Goal: Task Accomplishment & Management: Manage account settings

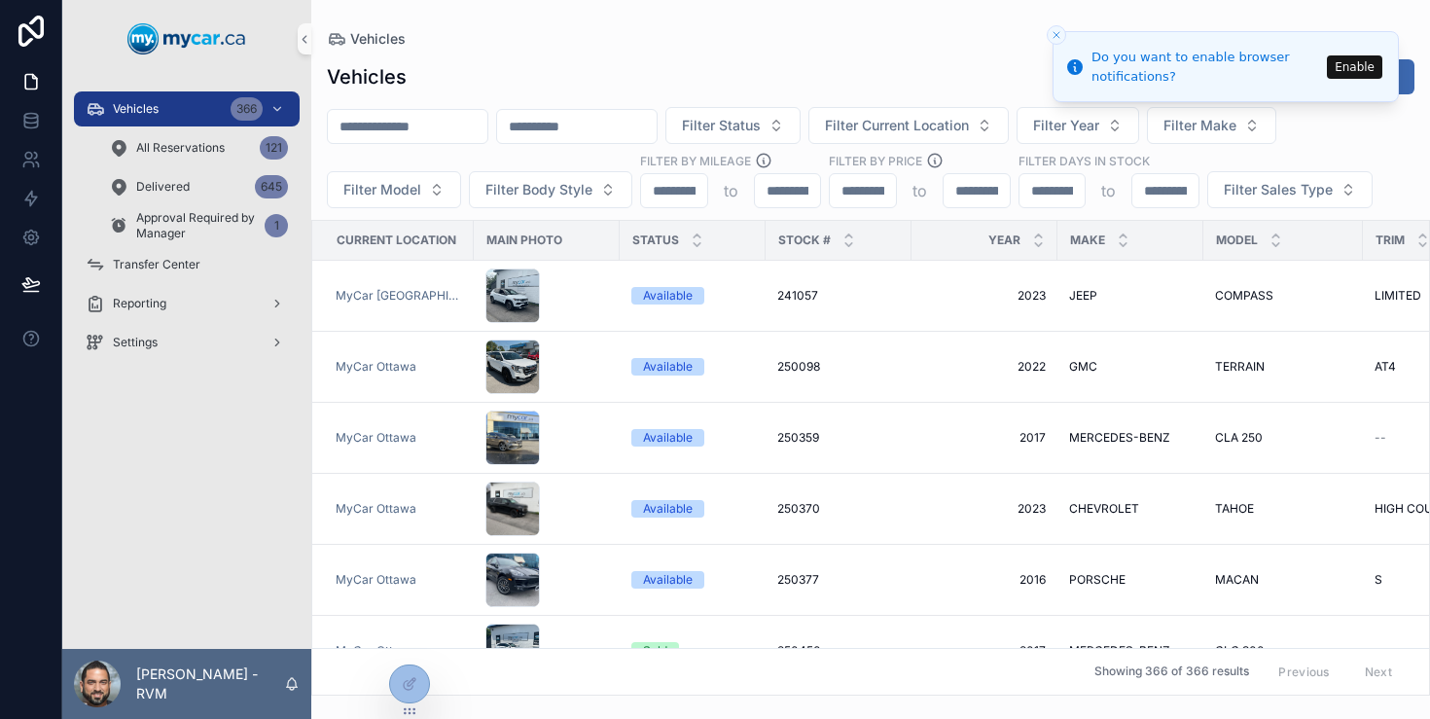
click at [1059, 34] on icon "Close toast" at bounding box center [1057, 35] width 12 height 12
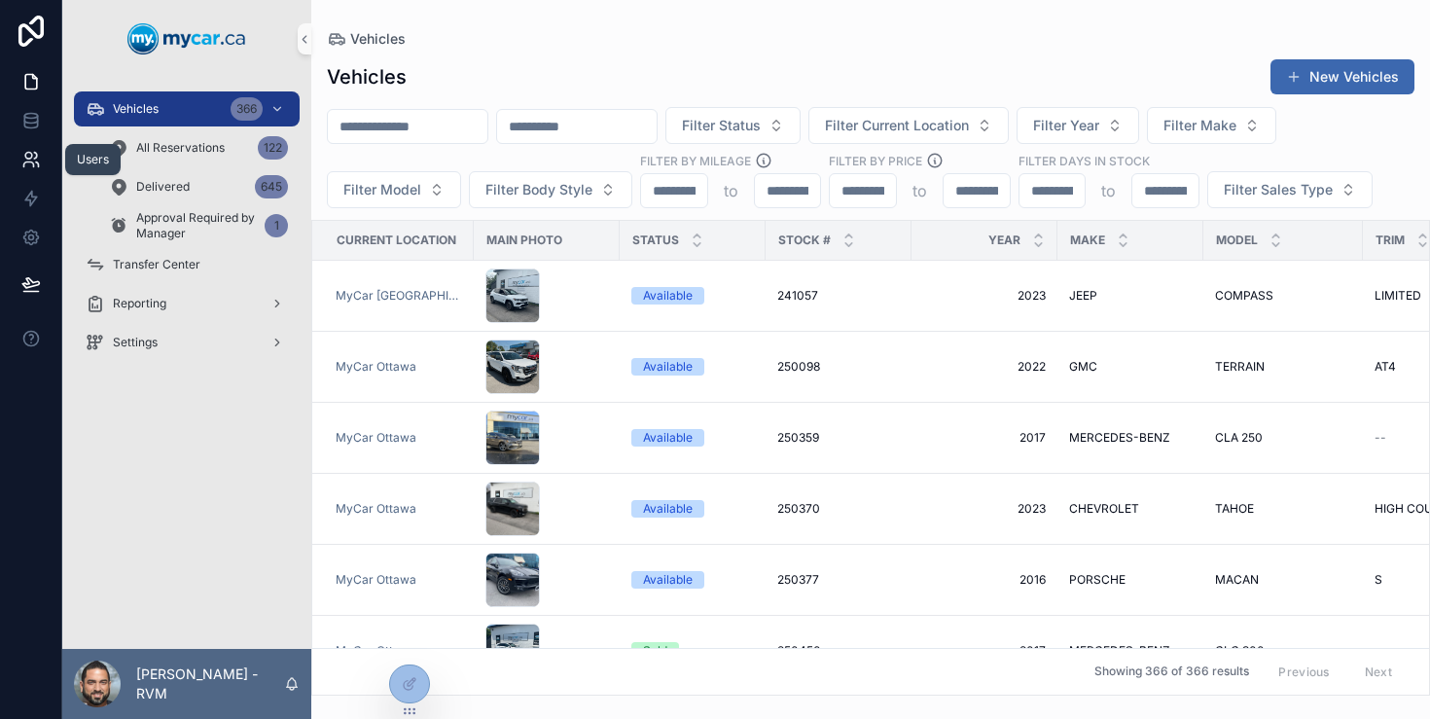
click at [25, 175] on link at bounding box center [30, 159] width 61 height 39
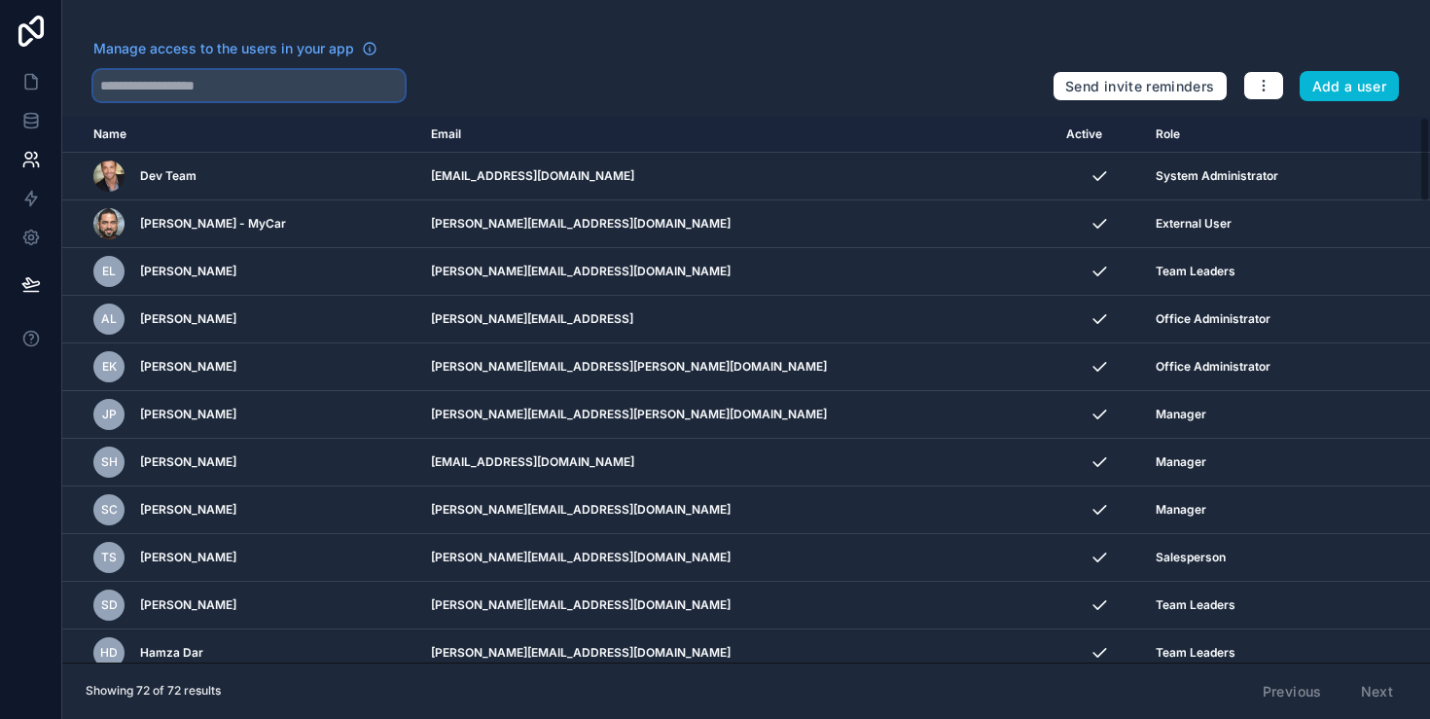
click at [358, 76] on input "text" at bounding box center [248, 85] width 311 height 31
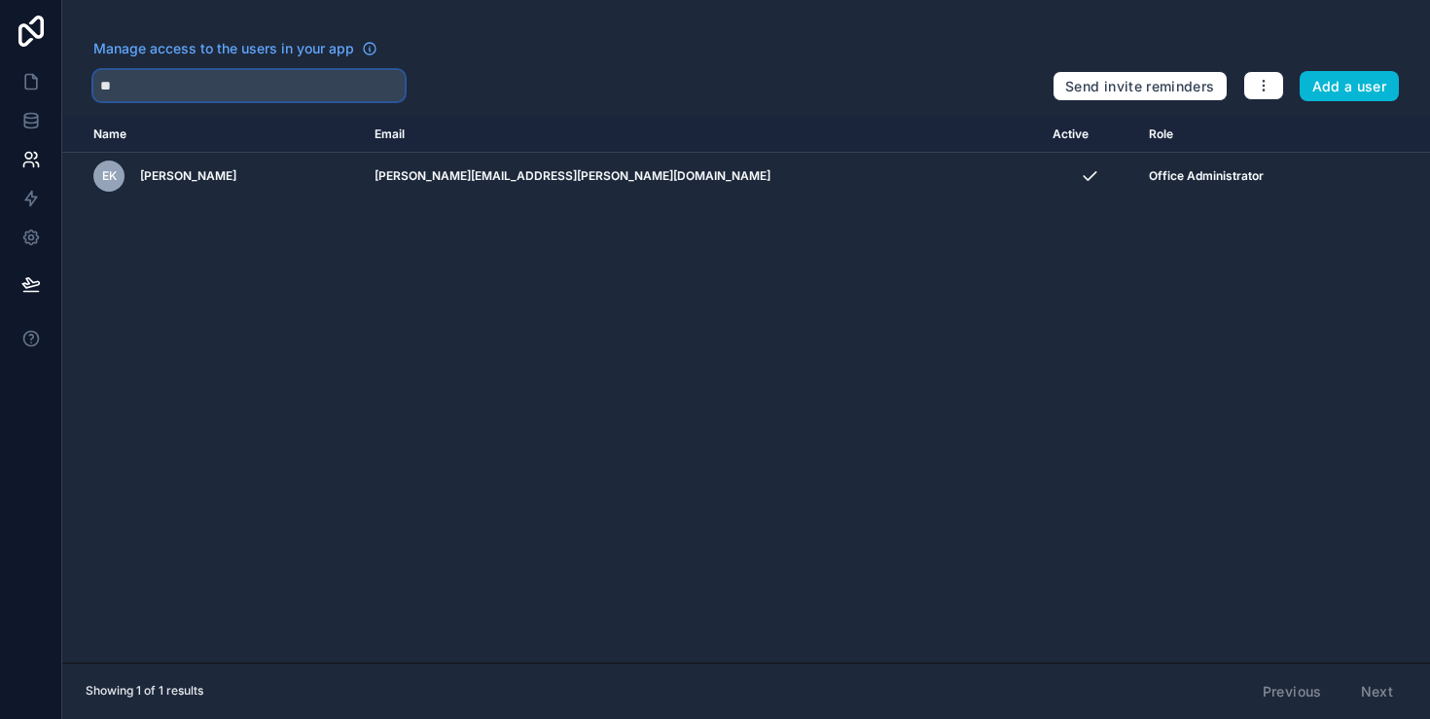
type input "*"
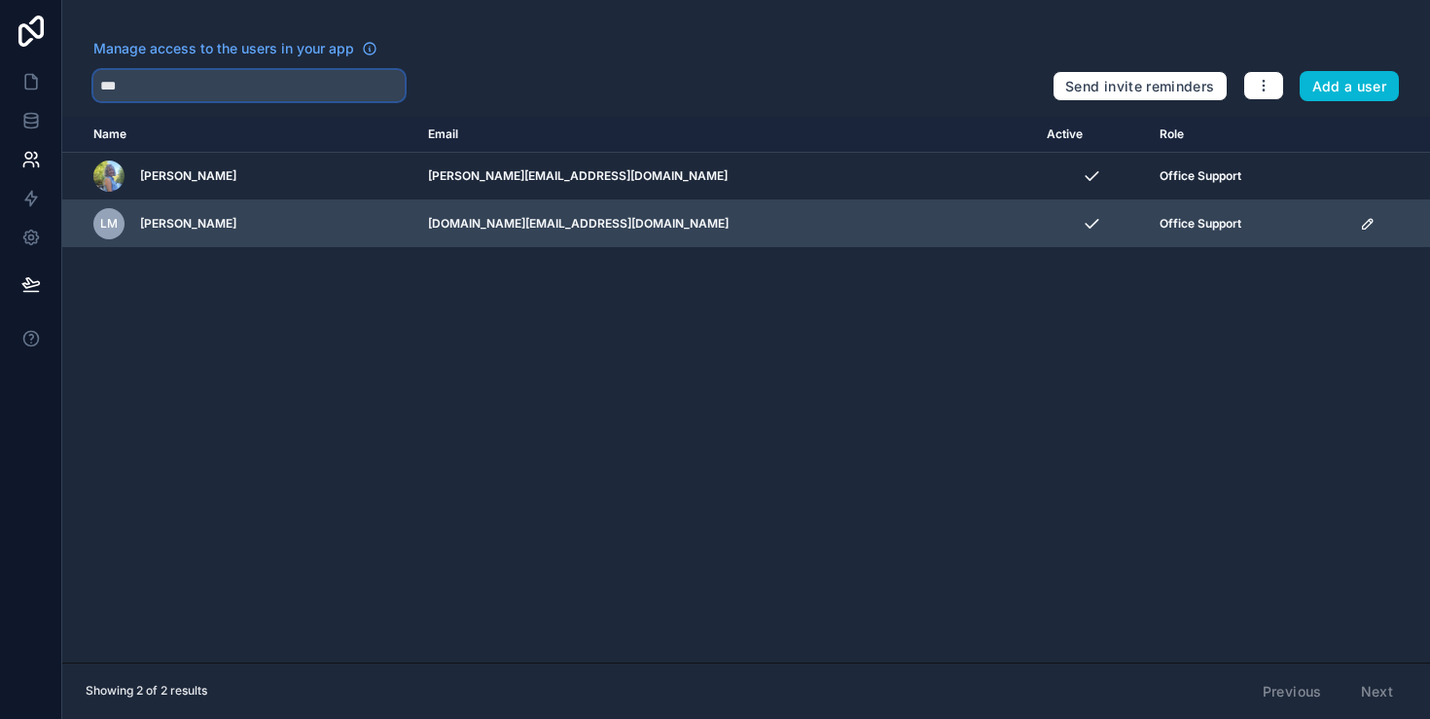
type input "***"
click at [1360, 221] on icon "scrollable content" at bounding box center [1368, 224] width 16 height 16
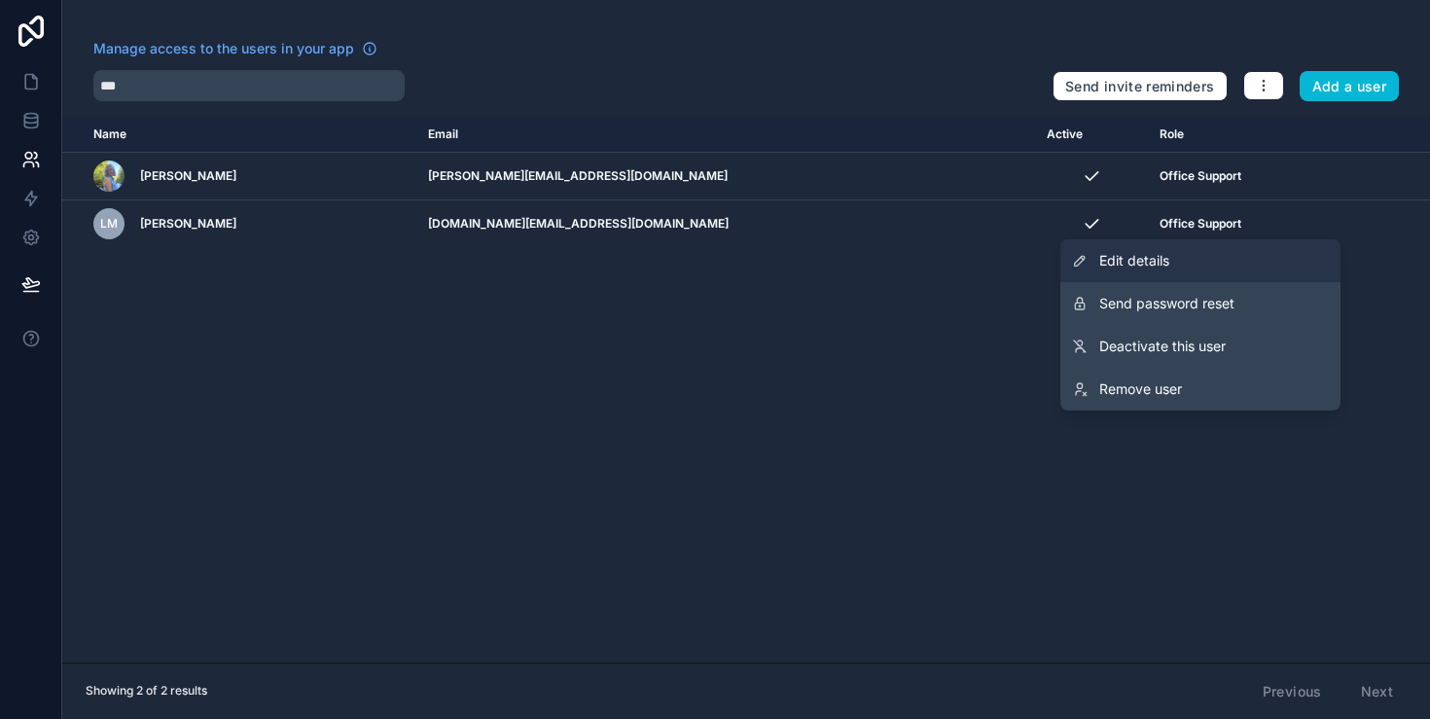
click at [1176, 267] on link "Edit details" at bounding box center [1201, 260] width 280 height 43
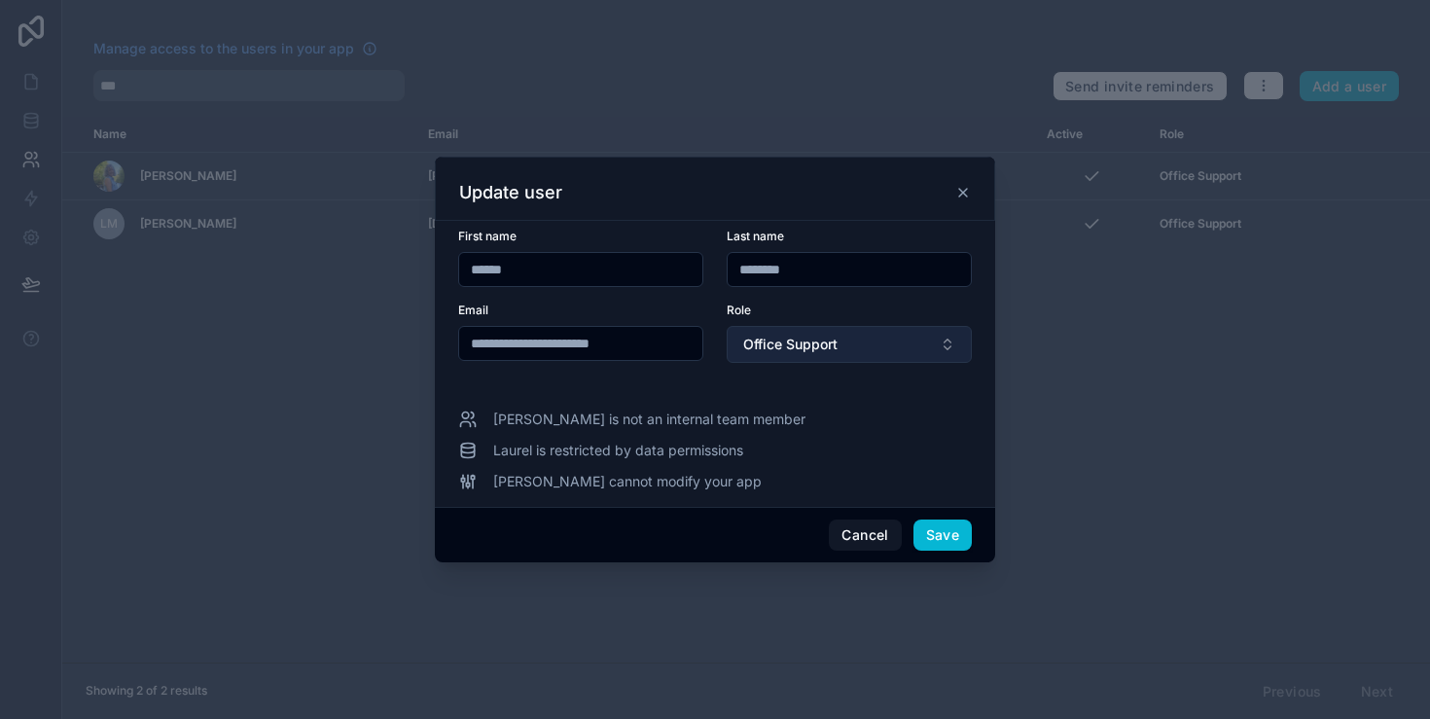
click at [800, 332] on button "Office Support" at bounding box center [849, 344] width 245 height 37
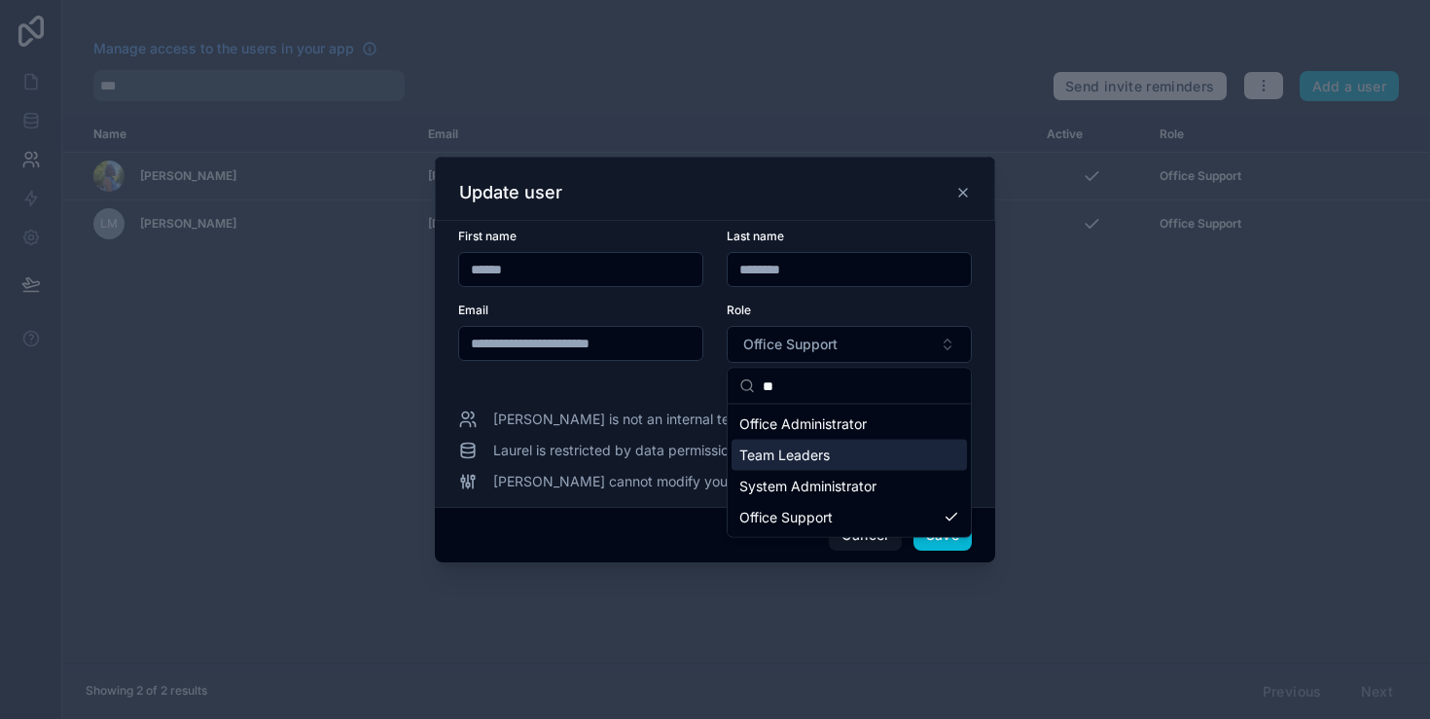
type input "**"
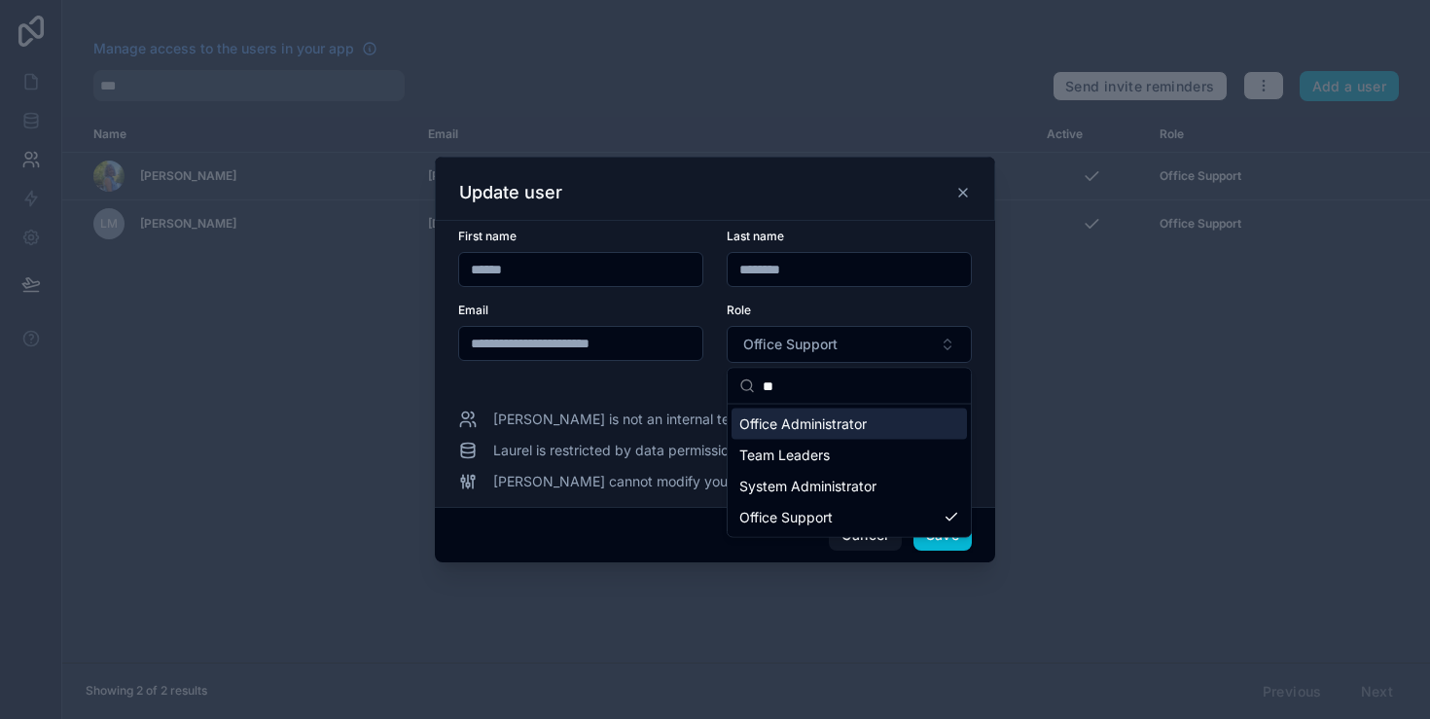
click at [848, 422] on span "Office Administrator" at bounding box center [803, 424] width 127 height 19
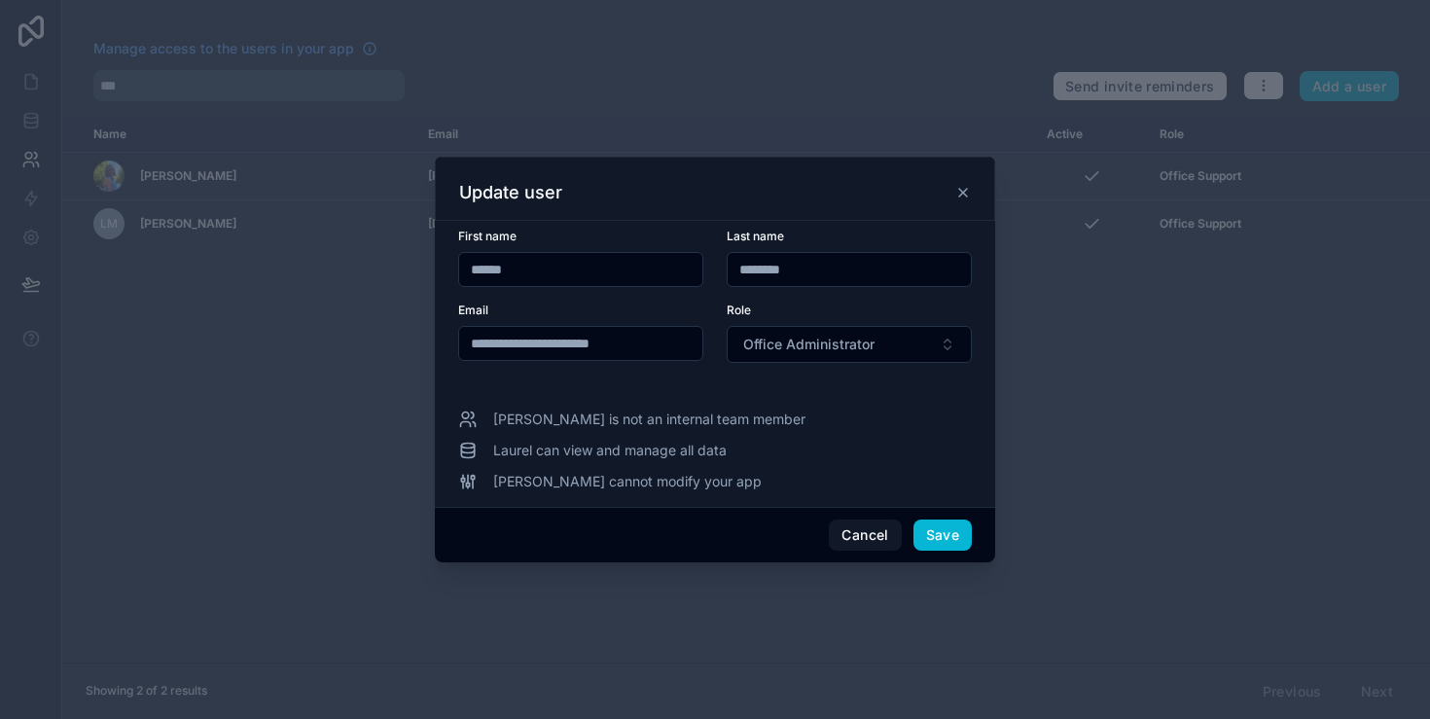
click at [936, 517] on div "Cancel Save" at bounding box center [715, 534] width 560 height 55
click at [939, 541] on button "Save" at bounding box center [943, 535] width 58 height 31
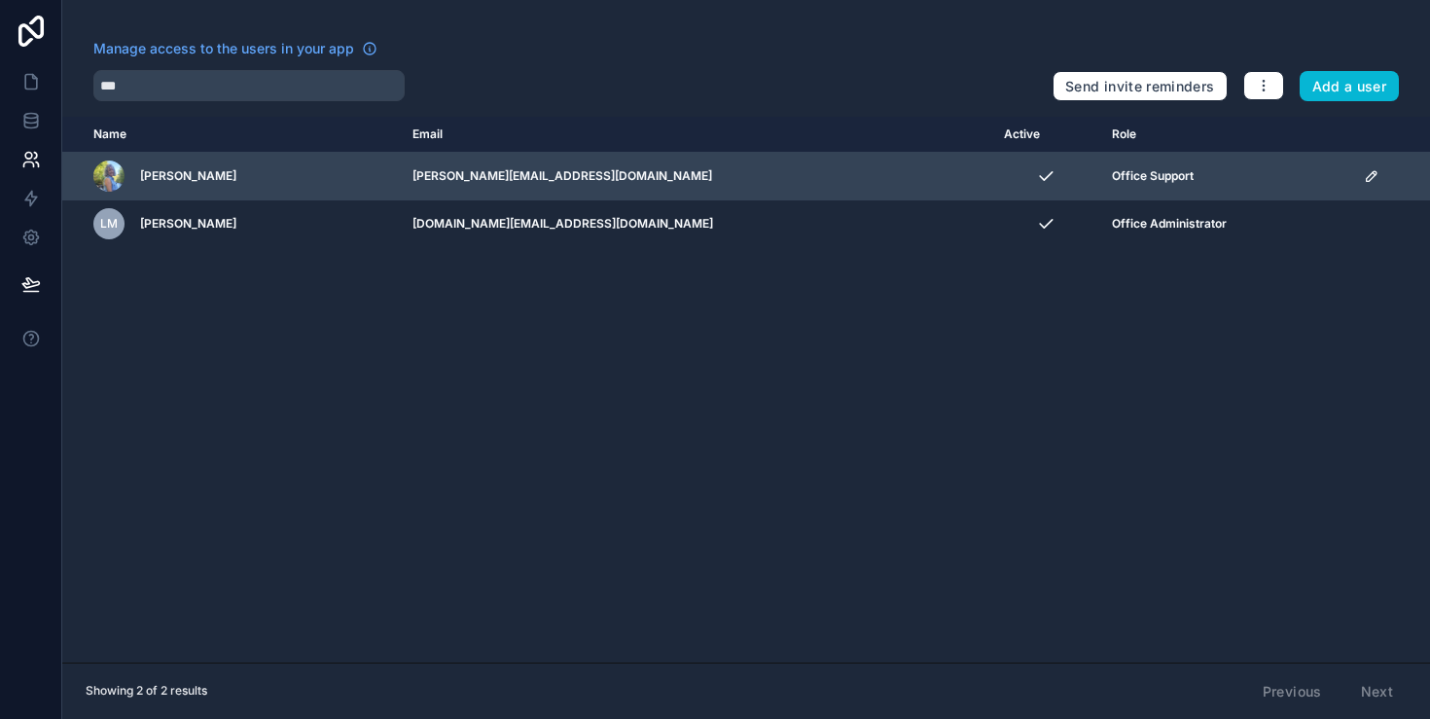
click at [1364, 178] on icon "scrollable content" at bounding box center [1372, 176] width 16 height 16
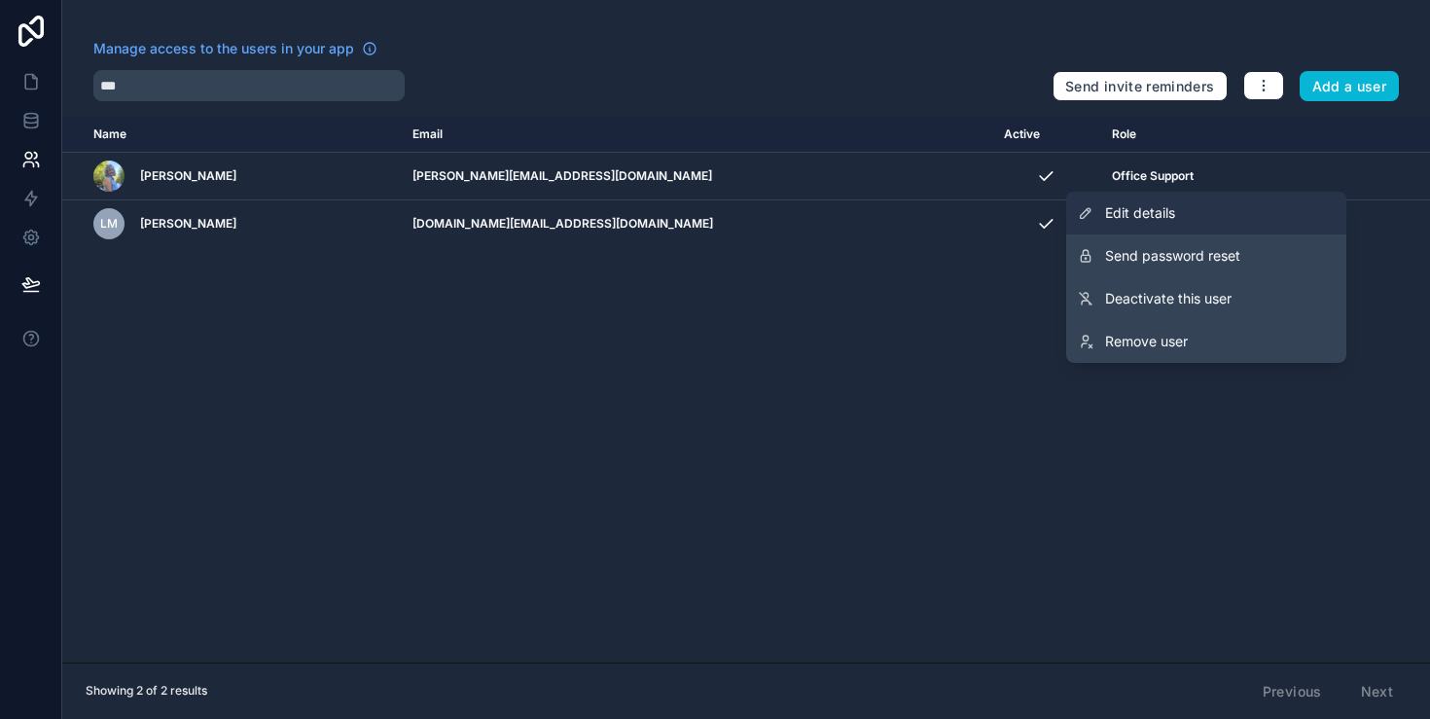
click at [1199, 210] on link "Edit details" at bounding box center [1206, 213] width 280 height 43
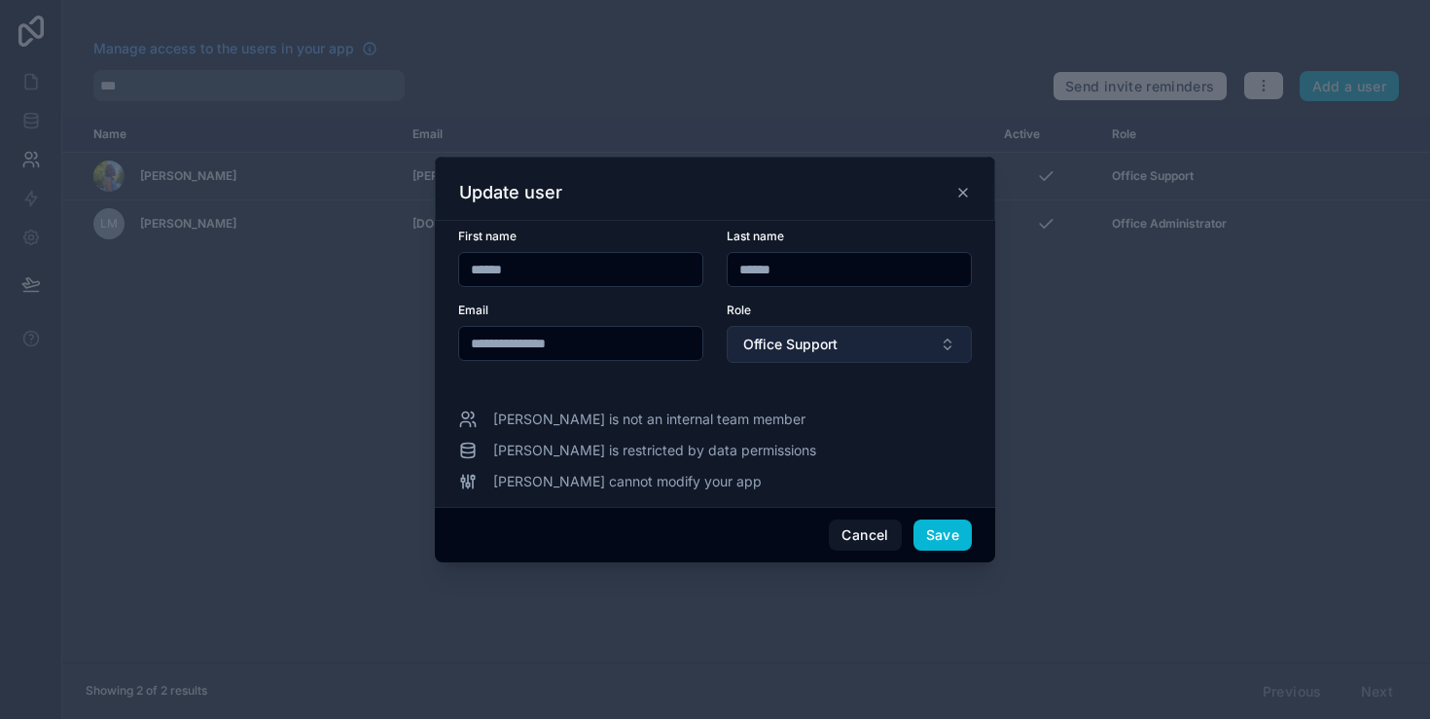
click at [836, 332] on button "Office Support" at bounding box center [849, 344] width 245 height 37
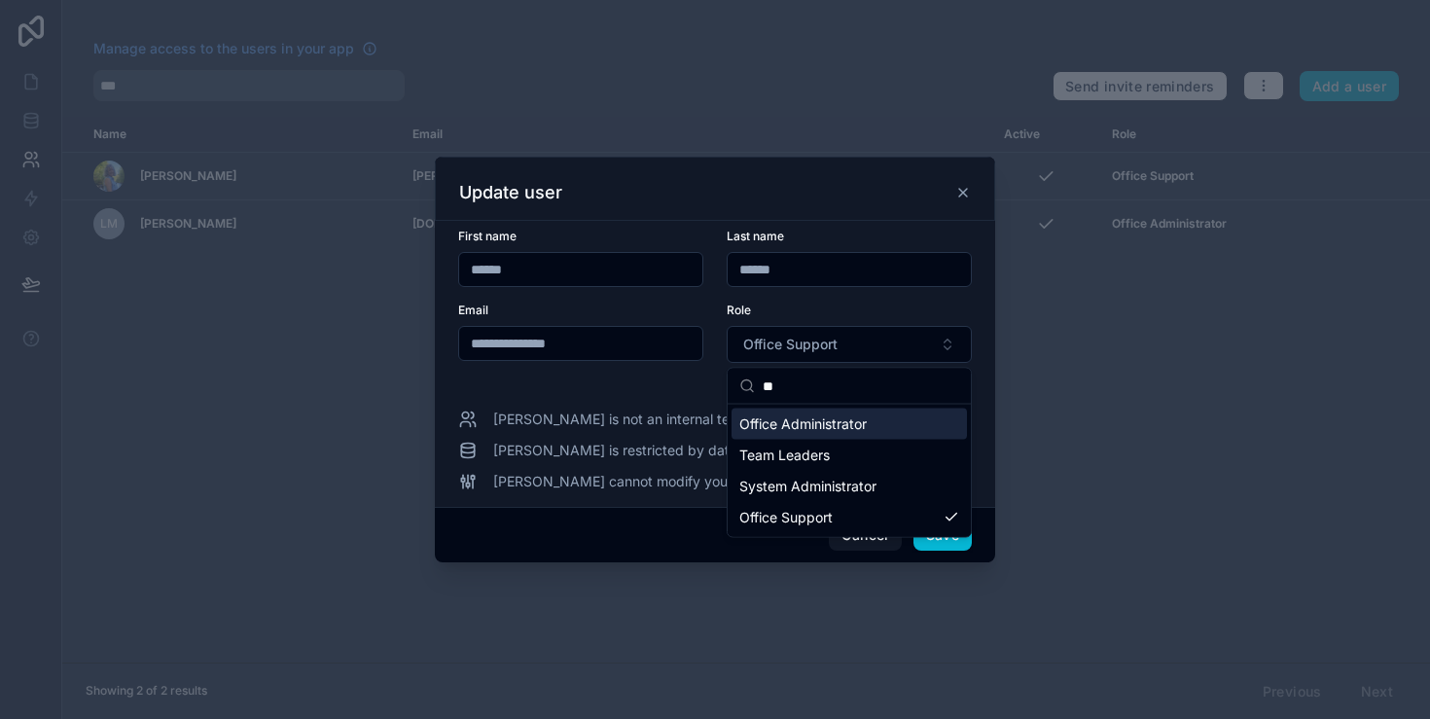
type input "**"
click at [843, 418] on span "Office Administrator" at bounding box center [803, 424] width 127 height 19
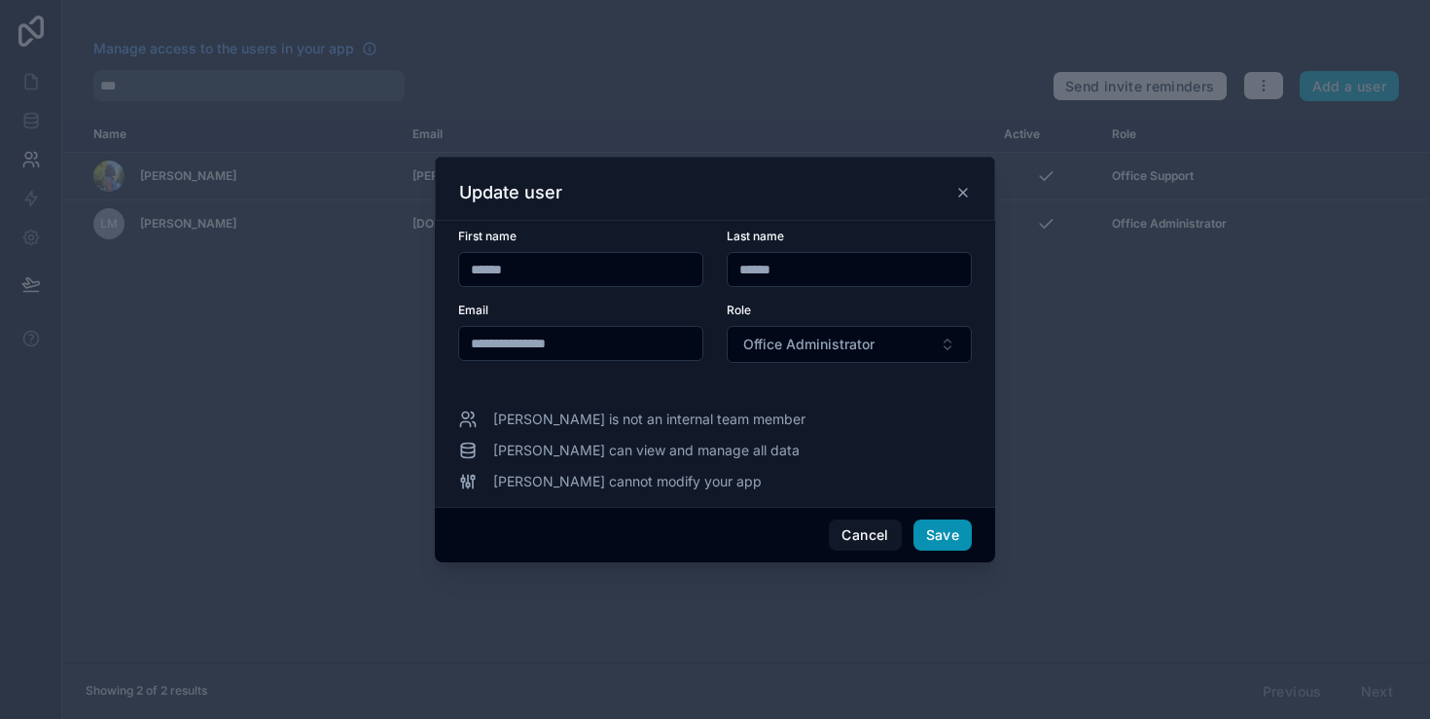
click at [947, 535] on button "Save" at bounding box center [943, 535] width 58 height 31
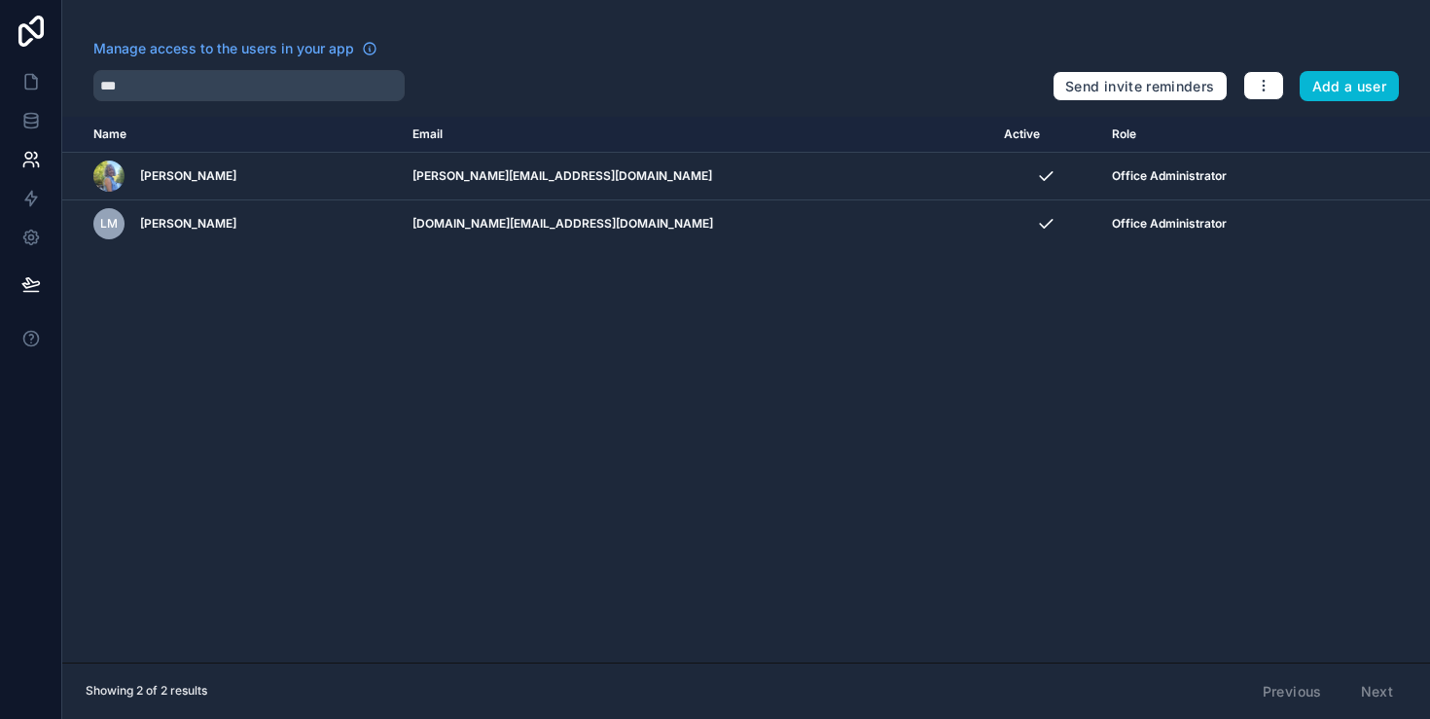
click at [198, 68] on div "Manage access to the users in your app" at bounding box center [565, 54] width 944 height 31
click at [189, 76] on input "***" at bounding box center [248, 85] width 311 height 31
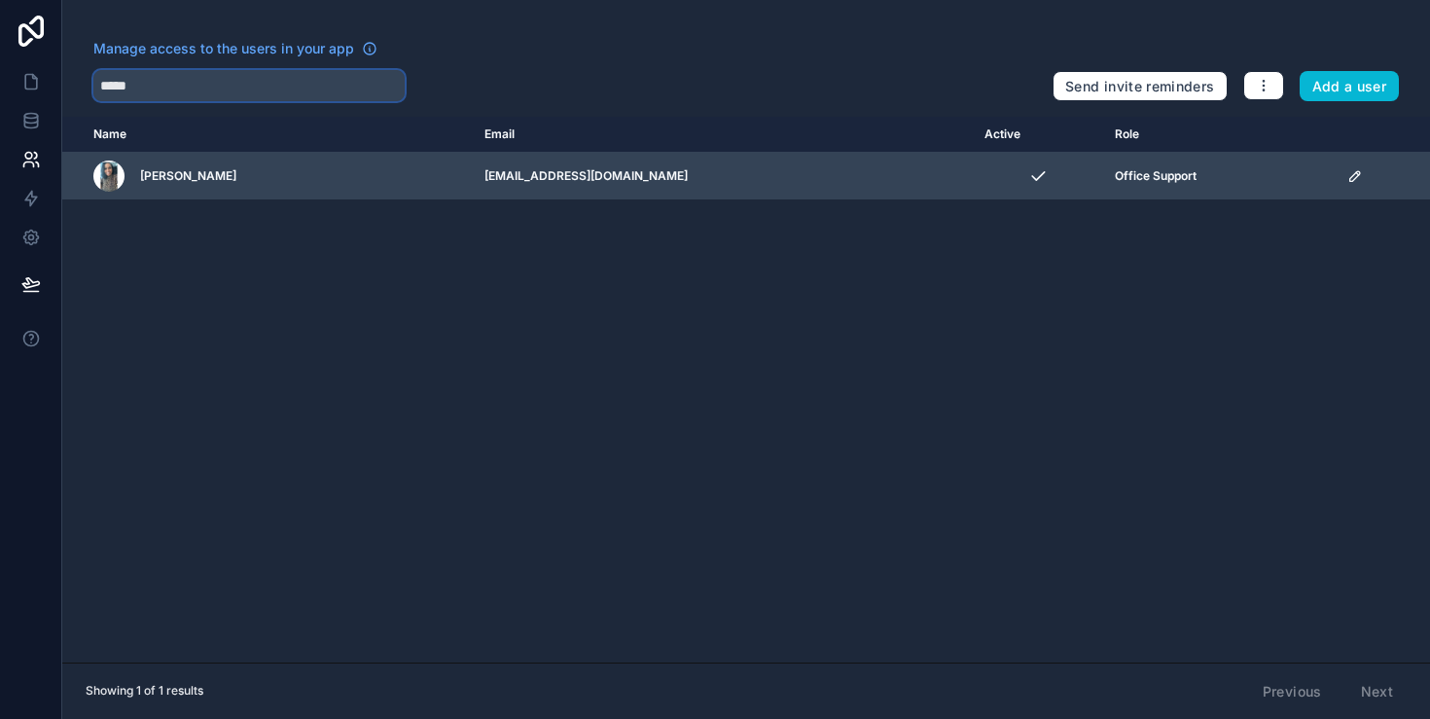
type input "*****"
click at [1348, 177] on div "scrollable content" at bounding box center [1383, 176] width 71 height 16
click at [1348, 178] on icon "scrollable content" at bounding box center [1356, 176] width 16 height 16
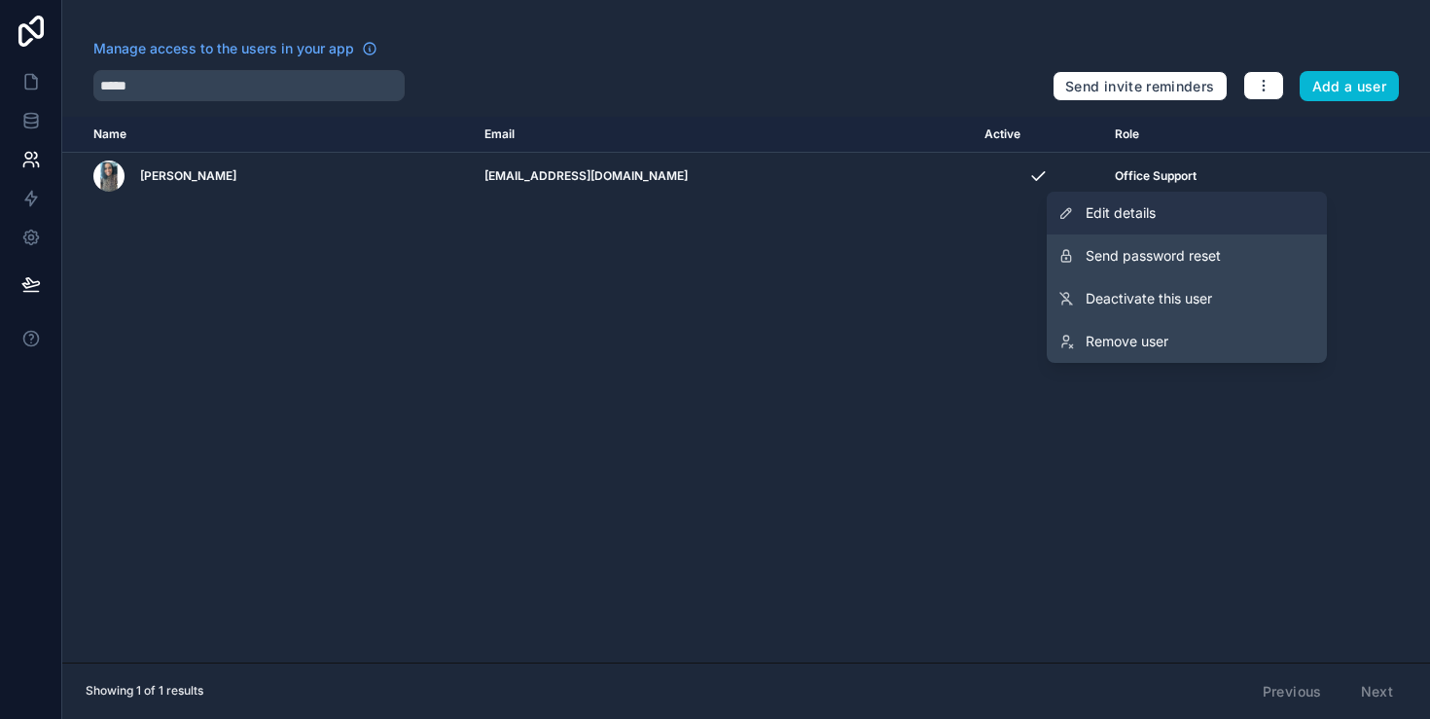
click at [1145, 219] on span "Edit details" at bounding box center [1121, 212] width 70 height 19
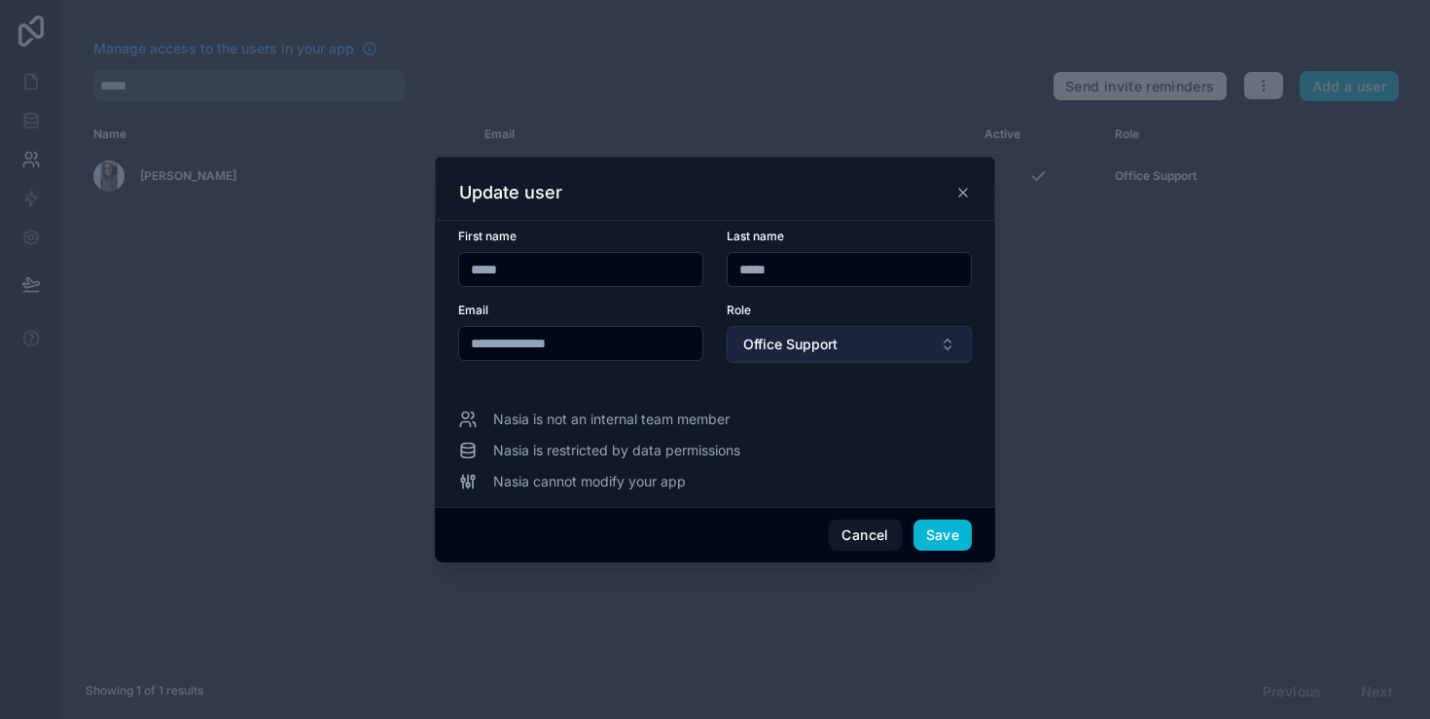
click at [792, 348] on span "Office Support" at bounding box center [790, 344] width 94 height 19
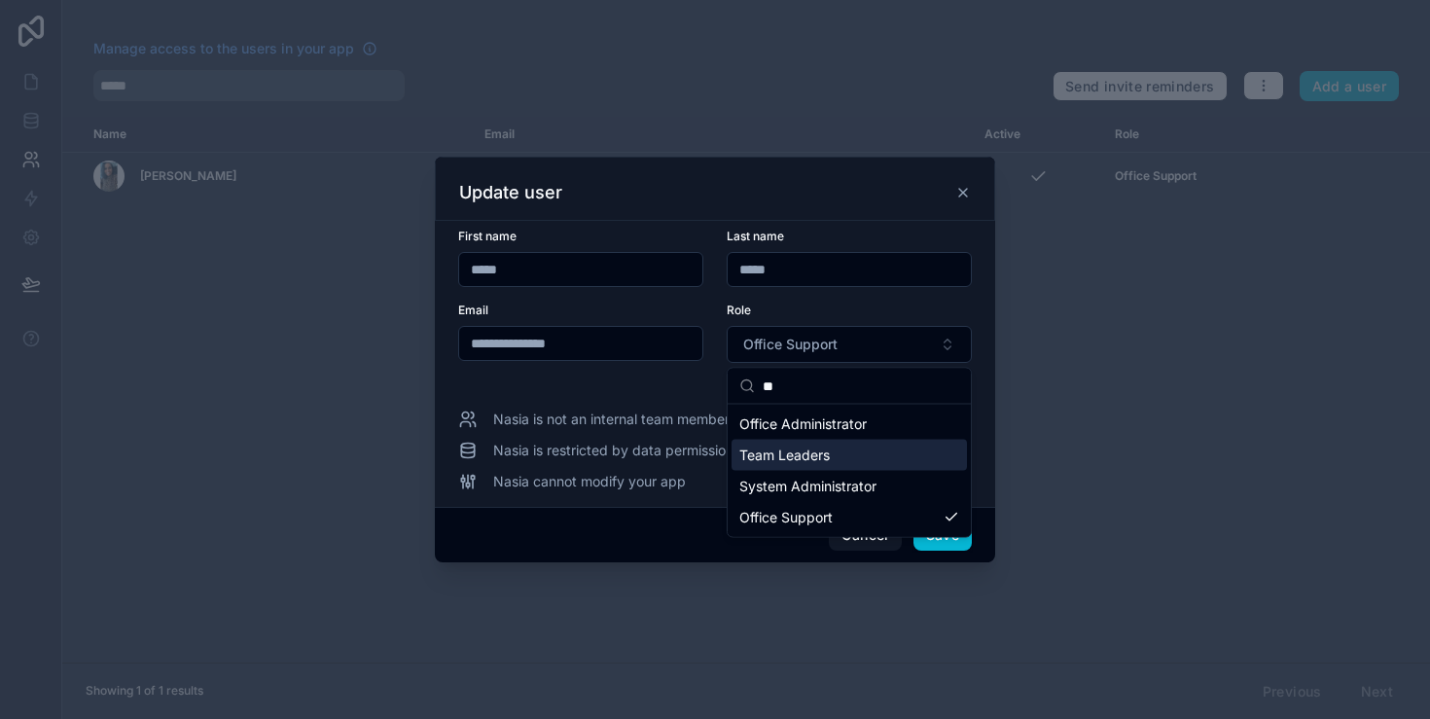
type input "**"
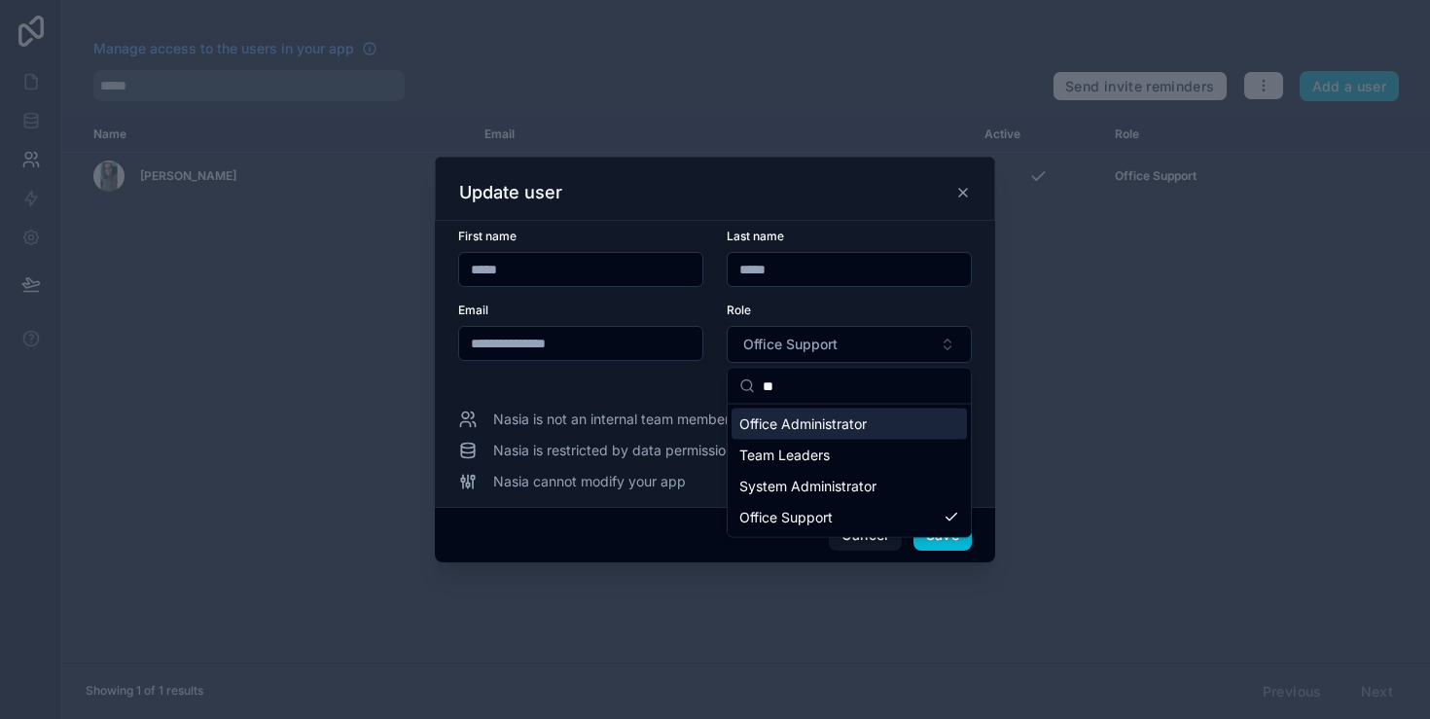
click at [826, 421] on span "Office Administrator" at bounding box center [803, 424] width 127 height 19
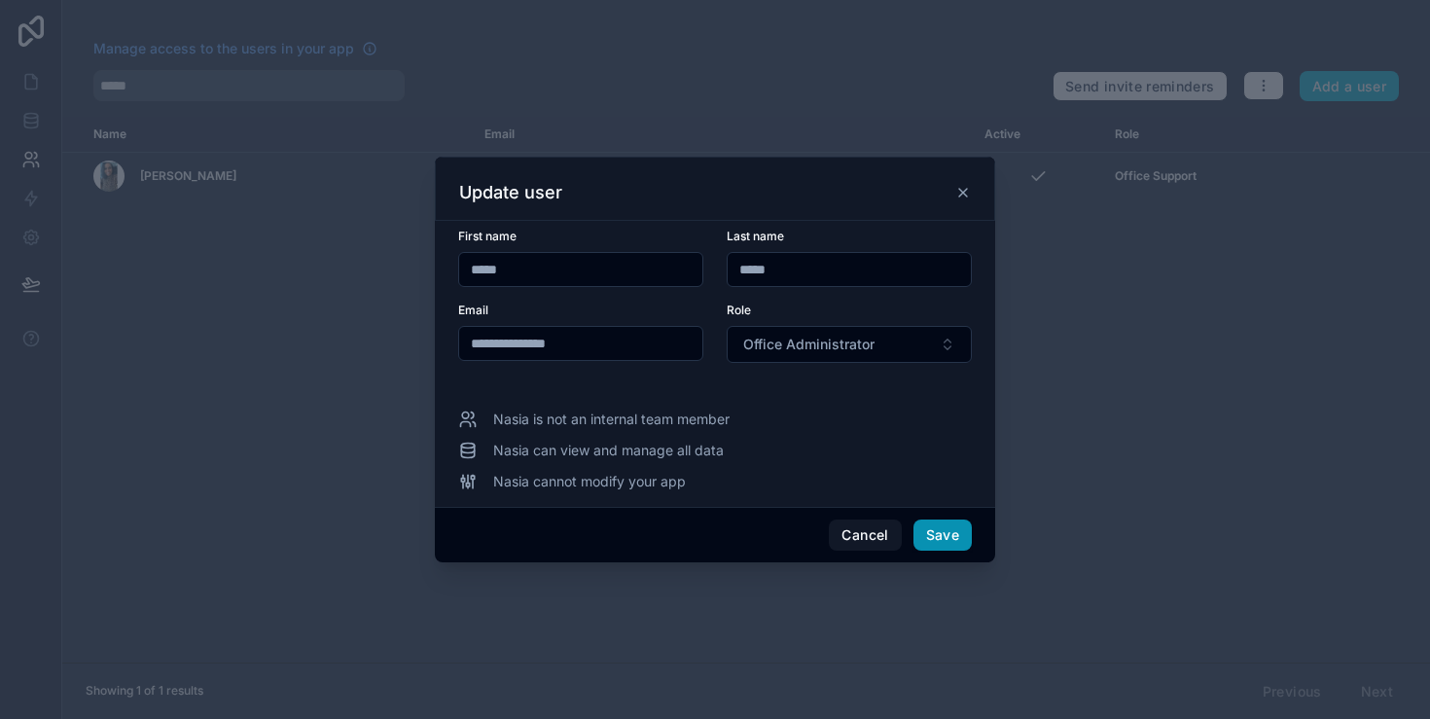
click at [944, 533] on button "Save" at bounding box center [943, 535] width 58 height 31
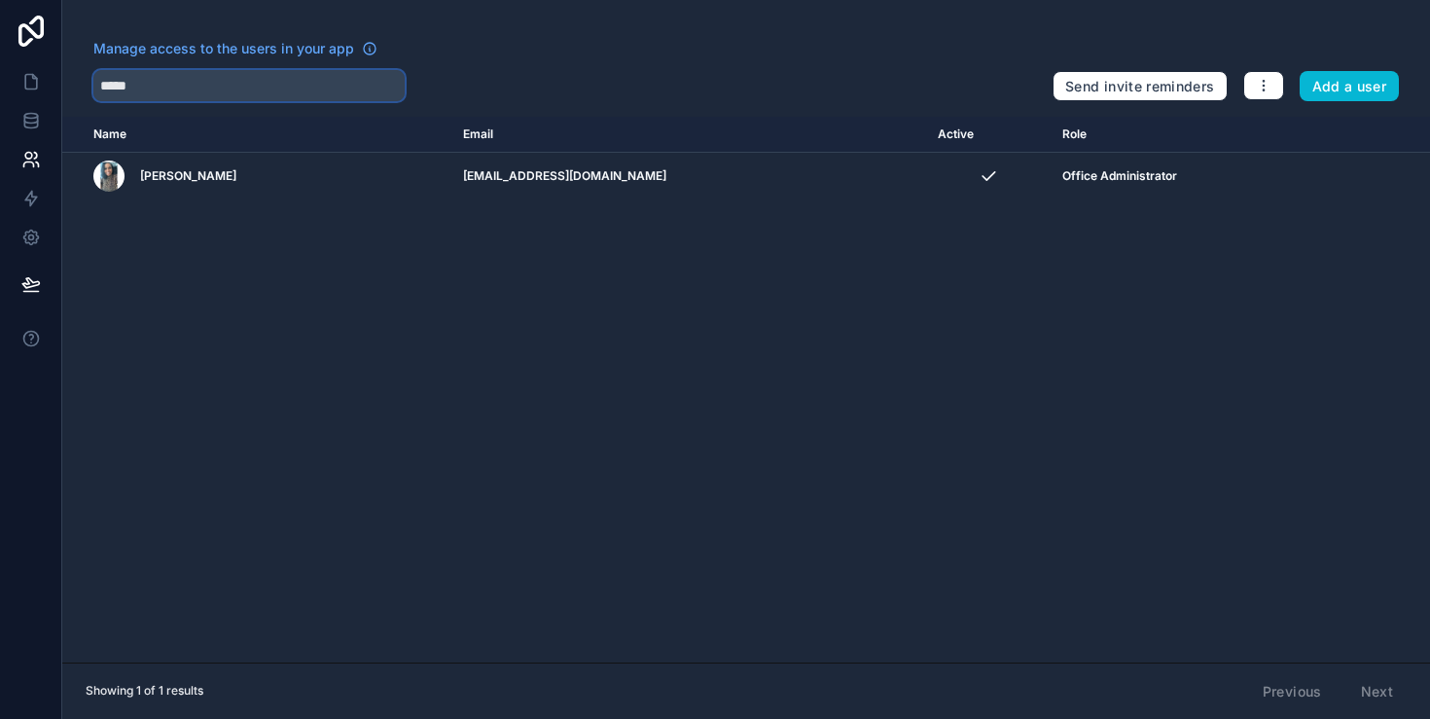
click at [206, 87] on input "*****" at bounding box center [248, 85] width 311 height 31
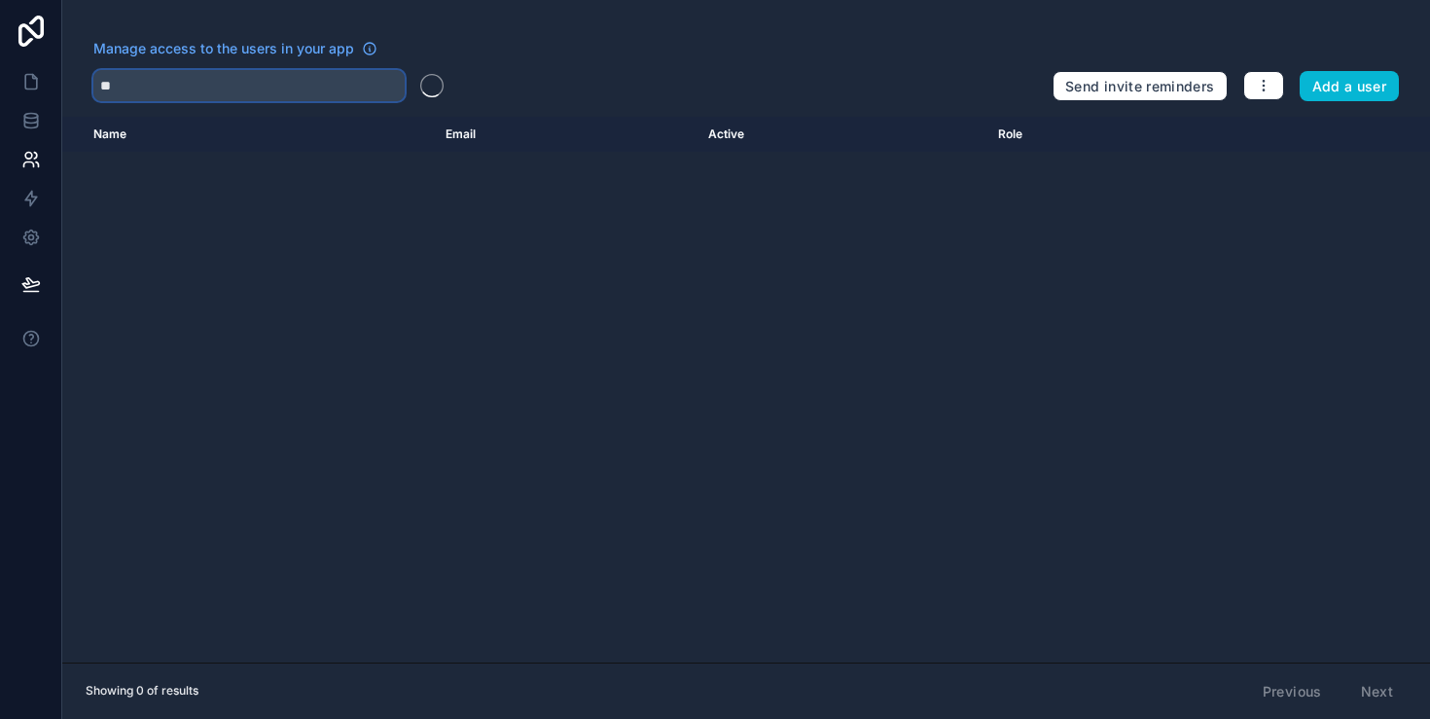
type input "*"
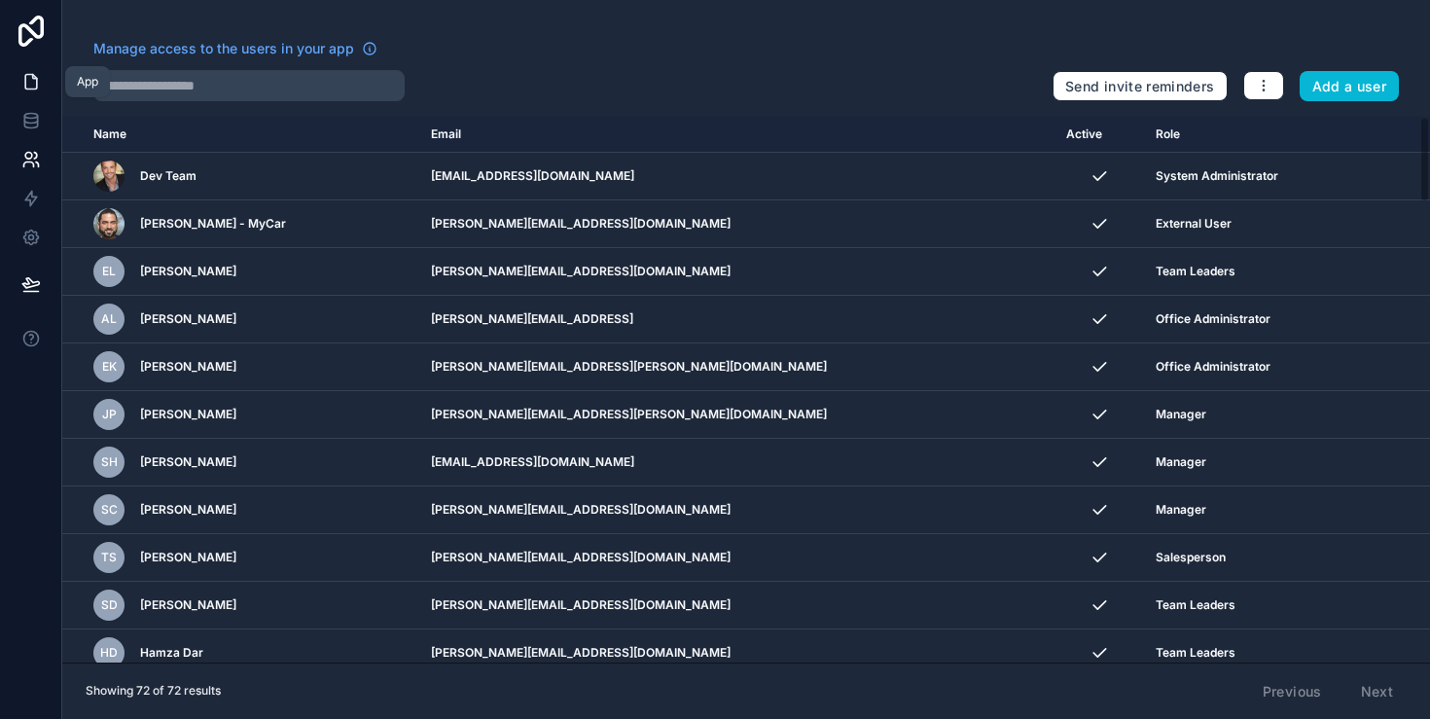
click at [35, 89] on icon at bounding box center [31, 82] width 12 height 15
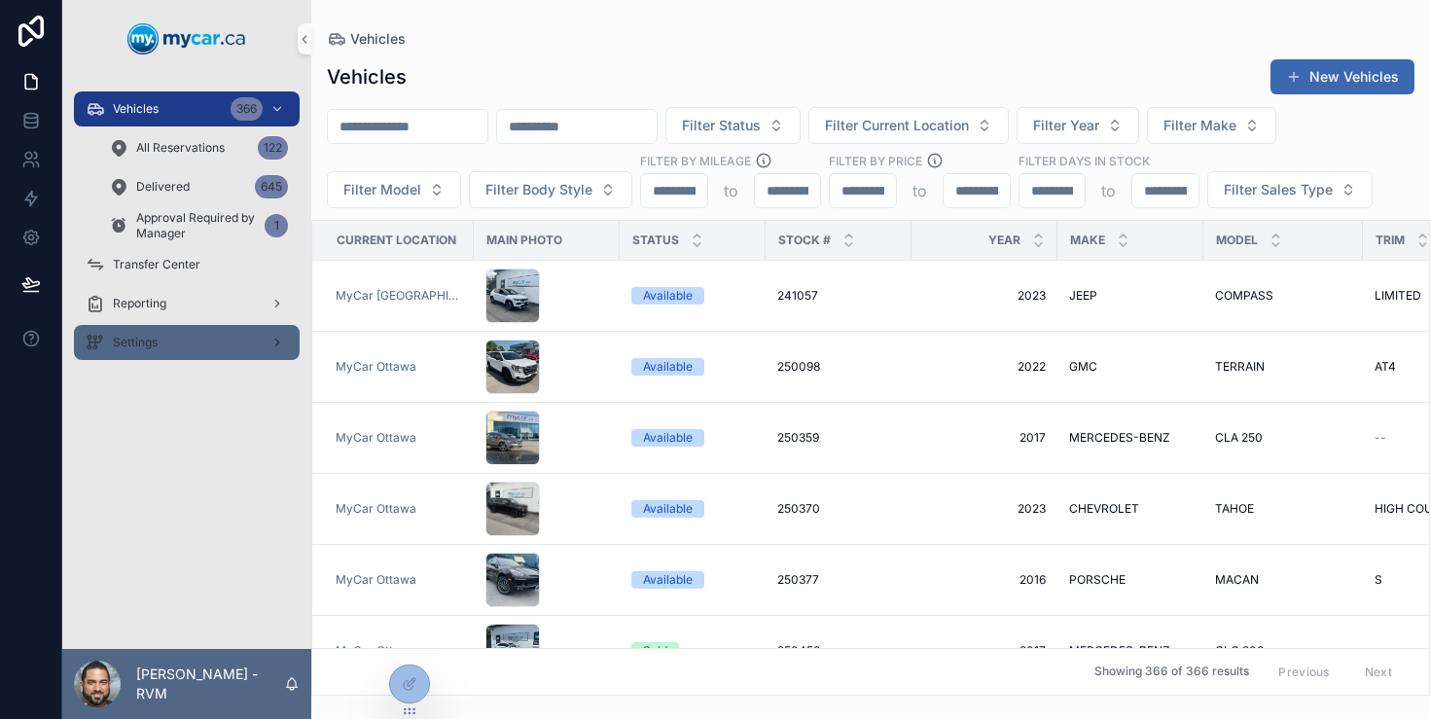
click at [189, 342] on div "Settings" at bounding box center [187, 342] width 202 height 31
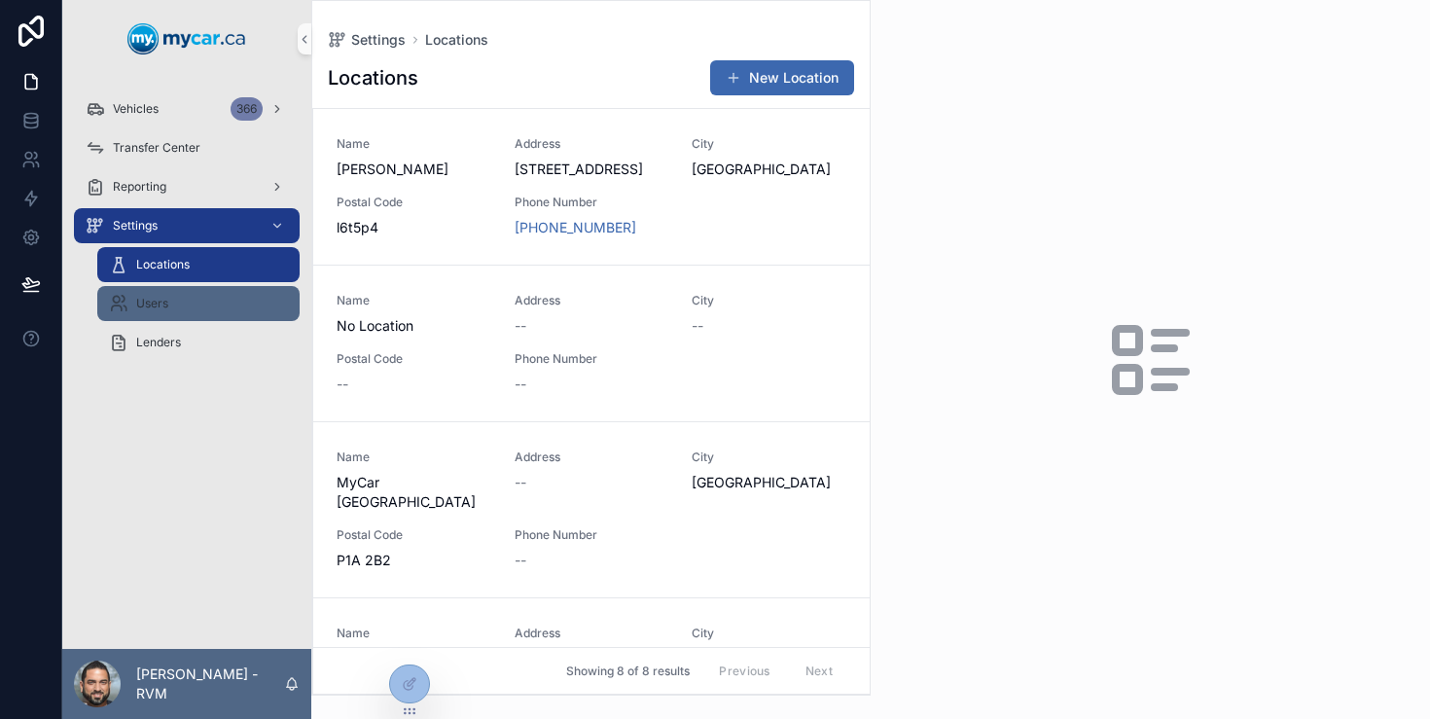
click at [221, 307] on div "Users" at bounding box center [198, 303] width 179 height 31
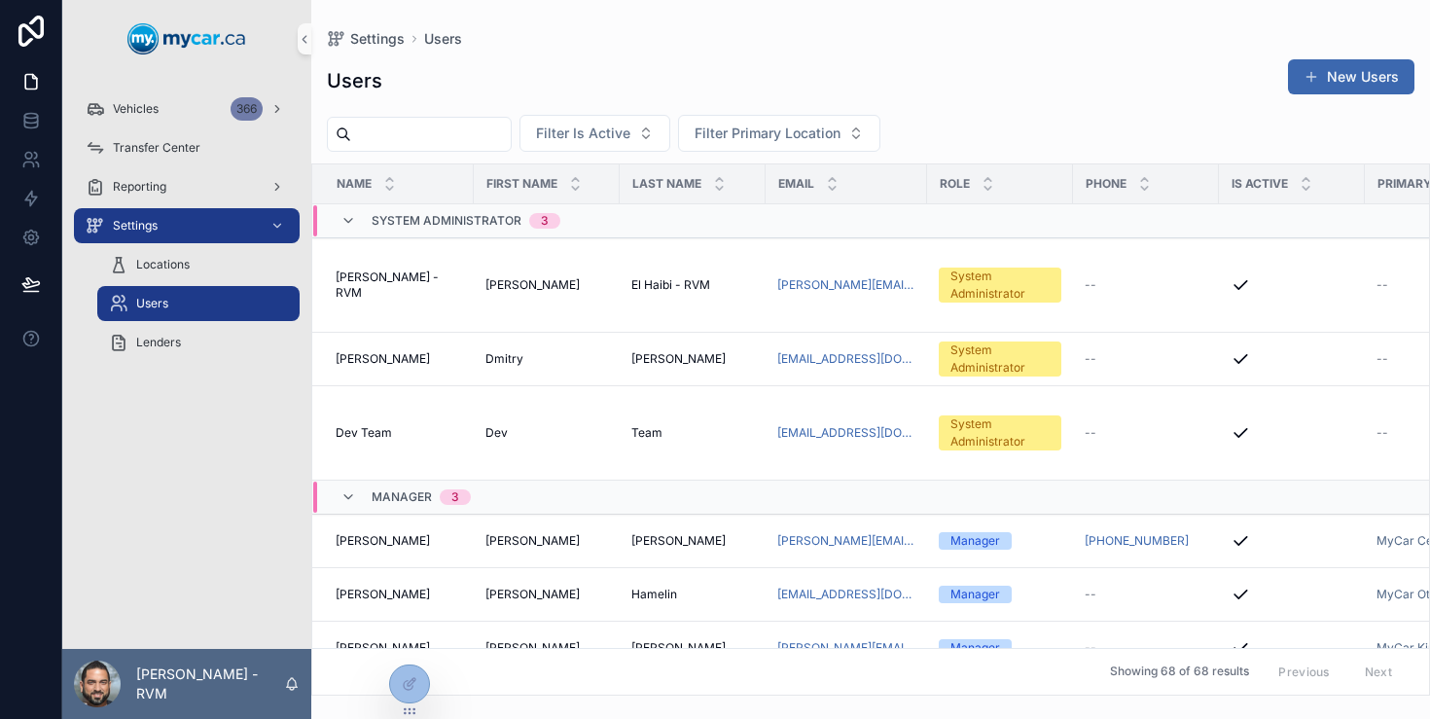
click at [481, 139] on input "scrollable content" at bounding box center [431, 134] width 160 height 27
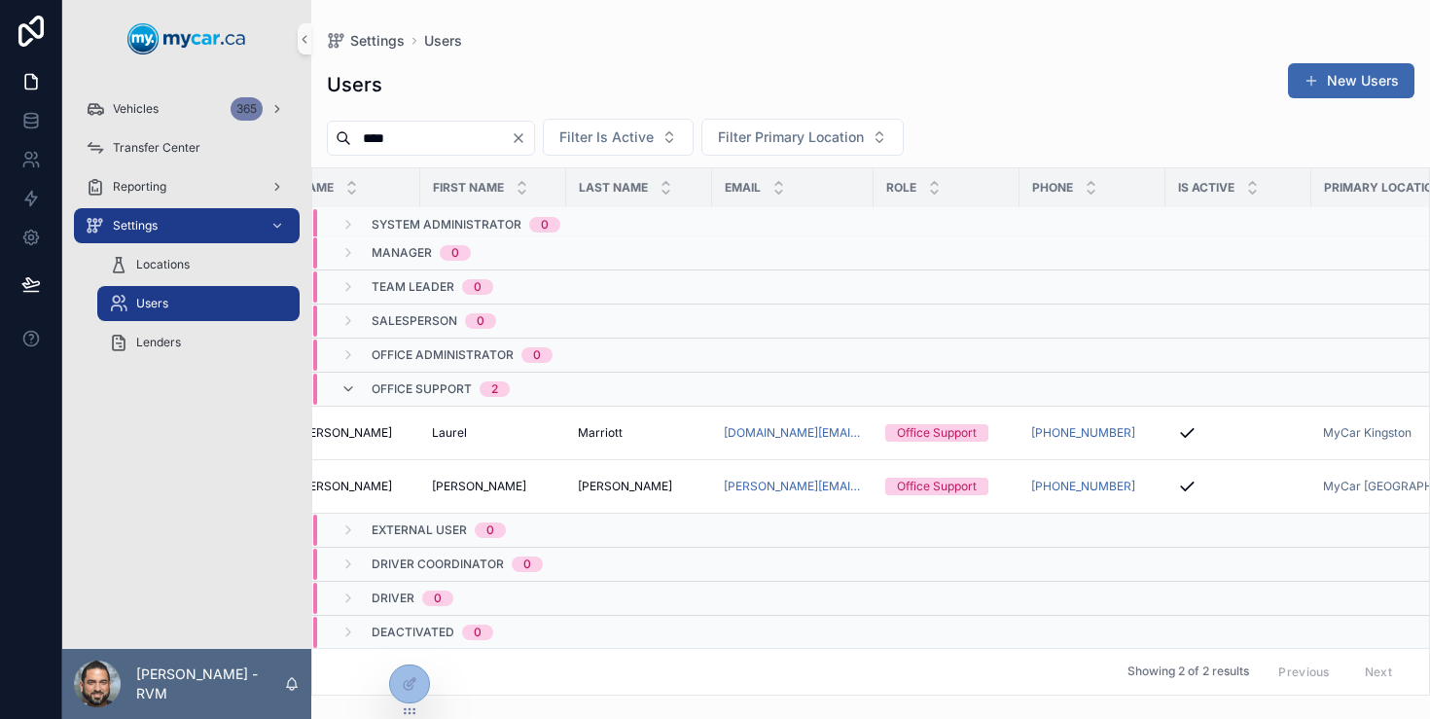
scroll to position [6, 0]
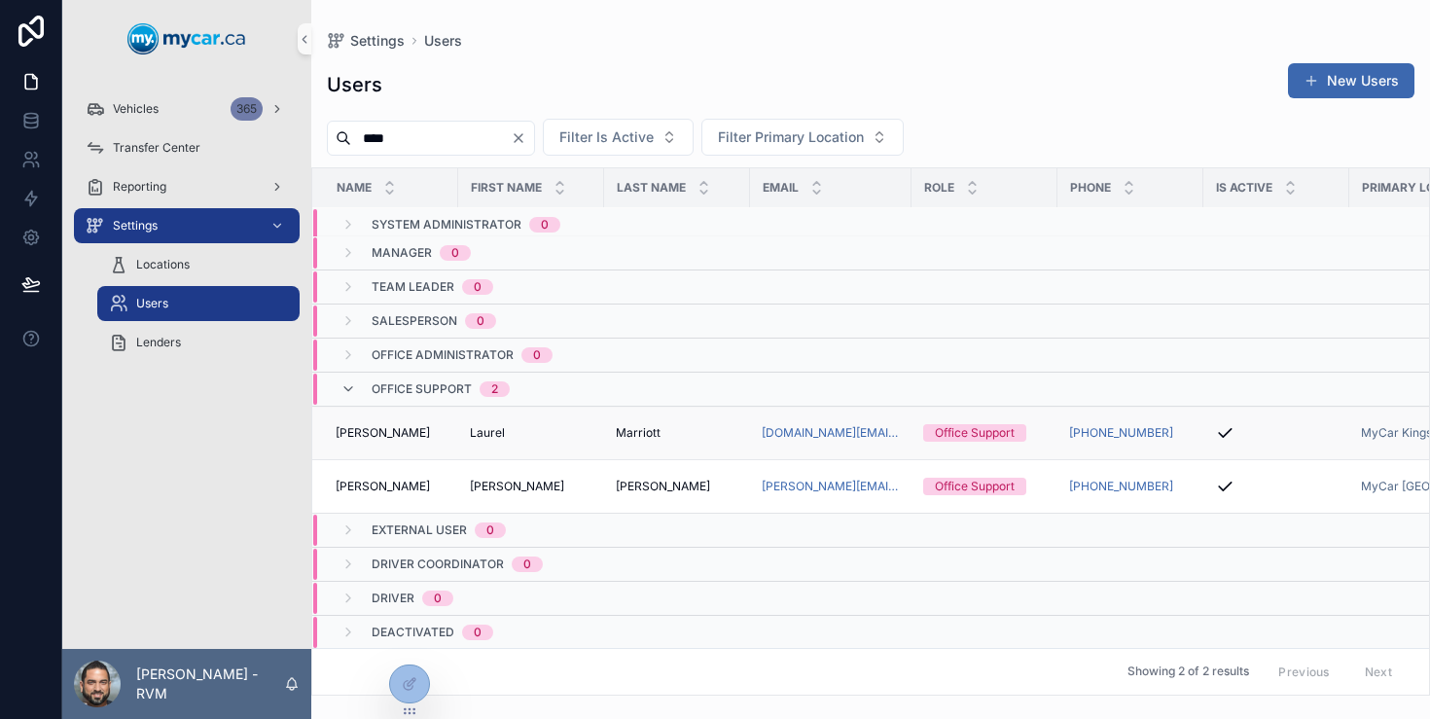
type input "****"
click at [451, 442] on td "Laurel Marriott Laurel Marriott" at bounding box center [385, 433] width 146 height 54
click at [437, 423] on td "Laurel Marriott Laurel Marriott" at bounding box center [385, 433] width 146 height 54
click at [442, 431] on div "Laurel Marriott Laurel Marriott" at bounding box center [391, 433] width 111 height 16
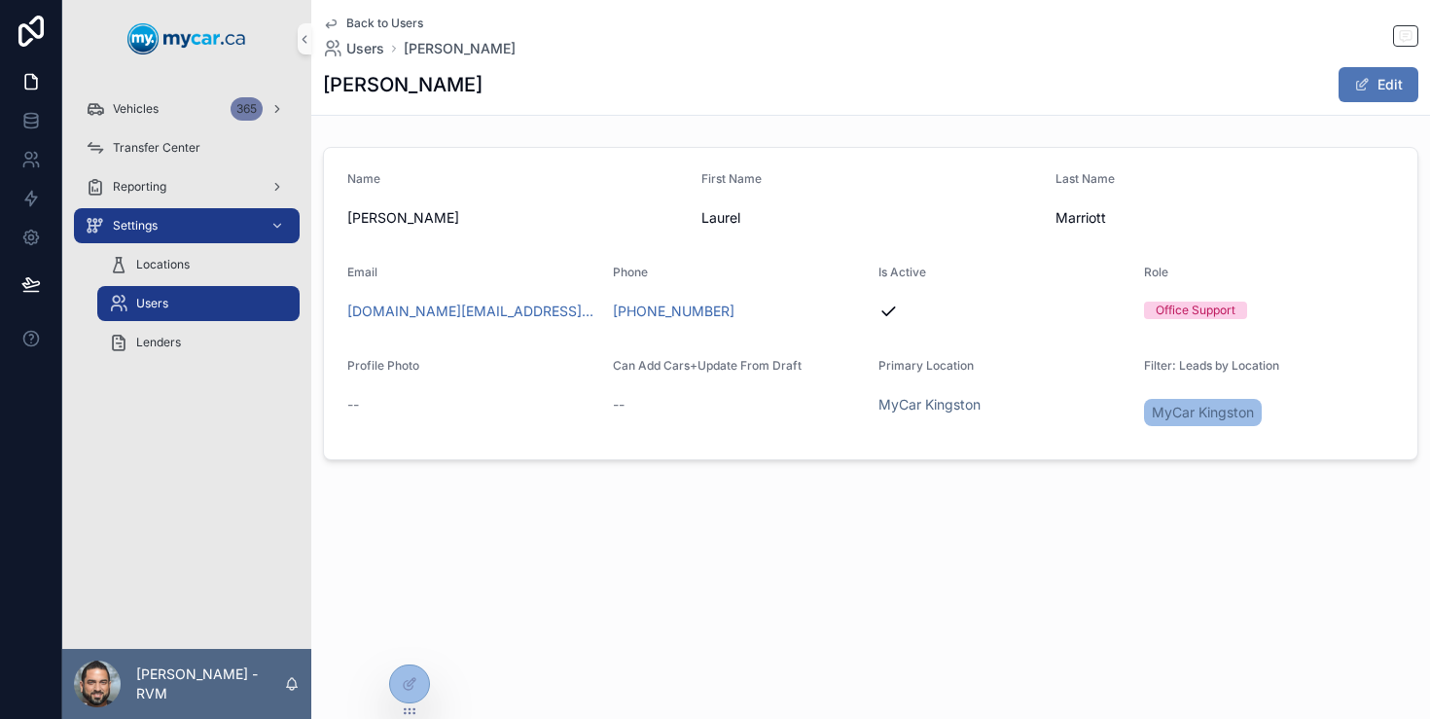
click at [1397, 85] on button "Edit" at bounding box center [1379, 84] width 80 height 35
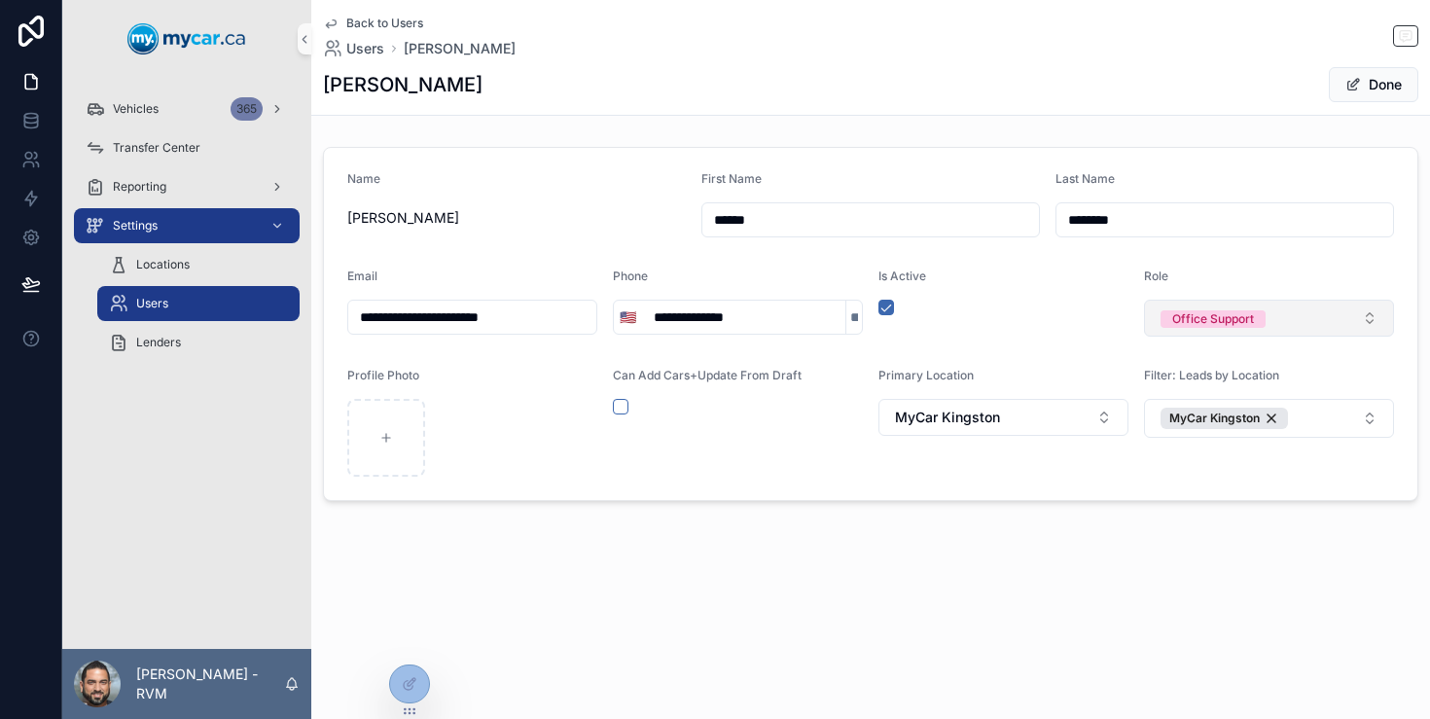
click at [1296, 313] on button "Office Support" at bounding box center [1269, 318] width 250 height 37
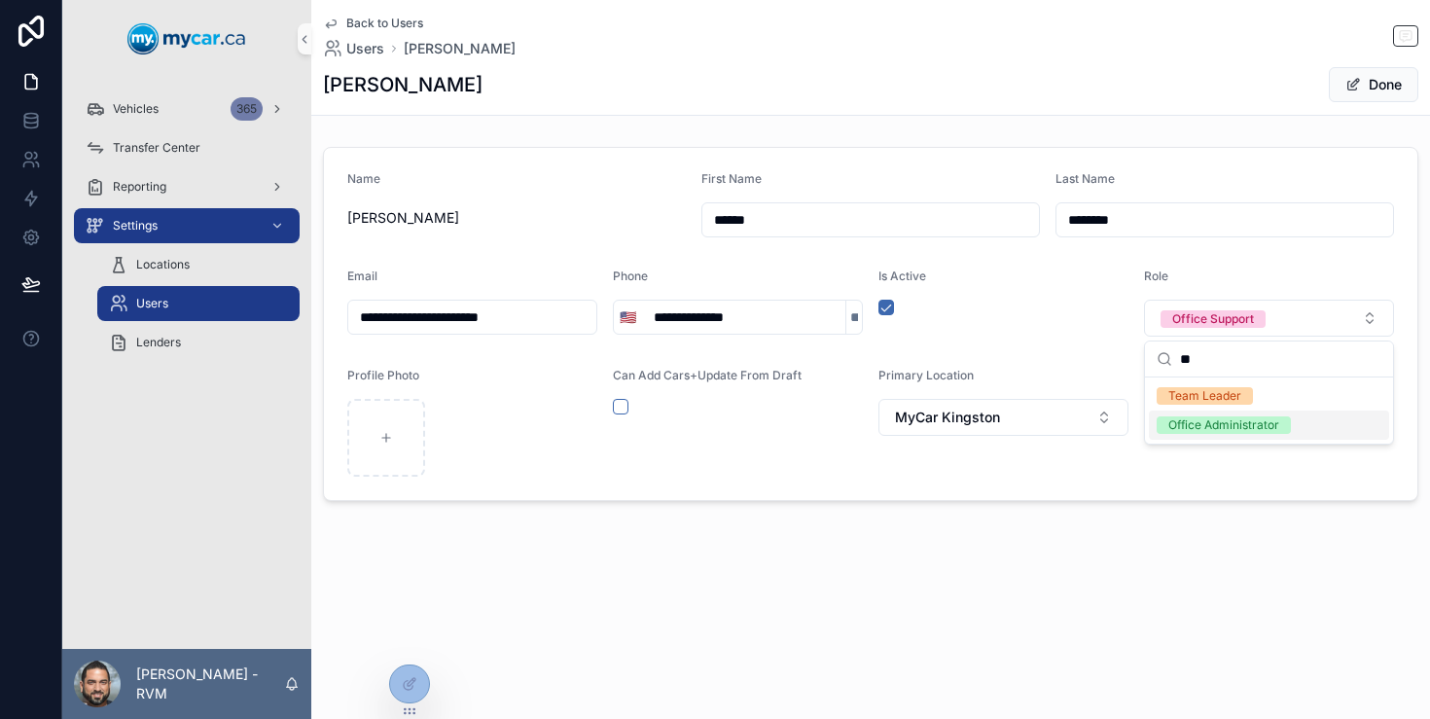
type input "**"
click at [1244, 418] on div "Office Administrator" at bounding box center [1224, 425] width 111 height 18
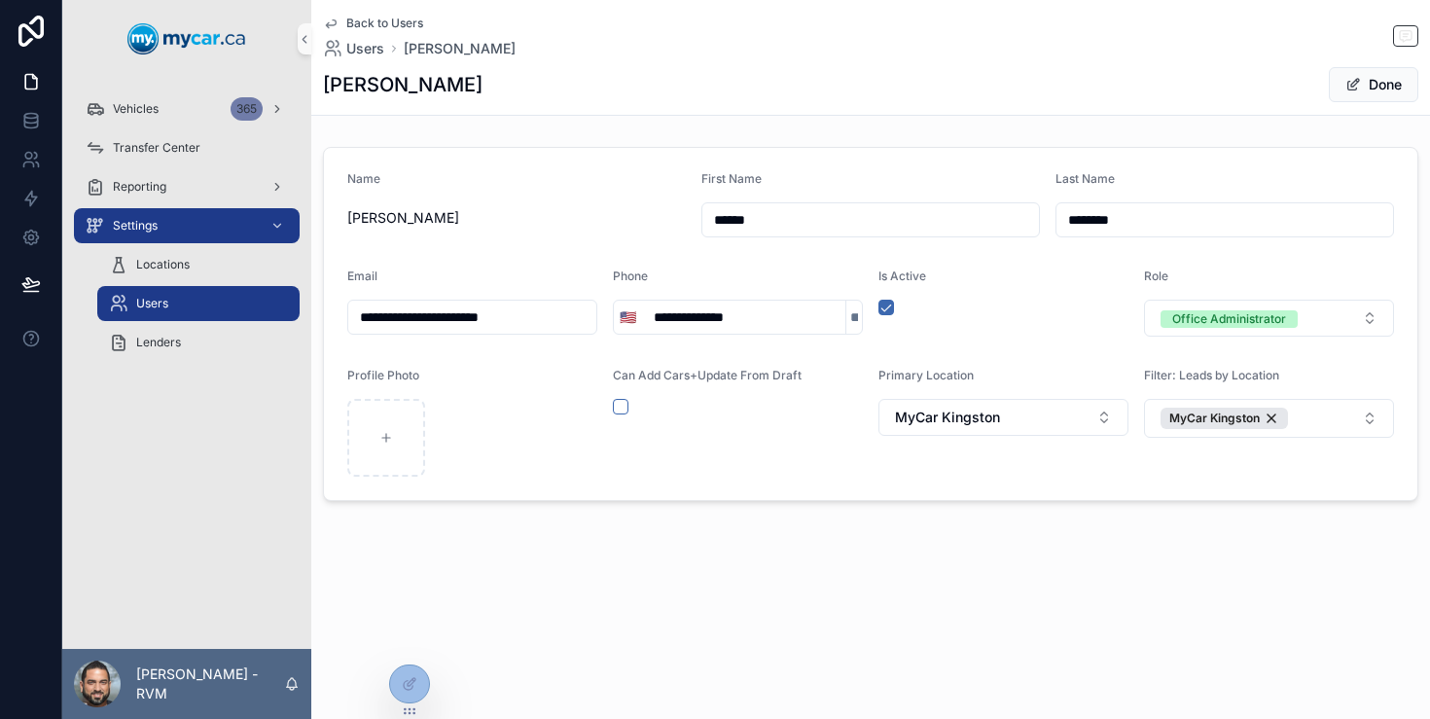
click at [1391, 81] on button "Done" at bounding box center [1374, 84] width 90 height 35
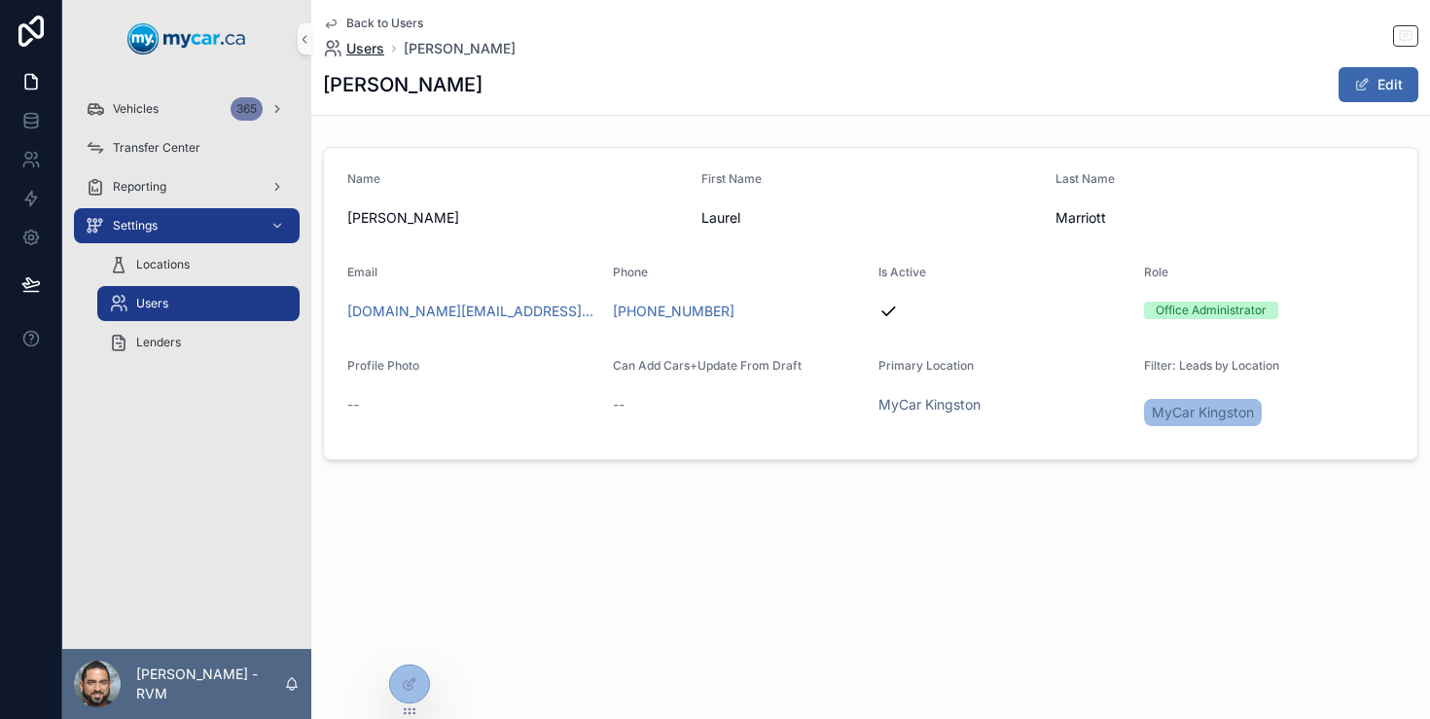
click at [374, 42] on span "Users" at bounding box center [365, 48] width 38 height 19
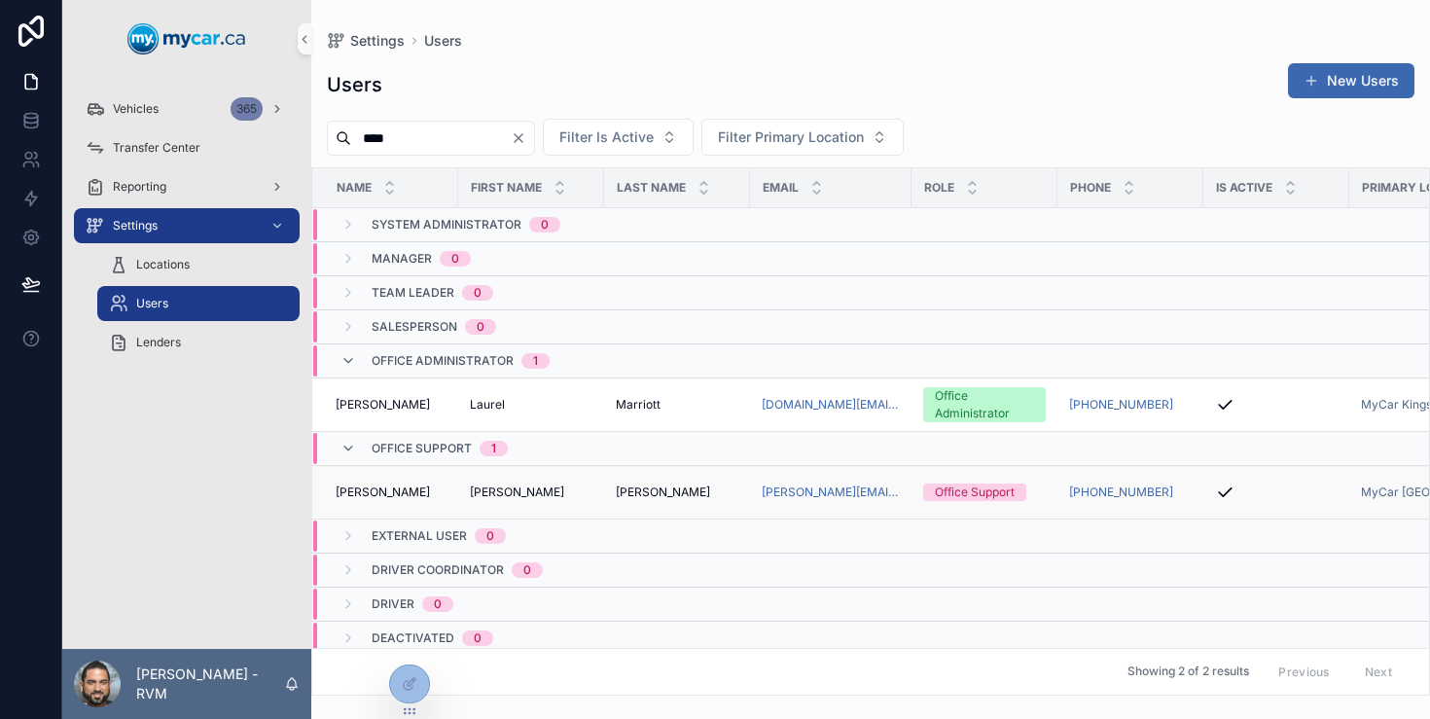
click at [400, 493] on span "Laurie Sharpe" at bounding box center [383, 493] width 94 height 16
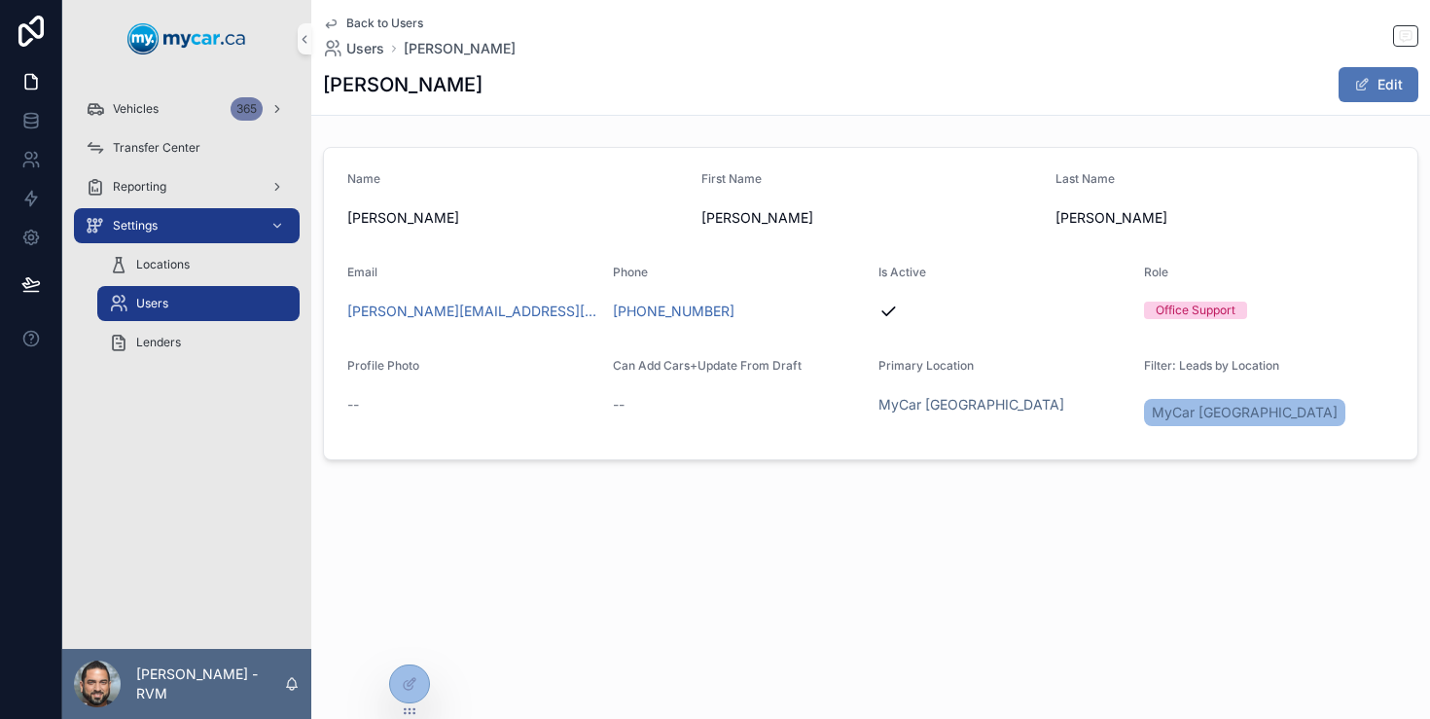
click at [1384, 96] on button "Edit" at bounding box center [1379, 84] width 80 height 35
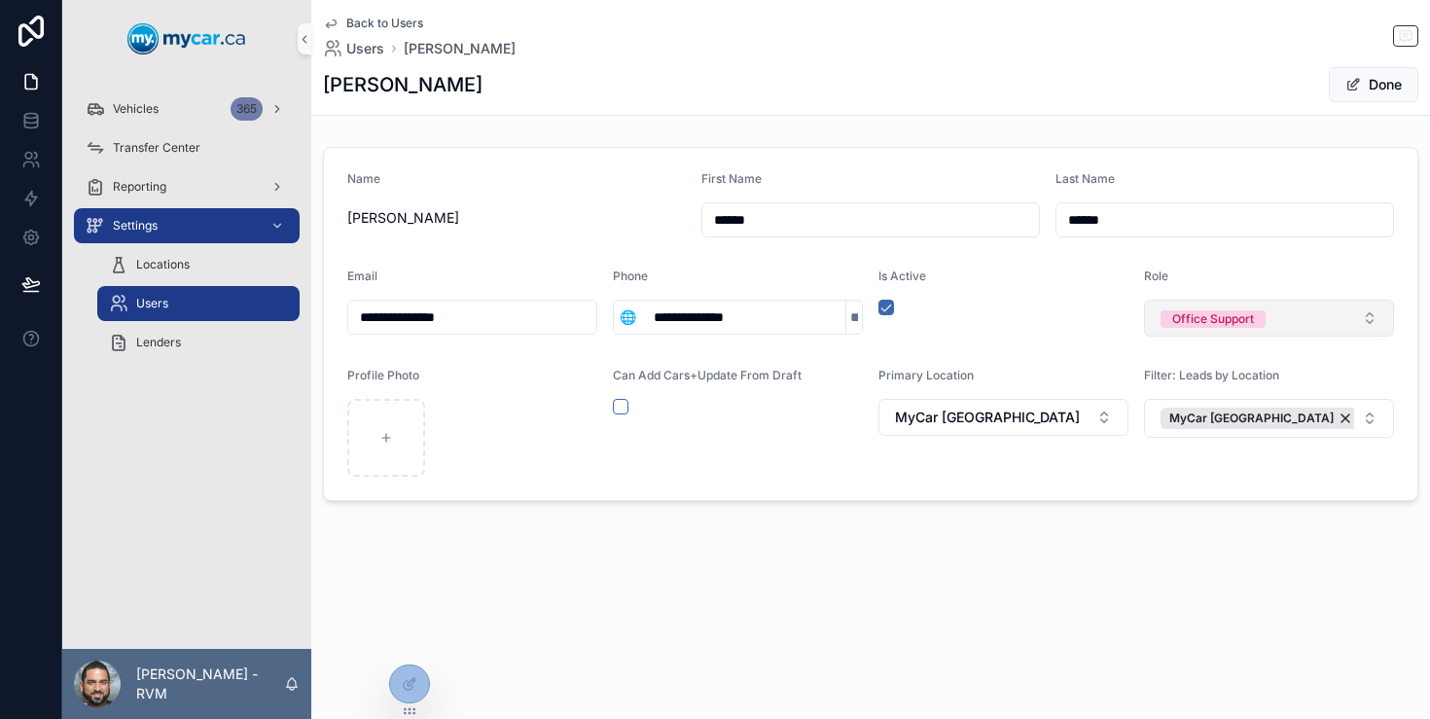
click at [1257, 317] on span "Office Support" at bounding box center [1213, 319] width 105 height 18
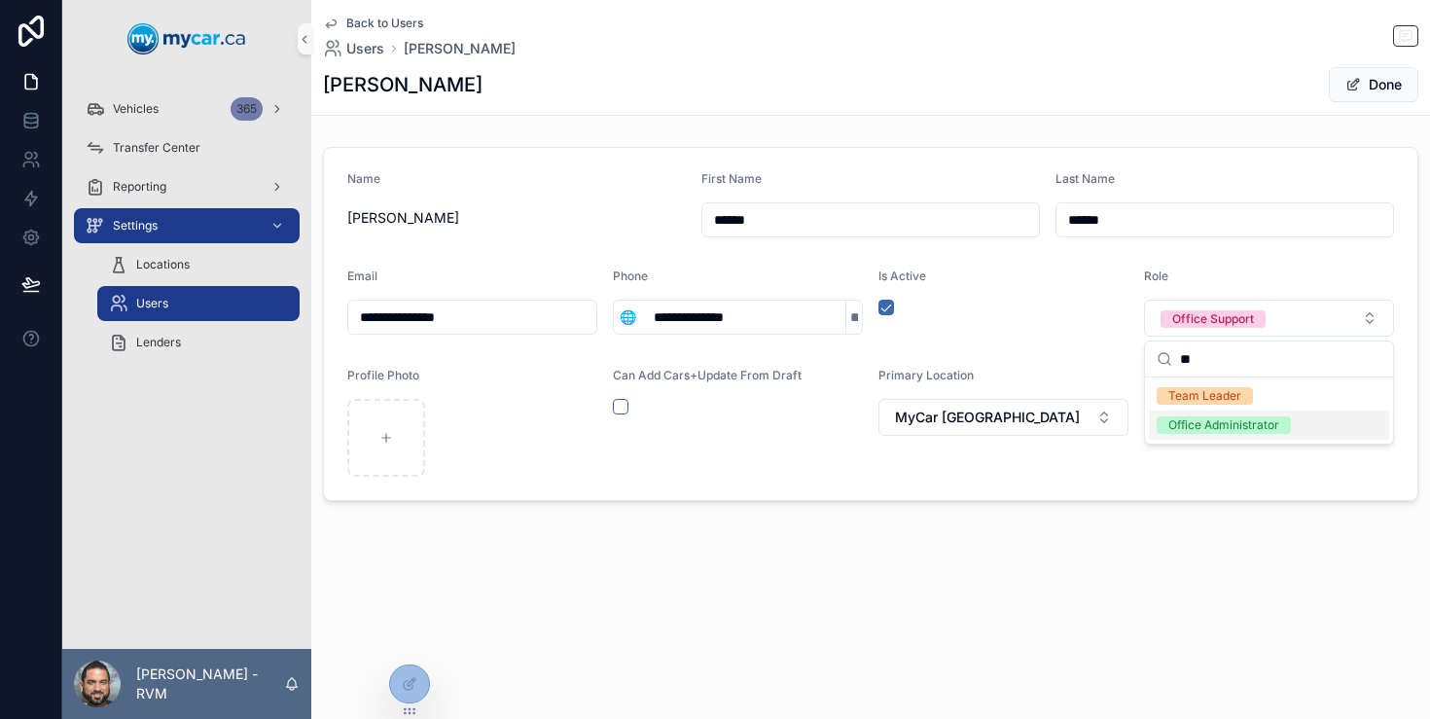
type input "**"
click at [1249, 426] on div "Office Administrator" at bounding box center [1224, 425] width 111 height 18
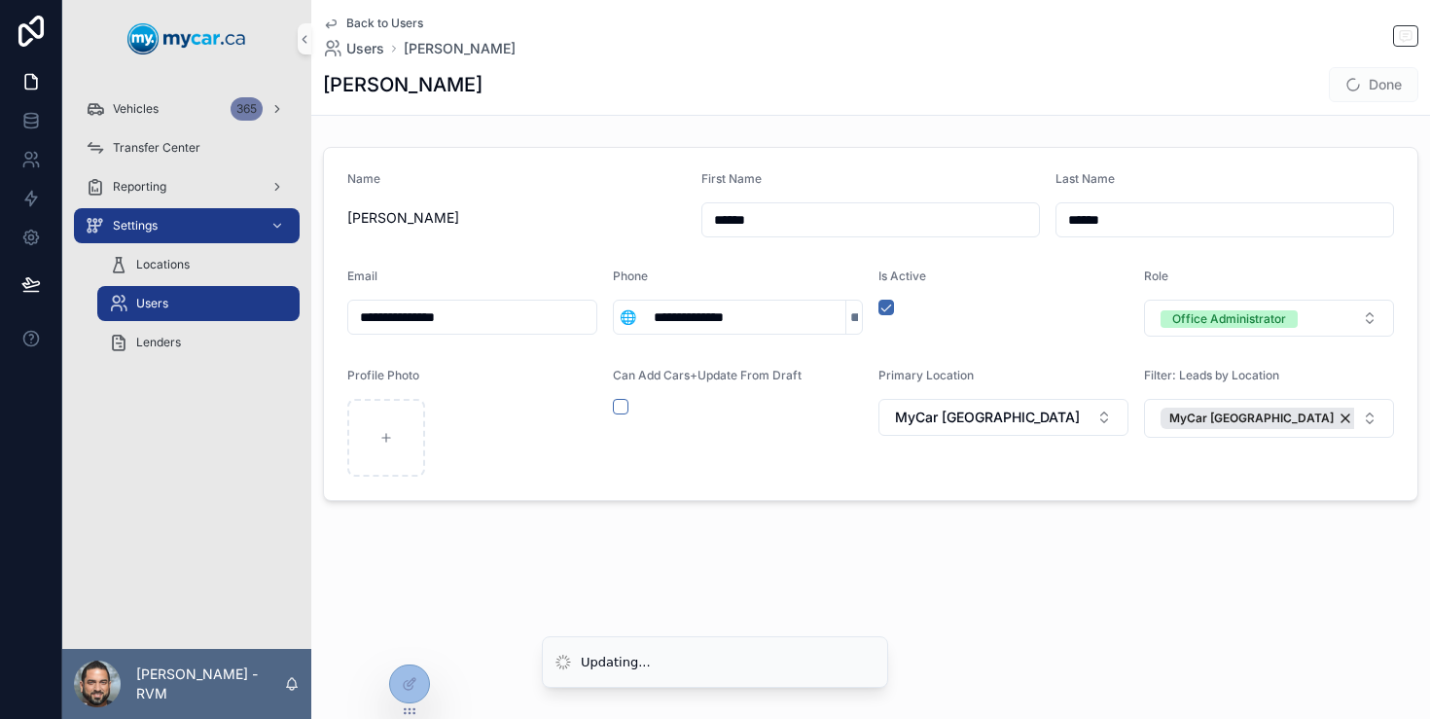
click at [1375, 90] on span "Done" at bounding box center [1374, 84] width 90 height 35
click at [1375, 90] on button "Done" at bounding box center [1374, 84] width 90 height 35
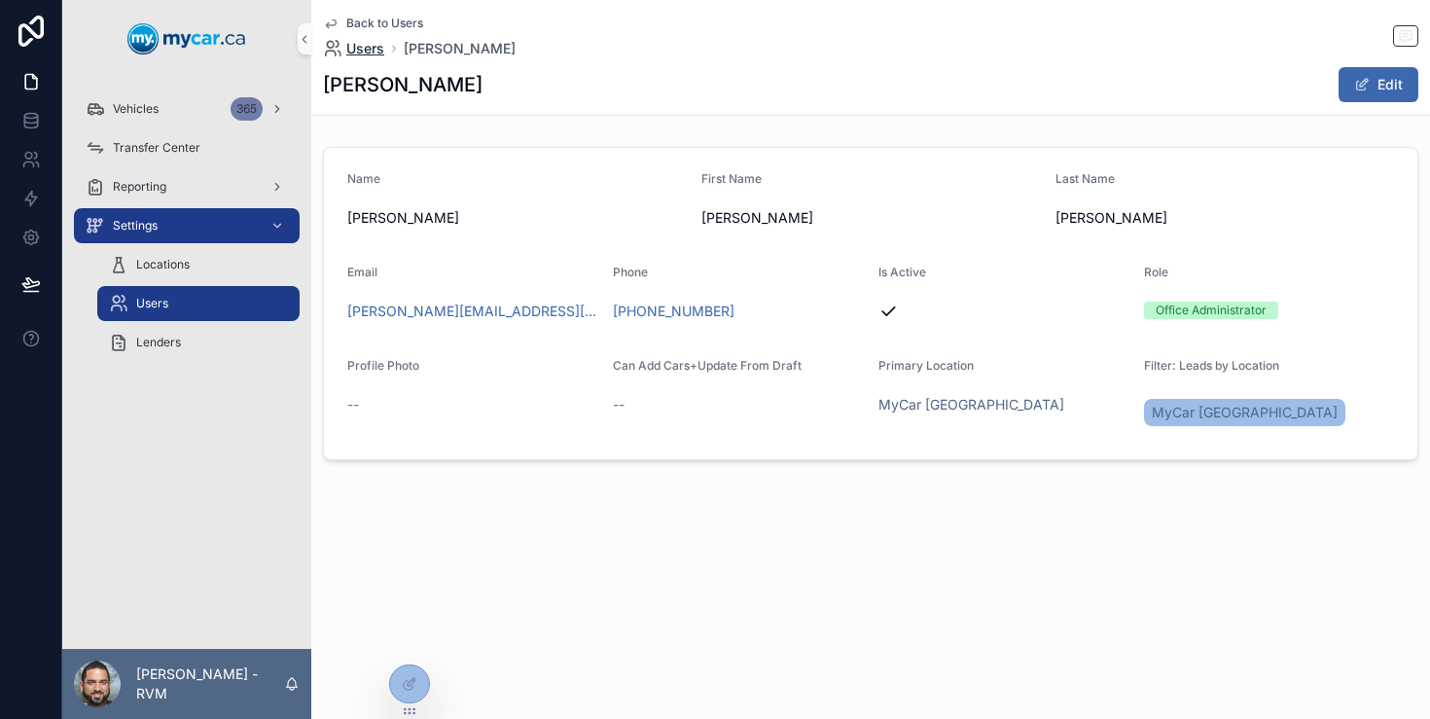
click at [371, 44] on span "Users" at bounding box center [365, 48] width 38 height 19
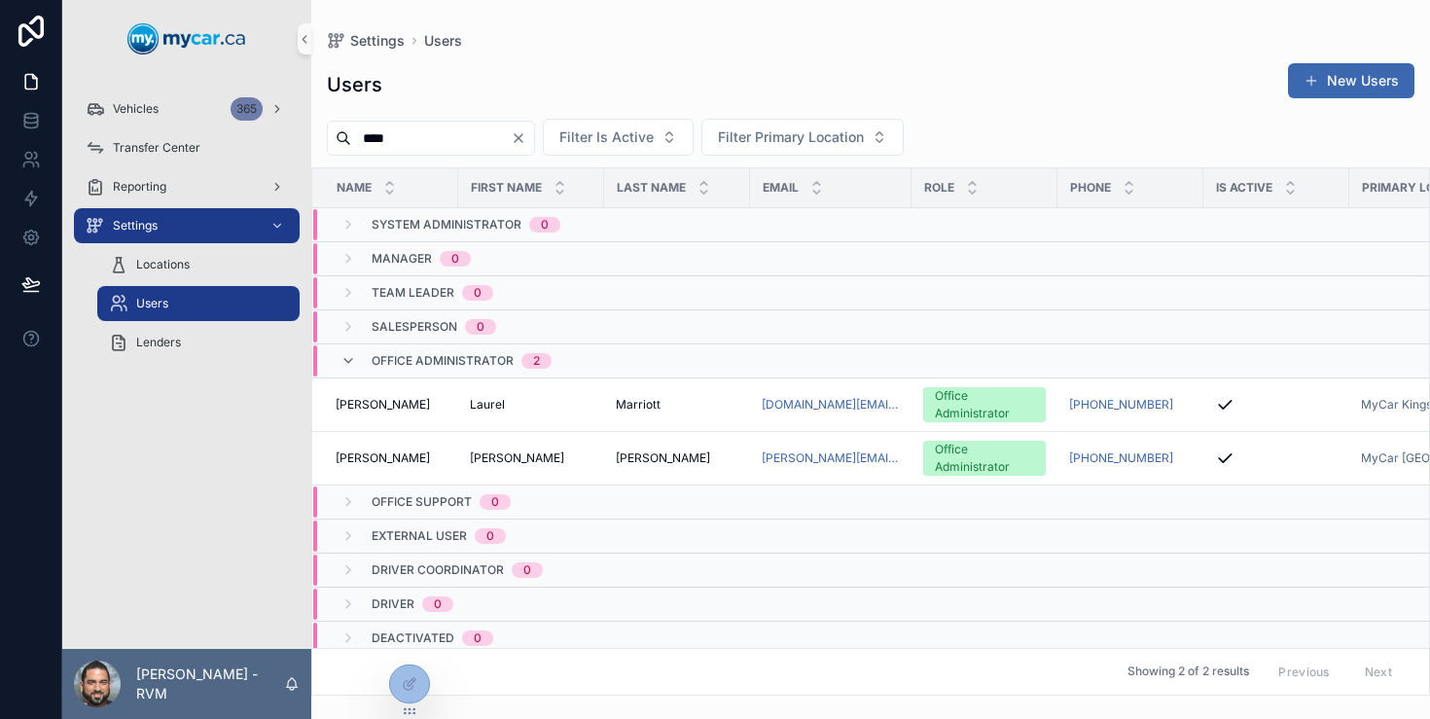
click at [390, 134] on input "****" at bounding box center [431, 138] width 160 height 27
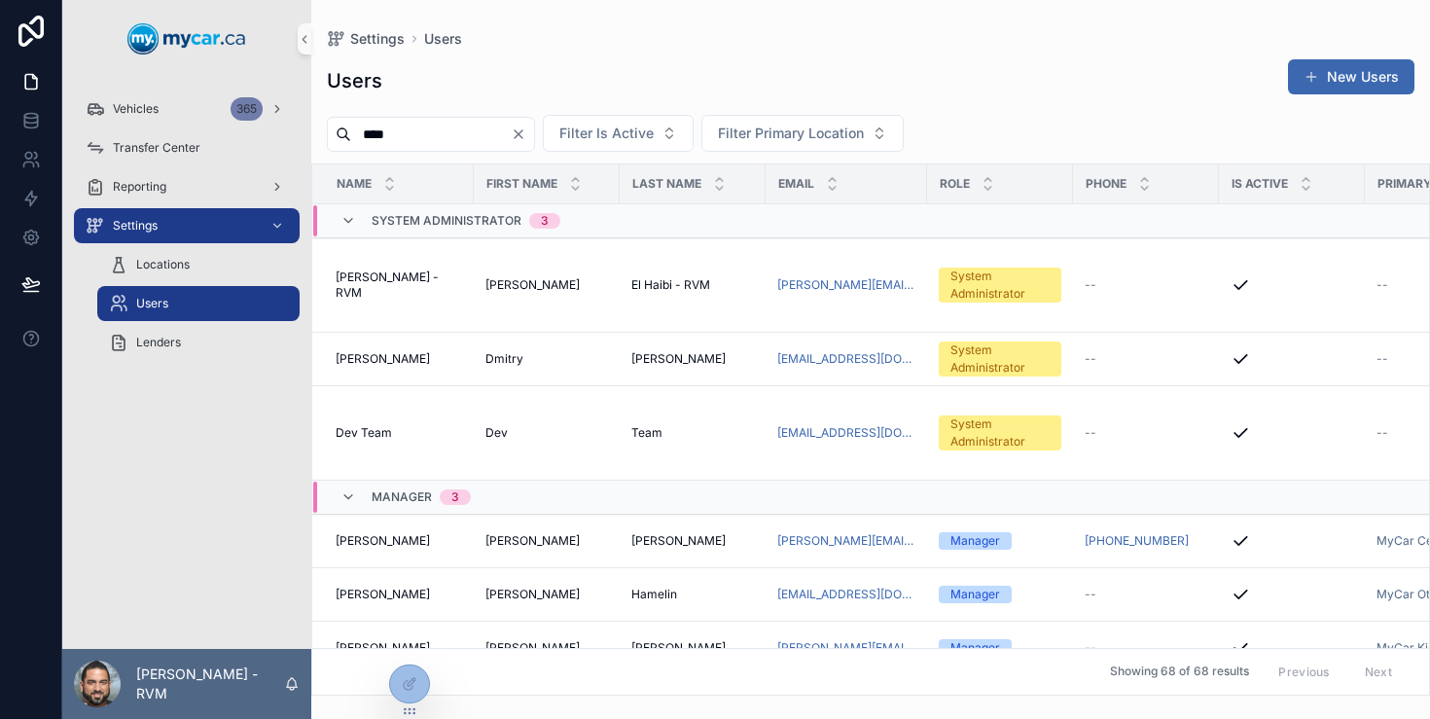
type input "*****"
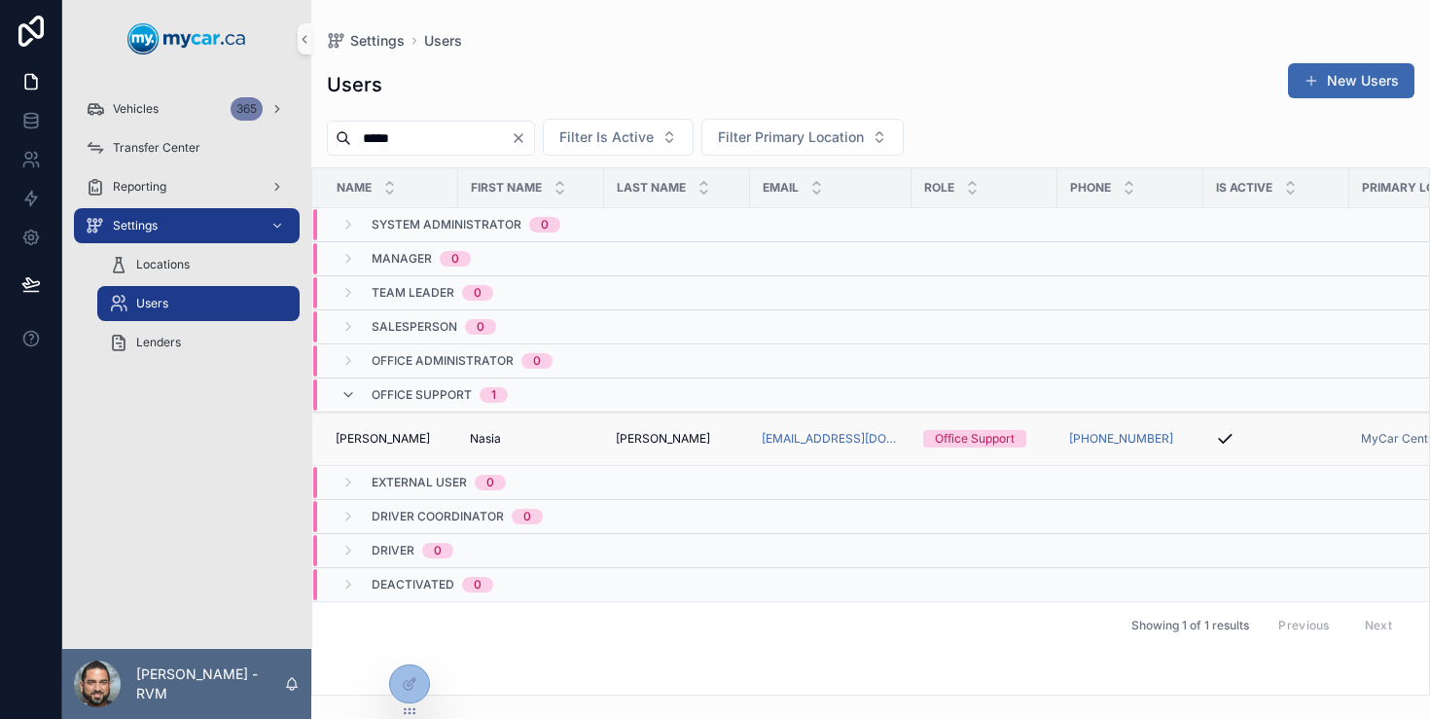
type input "*****"
click at [512, 439] on div "Nasia Nasia" at bounding box center [531, 439] width 123 height 16
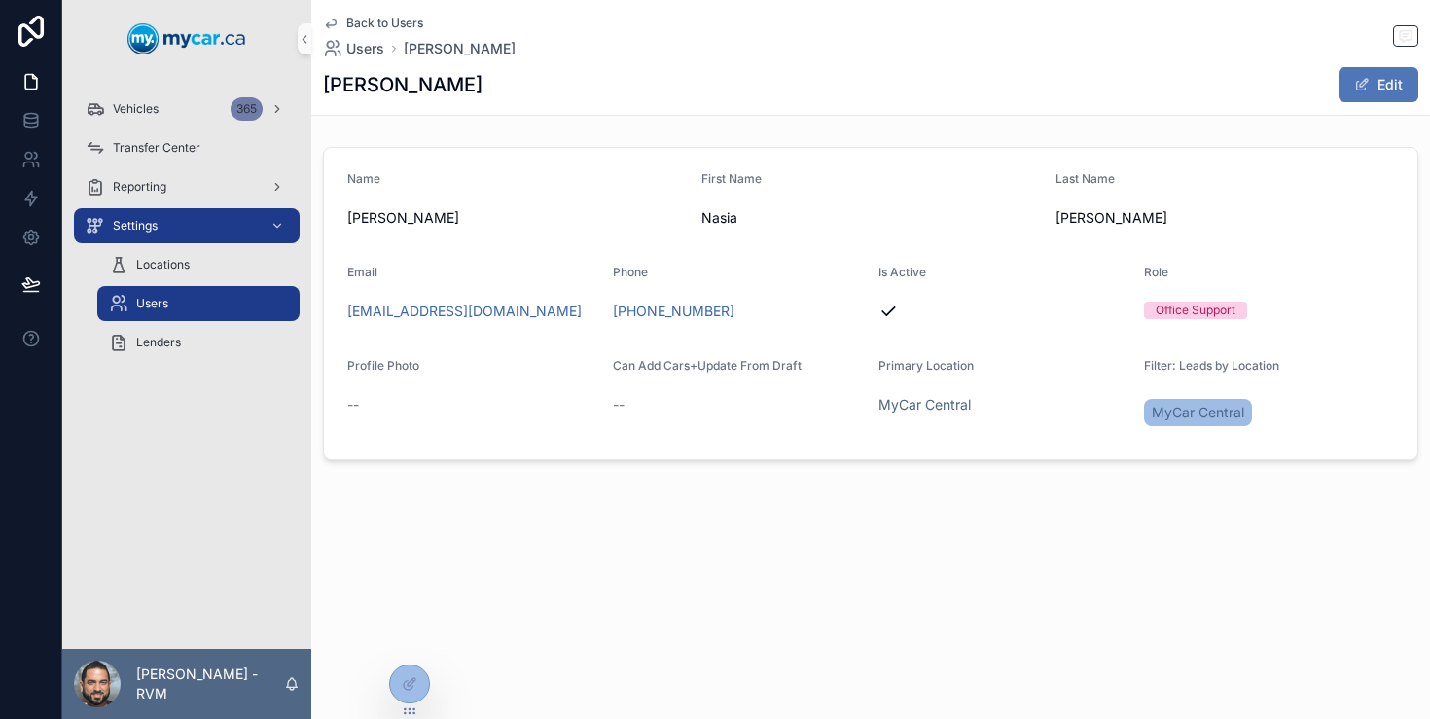
click at [1386, 75] on button "Edit" at bounding box center [1379, 84] width 80 height 35
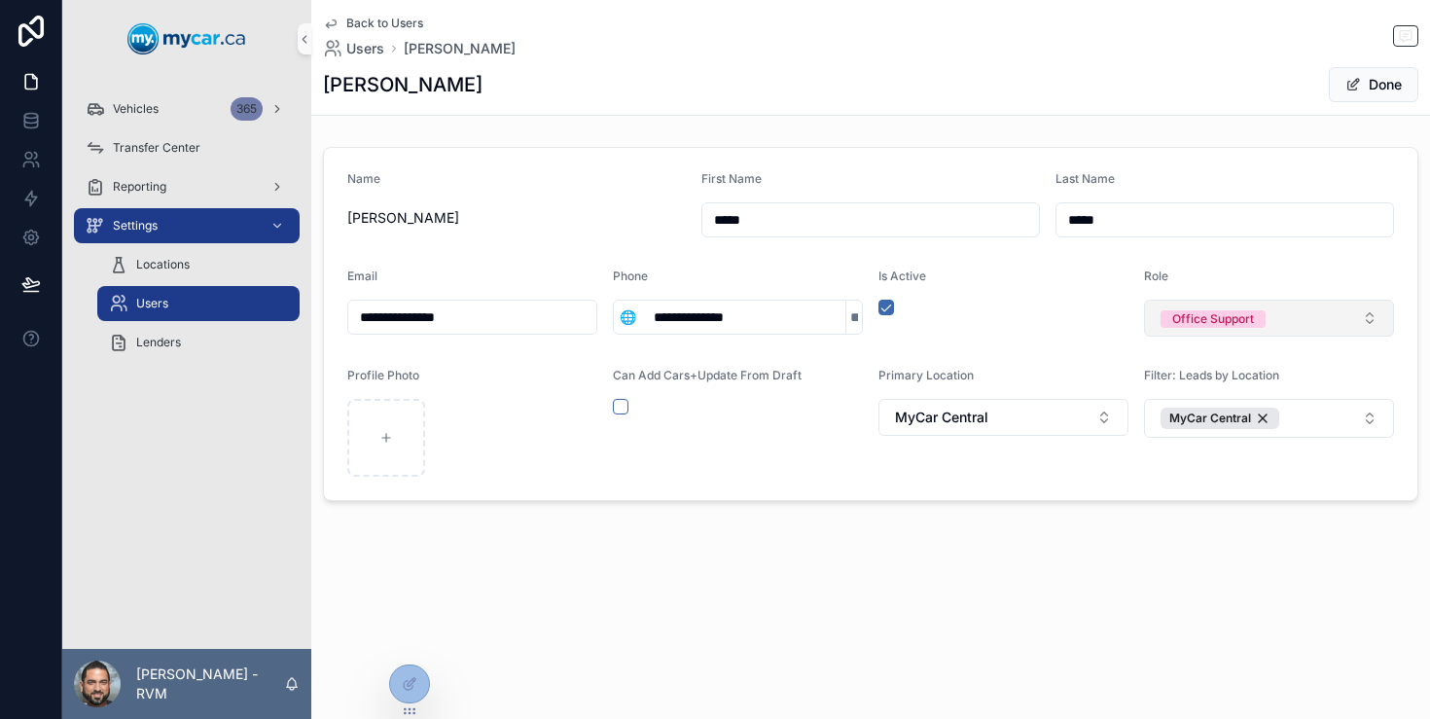
click at [1256, 320] on span "Office Support" at bounding box center [1213, 319] width 105 height 18
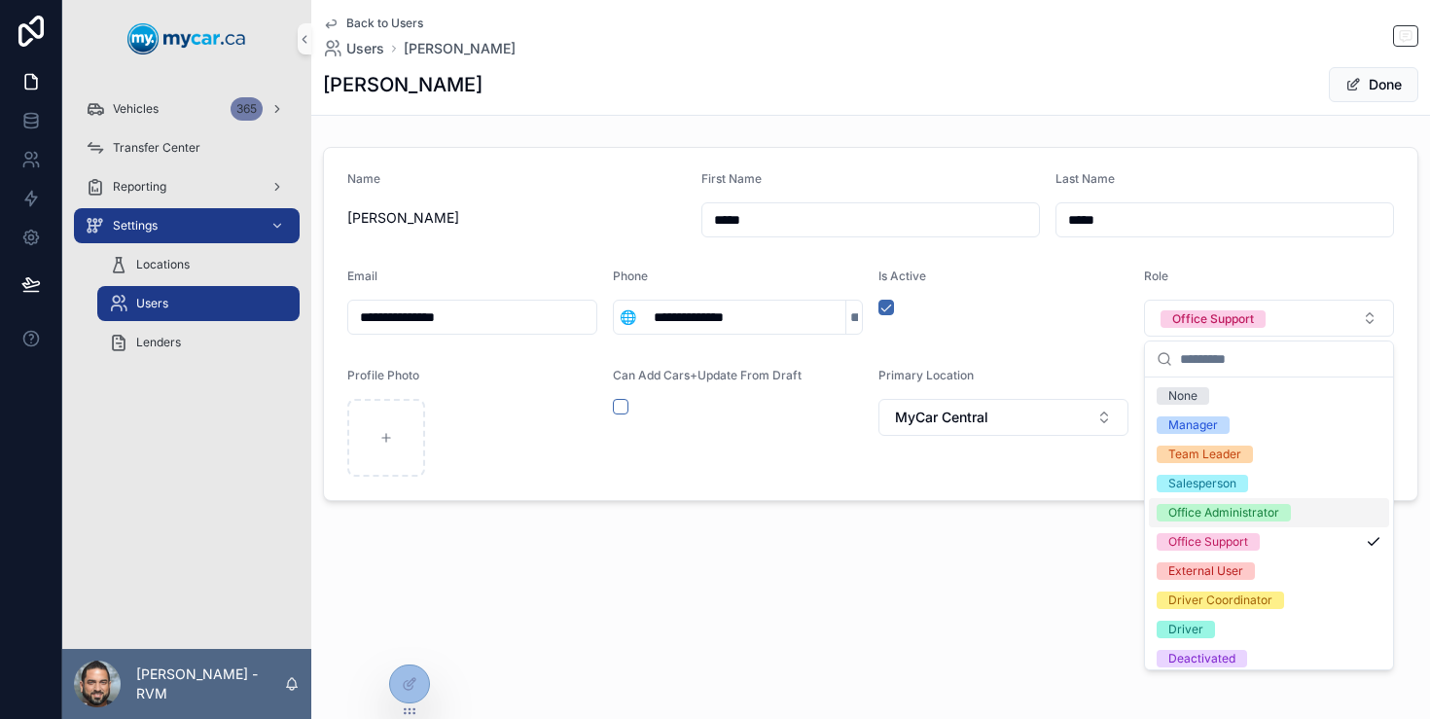
click at [1249, 523] on div "Office Administrator" at bounding box center [1269, 512] width 240 height 29
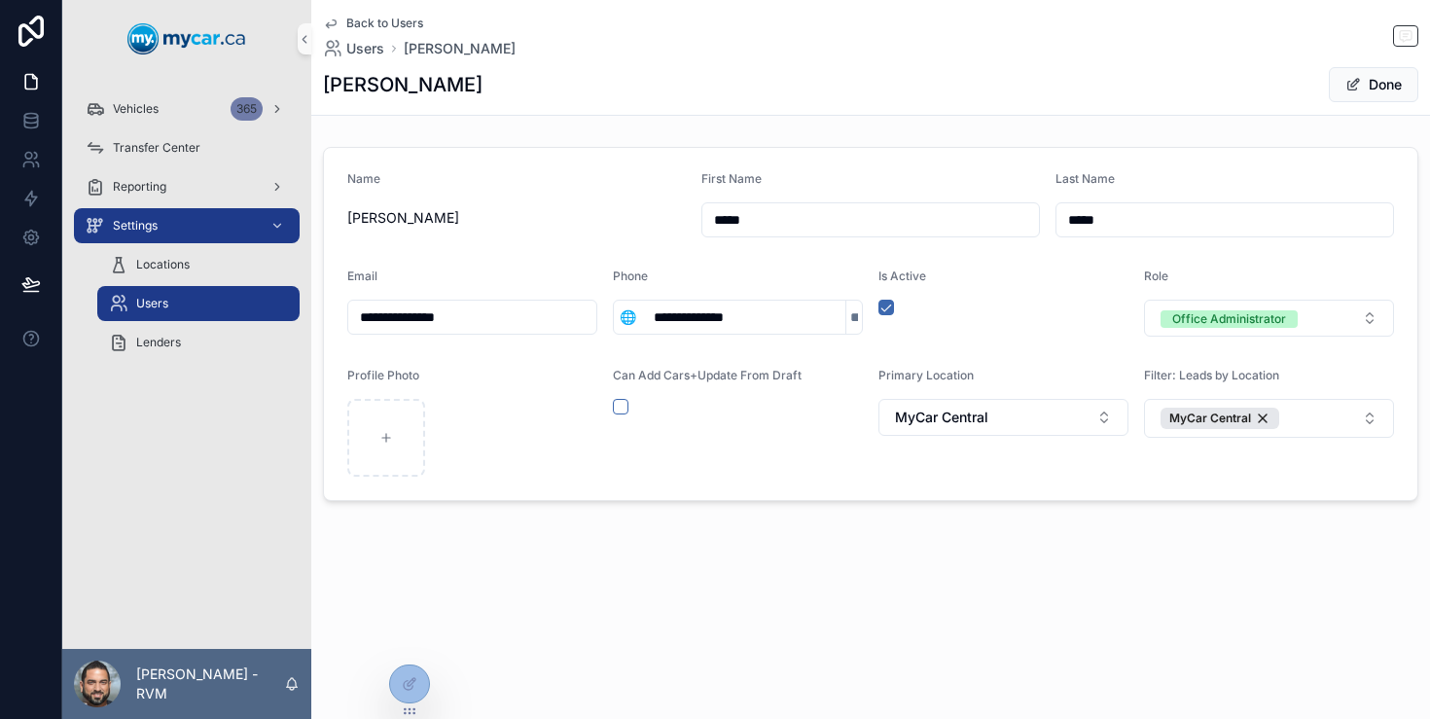
click at [1358, 74] on button "Done" at bounding box center [1374, 84] width 90 height 35
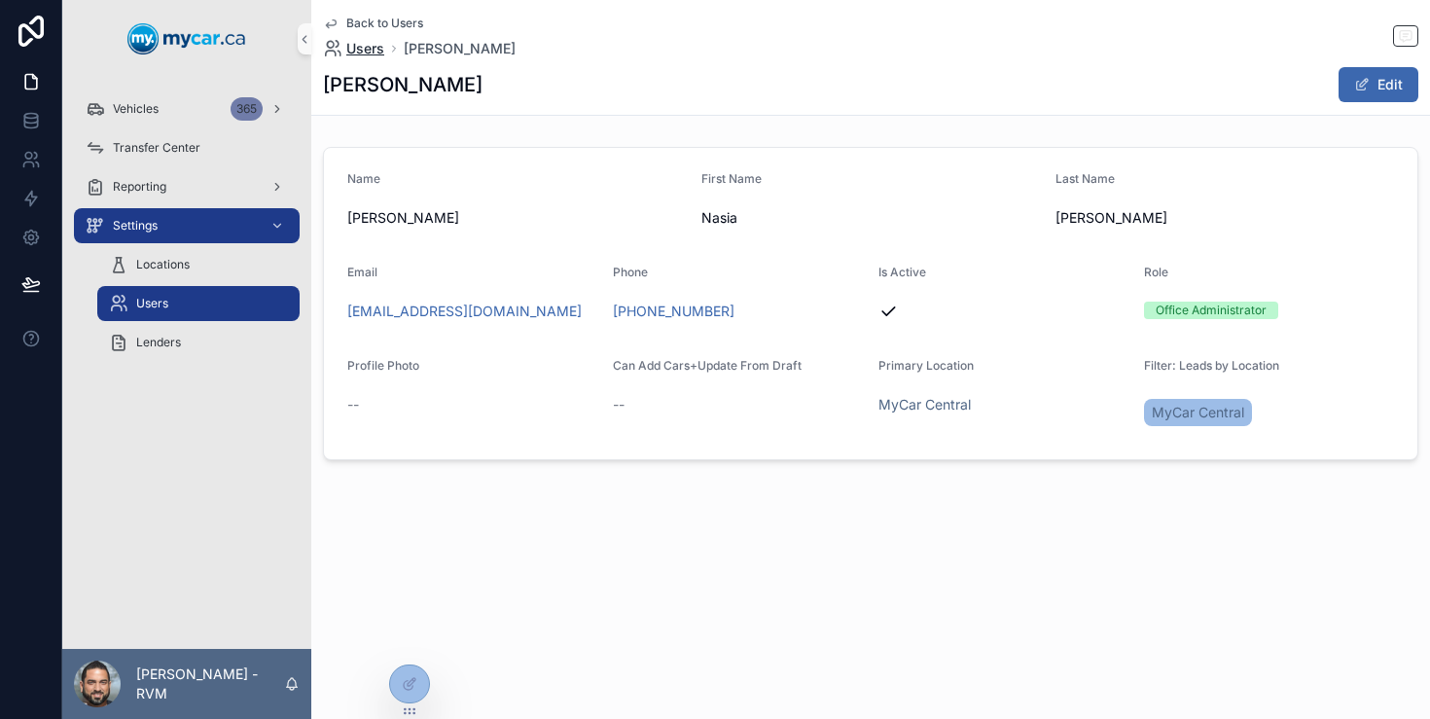
click at [355, 48] on span "Users" at bounding box center [365, 48] width 38 height 19
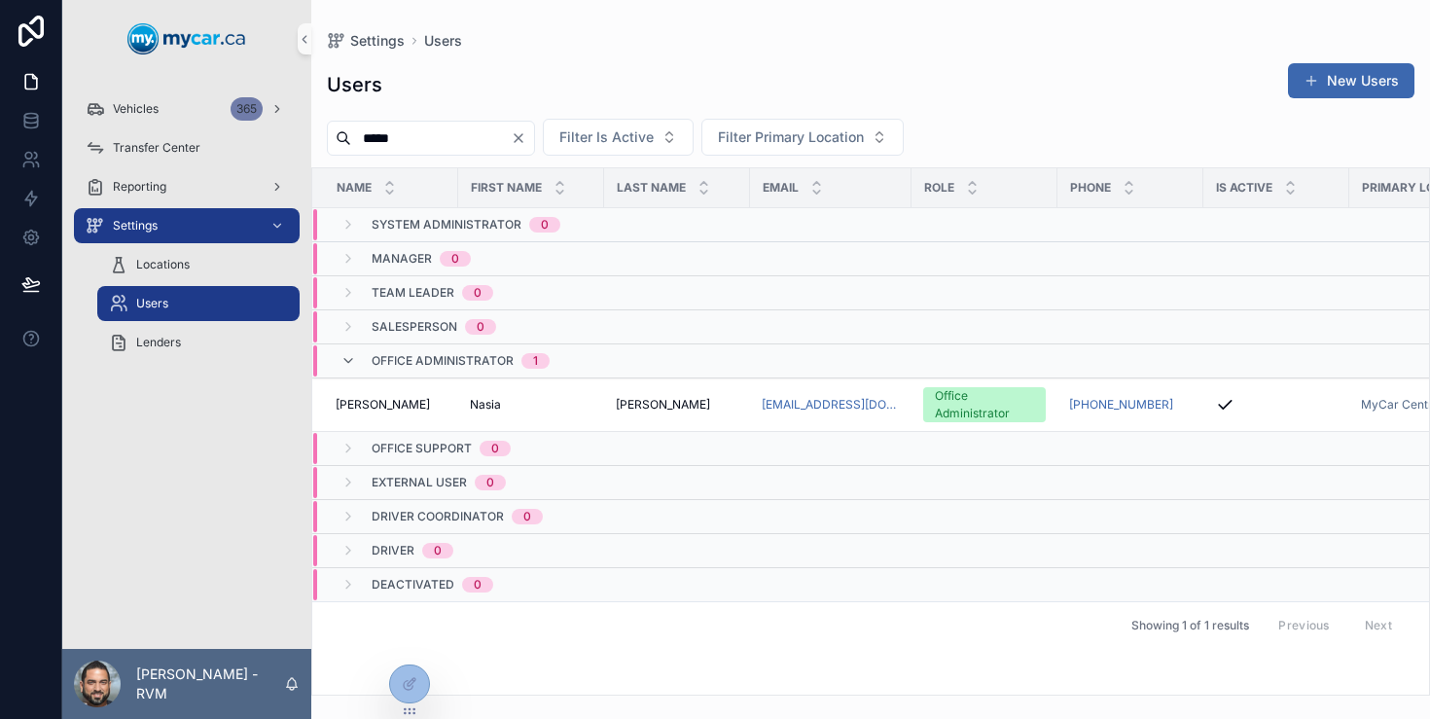
click at [526, 137] on icon "Clear" at bounding box center [519, 138] width 16 height 16
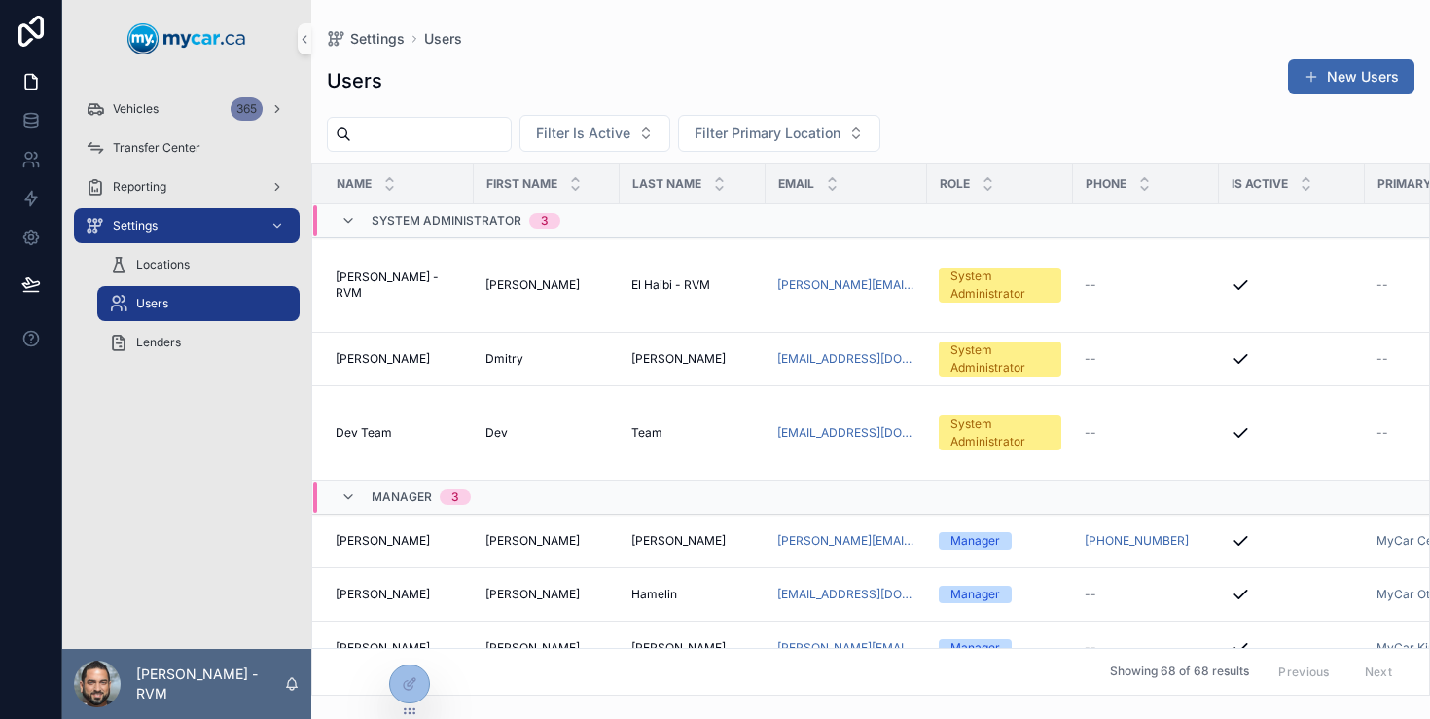
click at [482, 137] on input "scrollable content" at bounding box center [431, 134] width 160 height 27
click at [672, 43] on div "Settings Users" at bounding box center [871, 39] width 1088 height 16
click at [407, 646] on icon at bounding box center [410, 642] width 16 height 16
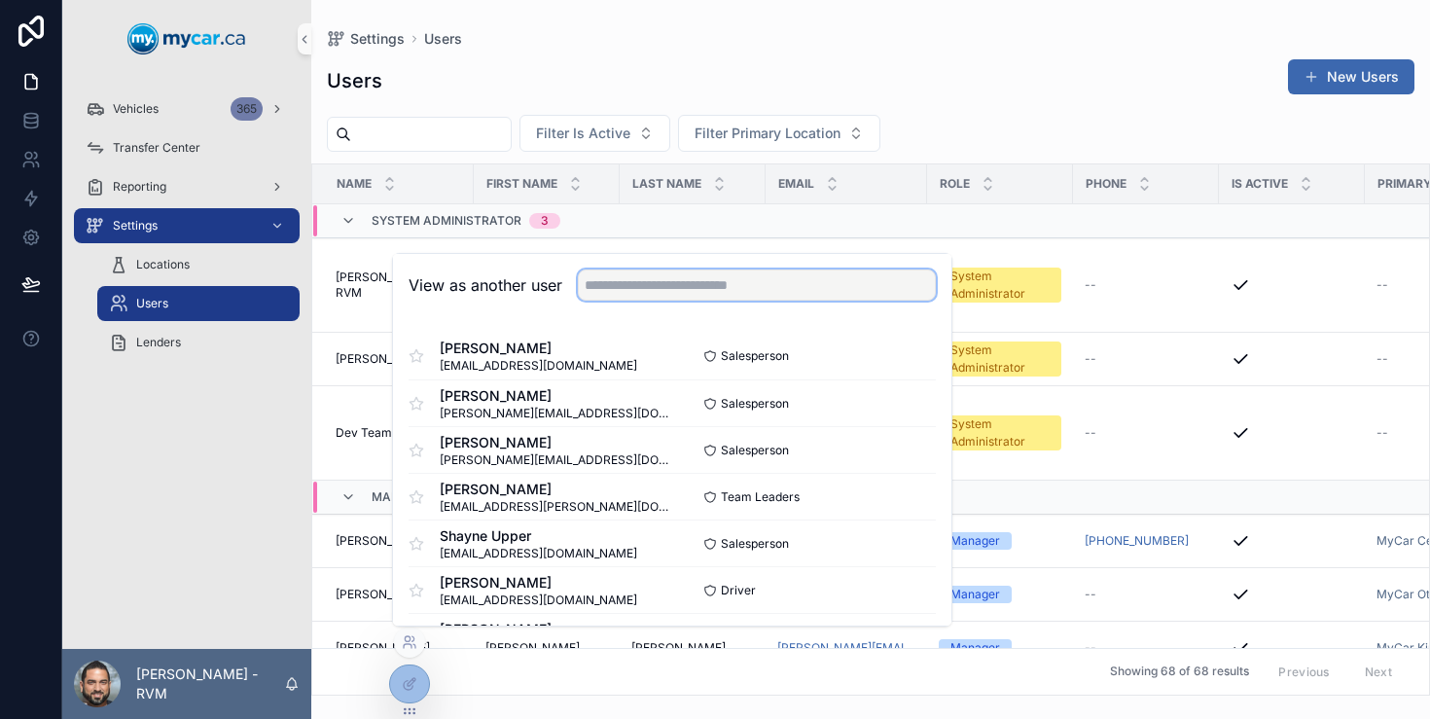
click at [753, 293] on input "text" at bounding box center [757, 285] width 358 height 31
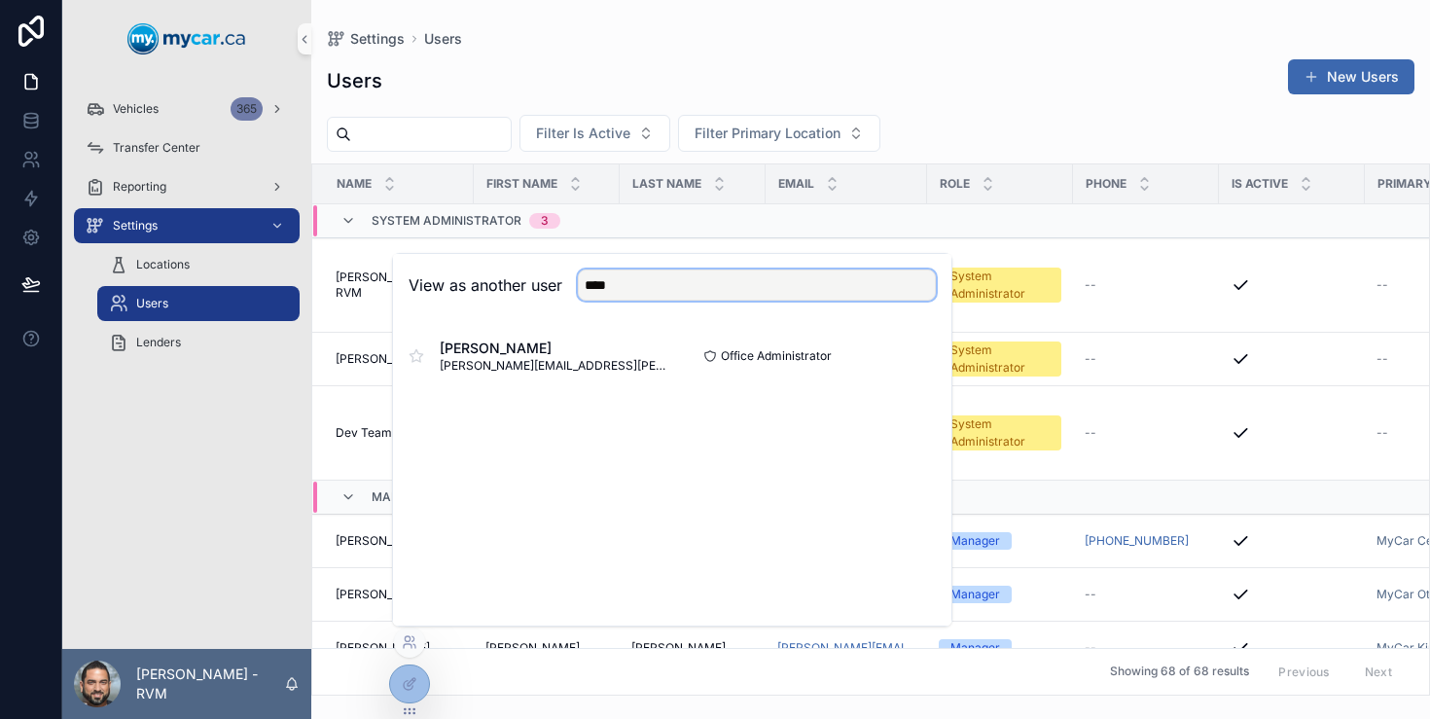
type input "****"
click at [905, 354] on button "Select" at bounding box center [910, 357] width 51 height 28
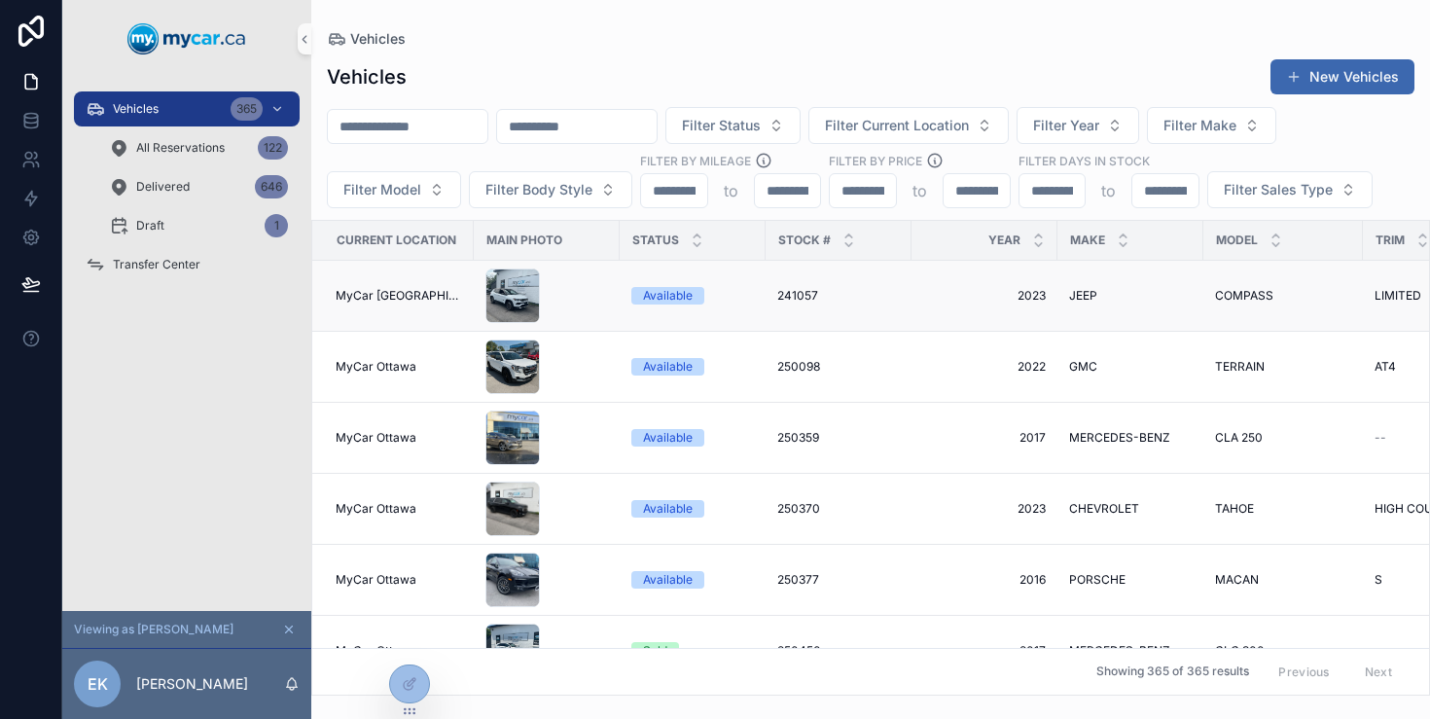
click at [444, 296] on div "MyCar [GEOGRAPHIC_DATA]" at bounding box center [399, 296] width 126 height 16
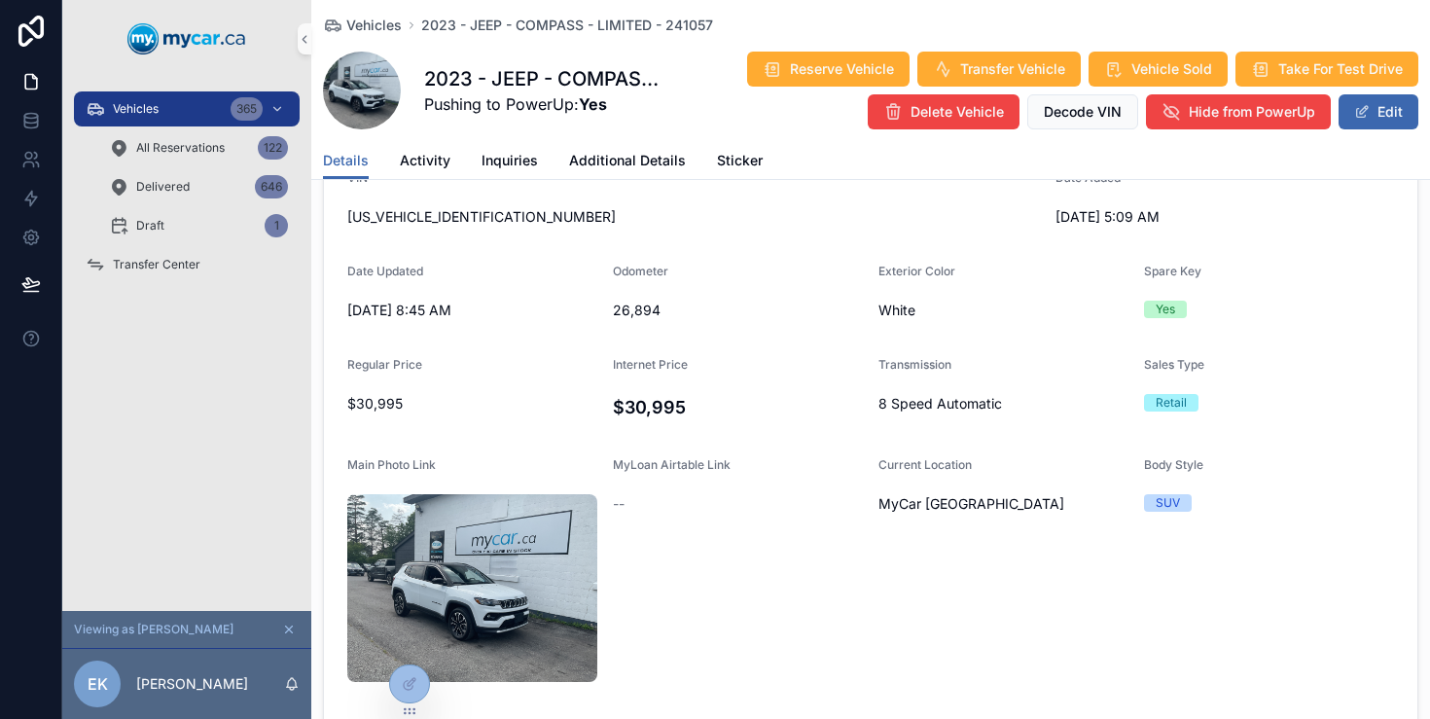
scroll to position [269, 0]
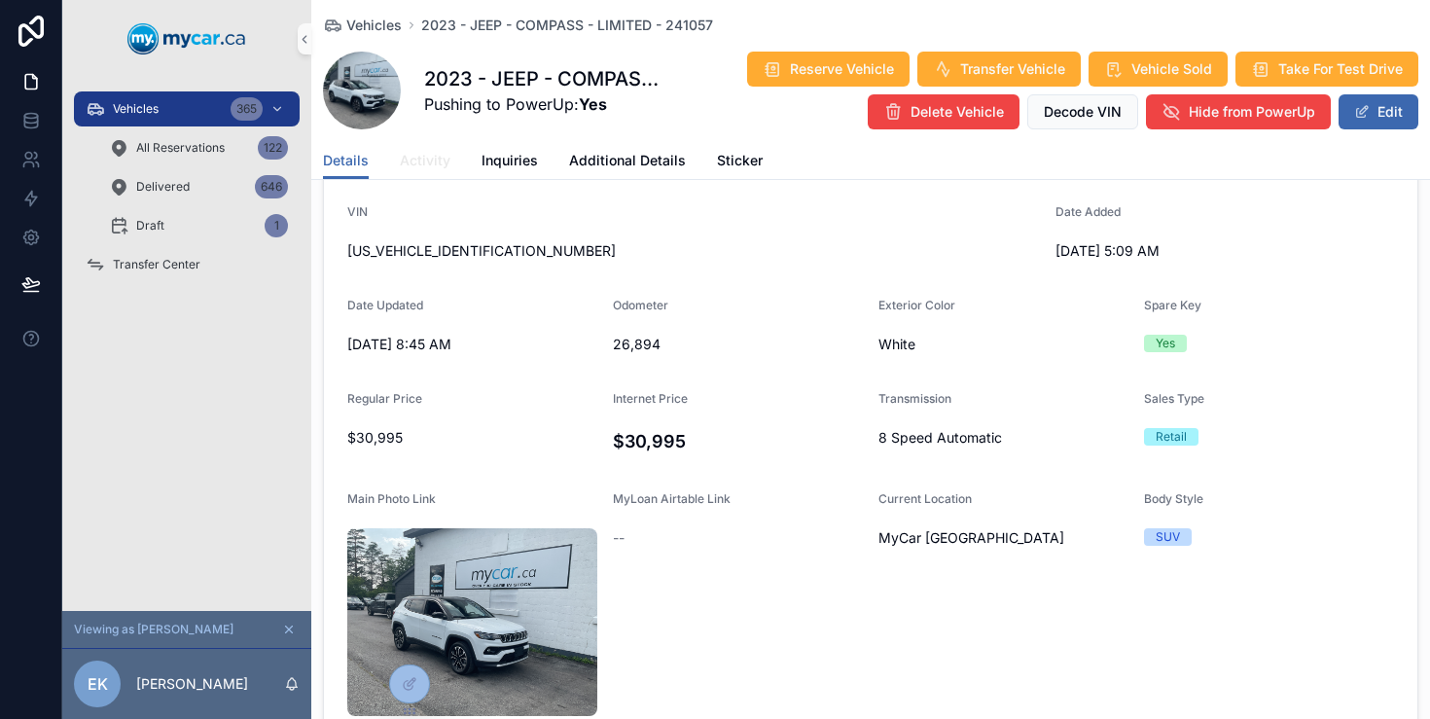
click at [441, 159] on span "Activity" at bounding box center [425, 160] width 51 height 19
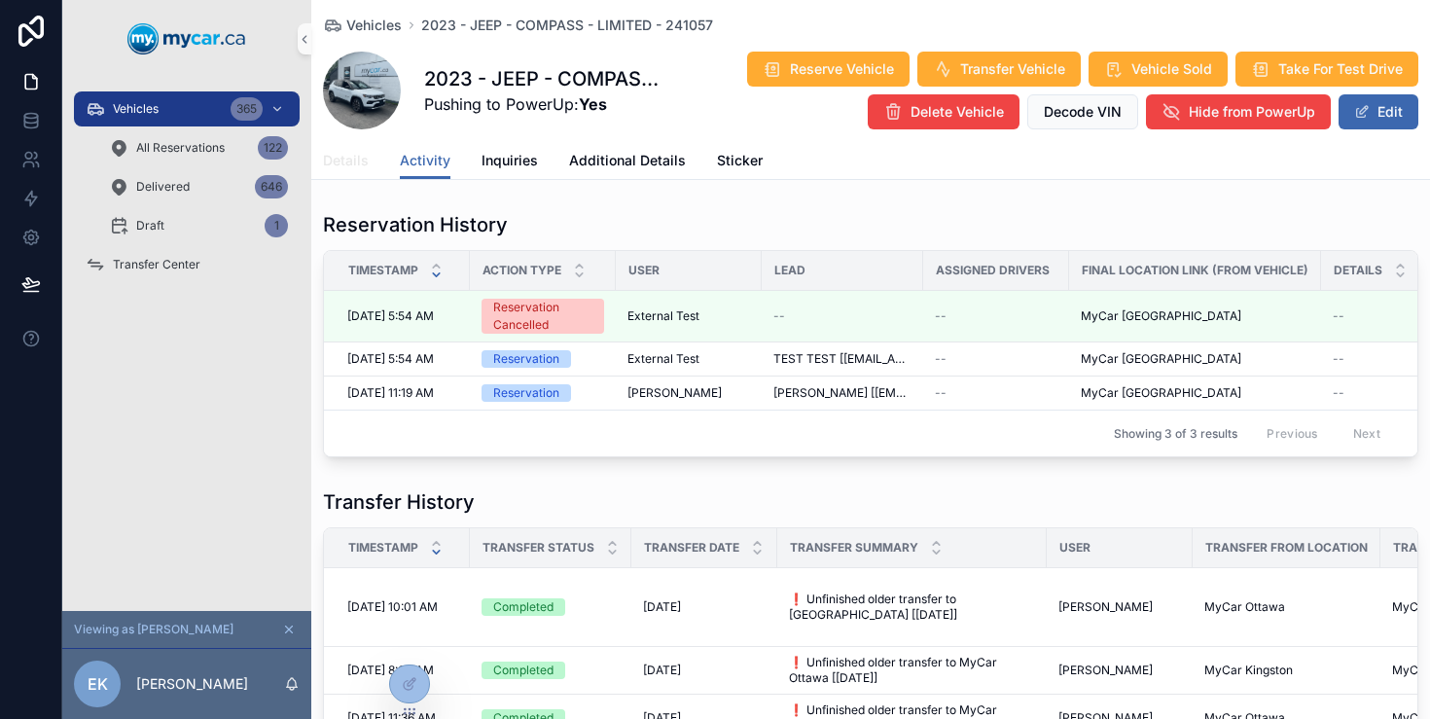
click at [360, 157] on span "Details" at bounding box center [346, 160] width 46 height 19
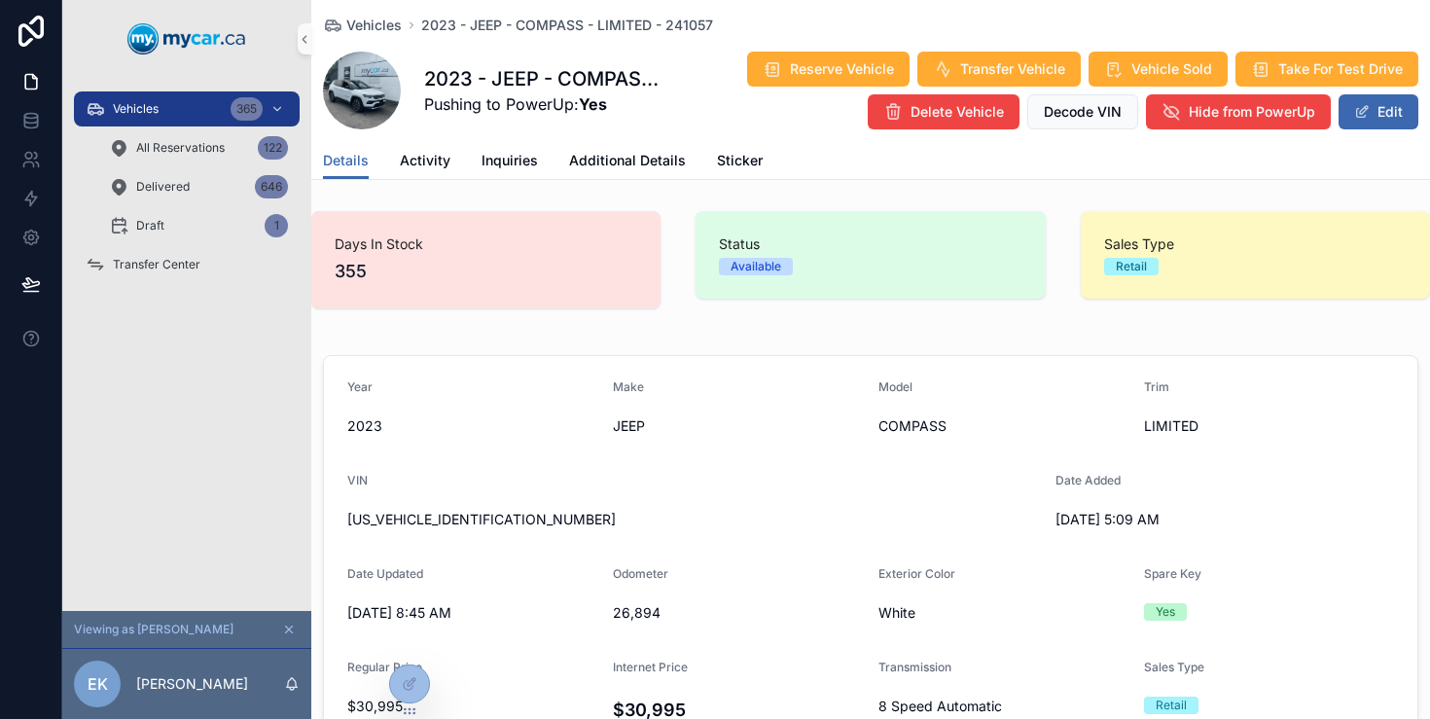
click at [388, 677] on div "Regular Price" at bounding box center [472, 671] width 250 height 23
click at [394, 679] on div at bounding box center [409, 684] width 39 height 37
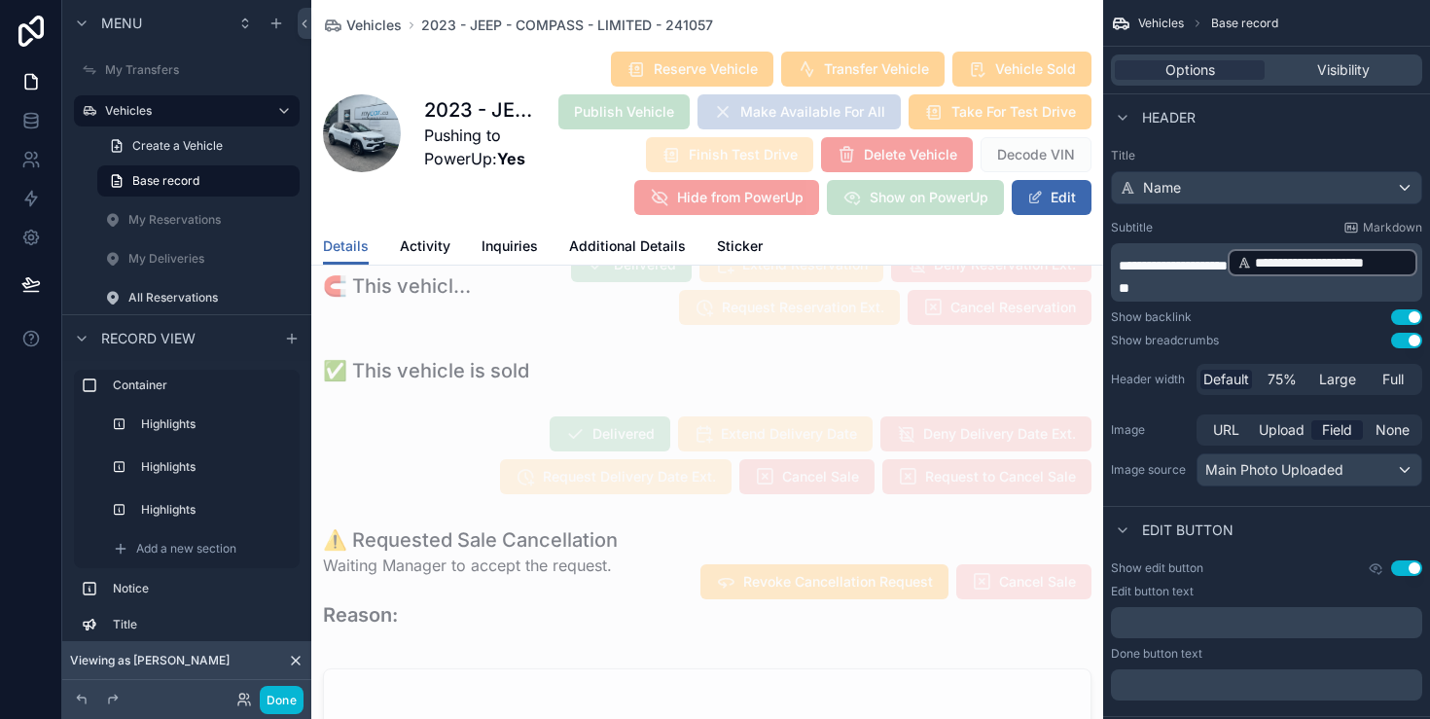
scroll to position [337, 0]
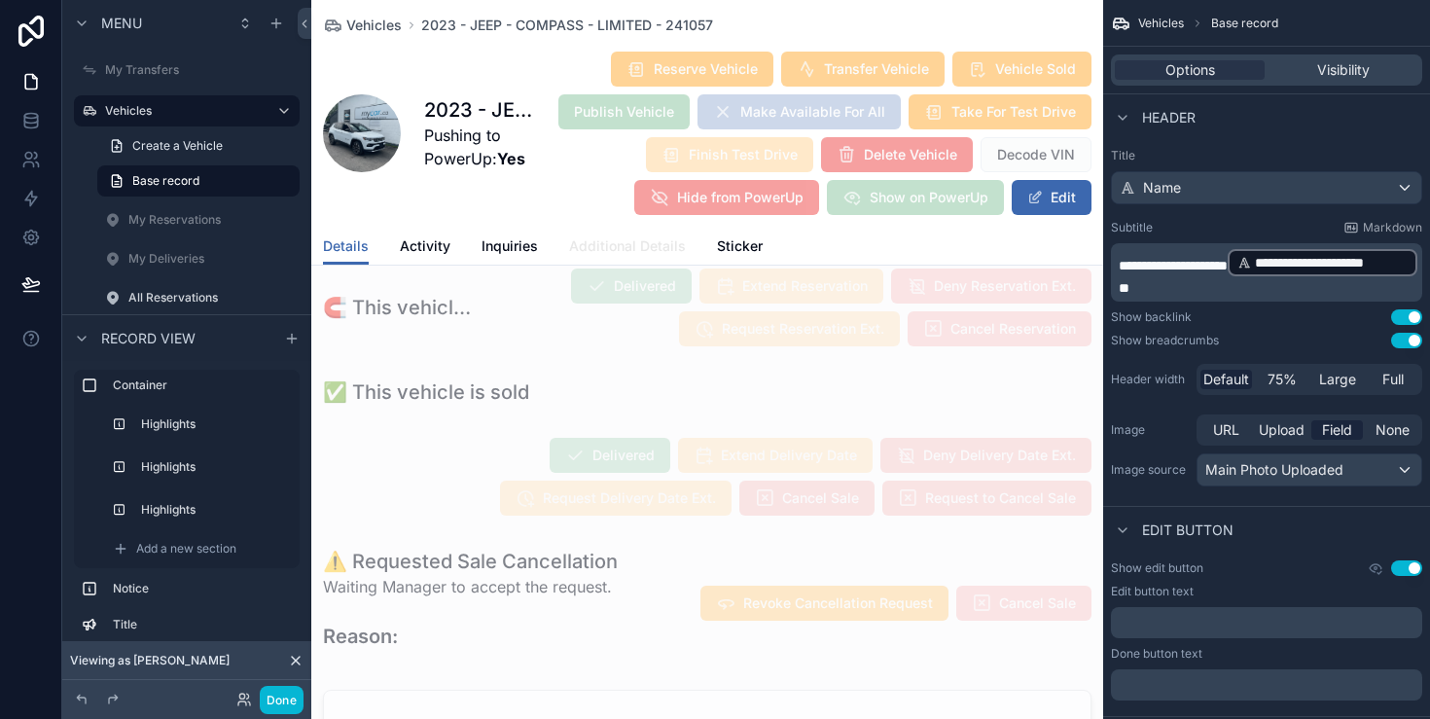
click at [644, 244] on span "Additional Details" at bounding box center [627, 245] width 117 height 19
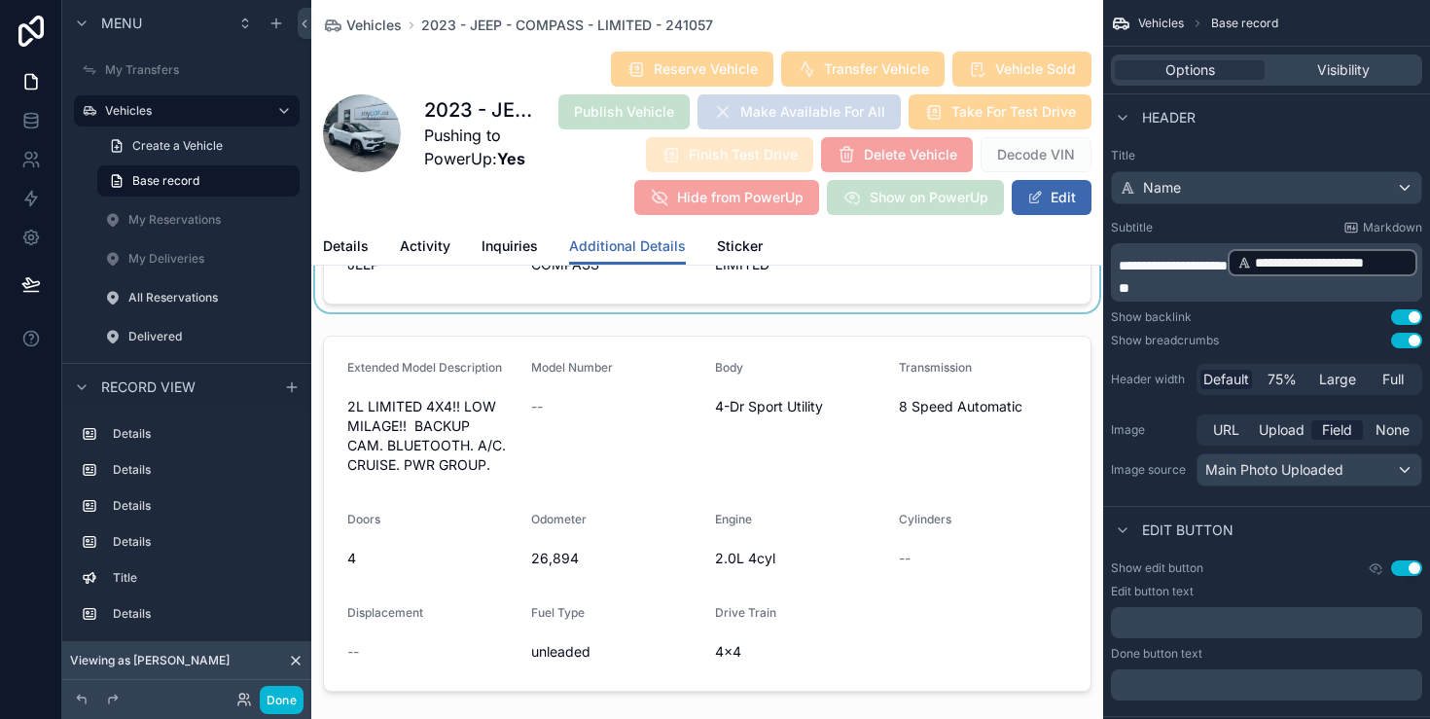
scroll to position [304, 0]
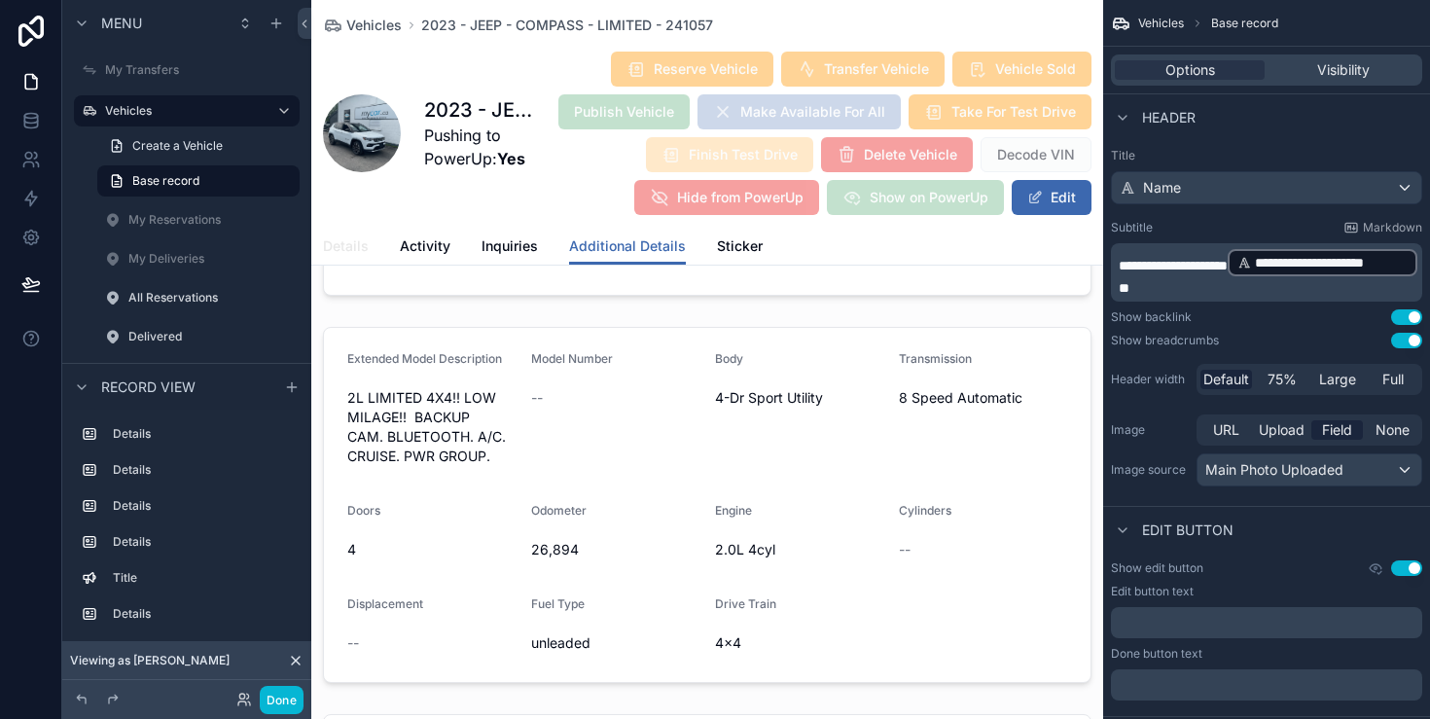
click at [338, 236] on span "Details" at bounding box center [346, 245] width 46 height 19
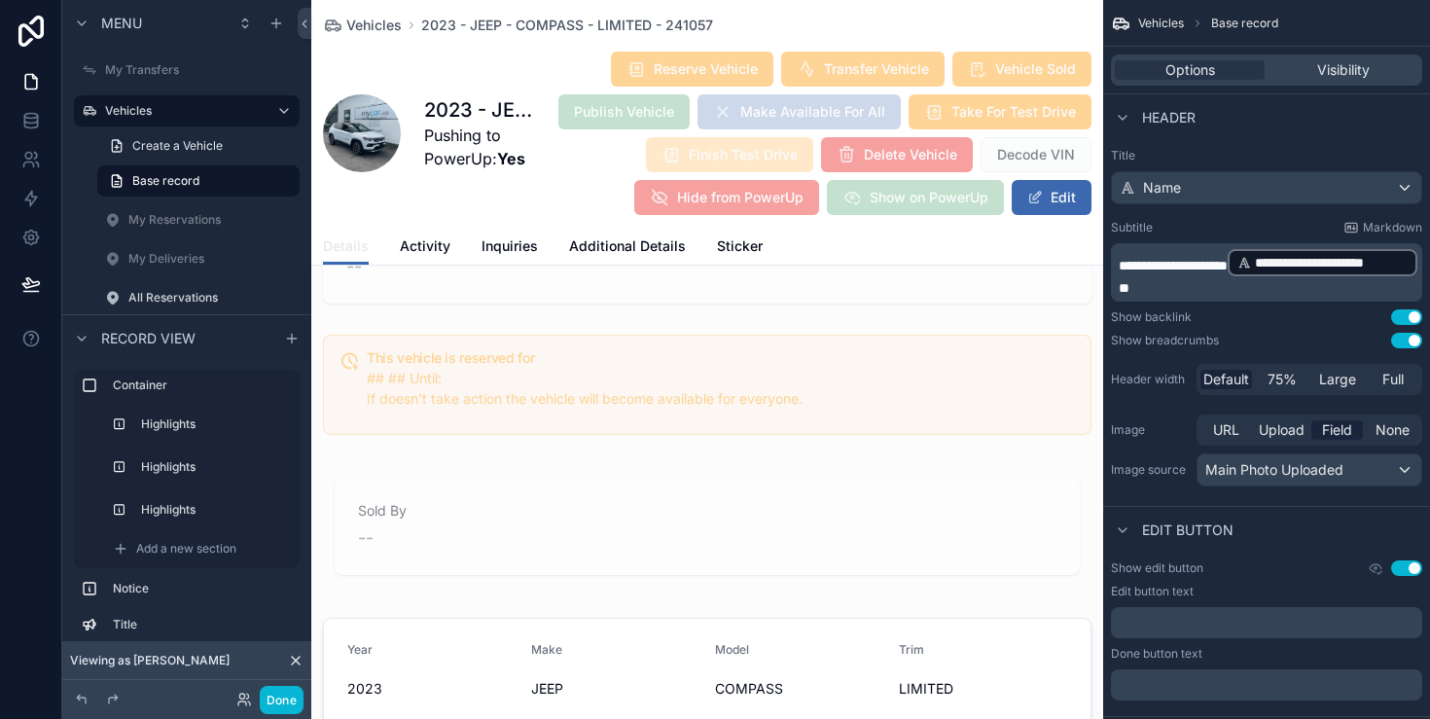
scroll to position [1856, 0]
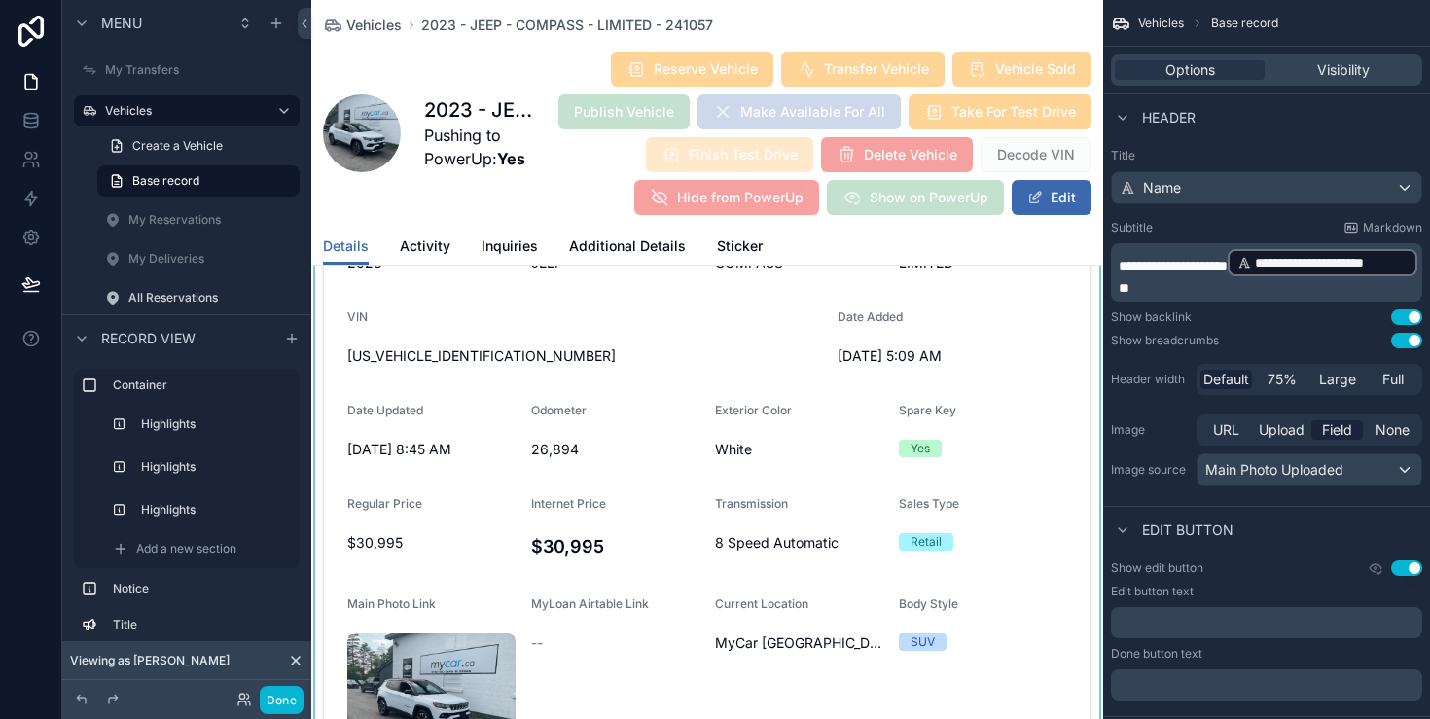
click at [862, 569] on div "scrollable content" at bounding box center [707, 537] width 792 height 707
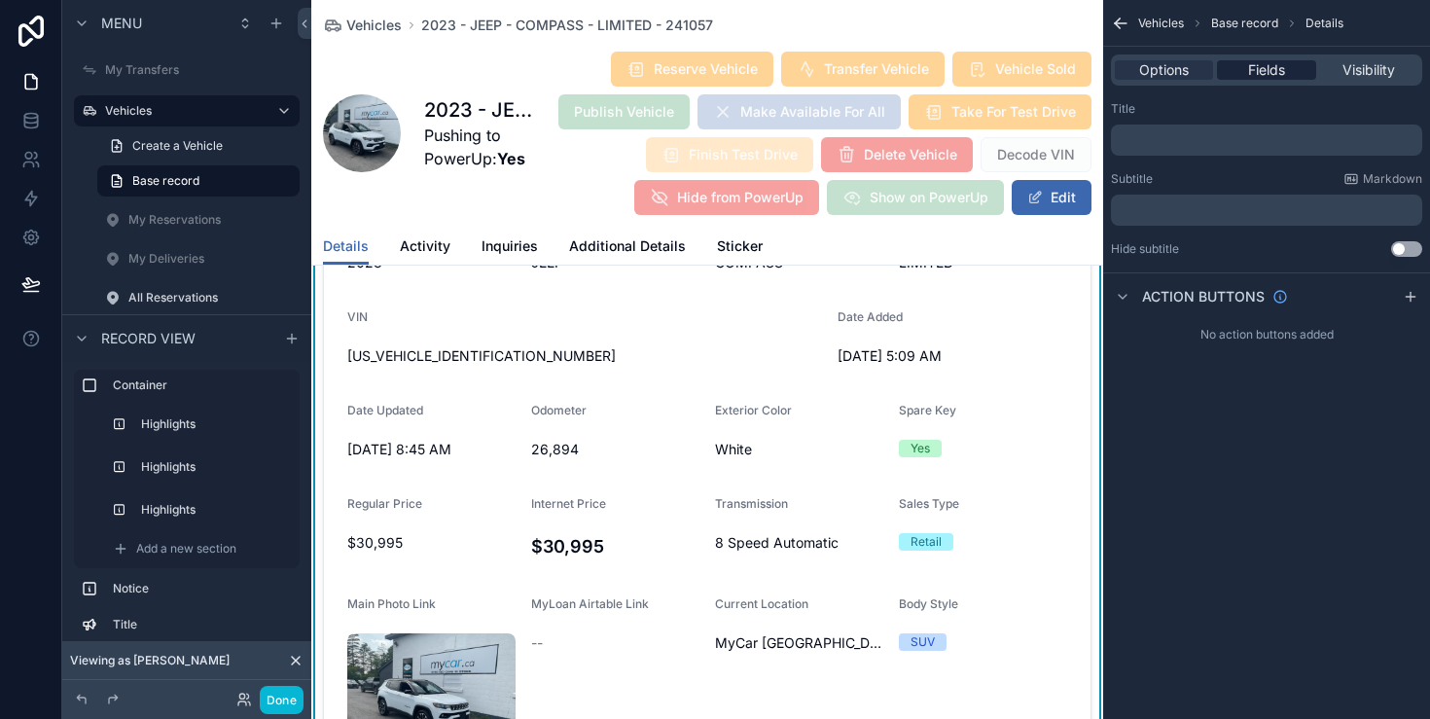
click at [1267, 72] on span "Fields" at bounding box center [1266, 69] width 37 height 19
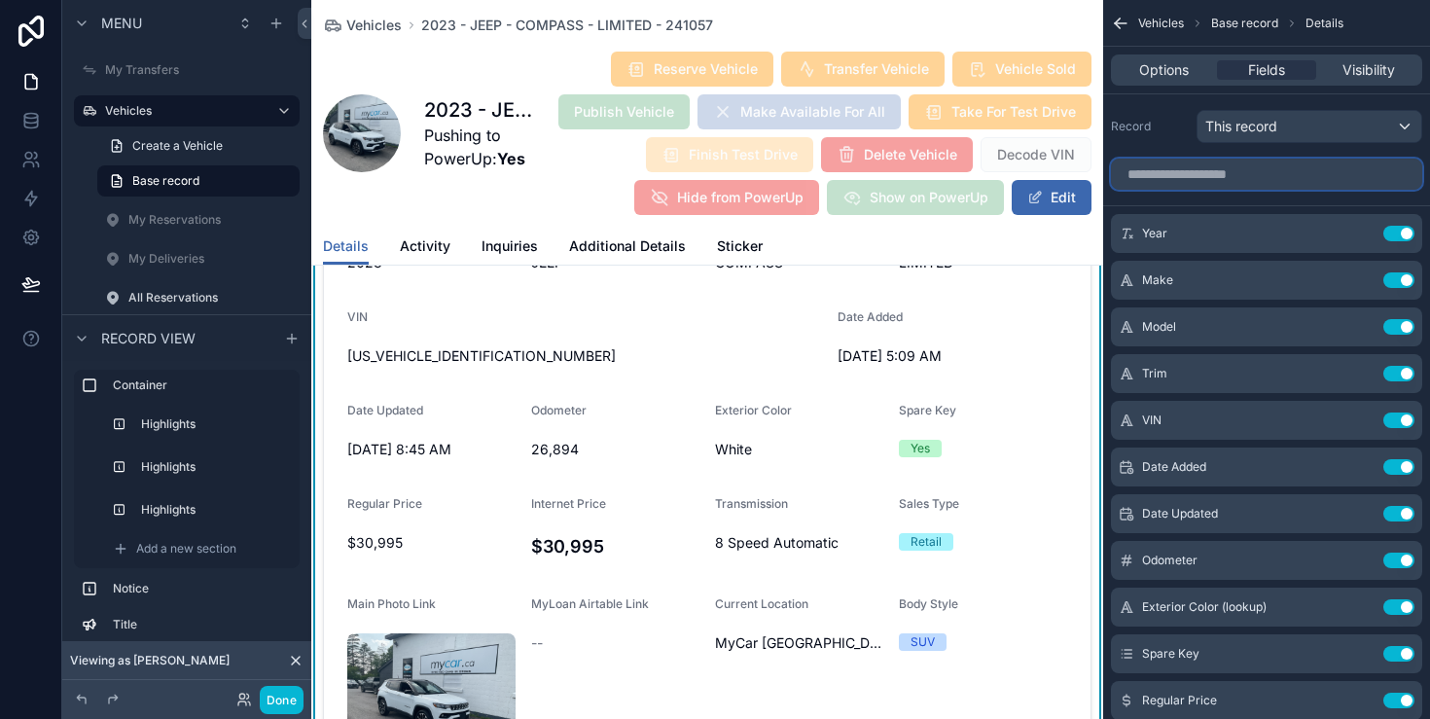
click at [1242, 176] on input "scrollable content" at bounding box center [1266, 174] width 311 height 31
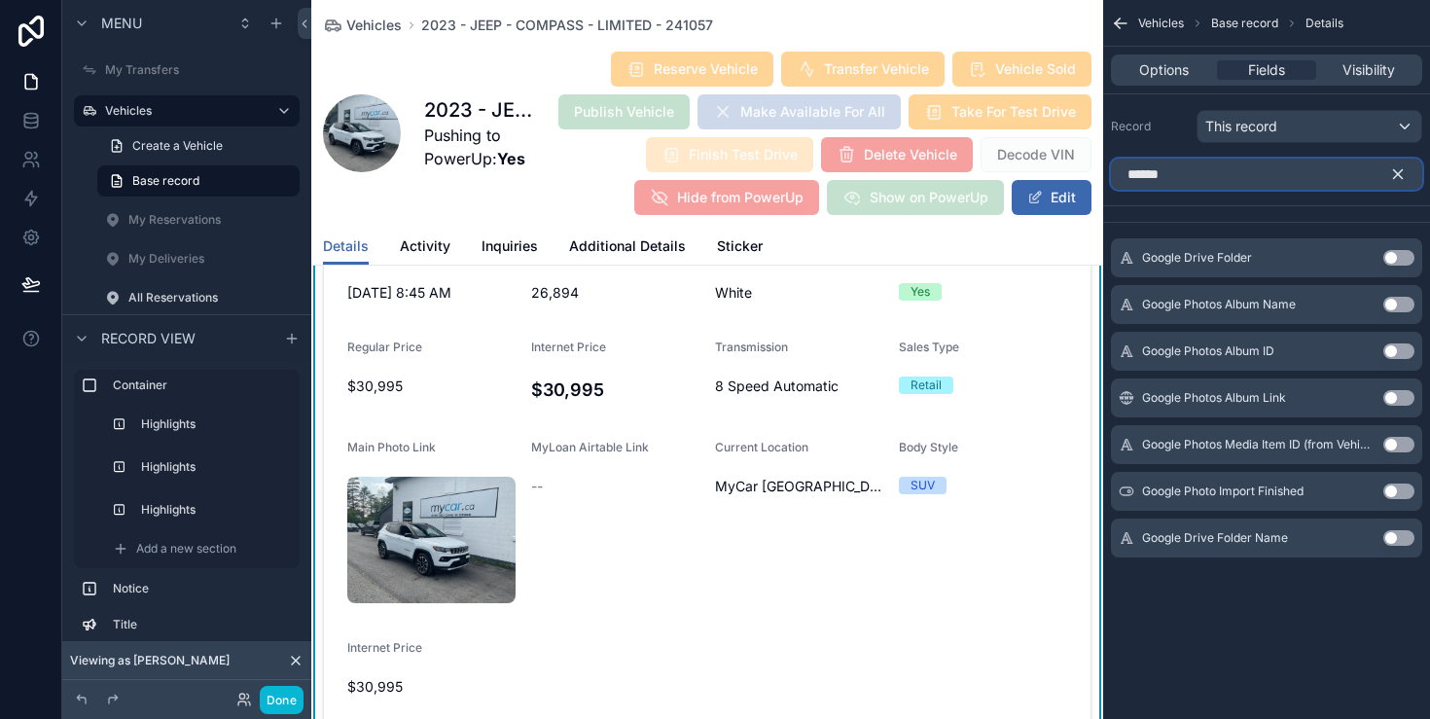
scroll to position [2020, 0]
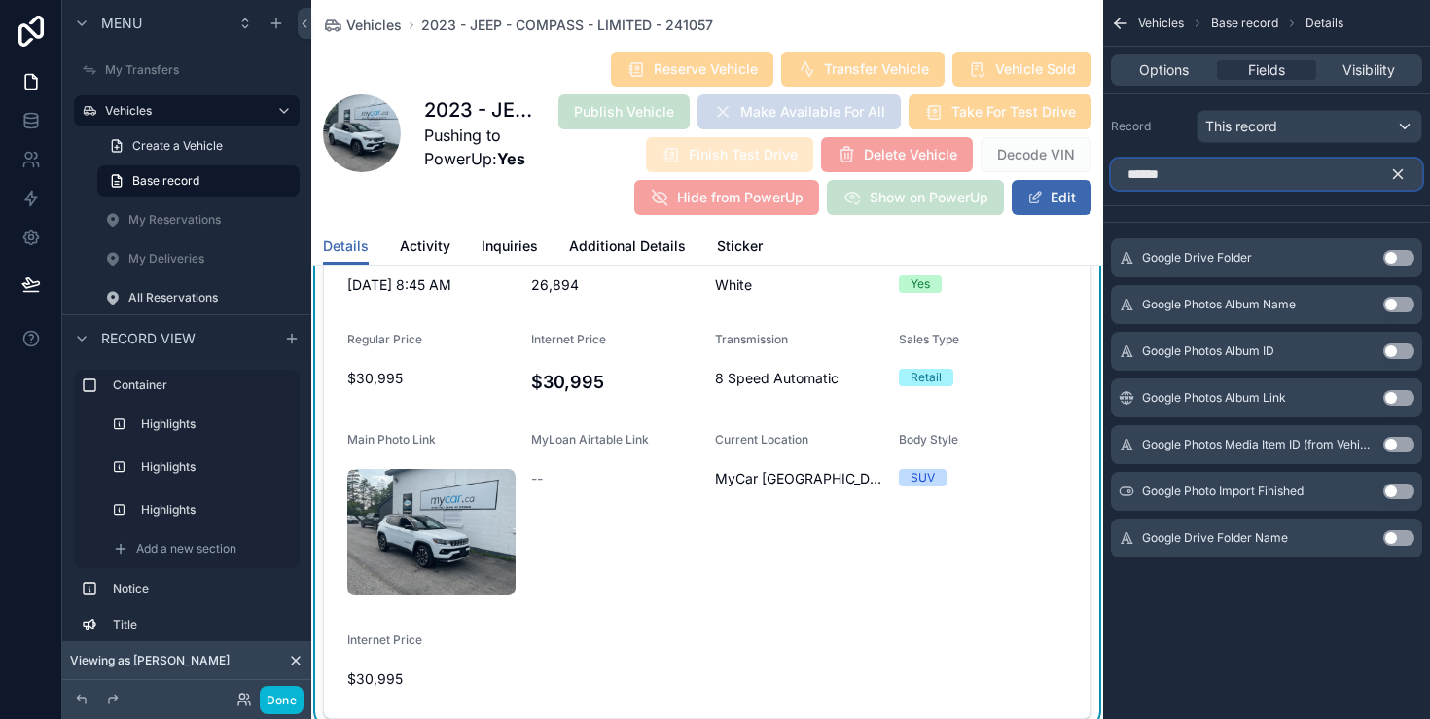
type input "******"
click at [1399, 255] on button "Use setting" at bounding box center [1399, 258] width 31 height 16
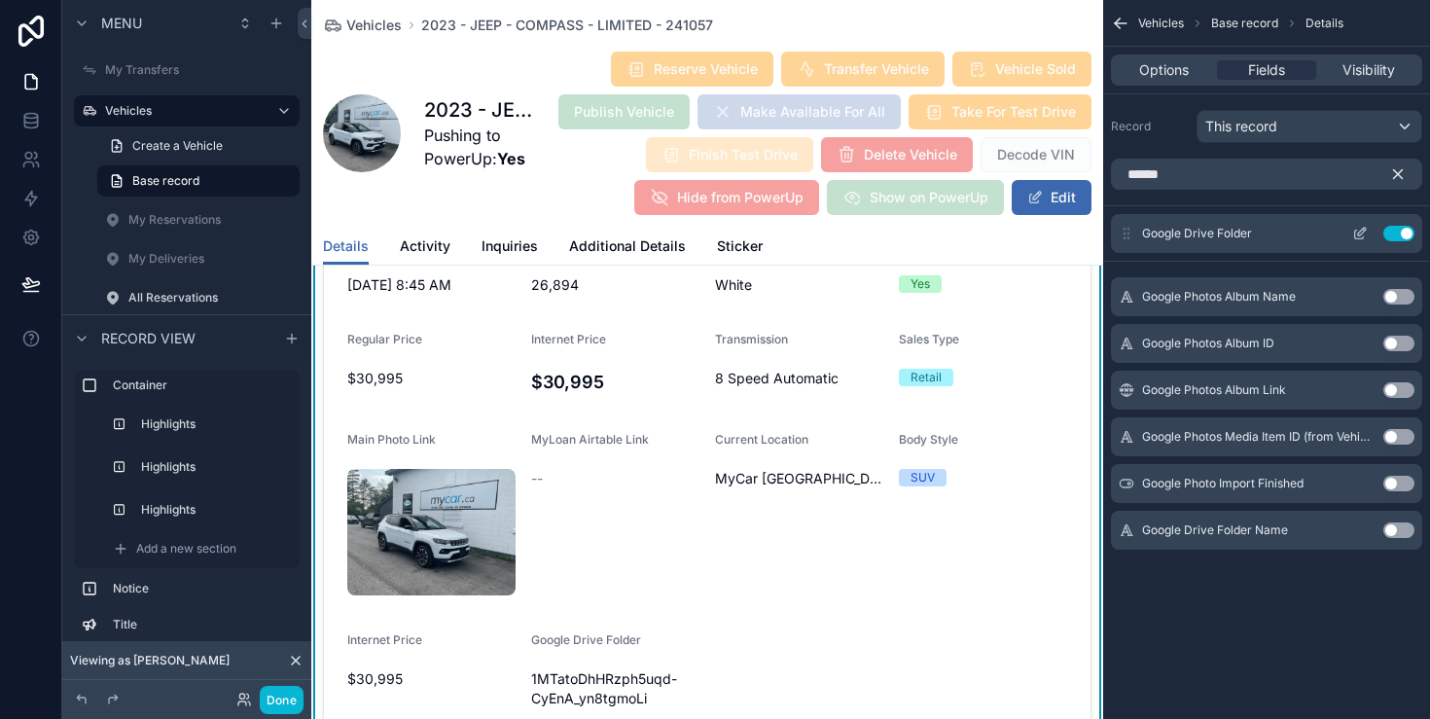
click at [1407, 239] on button "Use setting" at bounding box center [1399, 234] width 31 height 16
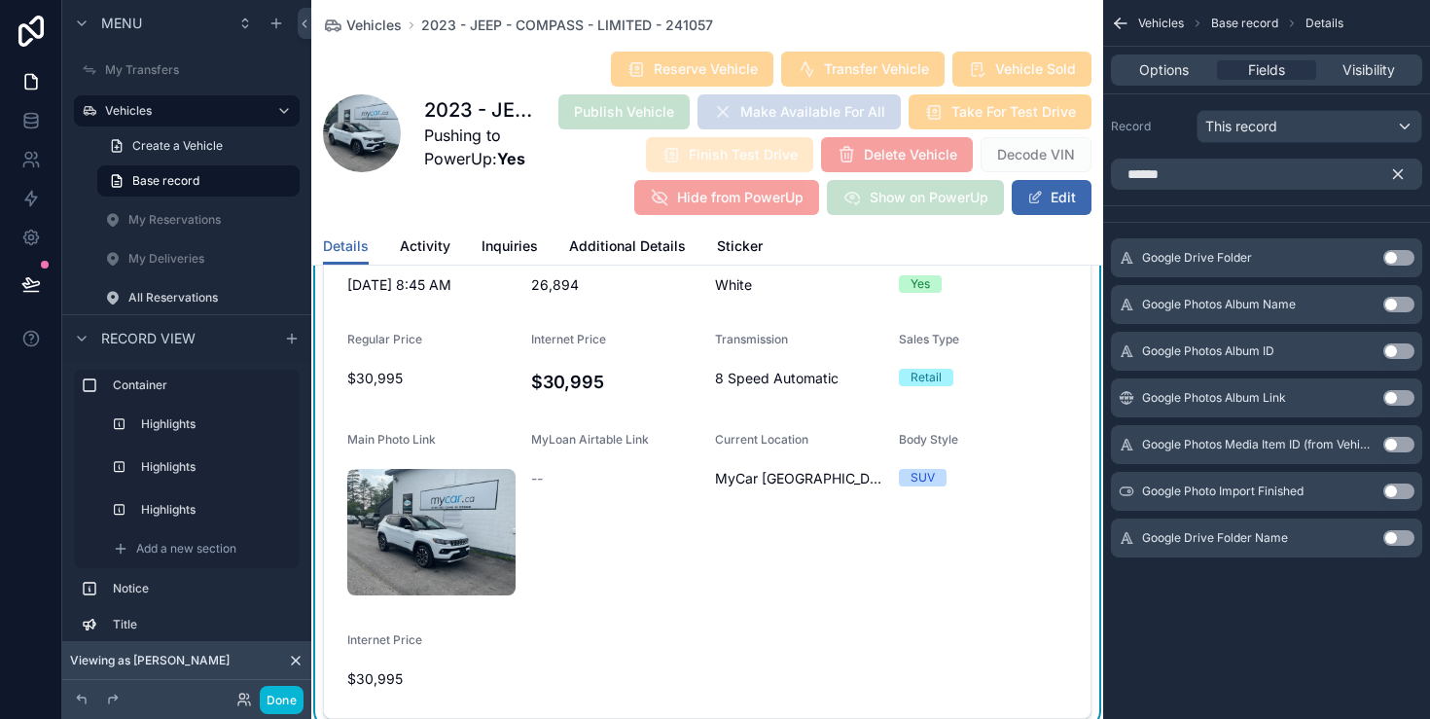
click at [1396, 305] on button "Use setting" at bounding box center [1399, 305] width 31 height 16
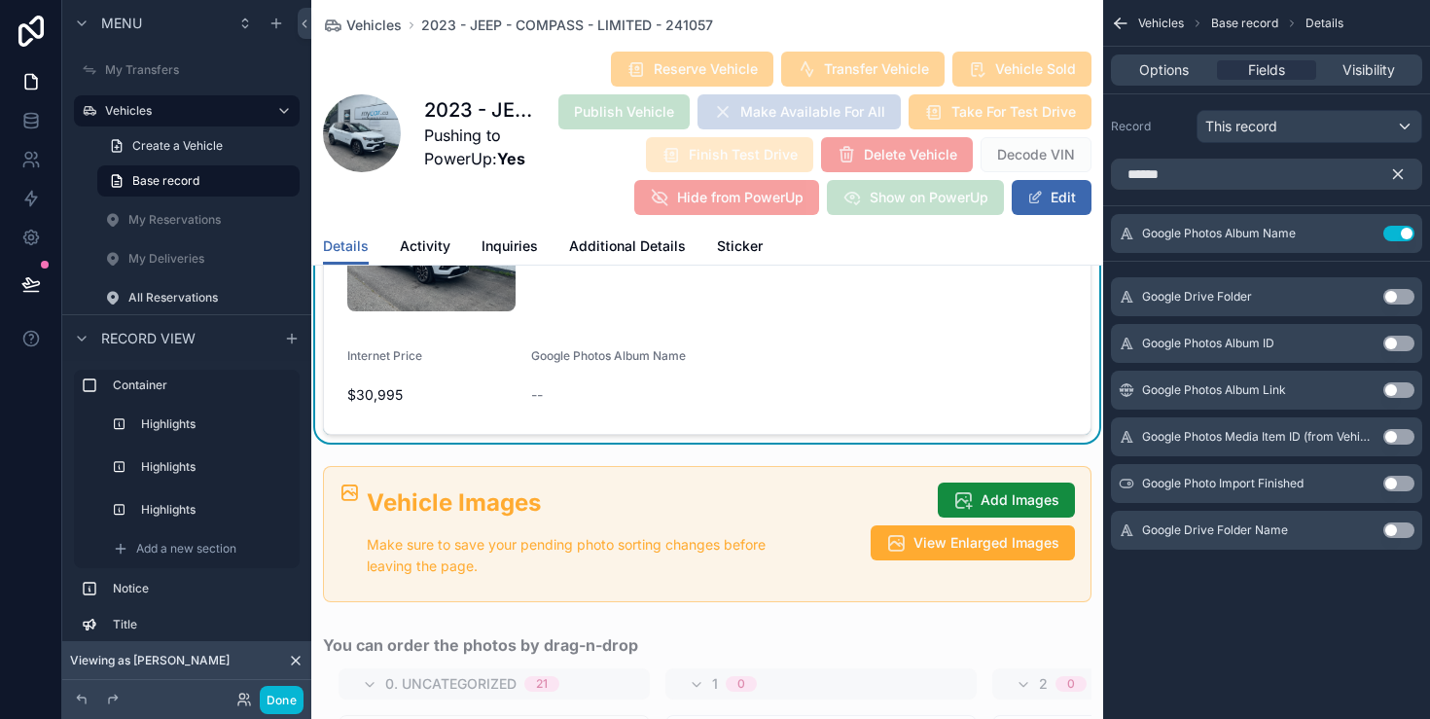
scroll to position [2238, 0]
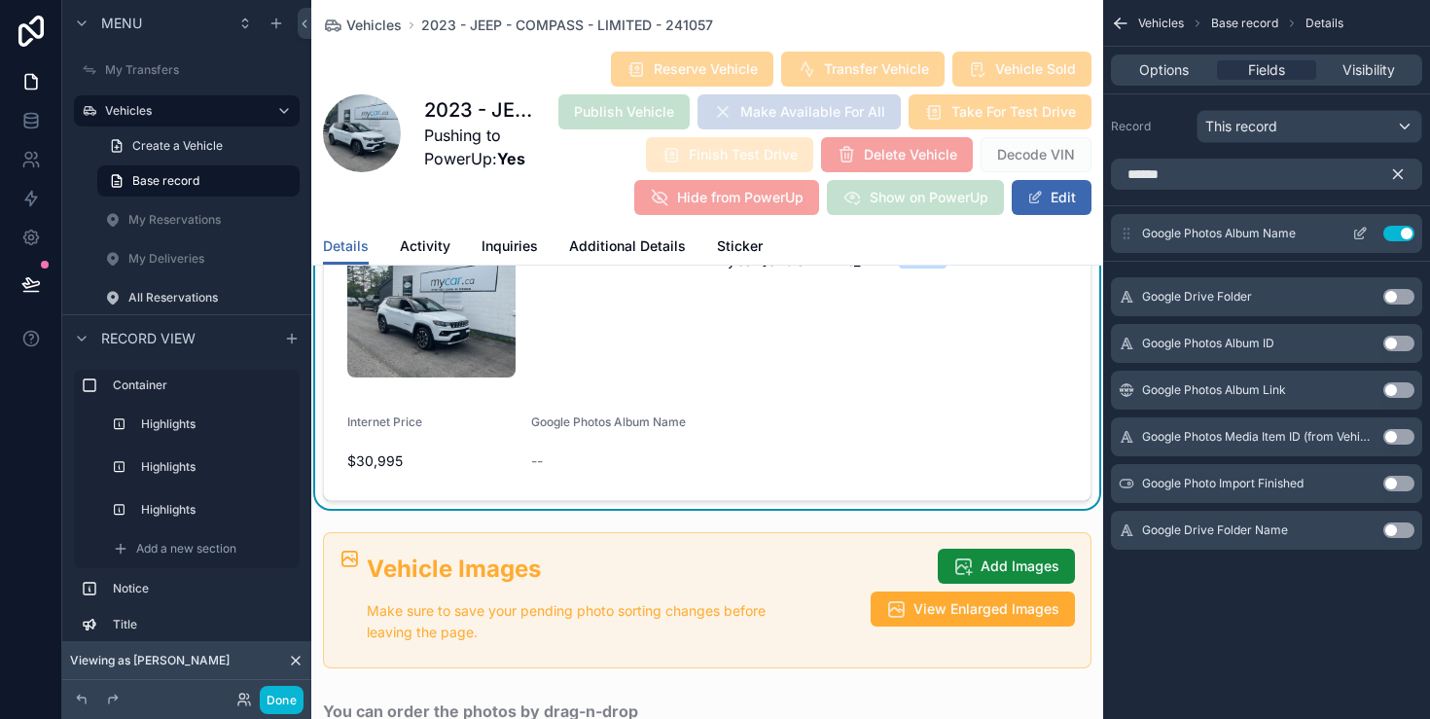
click at [1391, 234] on button "Use setting" at bounding box center [1399, 234] width 31 height 16
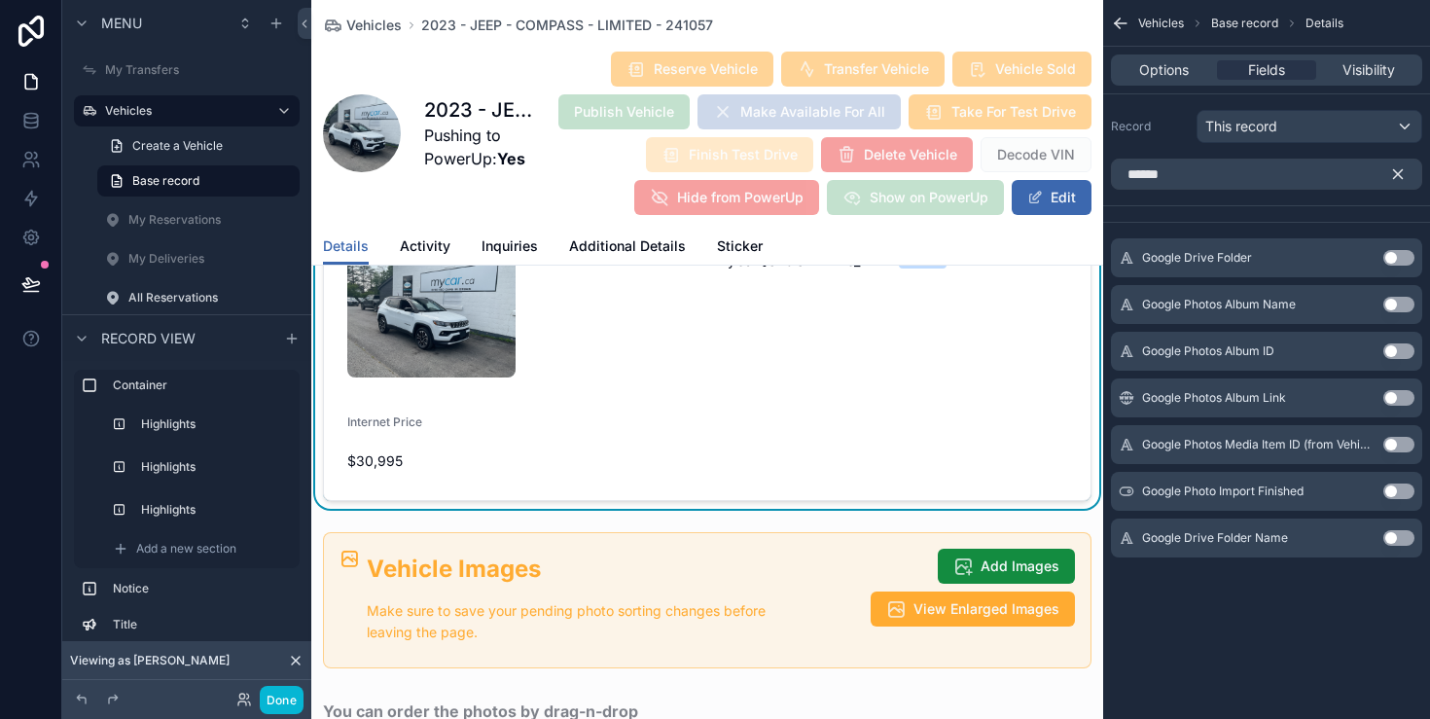
click at [1390, 404] on button "Use setting" at bounding box center [1399, 398] width 31 height 16
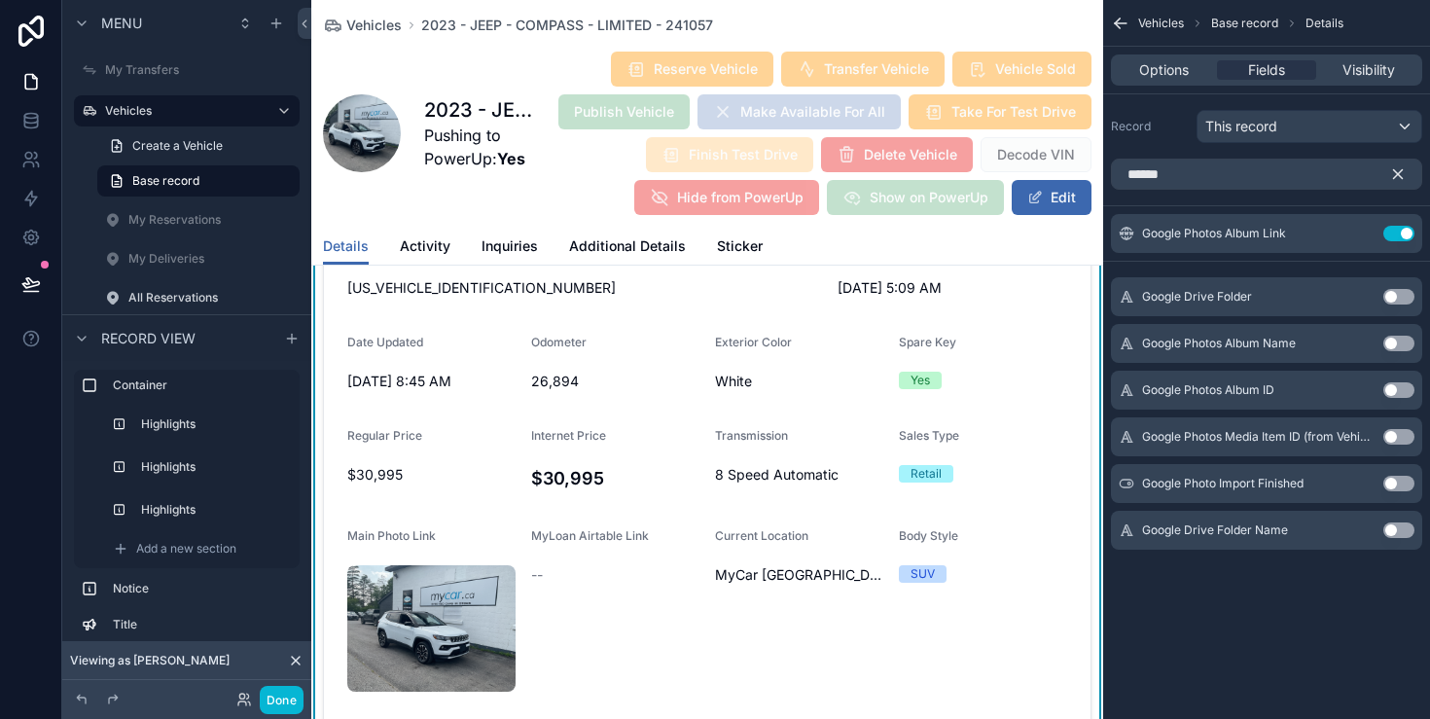
scroll to position [1969, 0]
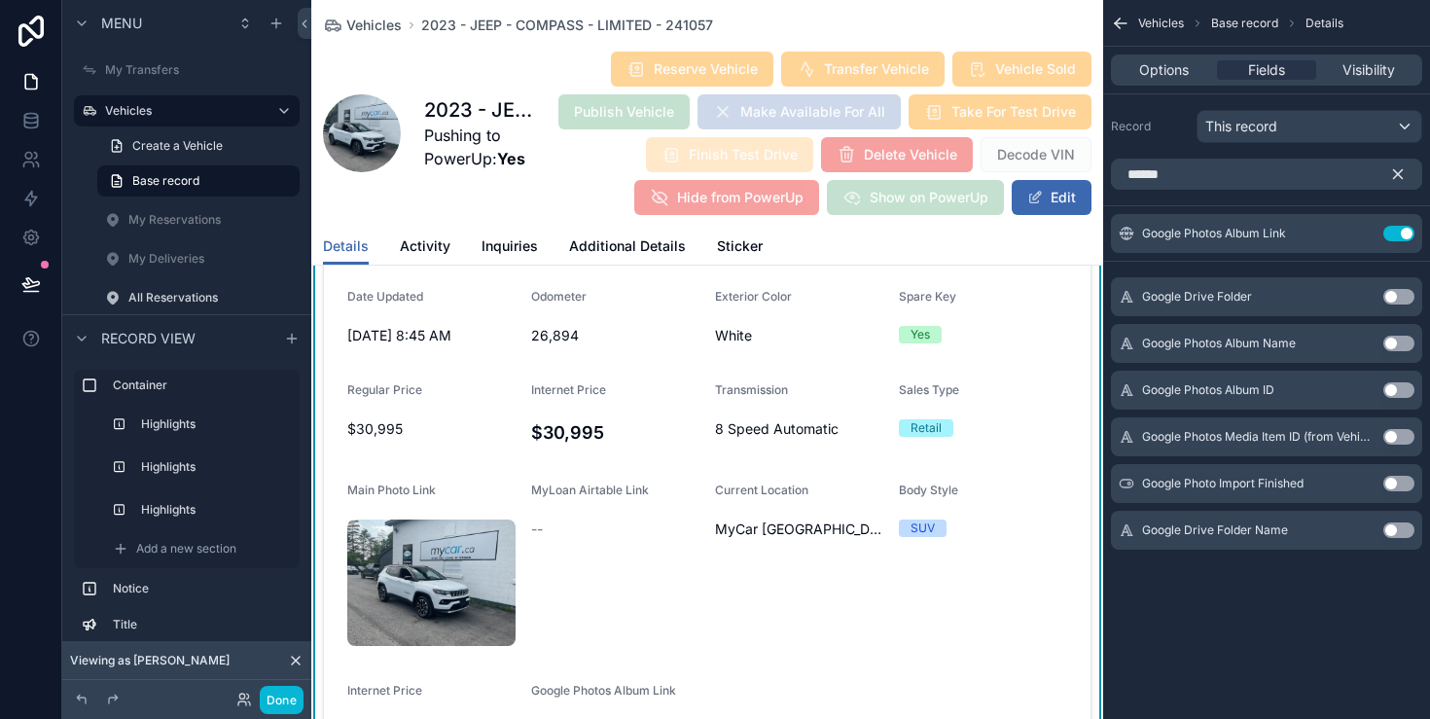
click at [1394, 437] on button "Use setting" at bounding box center [1399, 437] width 31 height 16
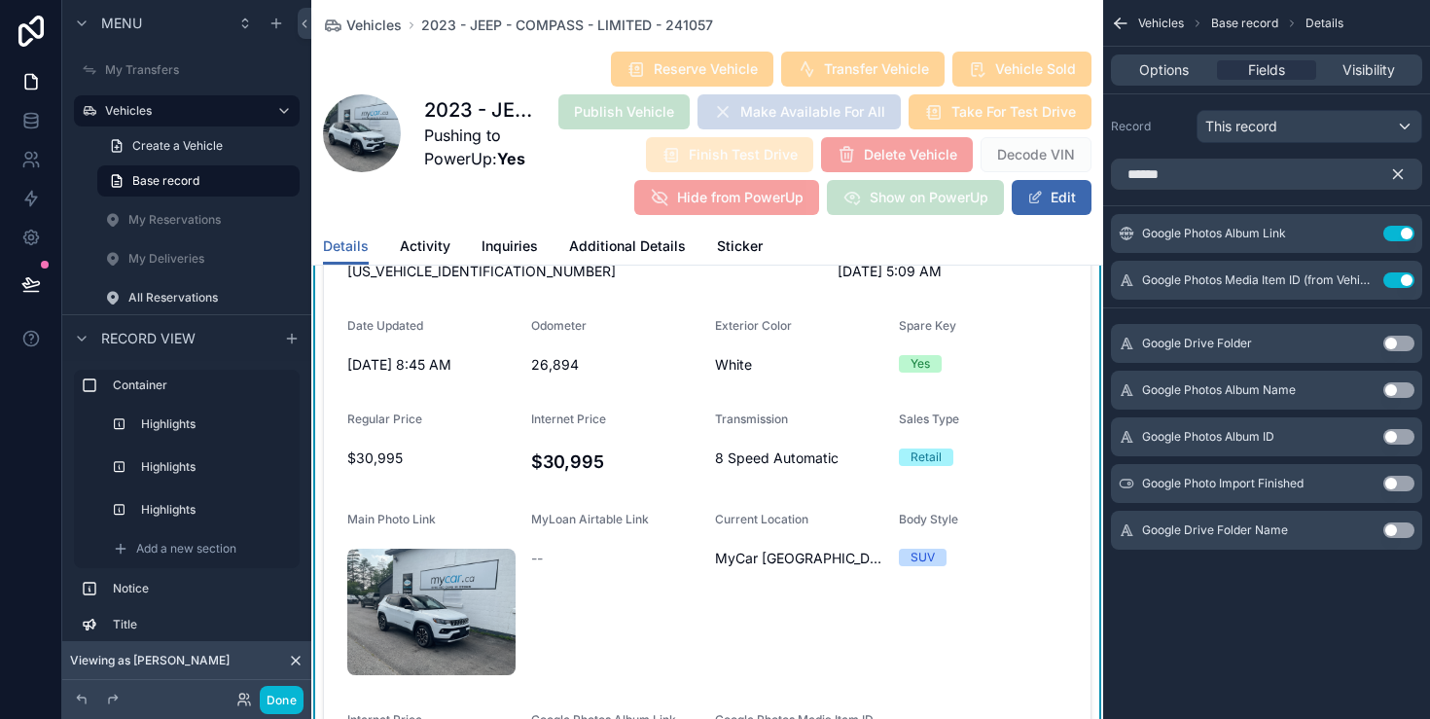
scroll to position [1972, 0]
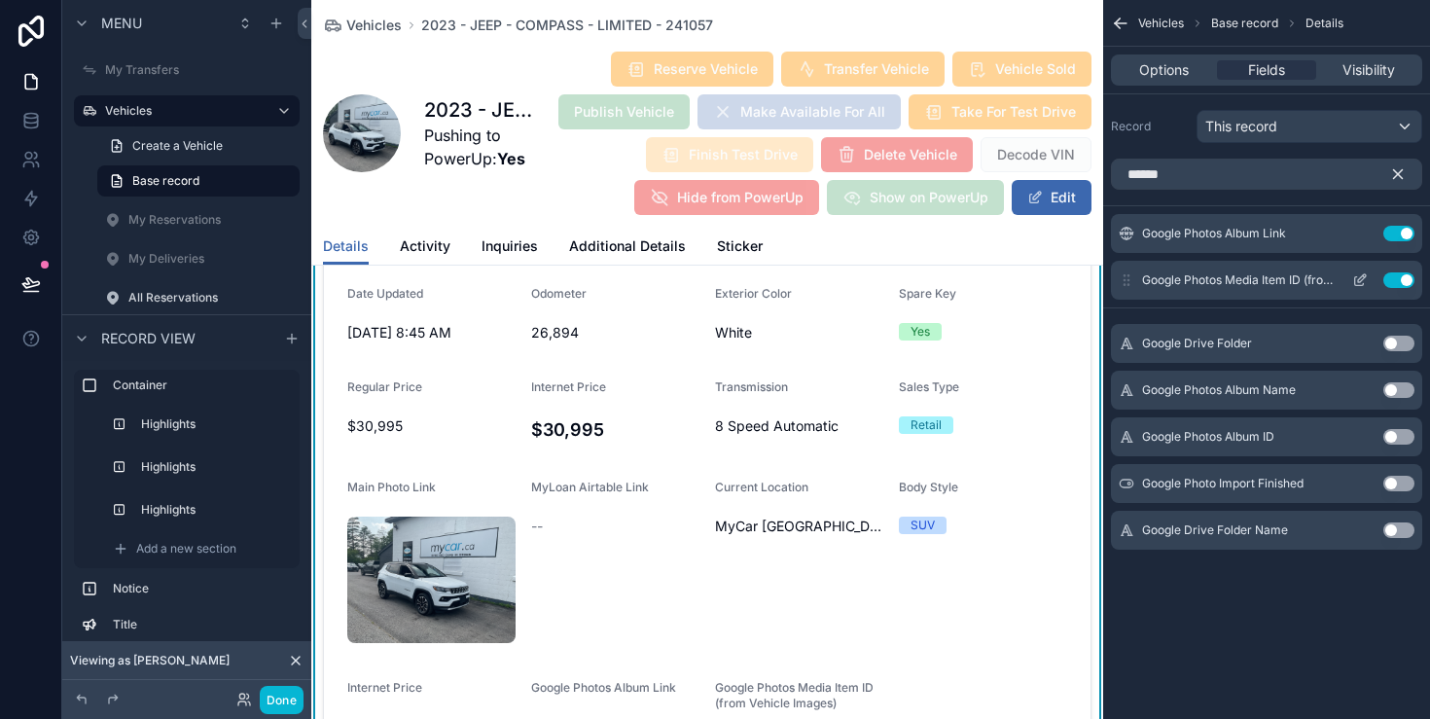
click at [1396, 275] on button "Use setting" at bounding box center [1399, 280] width 31 height 16
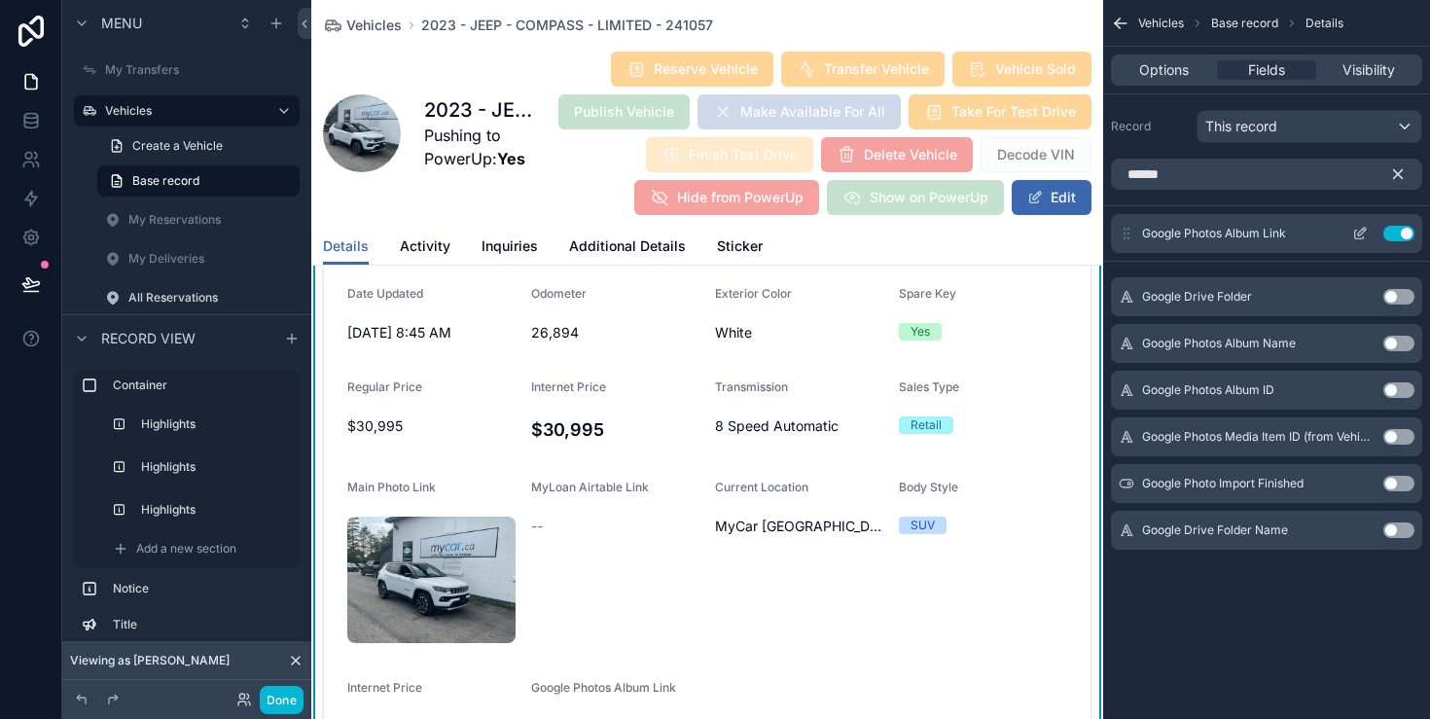
click at [1393, 234] on button "Use setting" at bounding box center [1399, 234] width 31 height 16
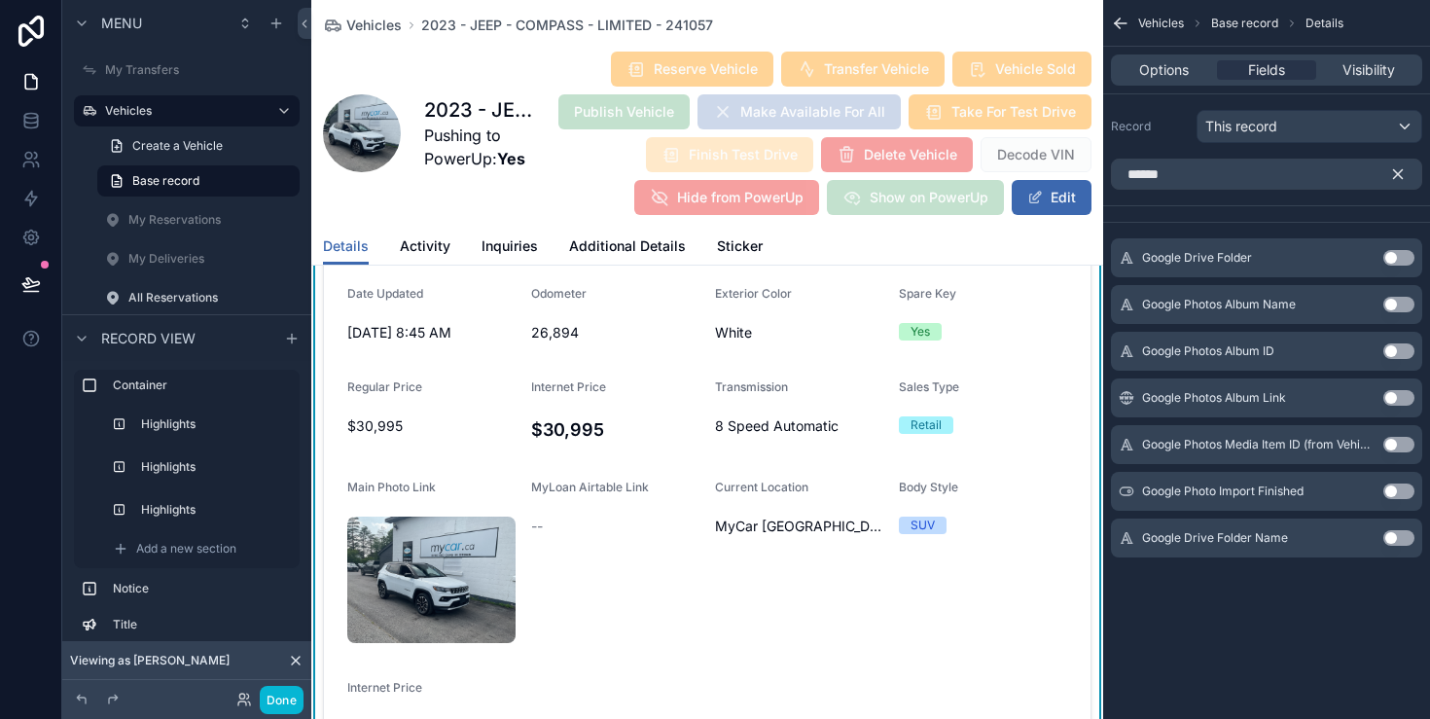
click at [1399, 349] on button "Use setting" at bounding box center [1399, 351] width 31 height 16
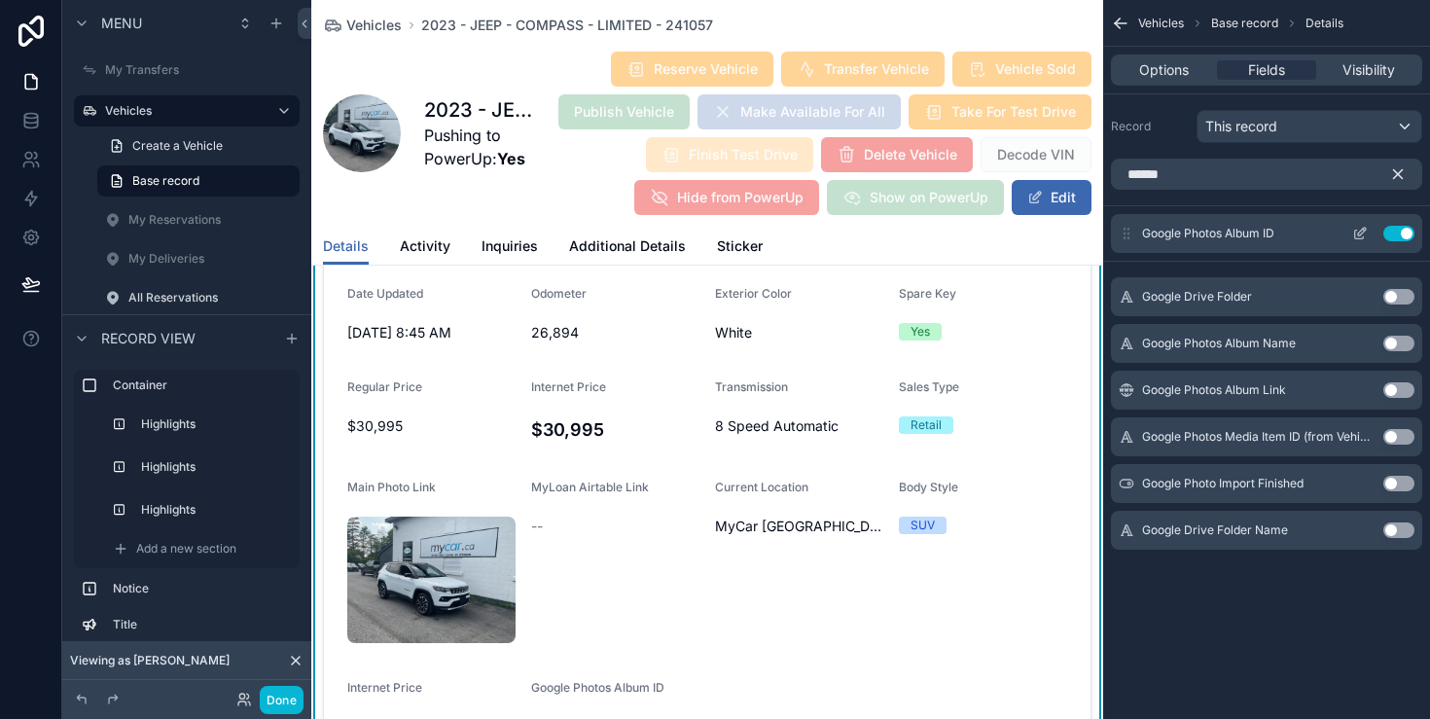
click at [1400, 234] on button "Use setting" at bounding box center [1399, 234] width 31 height 16
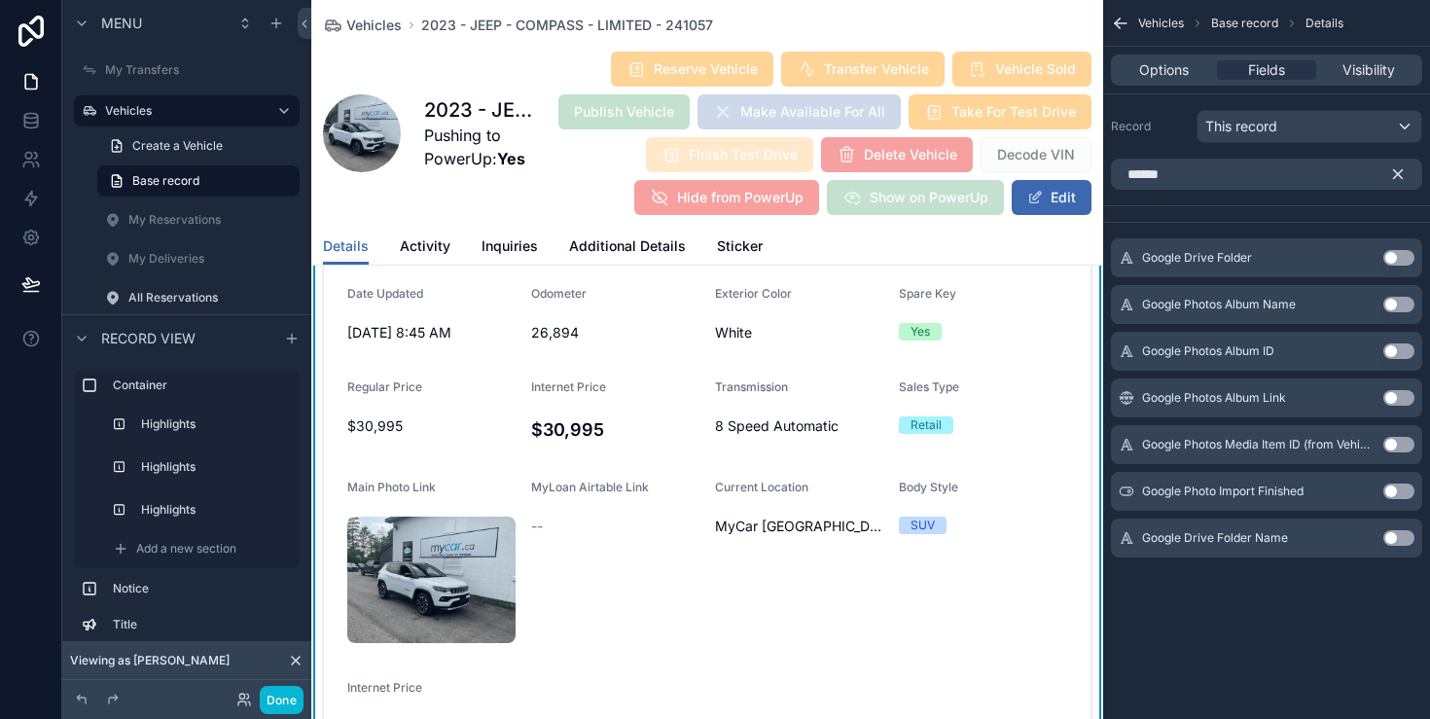
click at [1399, 302] on button "Use setting" at bounding box center [1399, 305] width 31 height 16
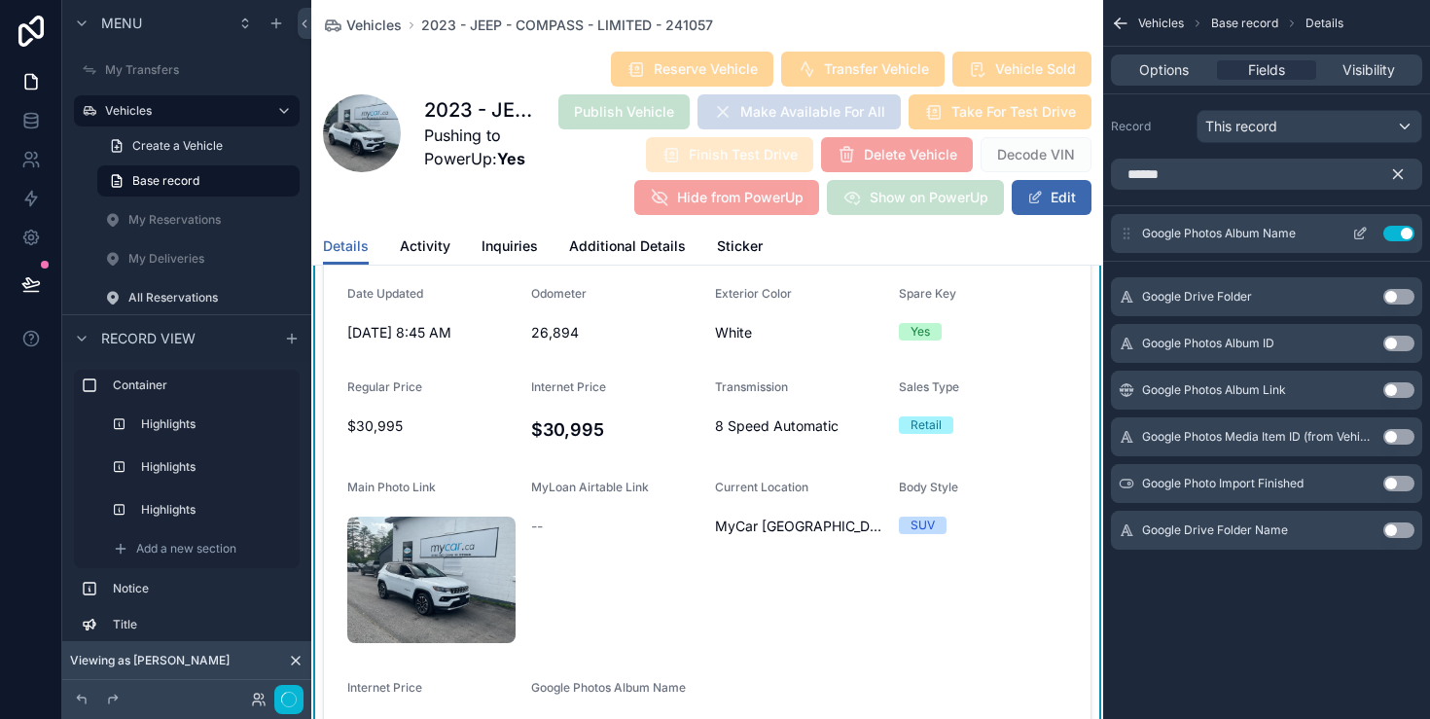
click at [1398, 242] on div "Google Photos Album Name Use setting" at bounding box center [1266, 233] width 311 height 39
click at [1398, 226] on button "Use setting" at bounding box center [1399, 234] width 31 height 16
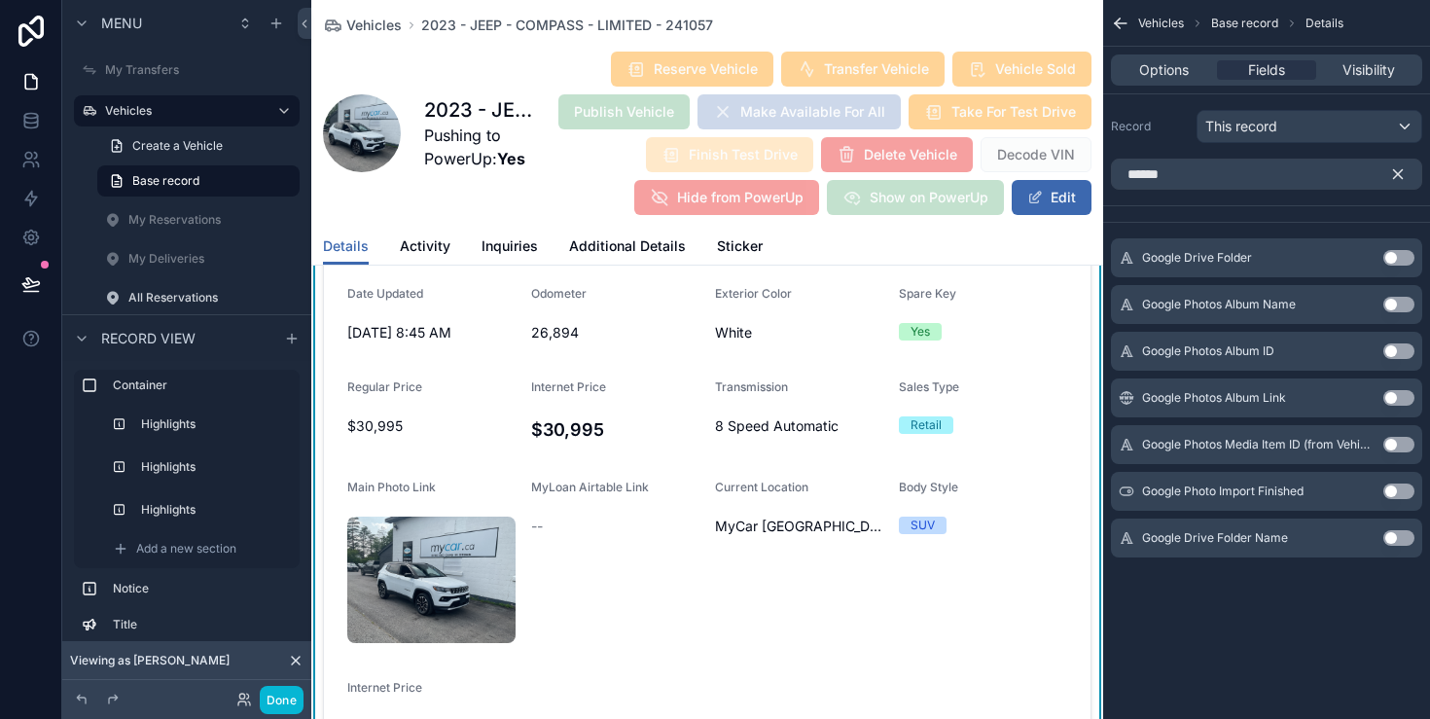
click at [1395, 396] on button "Use setting" at bounding box center [1399, 398] width 31 height 16
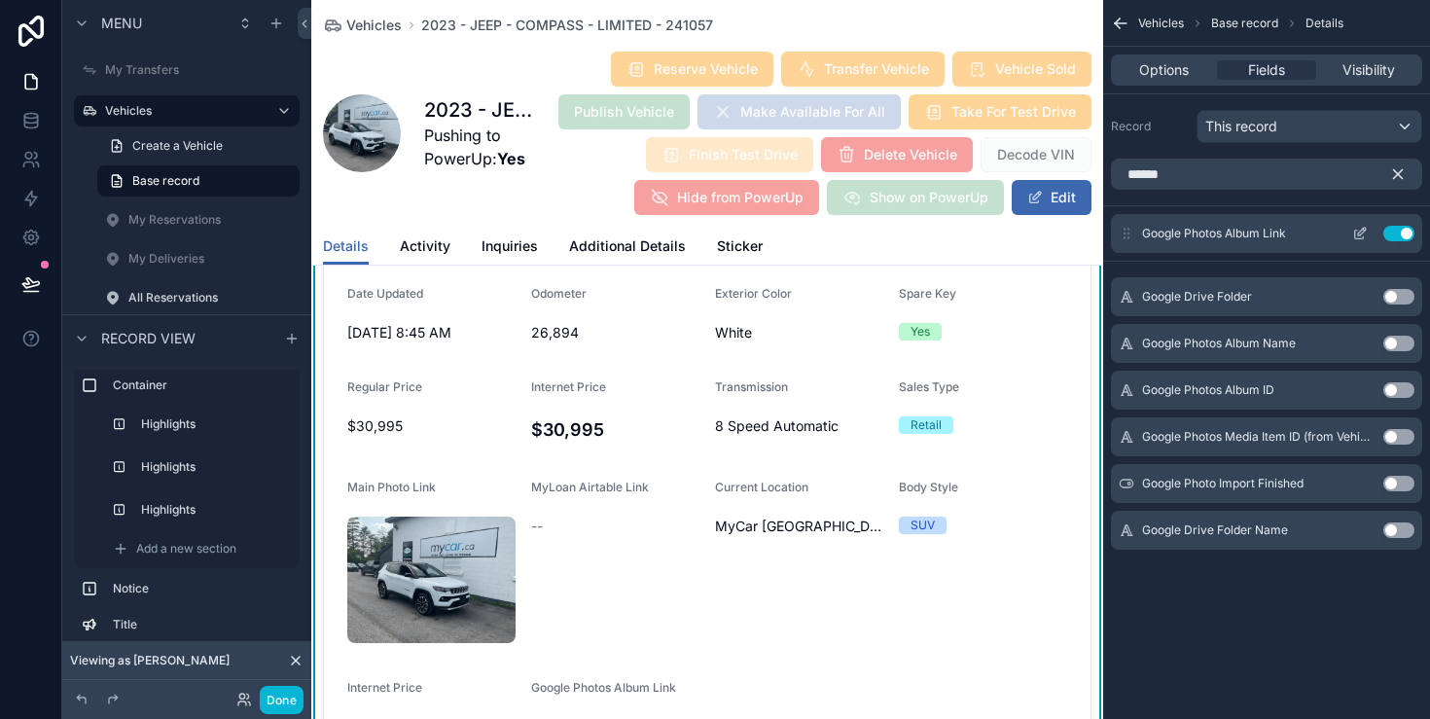
click at [1392, 234] on button "Use setting" at bounding box center [1399, 234] width 31 height 16
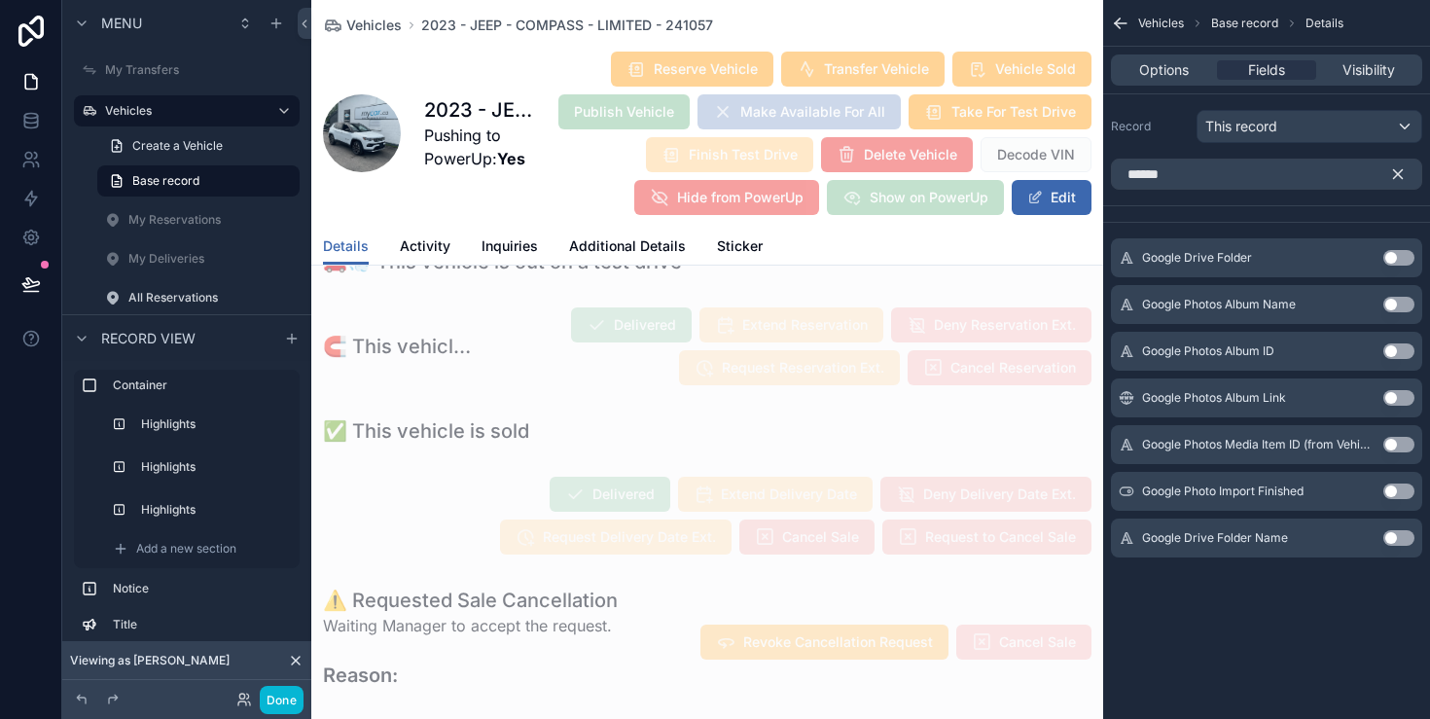
scroll to position [203, 0]
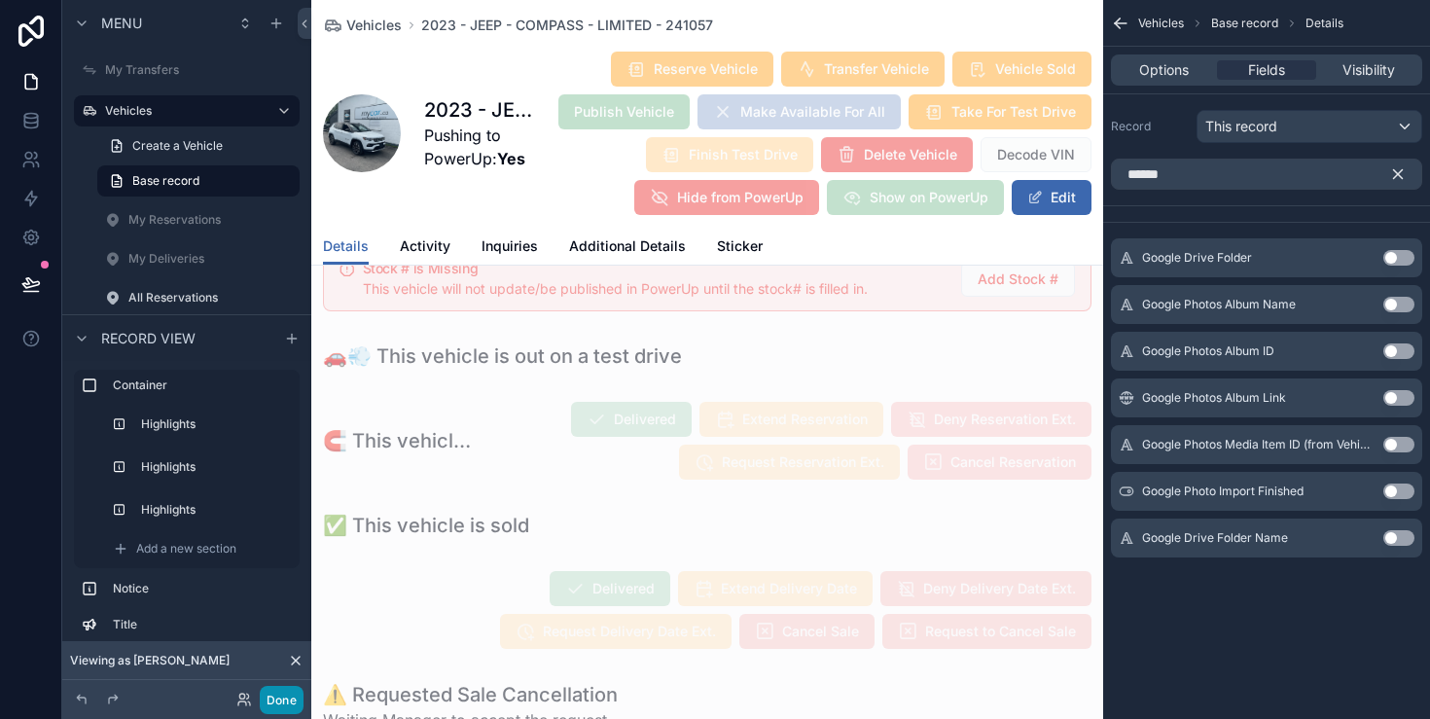
click at [282, 701] on button "Done" at bounding box center [282, 700] width 44 height 28
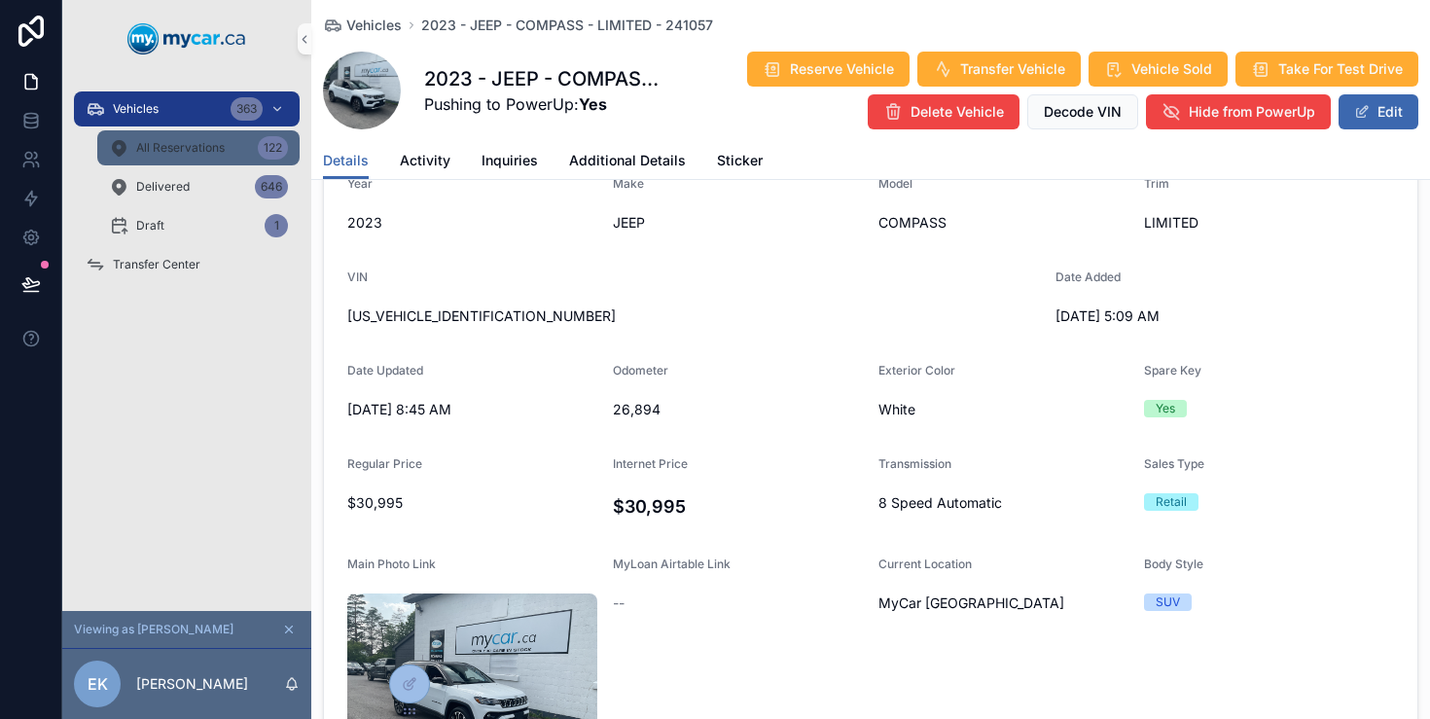
click at [209, 143] on span "All Reservations" at bounding box center [180, 148] width 89 height 16
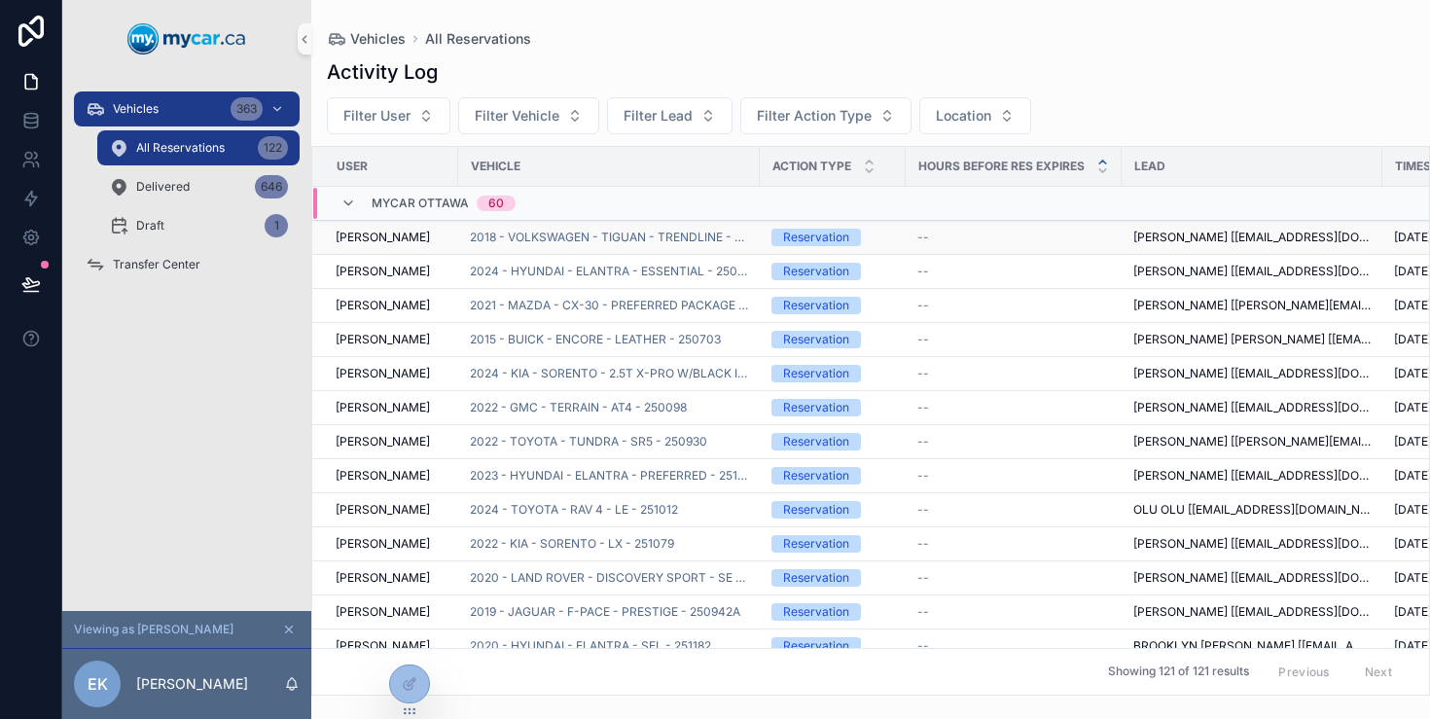
click at [455, 240] on td "[PERSON_NAME]" at bounding box center [385, 238] width 146 height 34
click at [441, 237] on div "[PERSON_NAME]" at bounding box center [391, 238] width 111 height 16
click at [519, 232] on span "2018 - VOLKSWAGEN - TIGUAN - TRENDLINE - 250439" at bounding box center [609, 238] width 278 height 16
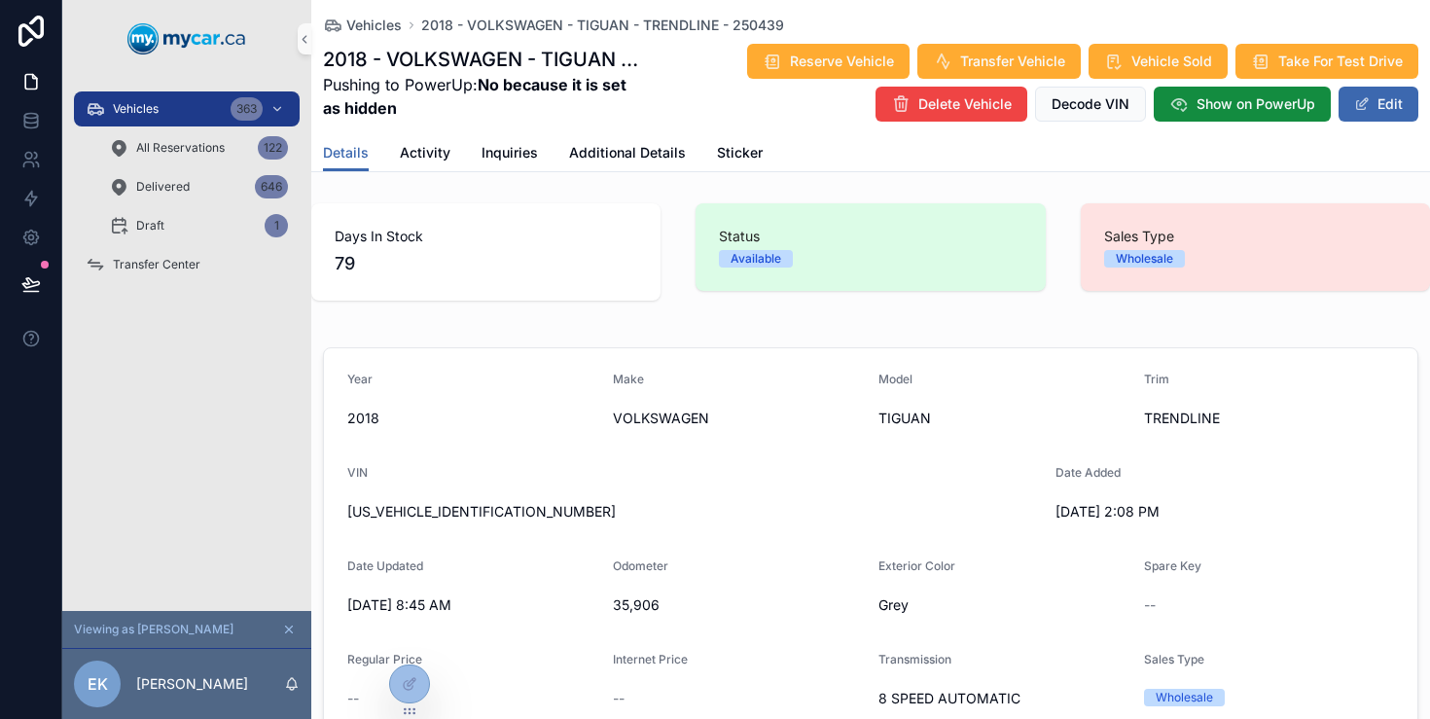
click at [293, 636] on button "scrollable content" at bounding box center [288, 629] width 21 height 21
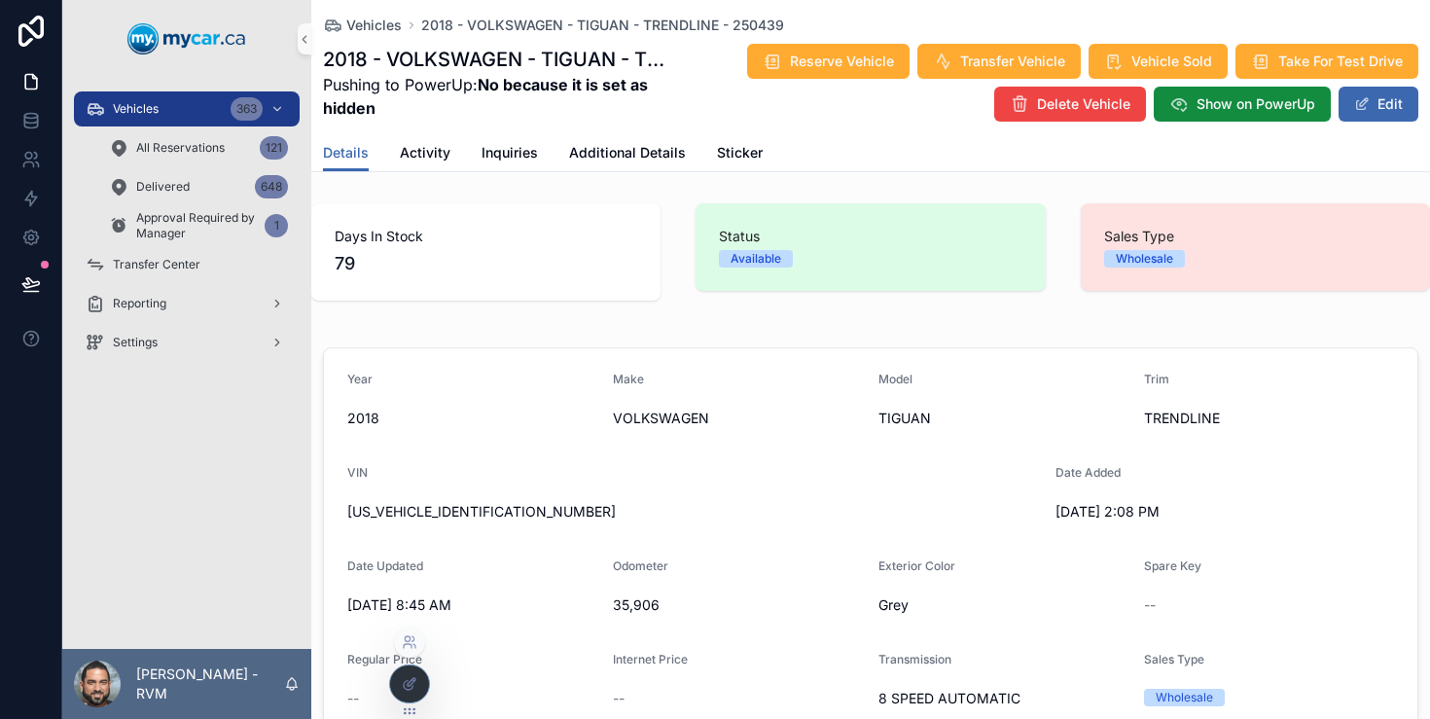
click at [401, 681] on div at bounding box center [409, 684] width 39 height 37
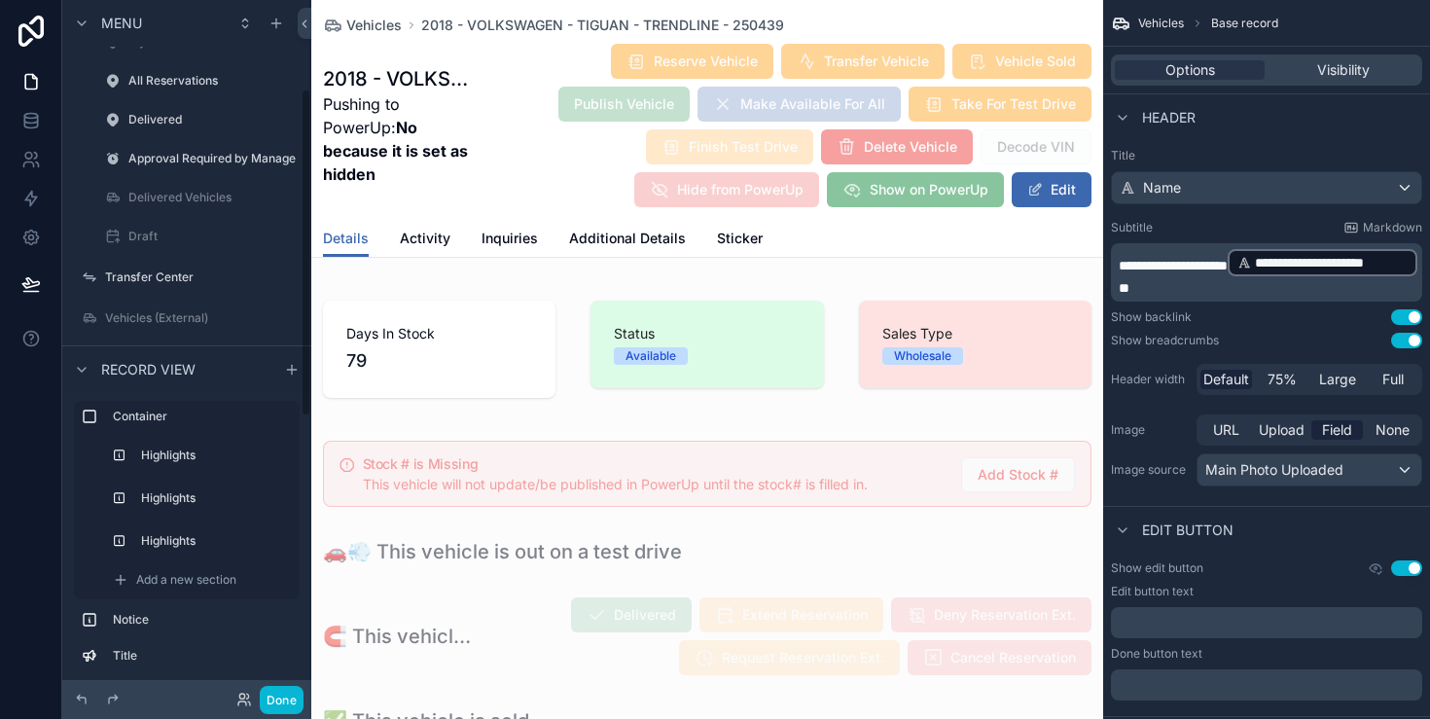
scroll to position [188, 0]
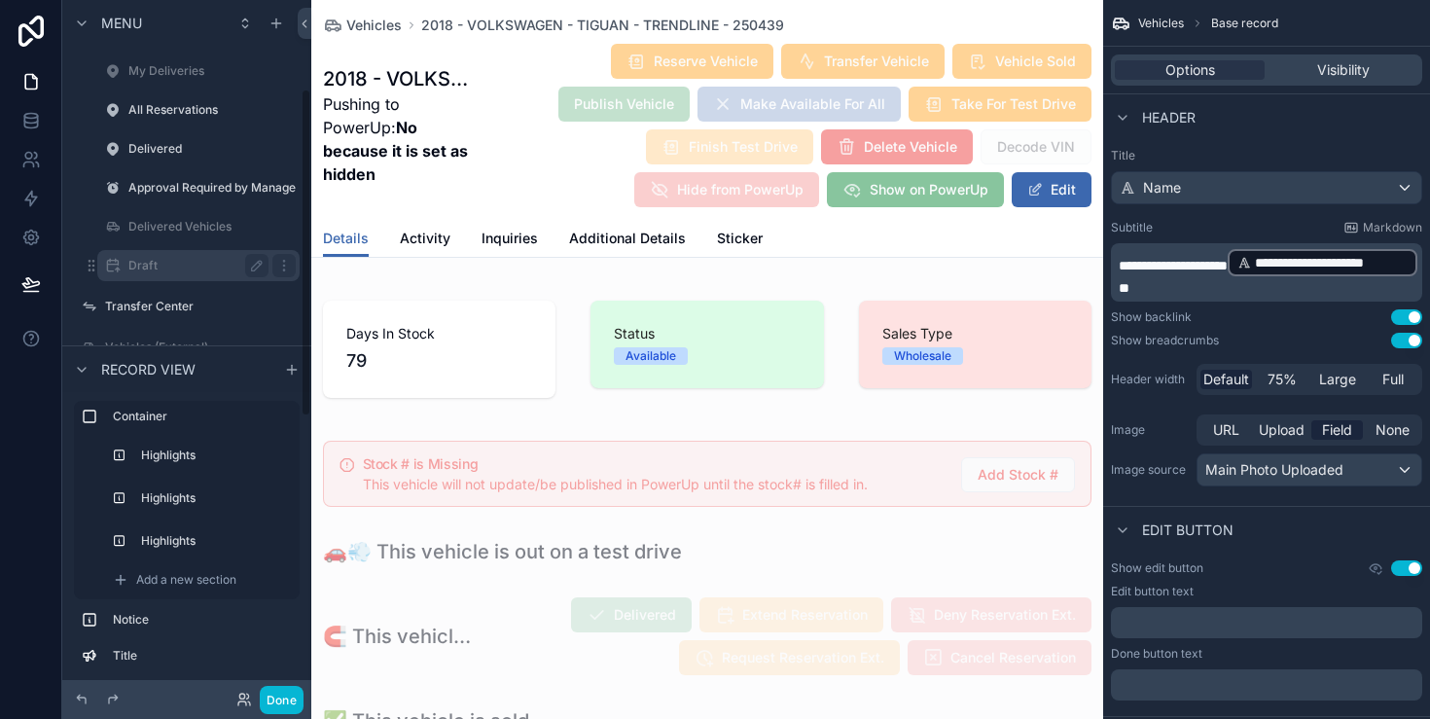
click at [215, 265] on label "Draft" at bounding box center [194, 266] width 132 height 16
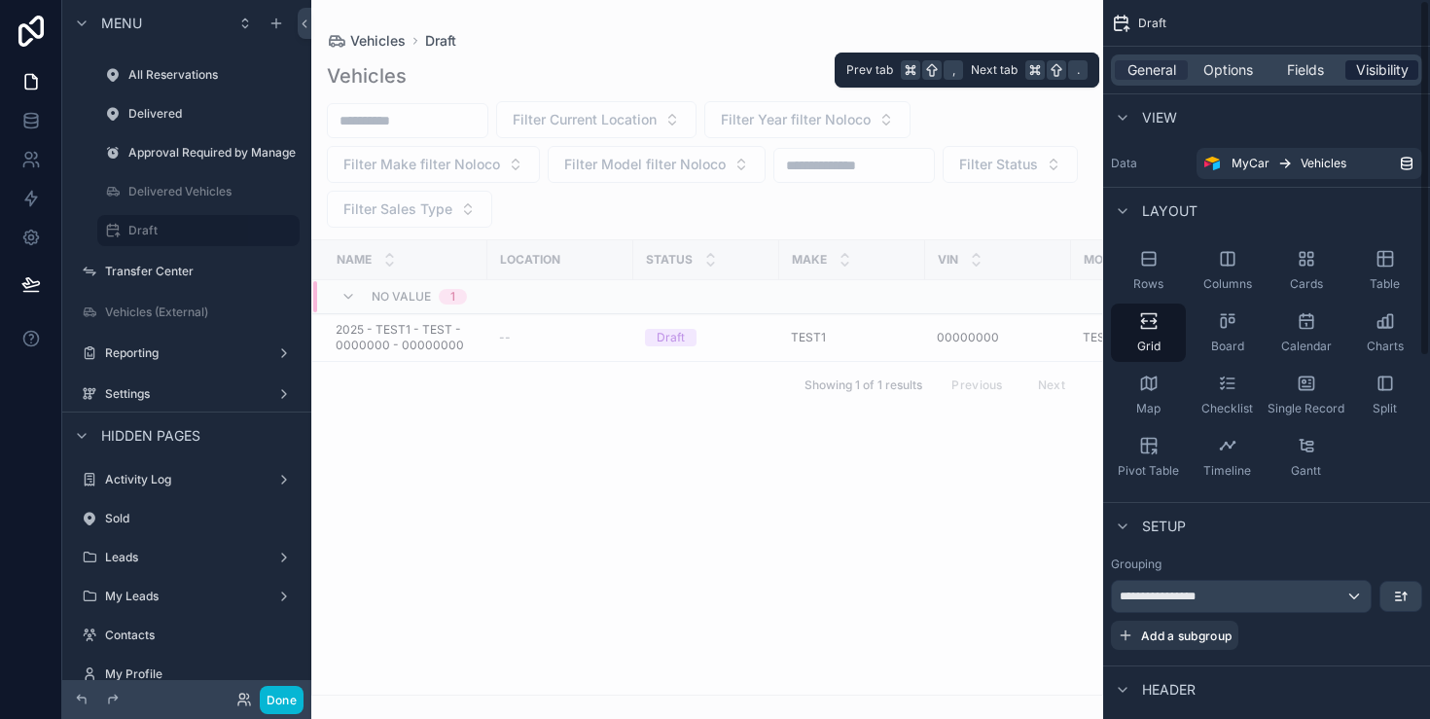
click at [1356, 68] on span "Visibility" at bounding box center [1382, 69] width 53 height 19
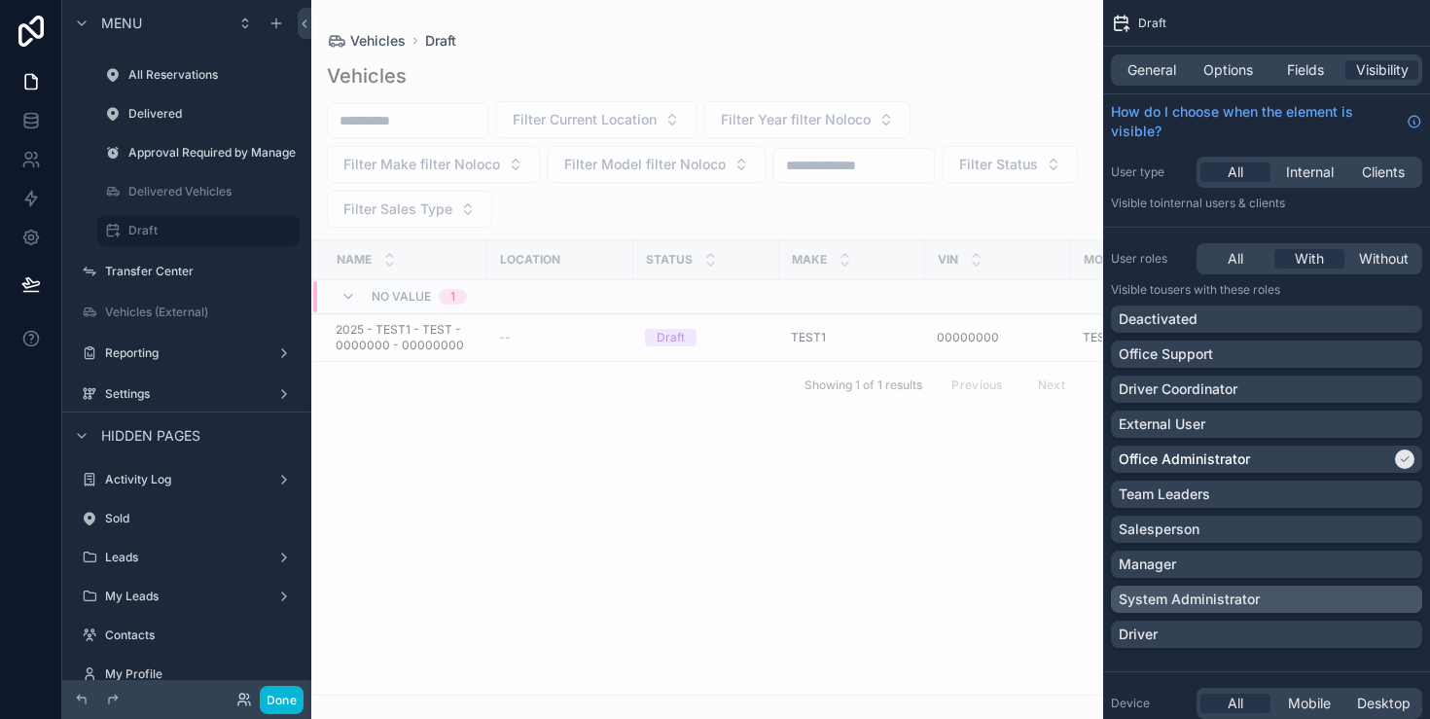
click at [1241, 593] on p "System Administrator" at bounding box center [1189, 599] width 141 height 19
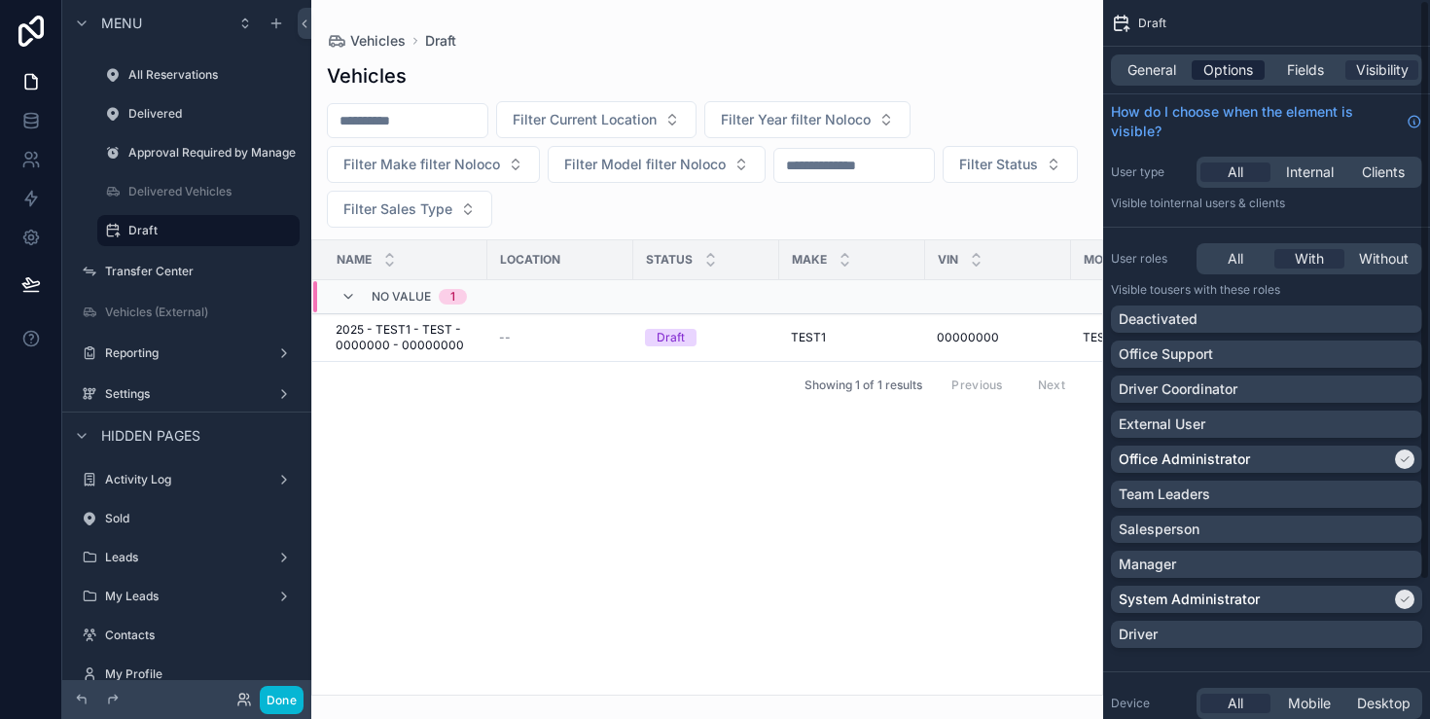
click at [1244, 68] on span "Options" at bounding box center [1229, 69] width 50 height 19
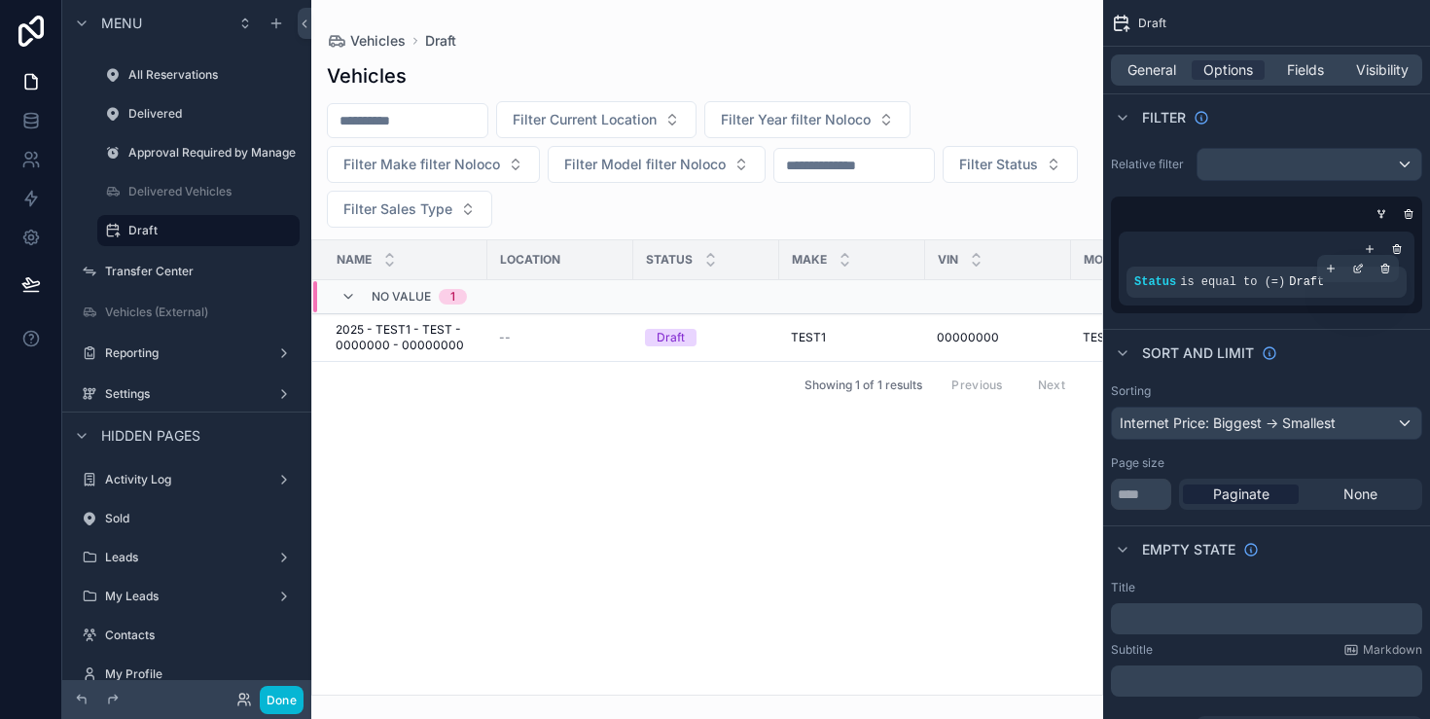
click at [1227, 287] on span "is equal to (=)" at bounding box center [1232, 282] width 105 height 14
click at [1382, 216] on icon "scrollable content" at bounding box center [1382, 217] width 2 height 2
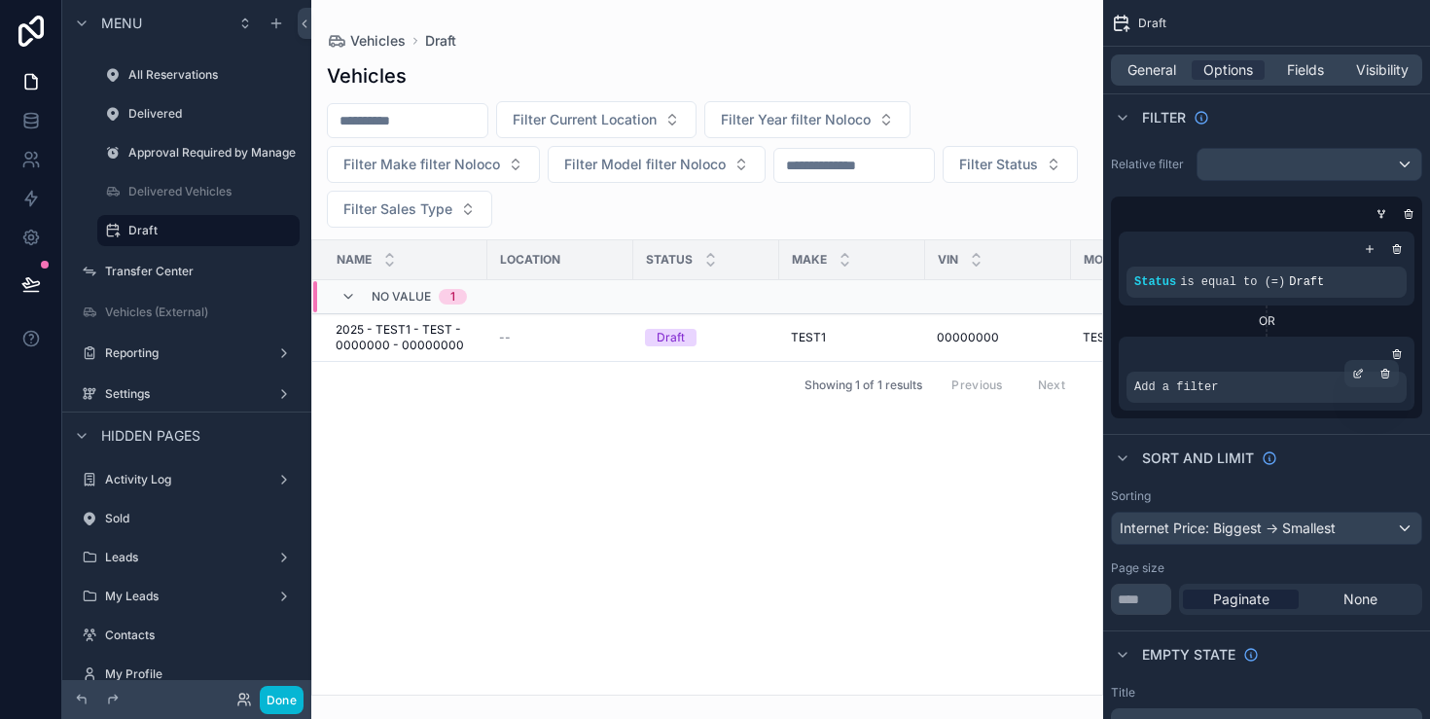
click at [1303, 389] on div "Add a filter" at bounding box center [1267, 387] width 280 height 31
click at [1368, 374] on div "scrollable content" at bounding box center [1358, 373] width 27 height 27
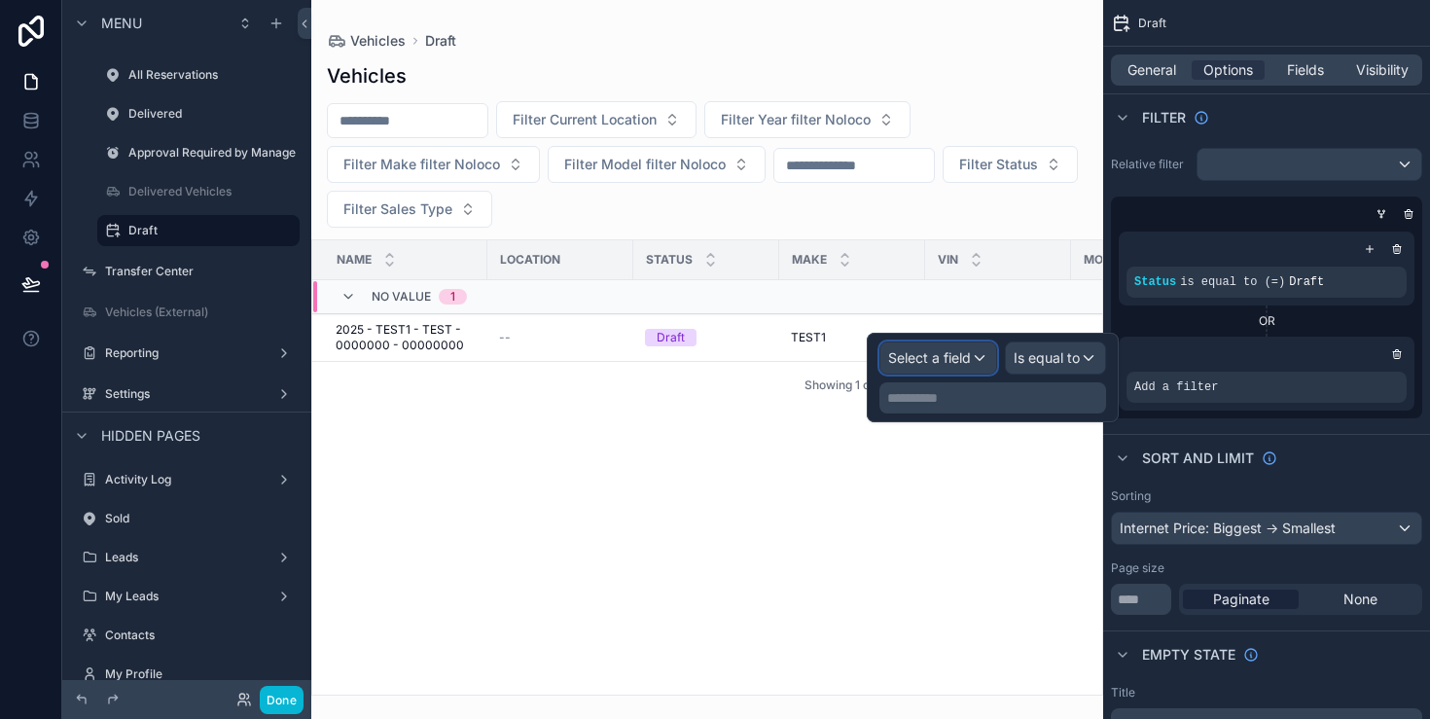
click at [982, 350] on div "Select a field" at bounding box center [939, 358] width 116 height 31
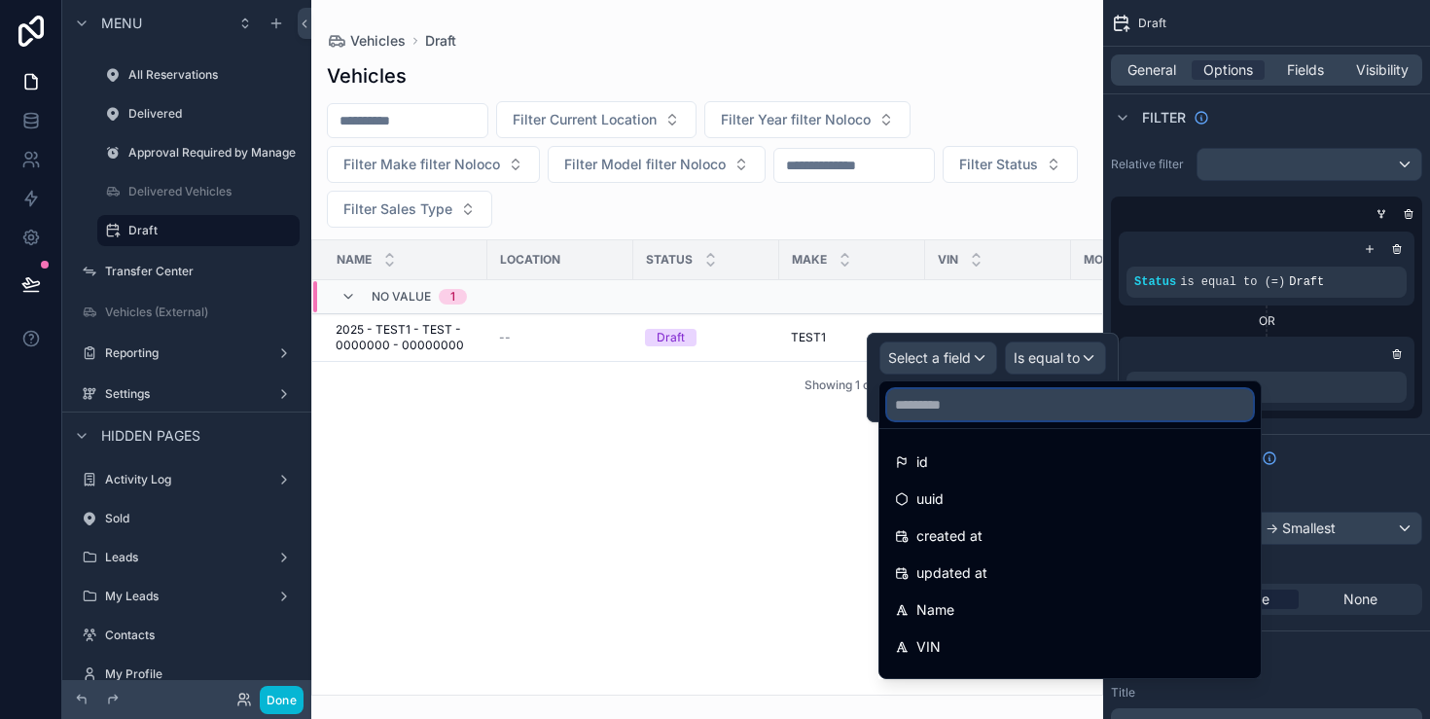
click at [965, 408] on input "text" at bounding box center [1070, 404] width 366 height 31
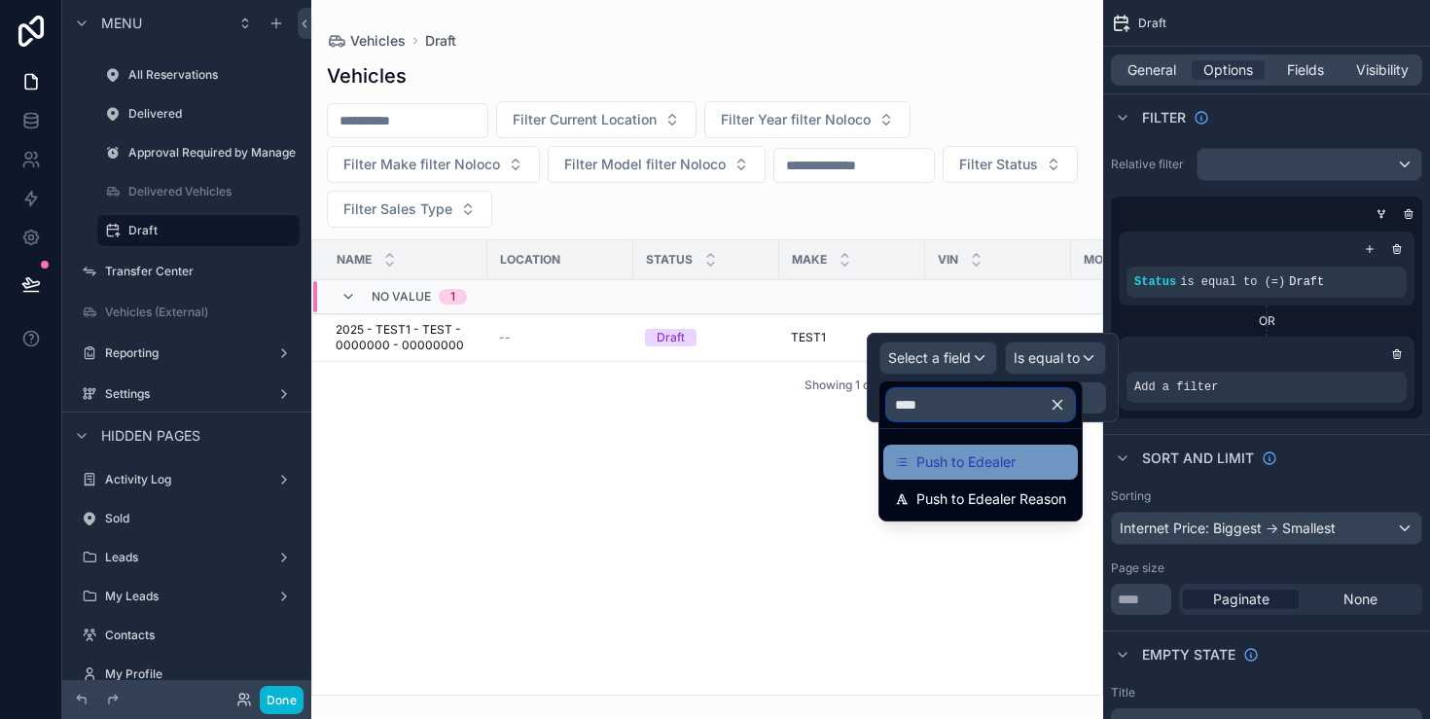
type input "****"
click at [985, 455] on span "Push to Edealer" at bounding box center [966, 462] width 99 height 23
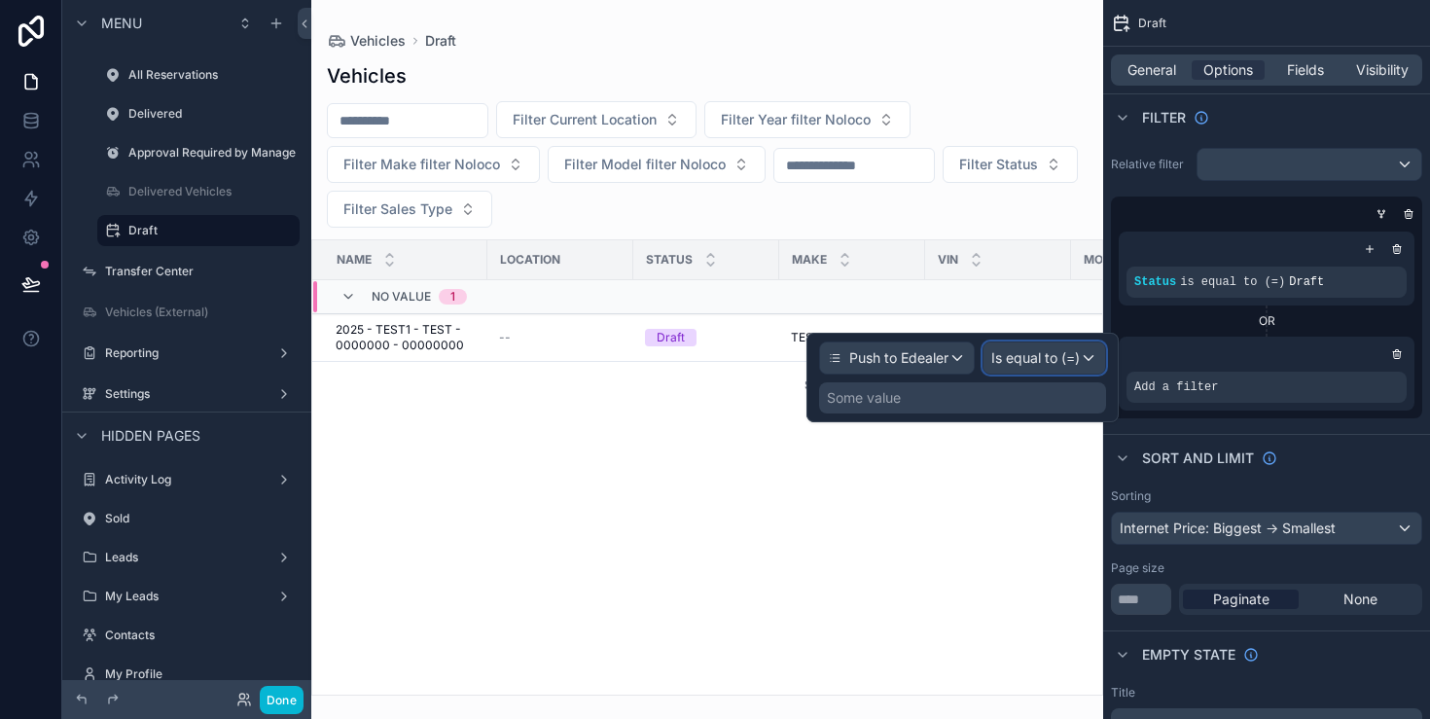
click at [1025, 370] on div "Is equal to (=)" at bounding box center [1045, 358] width 122 height 31
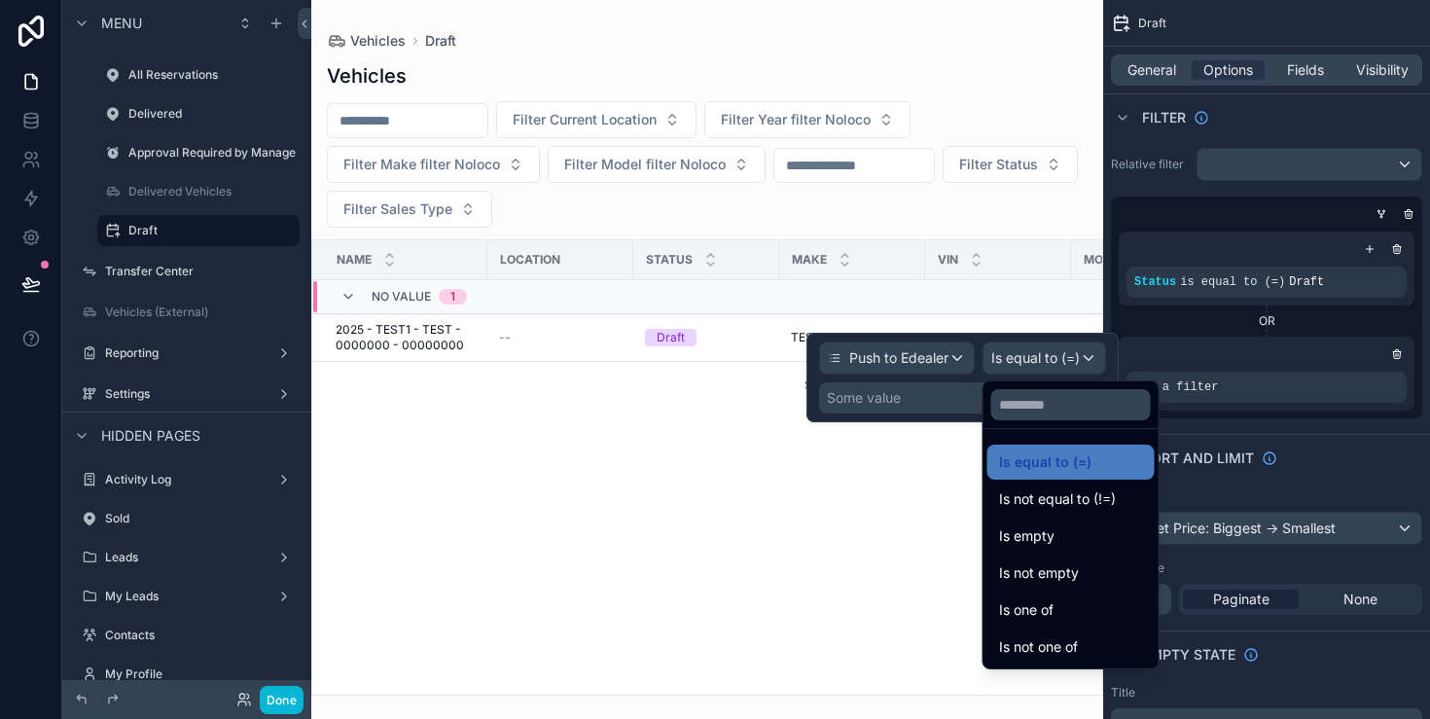
click at [965, 397] on div at bounding box center [963, 378] width 312 height 90
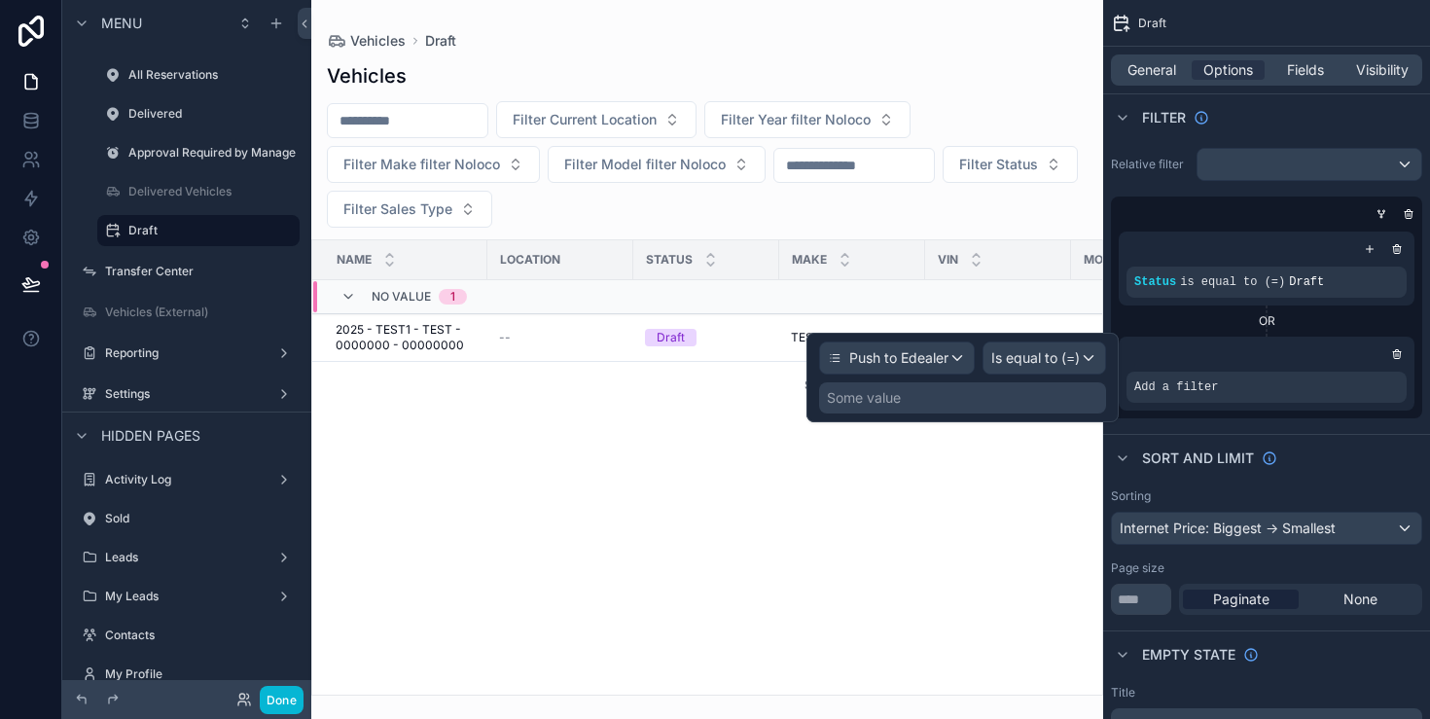
click at [965, 397] on div "Some value" at bounding box center [962, 397] width 287 height 31
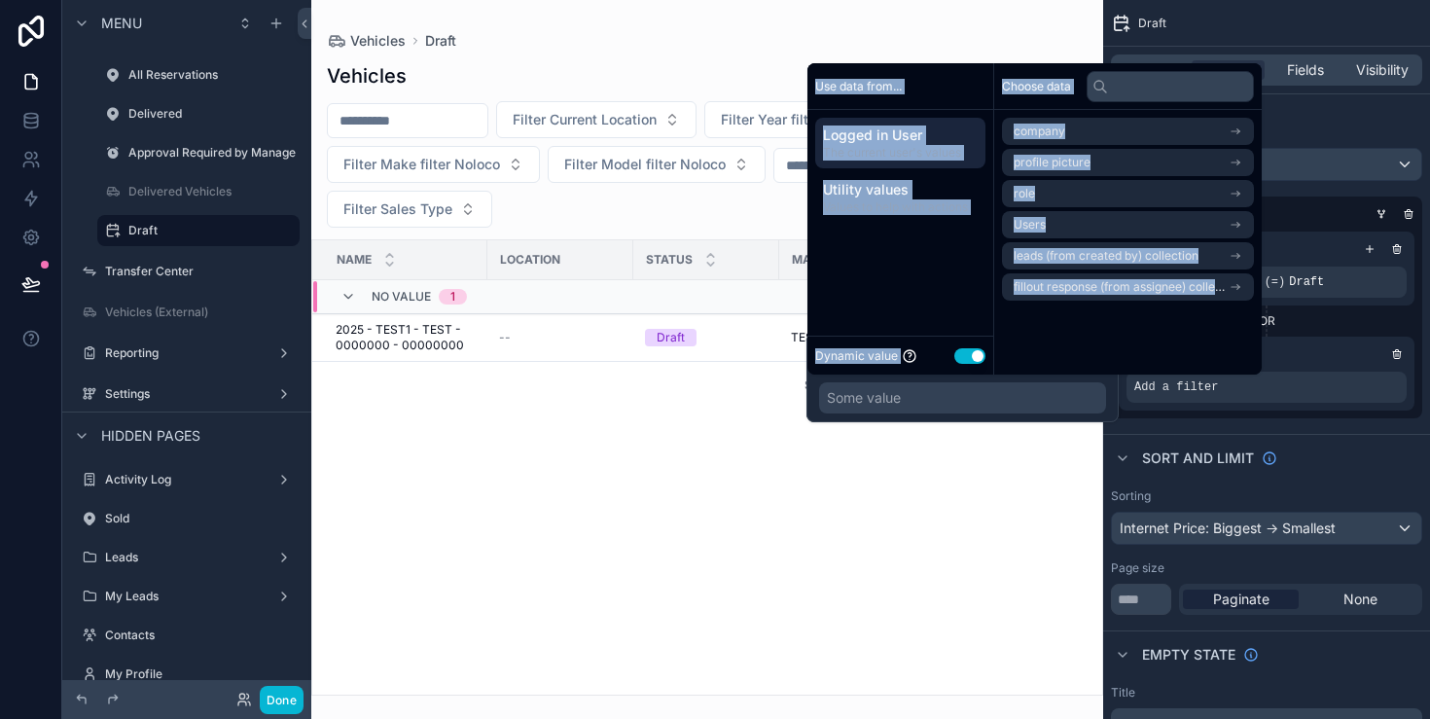
click at [974, 361] on button "Use setting" at bounding box center [970, 356] width 31 height 16
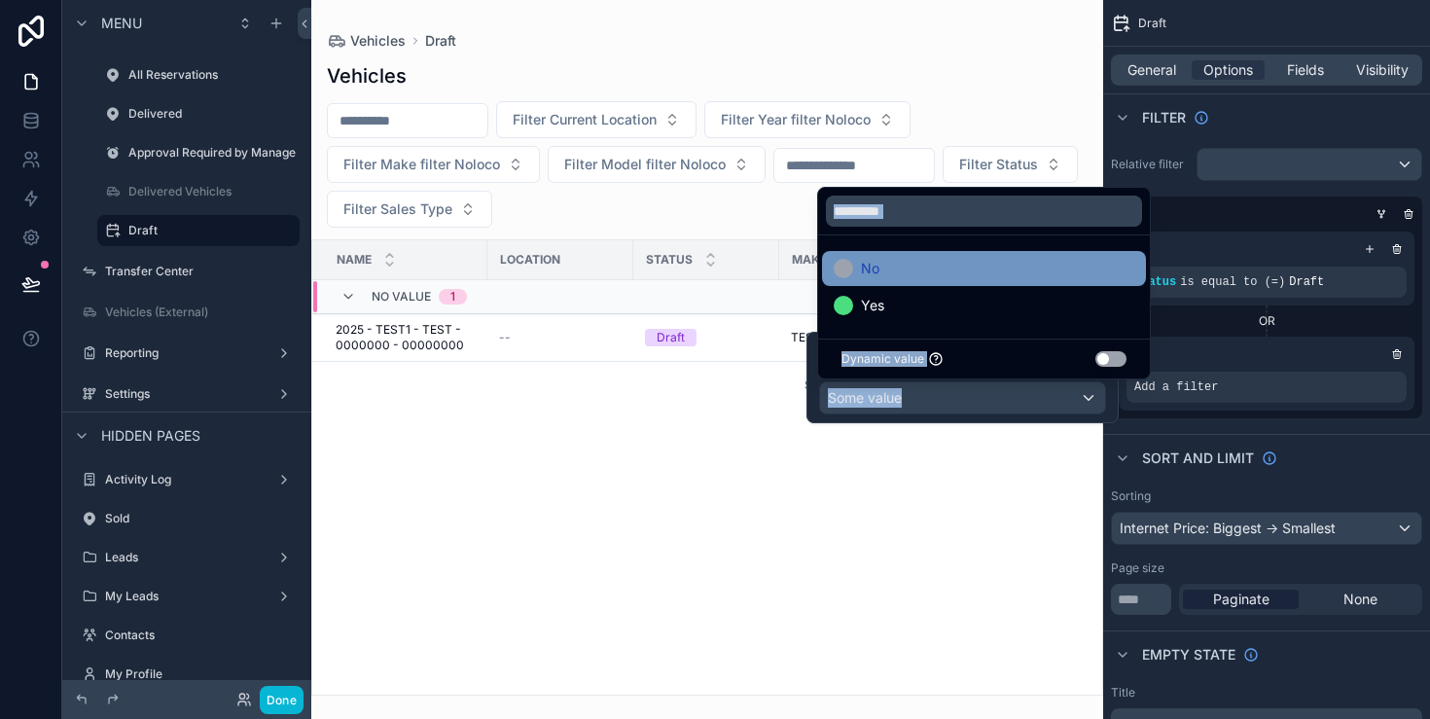
click at [989, 280] on div "No" at bounding box center [984, 268] width 324 height 35
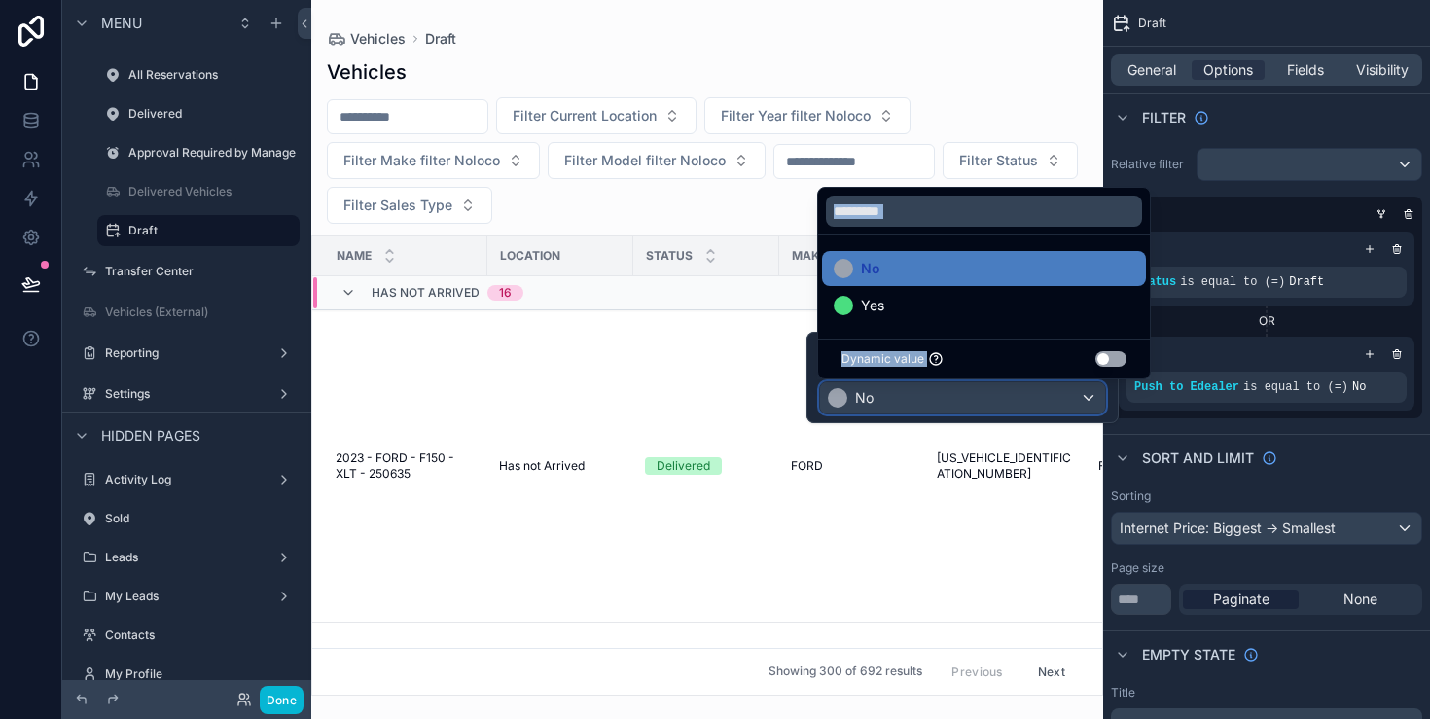
click at [979, 405] on div "No" at bounding box center [962, 397] width 285 height 31
click at [956, 422] on div at bounding box center [963, 377] width 312 height 91
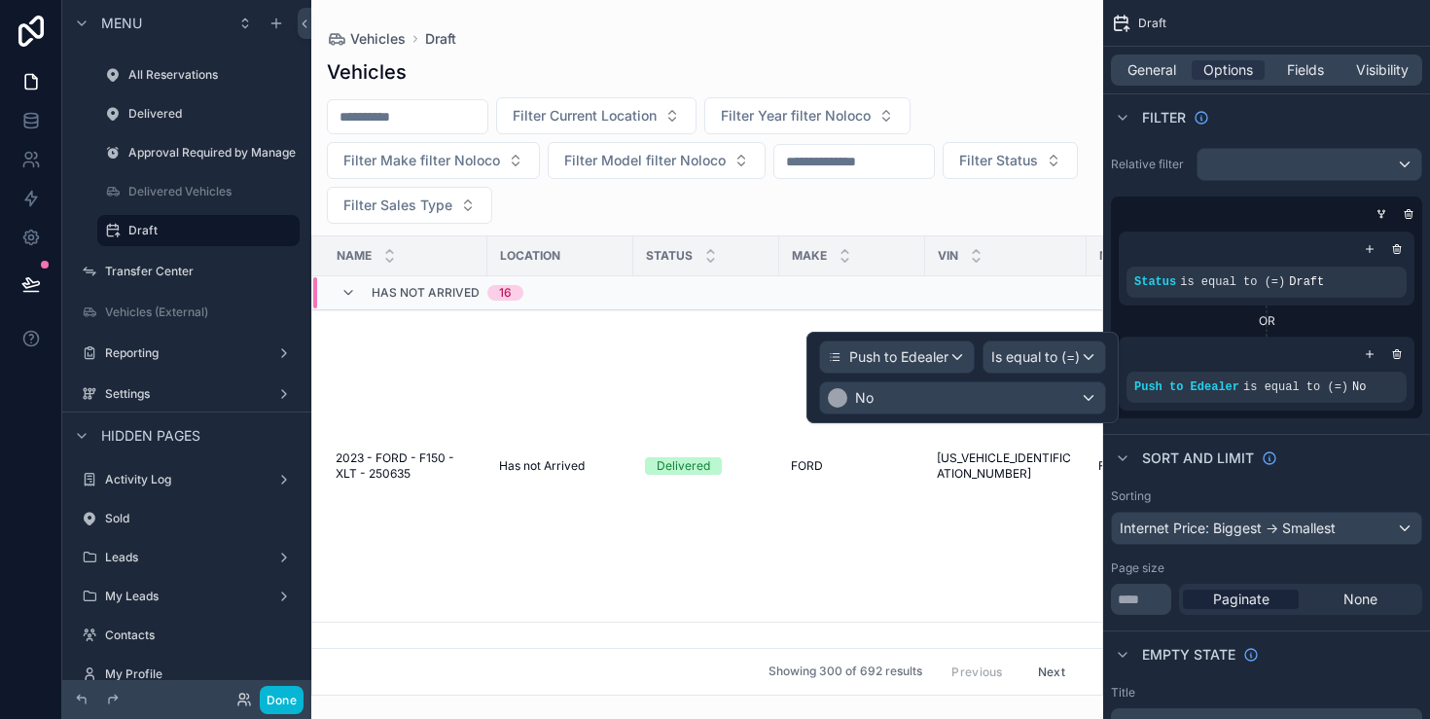
click at [964, 527] on div "scrollable content" at bounding box center [707, 359] width 792 height 719
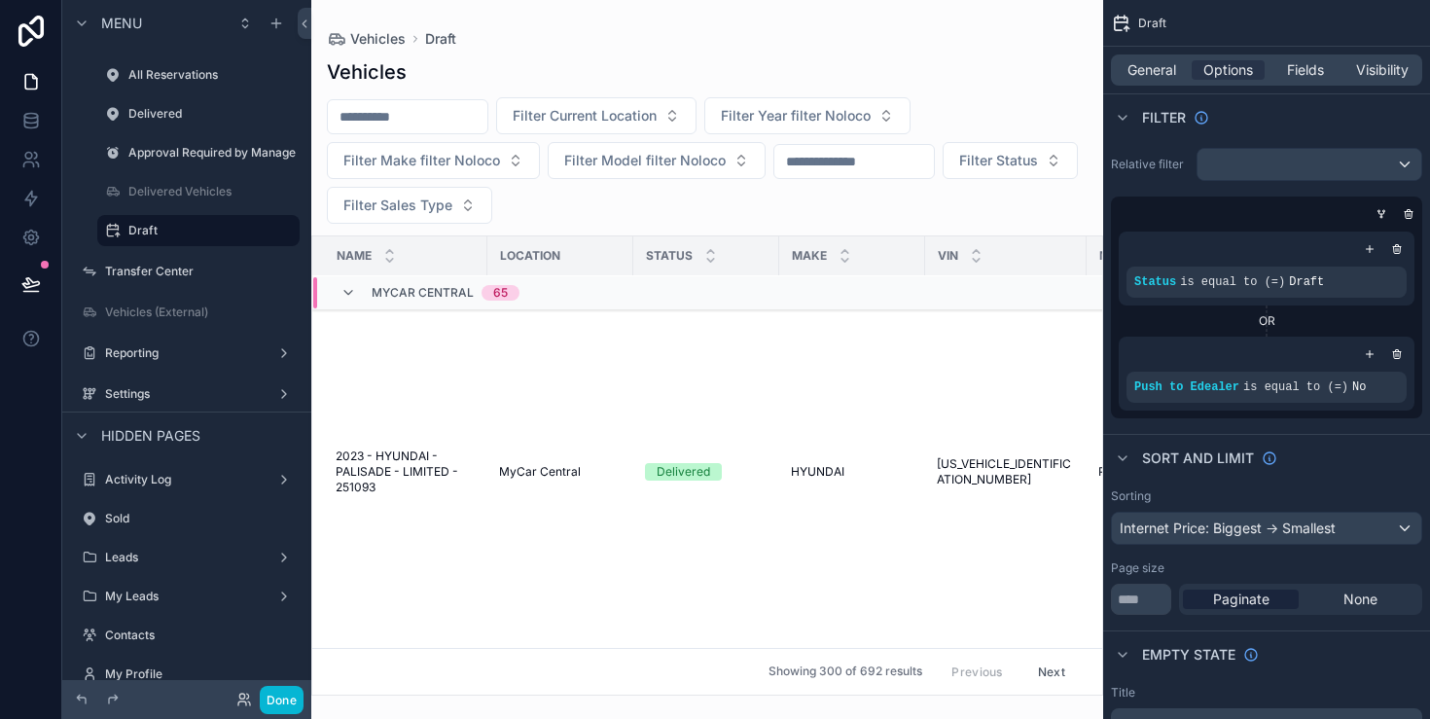
scroll to position [6034, 0]
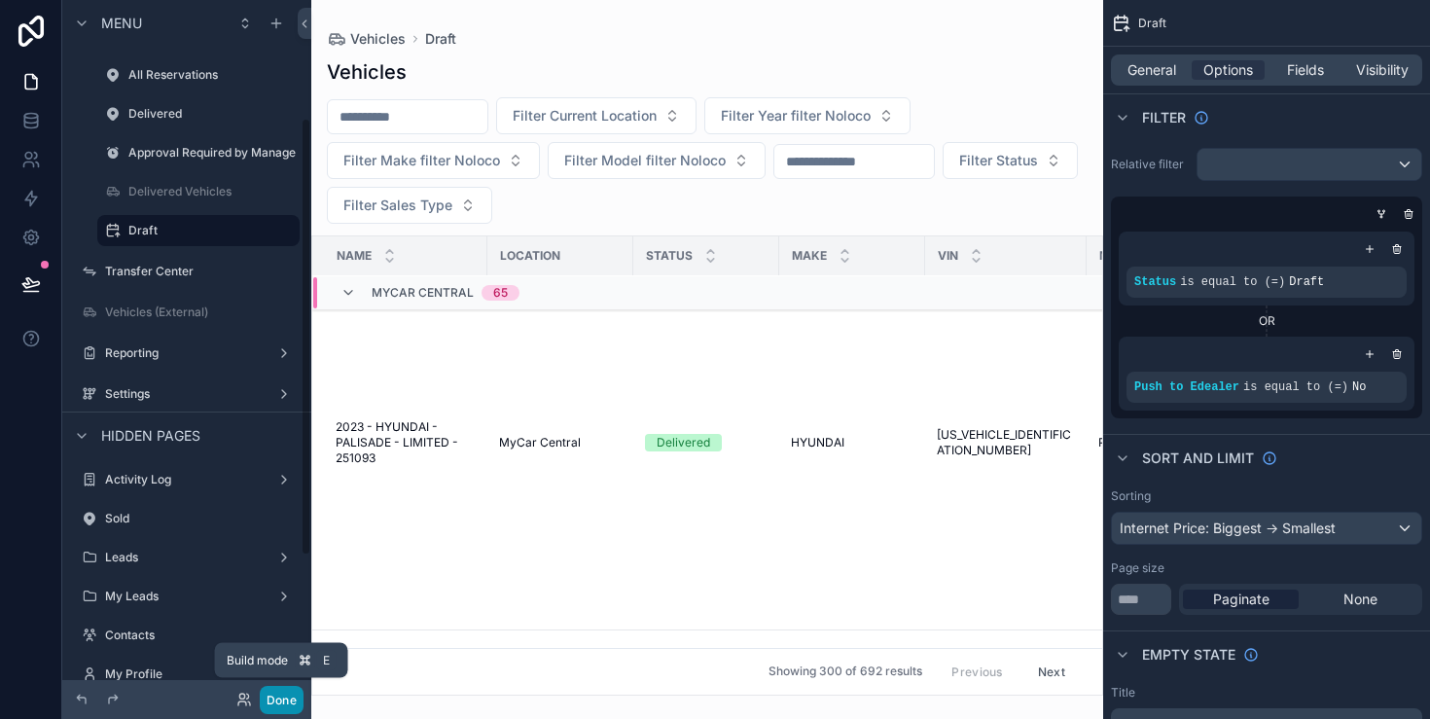
click at [282, 690] on button "Done" at bounding box center [282, 700] width 44 height 28
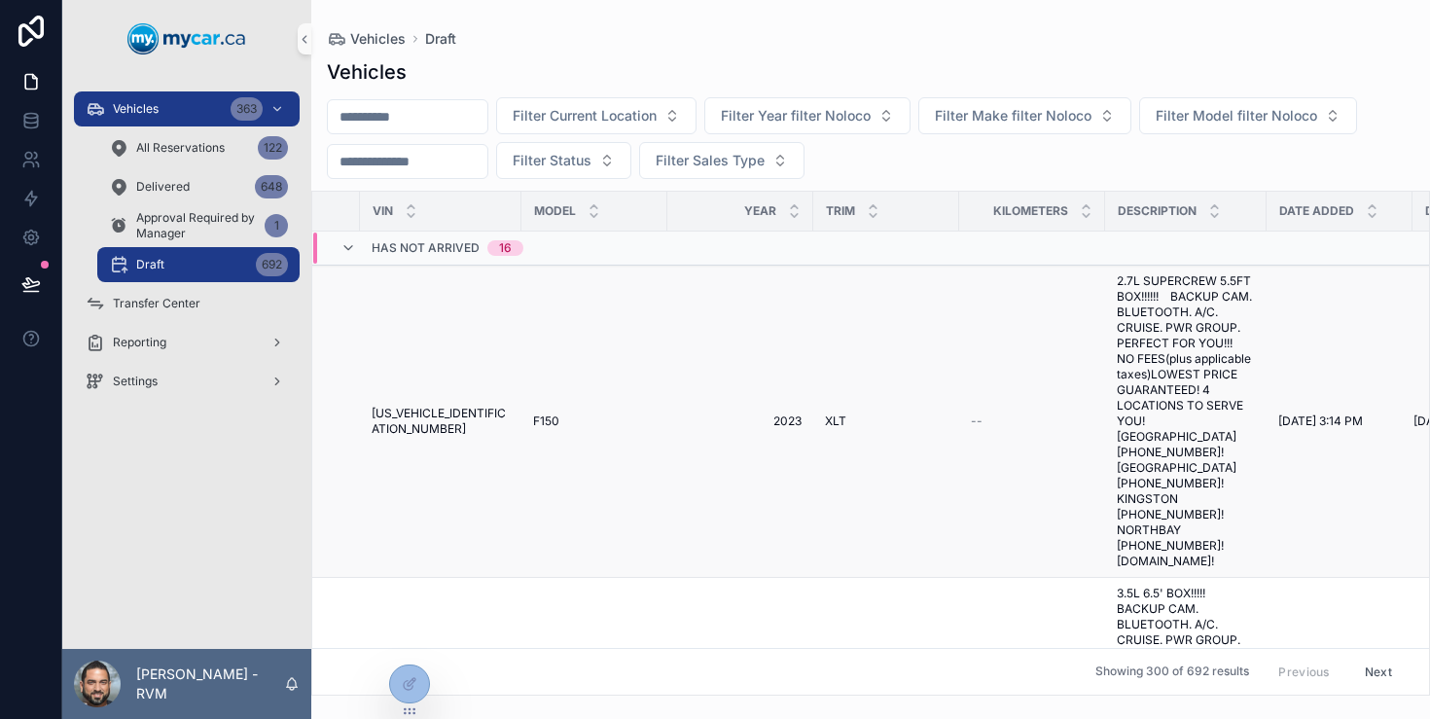
scroll to position [0, 690]
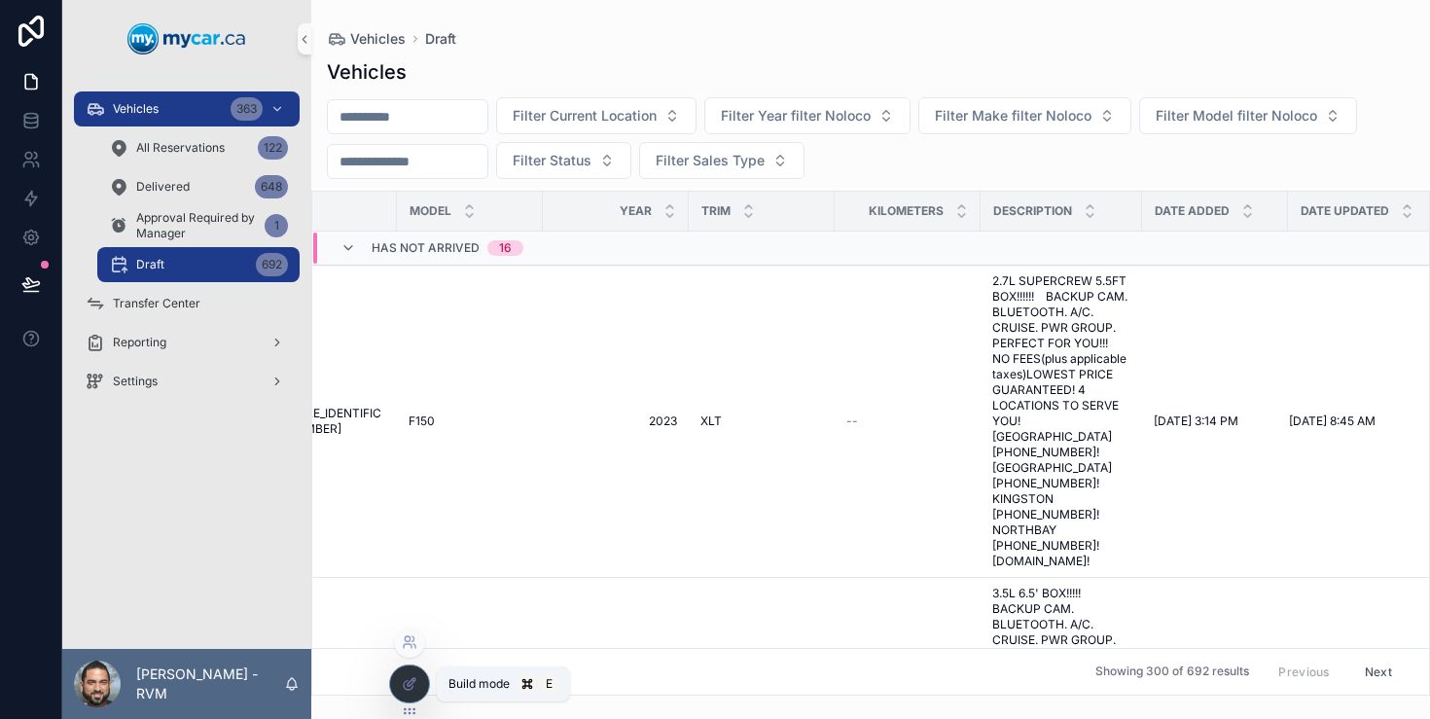
click at [419, 682] on div at bounding box center [409, 684] width 39 height 37
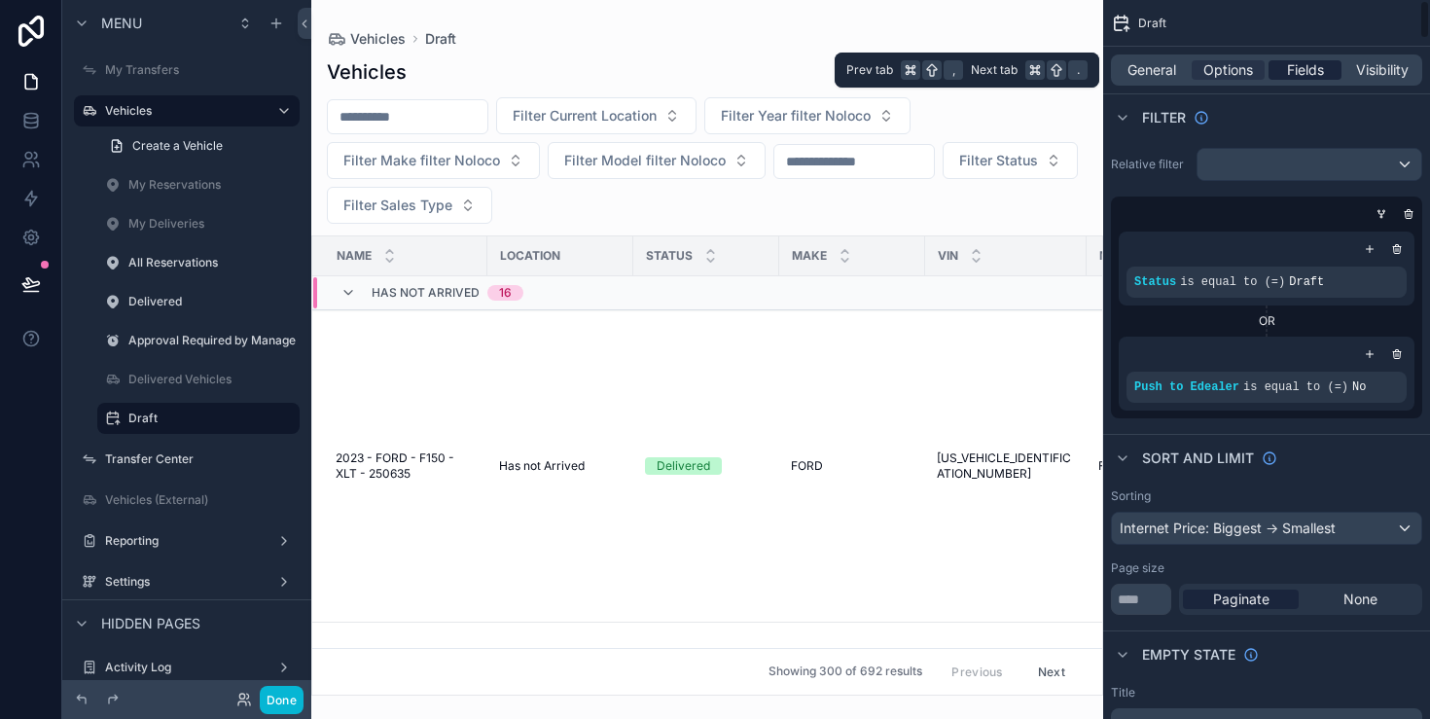
click at [1287, 75] on span "Fields" at bounding box center [1305, 69] width 37 height 19
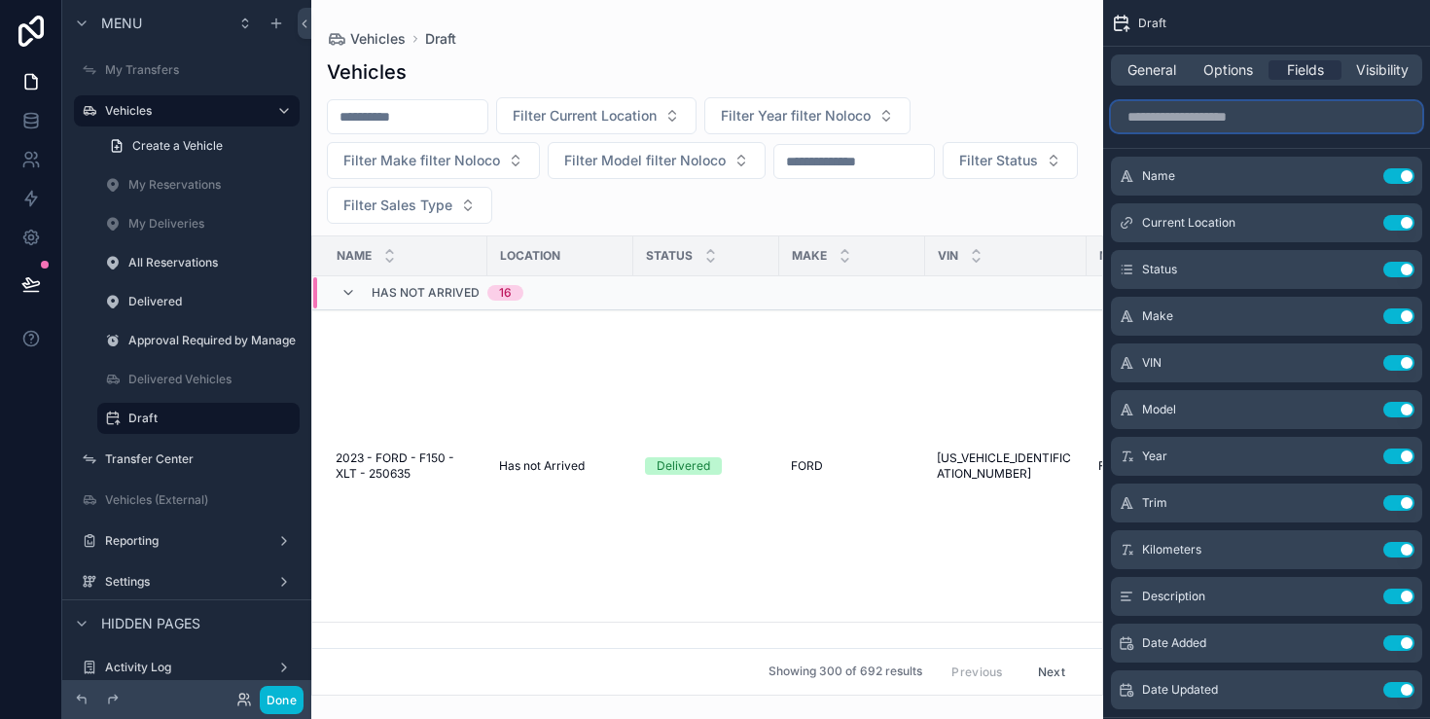
click at [1275, 107] on input "scrollable content" at bounding box center [1266, 116] width 311 height 31
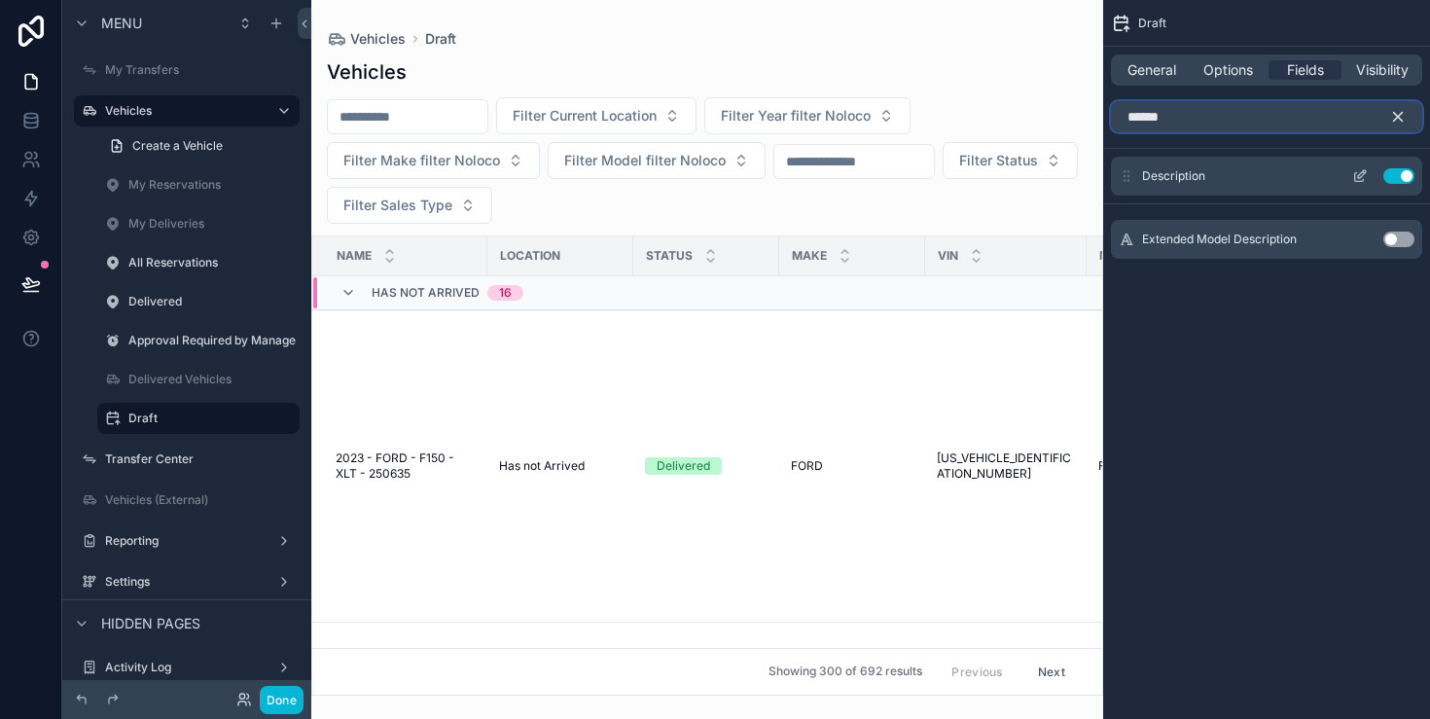
type input "******"
click at [1397, 179] on button "Use setting" at bounding box center [1399, 176] width 31 height 16
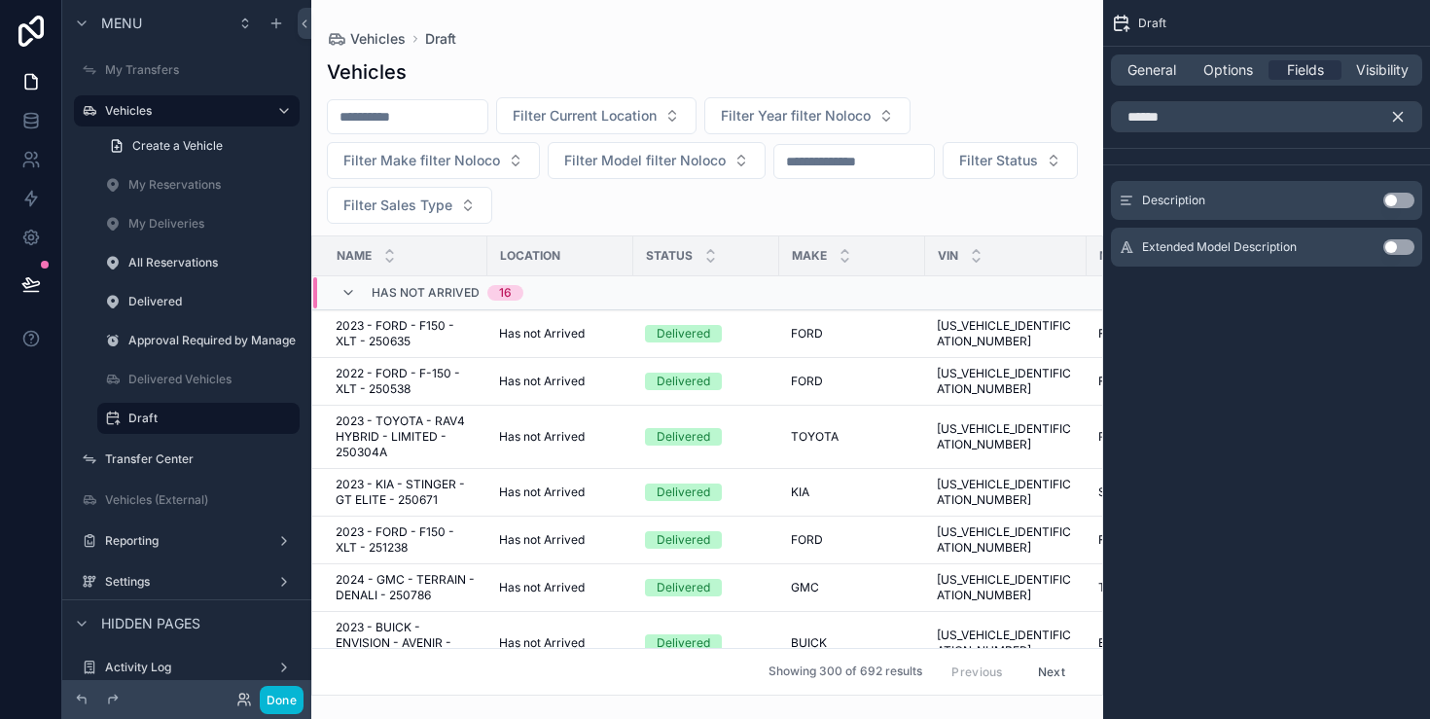
click at [928, 196] on div "scrollable content" at bounding box center [707, 359] width 792 height 719
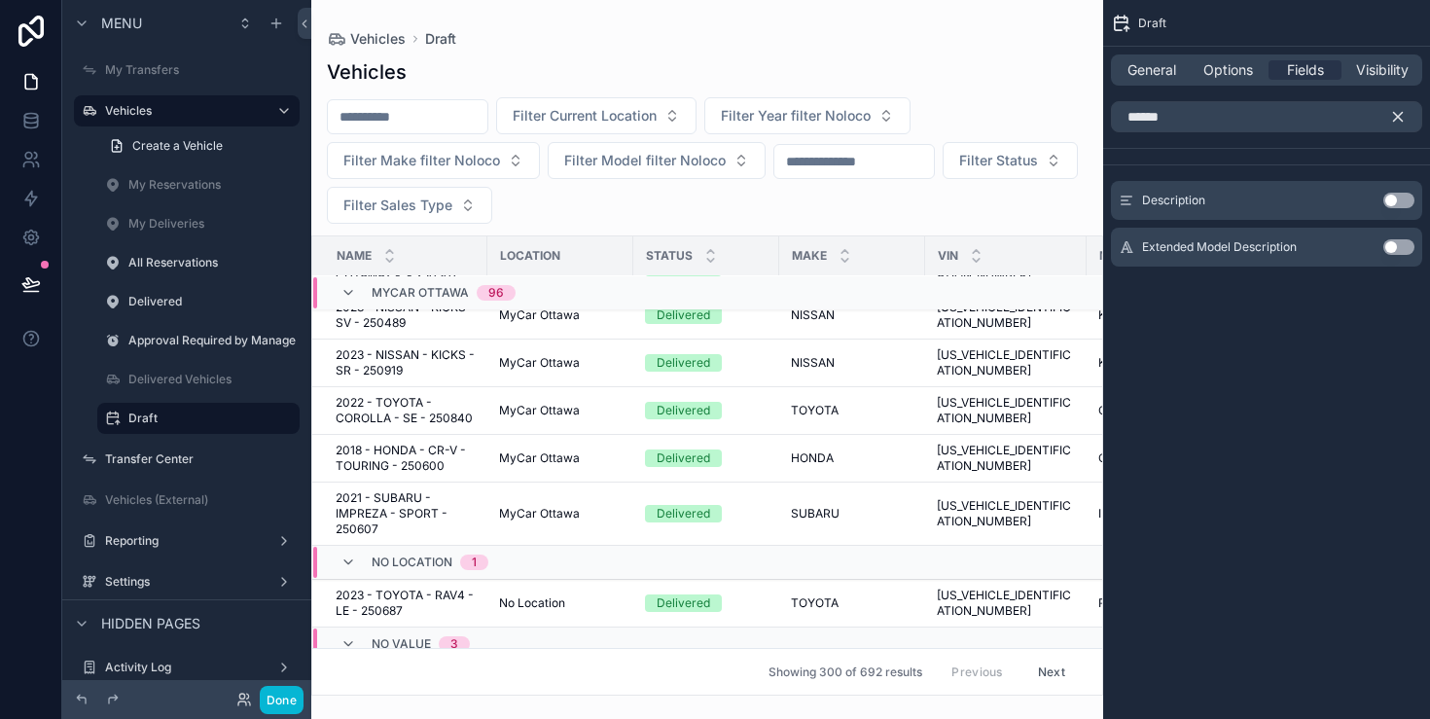
scroll to position [16536, 0]
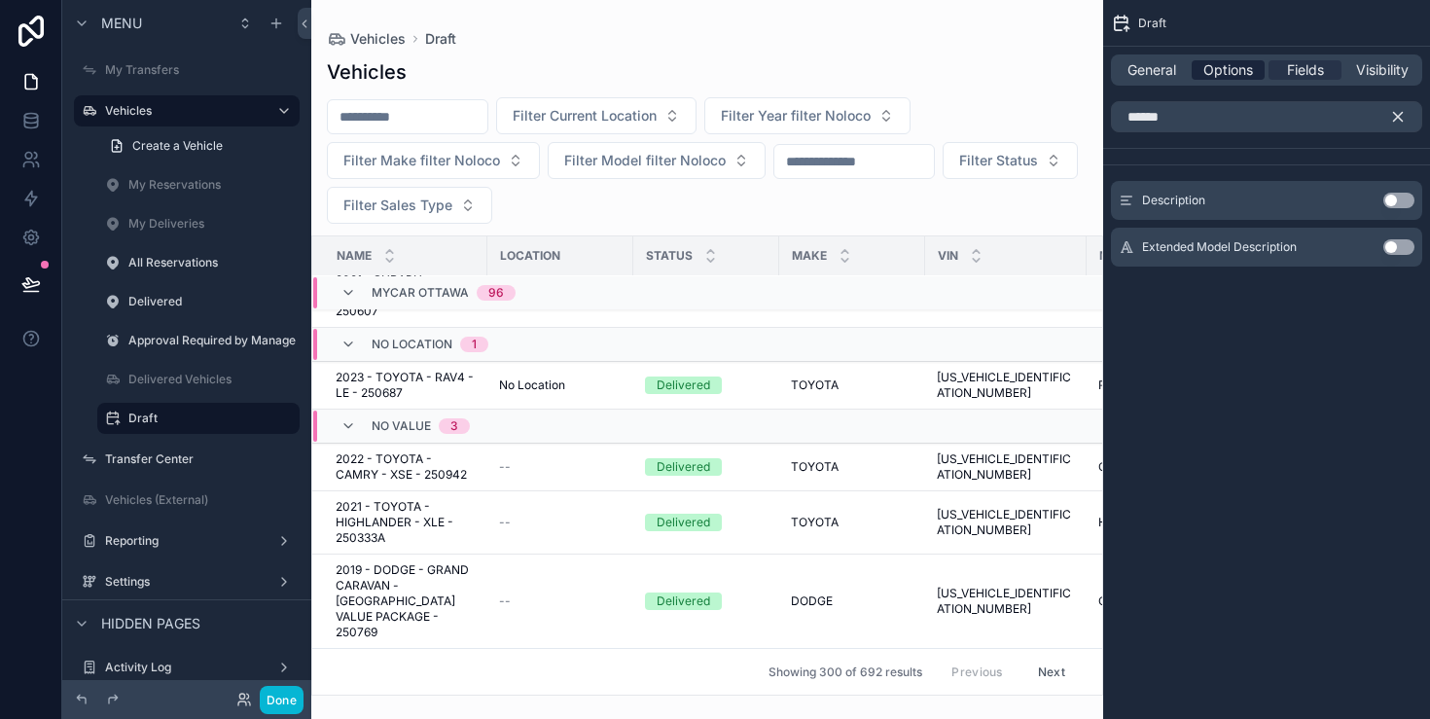
click at [1217, 65] on span "Options" at bounding box center [1229, 69] width 50 height 19
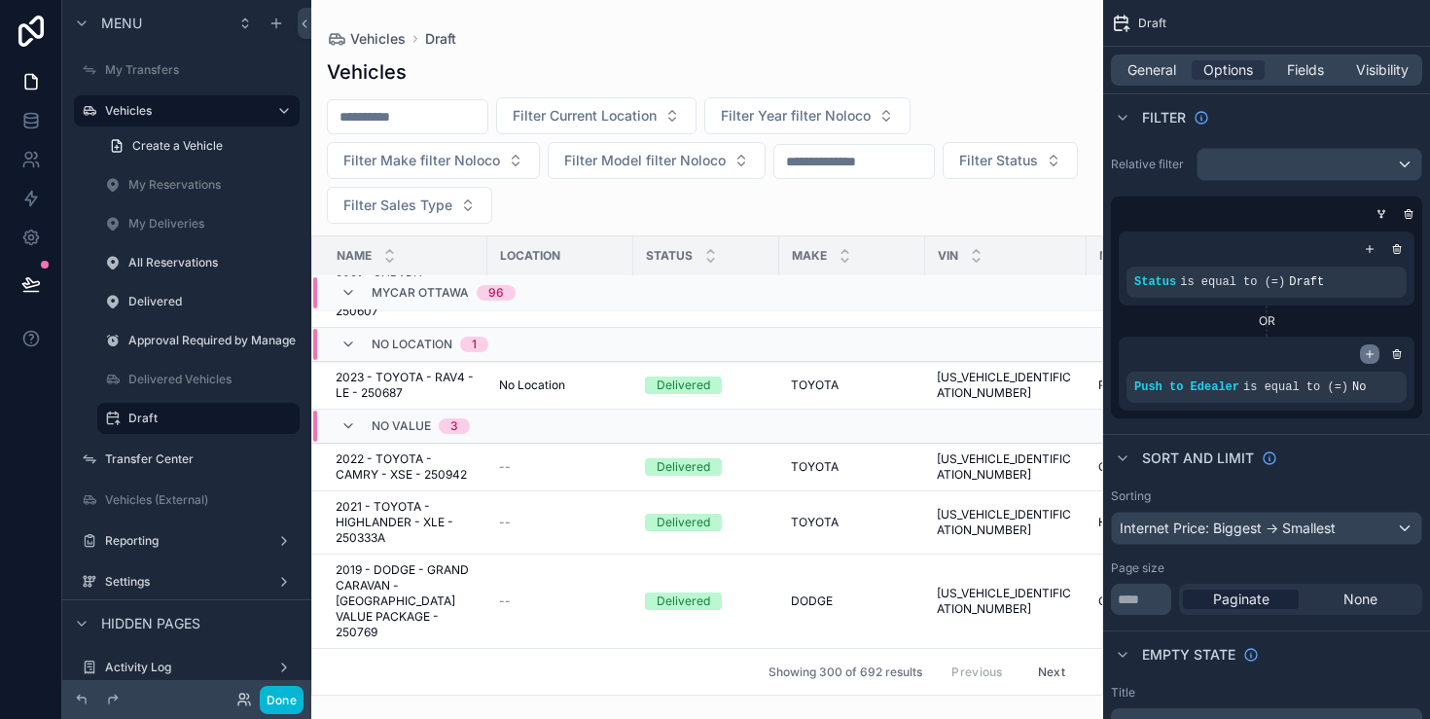
click at [1371, 349] on icon "scrollable content" at bounding box center [1370, 354] width 12 height 12
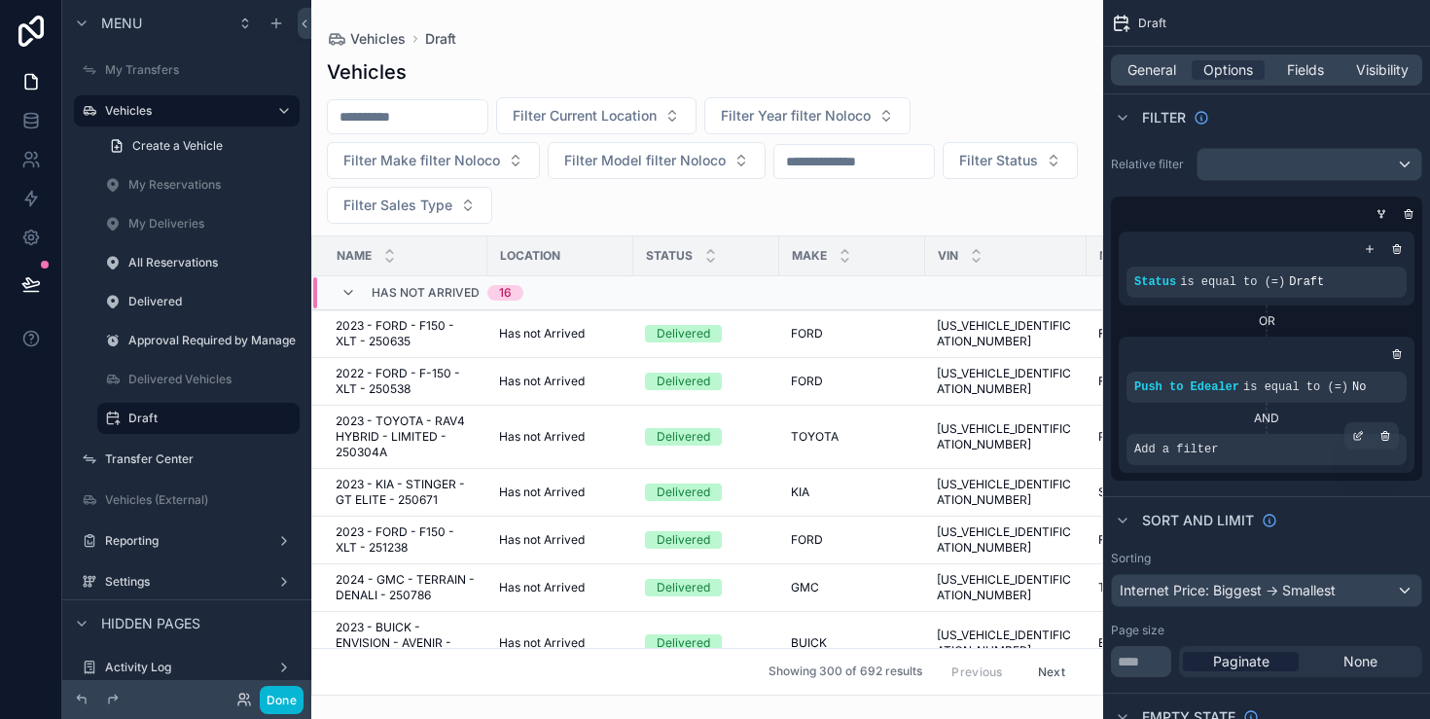
click at [1264, 452] on div "Add a filter" at bounding box center [1267, 449] width 280 height 31
click at [1357, 435] on icon "scrollable content" at bounding box center [1360, 434] width 6 height 6
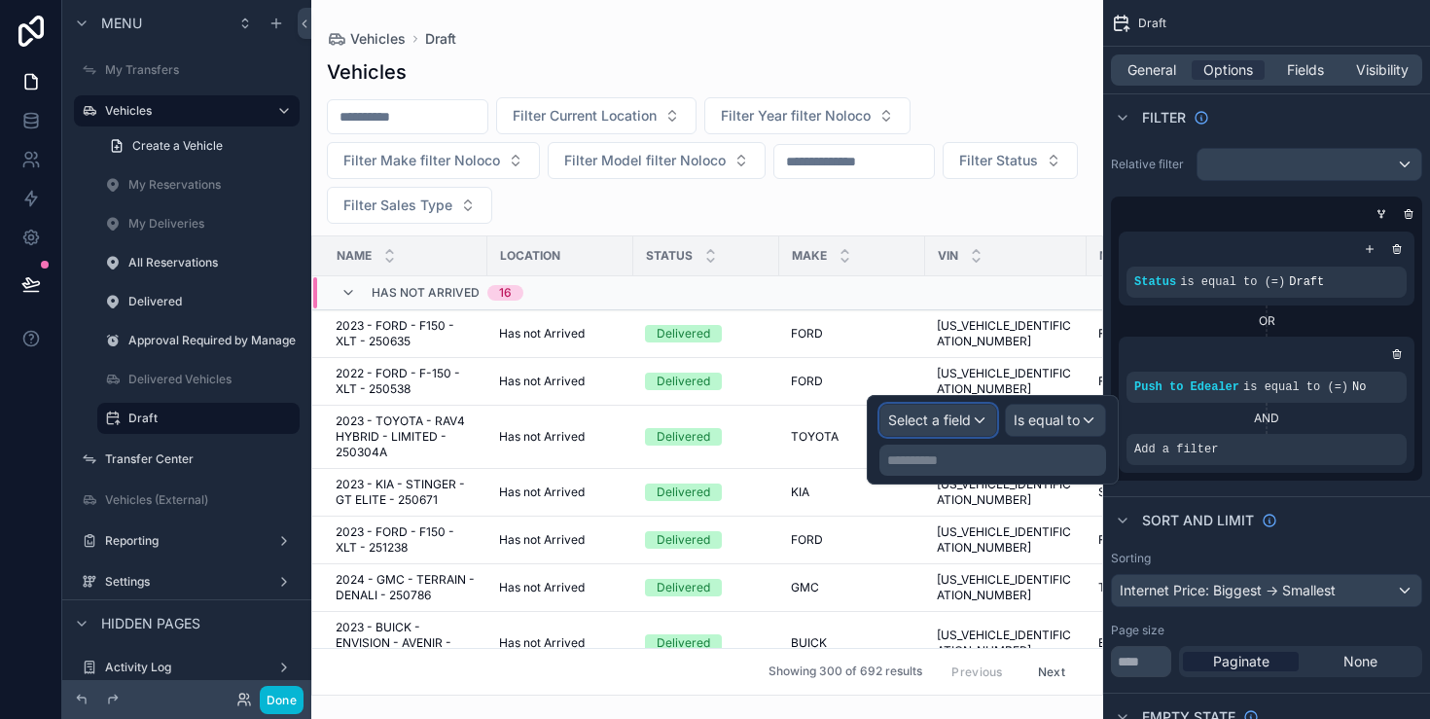
click at [936, 425] on span "Select a field" at bounding box center [929, 420] width 83 height 17
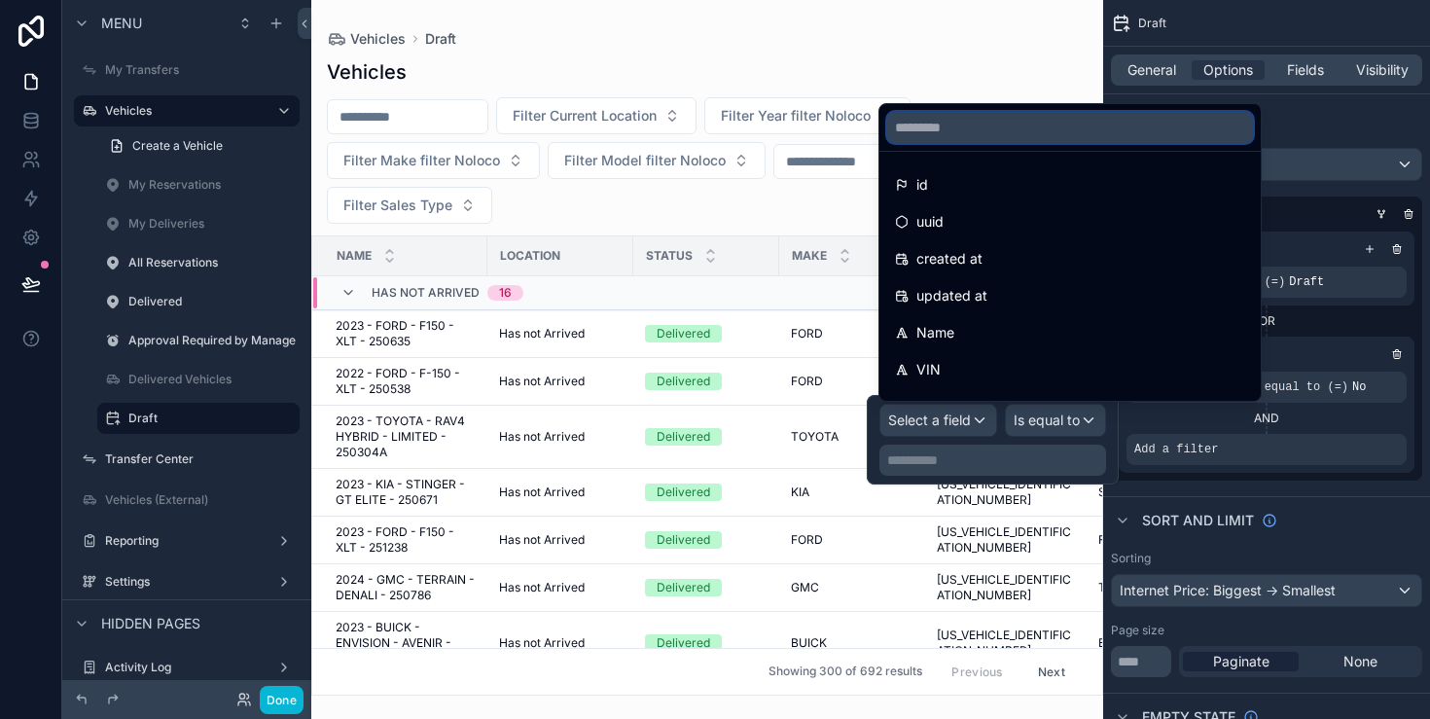
click at [1127, 131] on input "text" at bounding box center [1070, 127] width 366 height 31
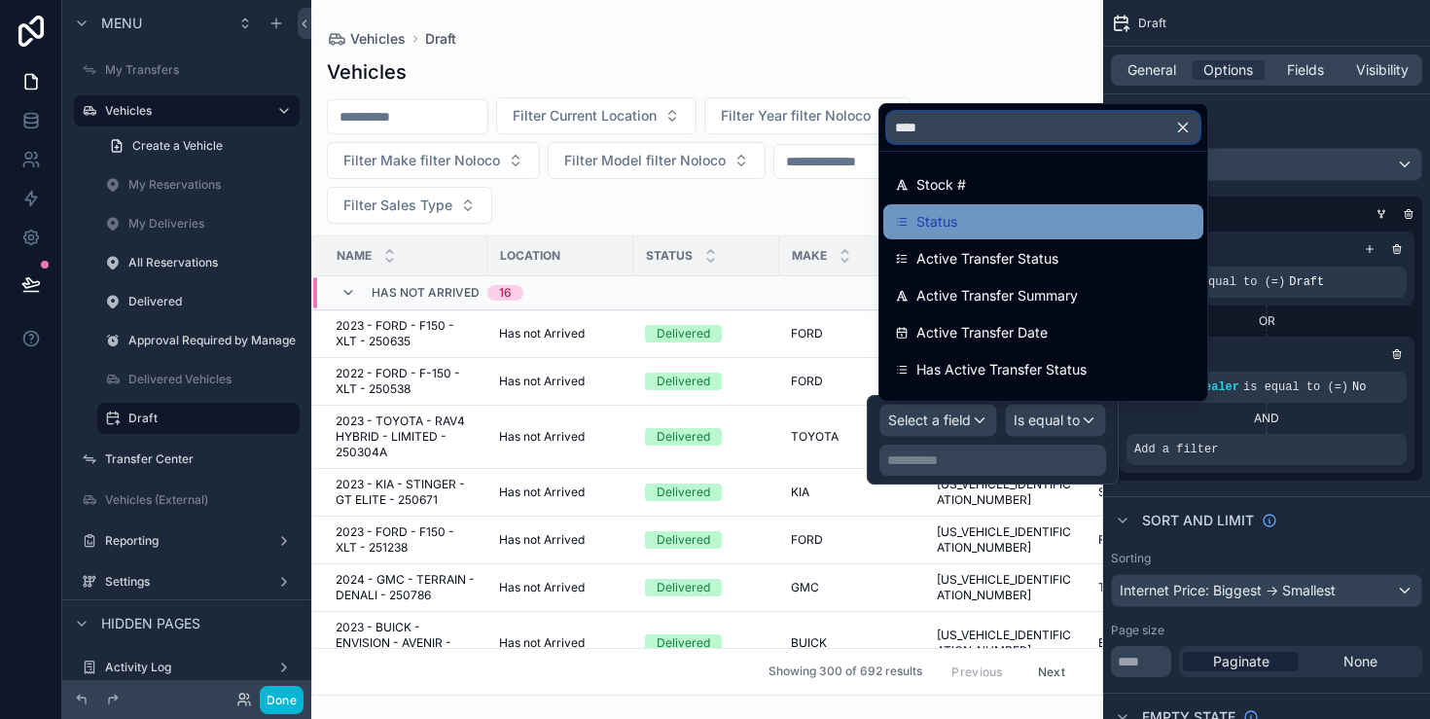
type input "****"
click at [1034, 217] on div "Status" at bounding box center [1043, 221] width 297 height 23
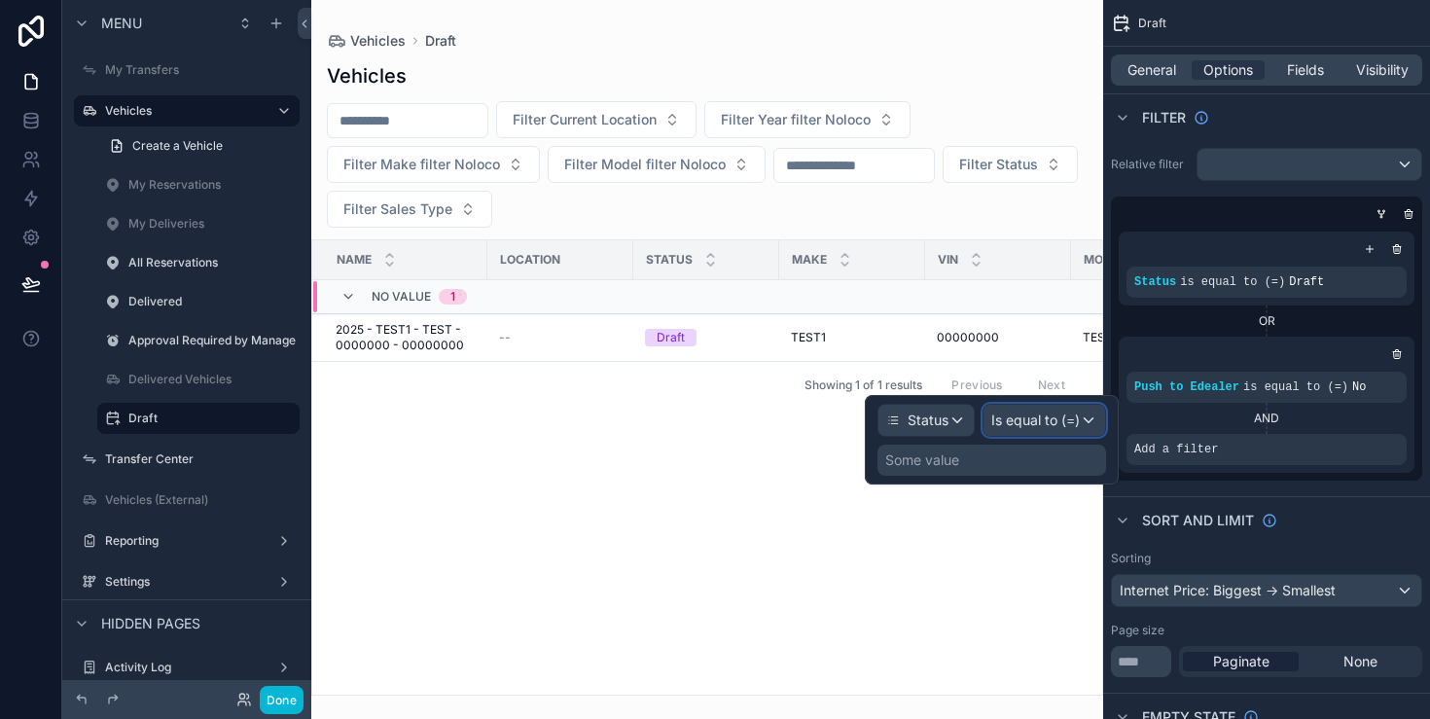
click at [1039, 408] on div "Is equal to (=)" at bounding box center [1045, 420] width 122 height 31
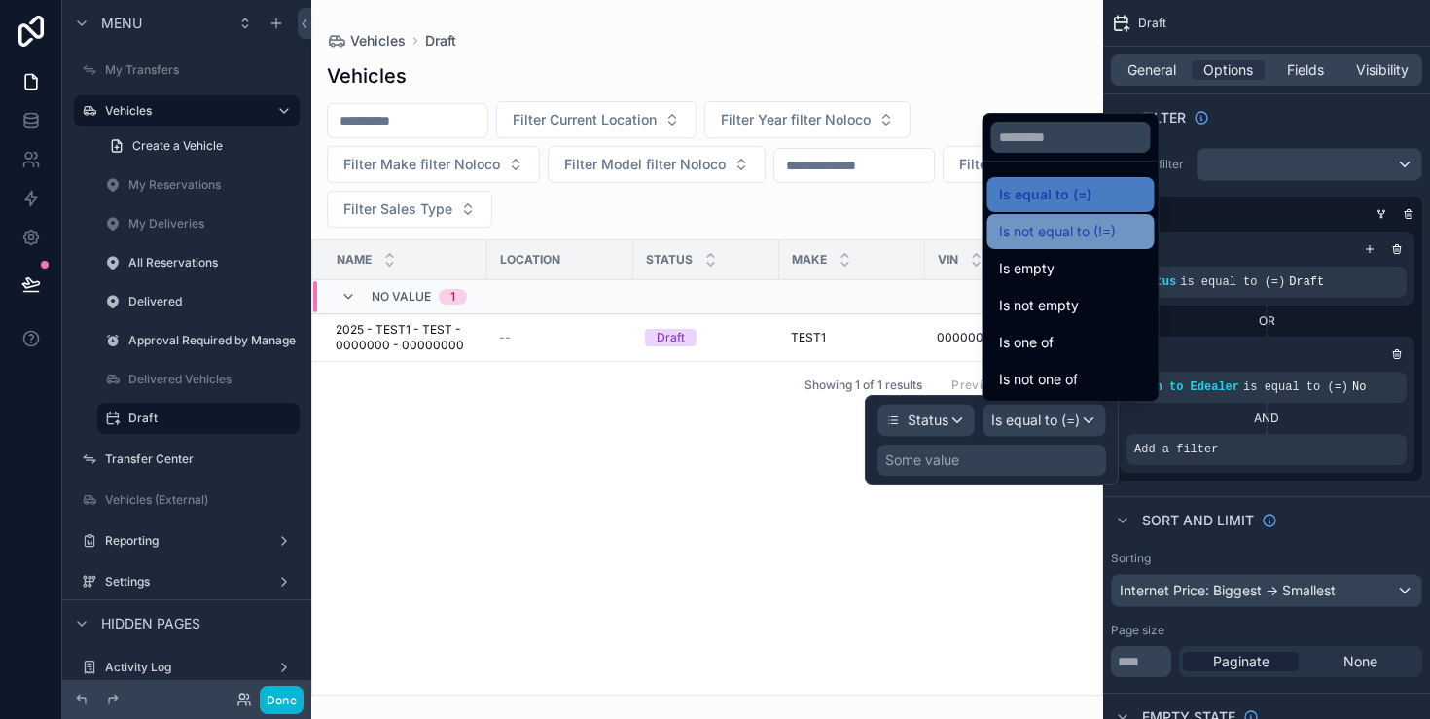
click at [1105, 235] on span "Is not equal to (!=)" at bounding box center [1057, 231] width 117 height 23
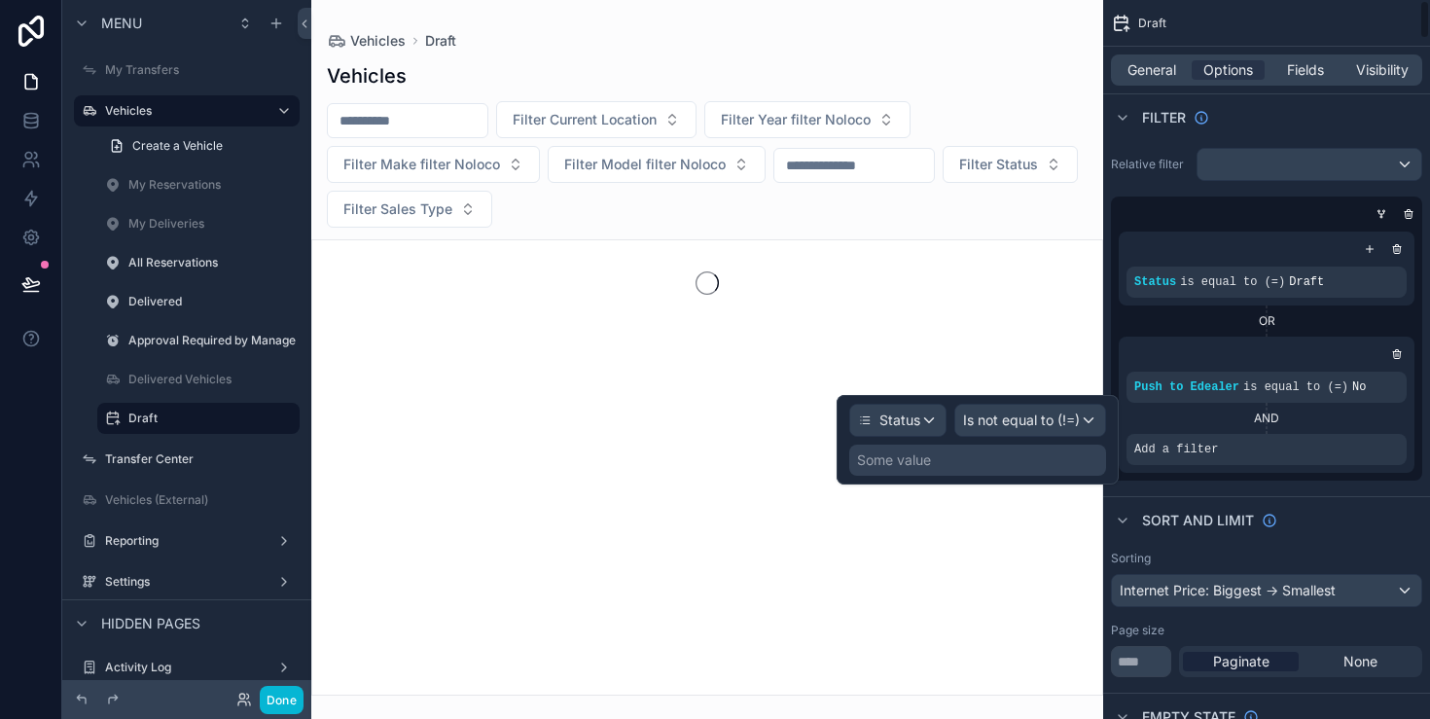
click at [1012, 458] on div "Some value" at bounding box center [977, 460] width 257 height 31
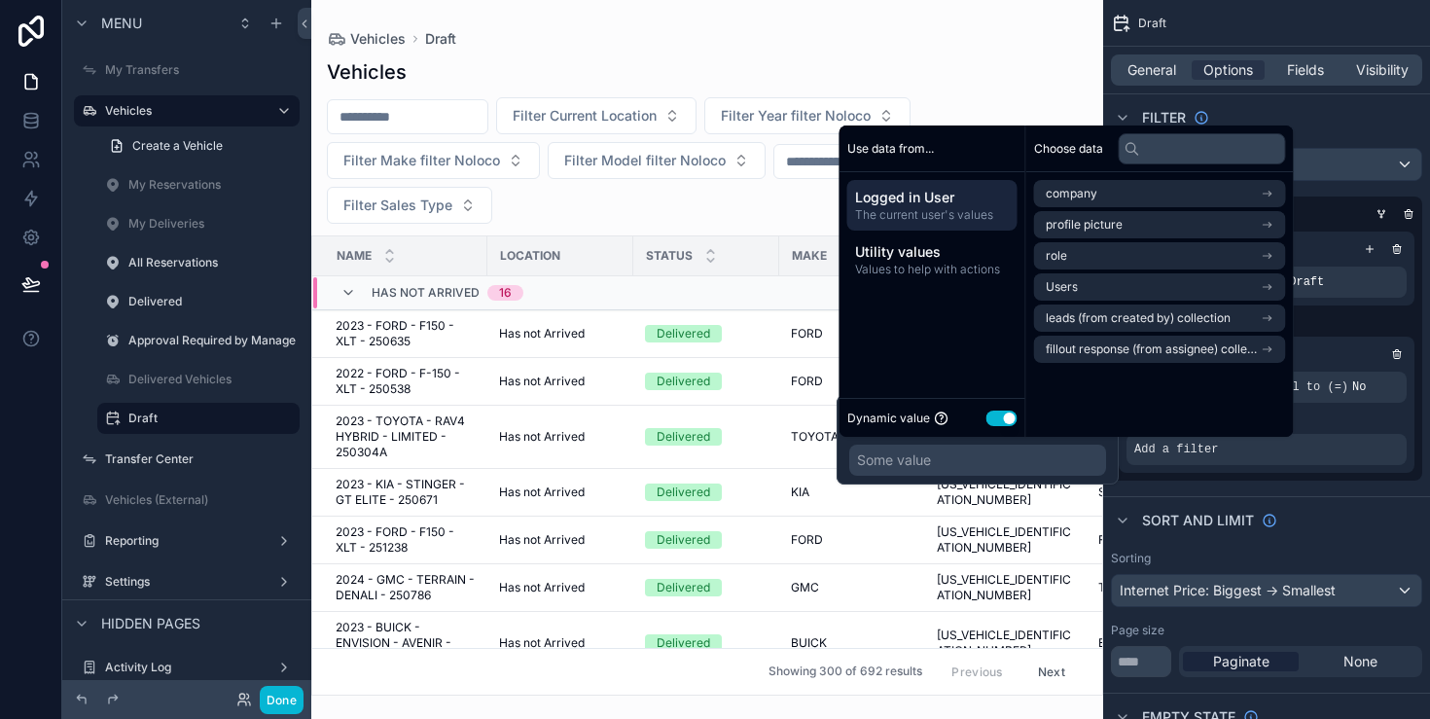
click at [995, 419] on button "Use setting" at bounding box center [1002, 419] width 31 height 16
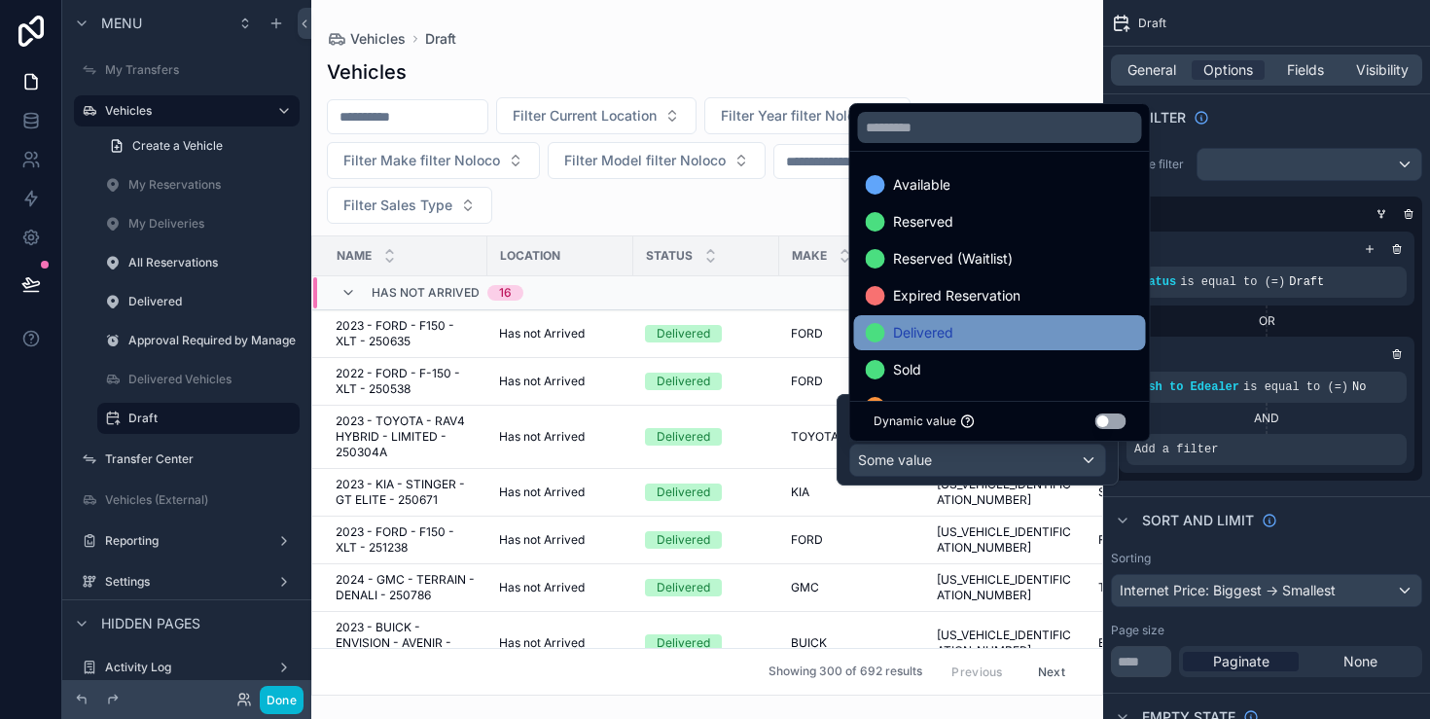
click at [969, 331] on div "Delivered" at bounding box center [1000, 332] width 269 height 23
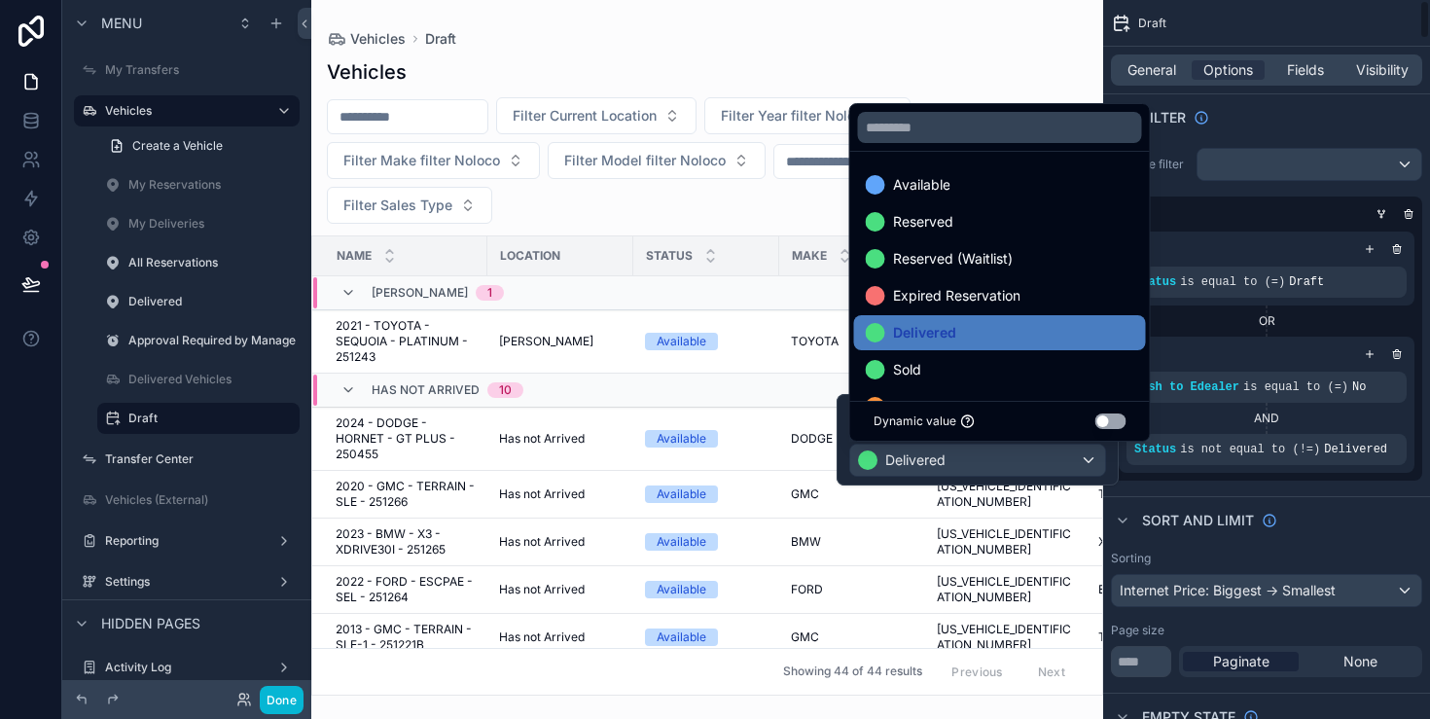
click at [1222, 415] on div "AND" at bounding box center [1267, 419] width 280 height 16
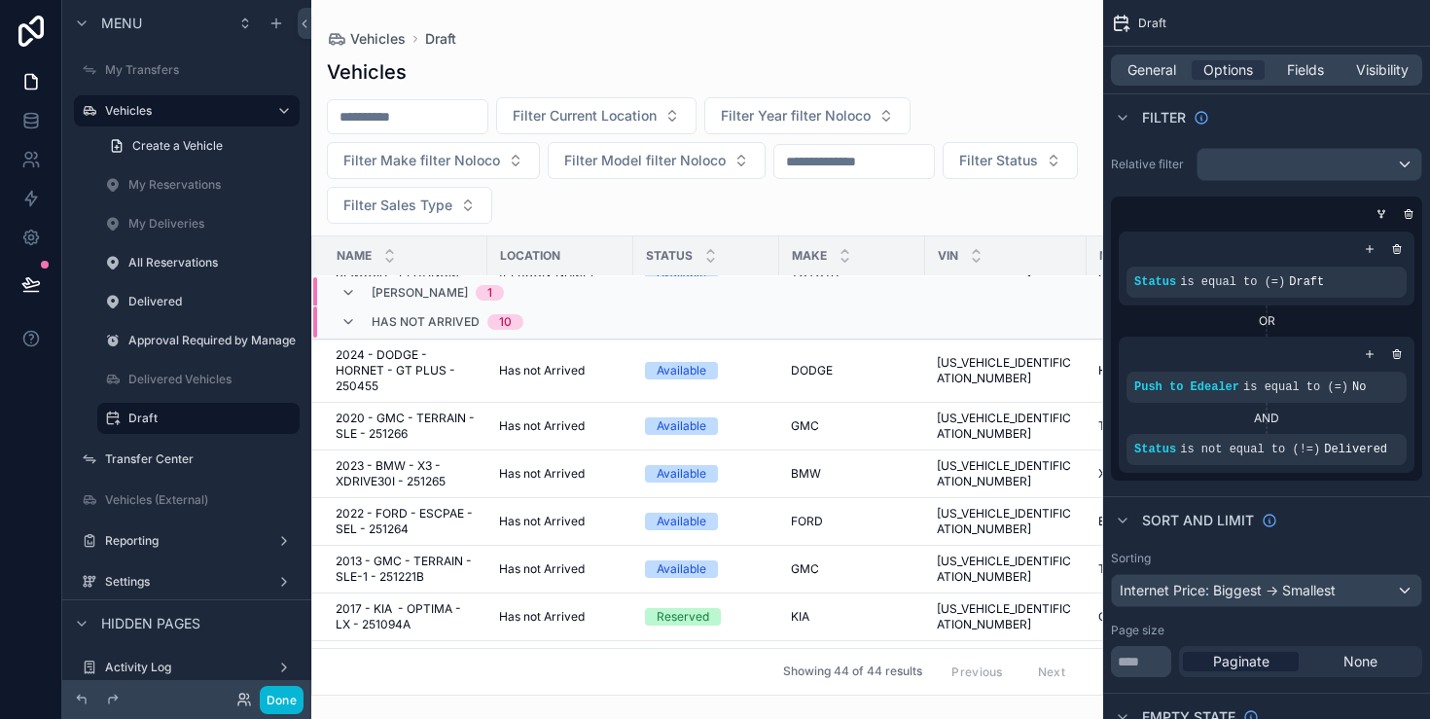
scroll to position [0, 0]
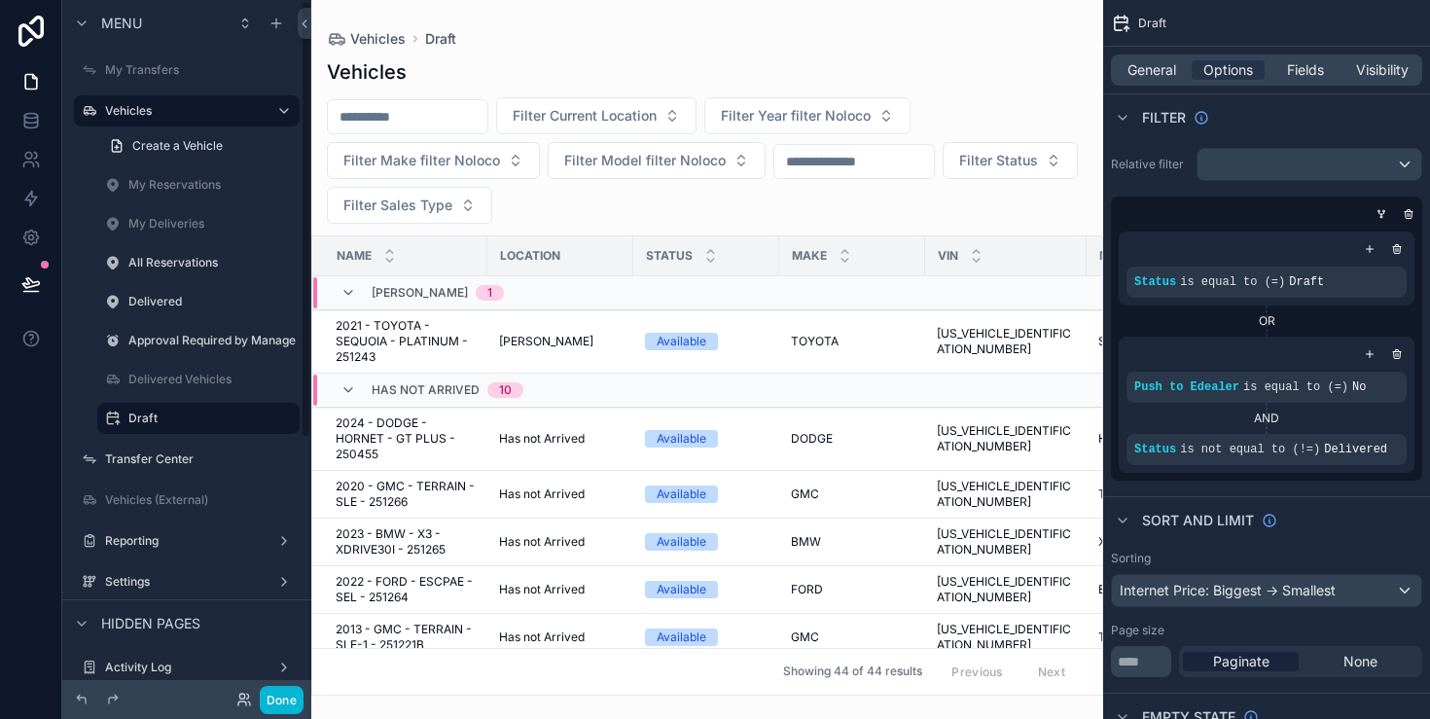
click at [284, 714] on div "Done" at bounding box center [186, 699] width 249 height 39
click at [285, 698] on button "Done" at bounding box center [282, 700] width 44 height 28
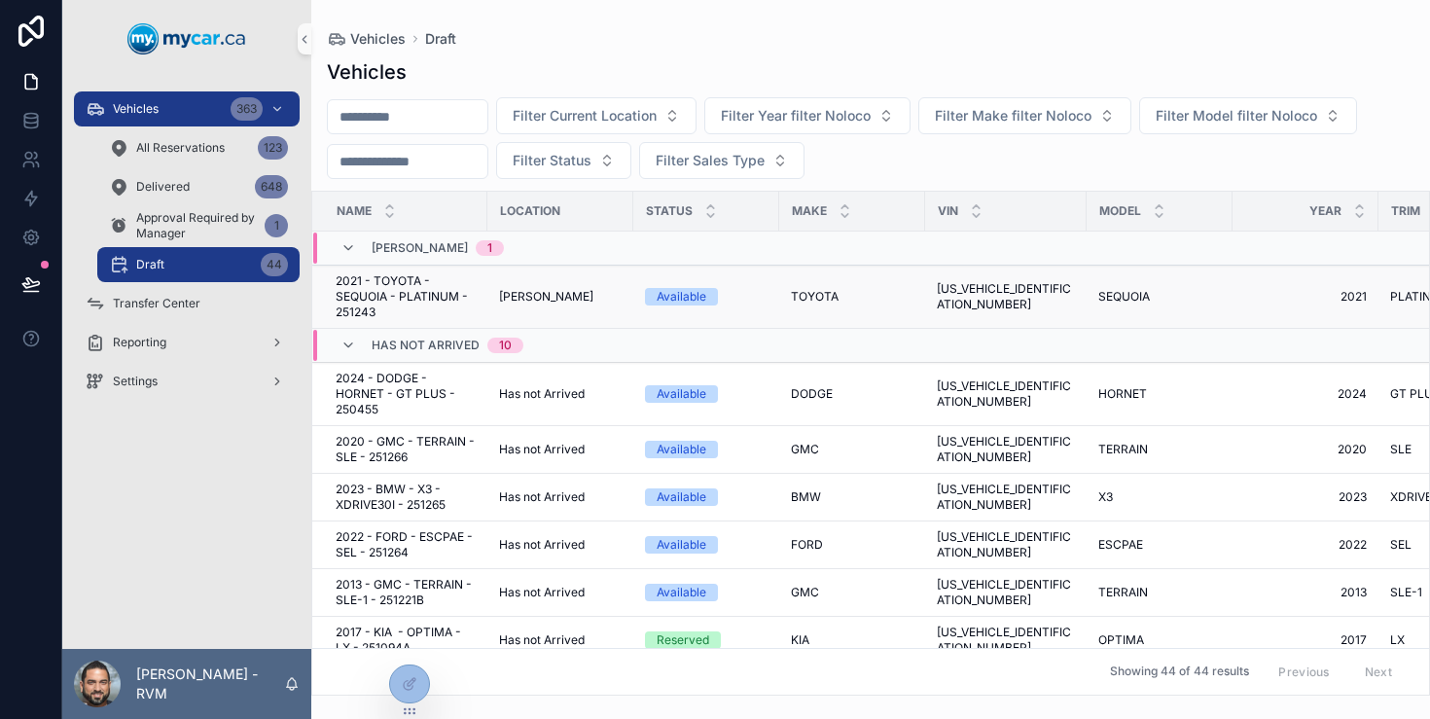
click at [620, 296] on div "Adesa Brampton" at bounding box center [560, 297] width 123 height 16
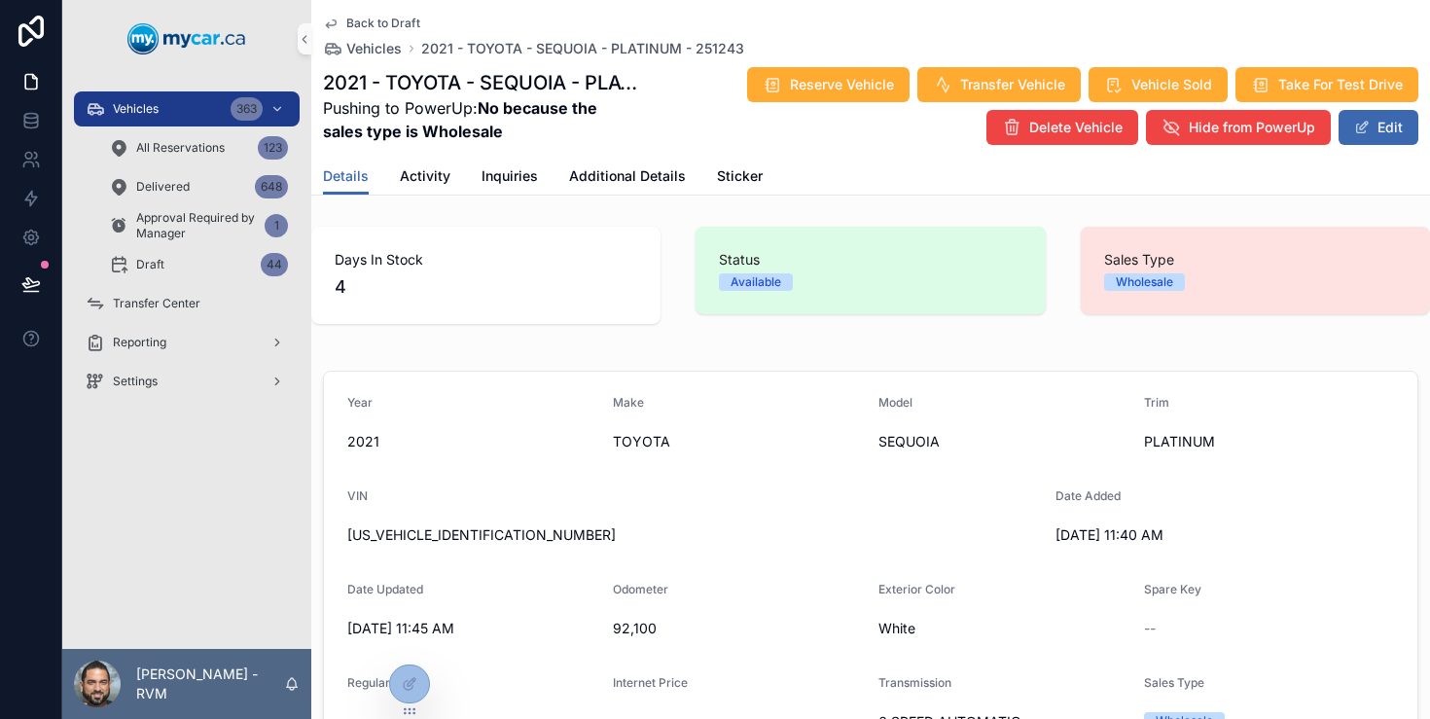
click at [478, 129] on strong "No because the sales type is Wholesale" at bounding box center [460, 119] width 274 height 43
drag, startPoint x: 478, startPoint y: 129, endPoint x: 348, endPoint y: 129, distance: 129.4
click at [348, 129] on strong "No because the sales type is Wholesale" at bounding box center [460, 119] width 274 height 43
drag, startPoint x: 348, startPoint y: 129, endPoint x: 516, endPoint y: 129, distance: 167.4
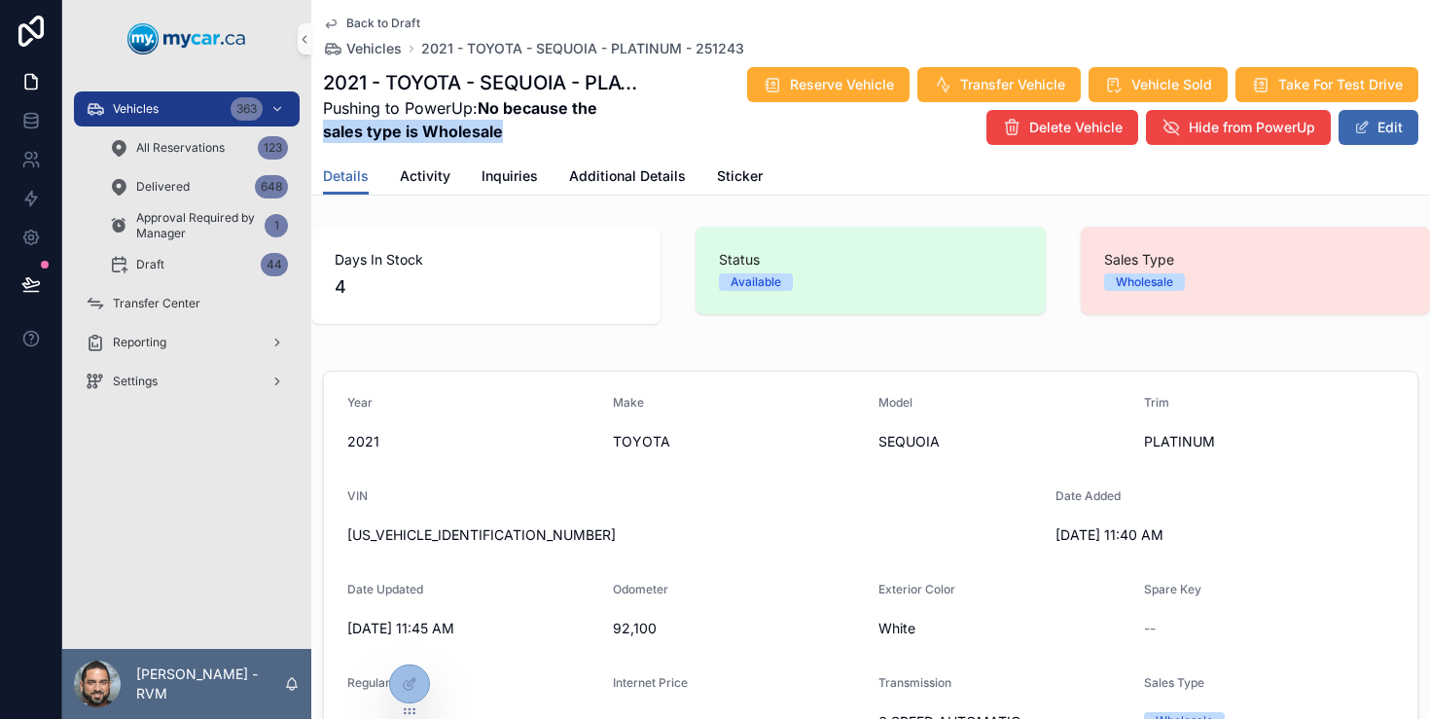
click at [516, 129] on span "Pushing to PowerUp: No because the sales type is Wholesale" at bounding box center [480, 119] width 315 height 47
click at [375, 45] on span "Vehicles" at bounding box center [373, 48] width 55 height 19
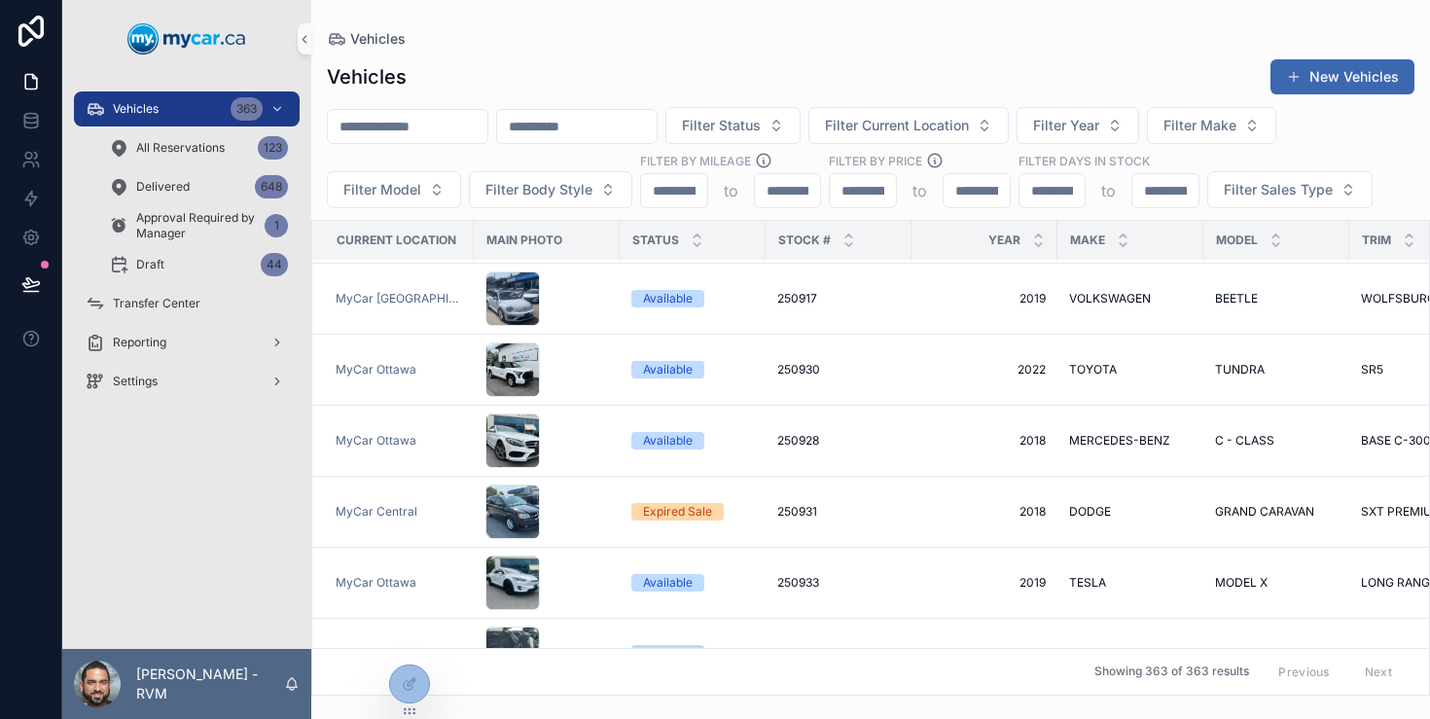
scroll to position [7094, 0]
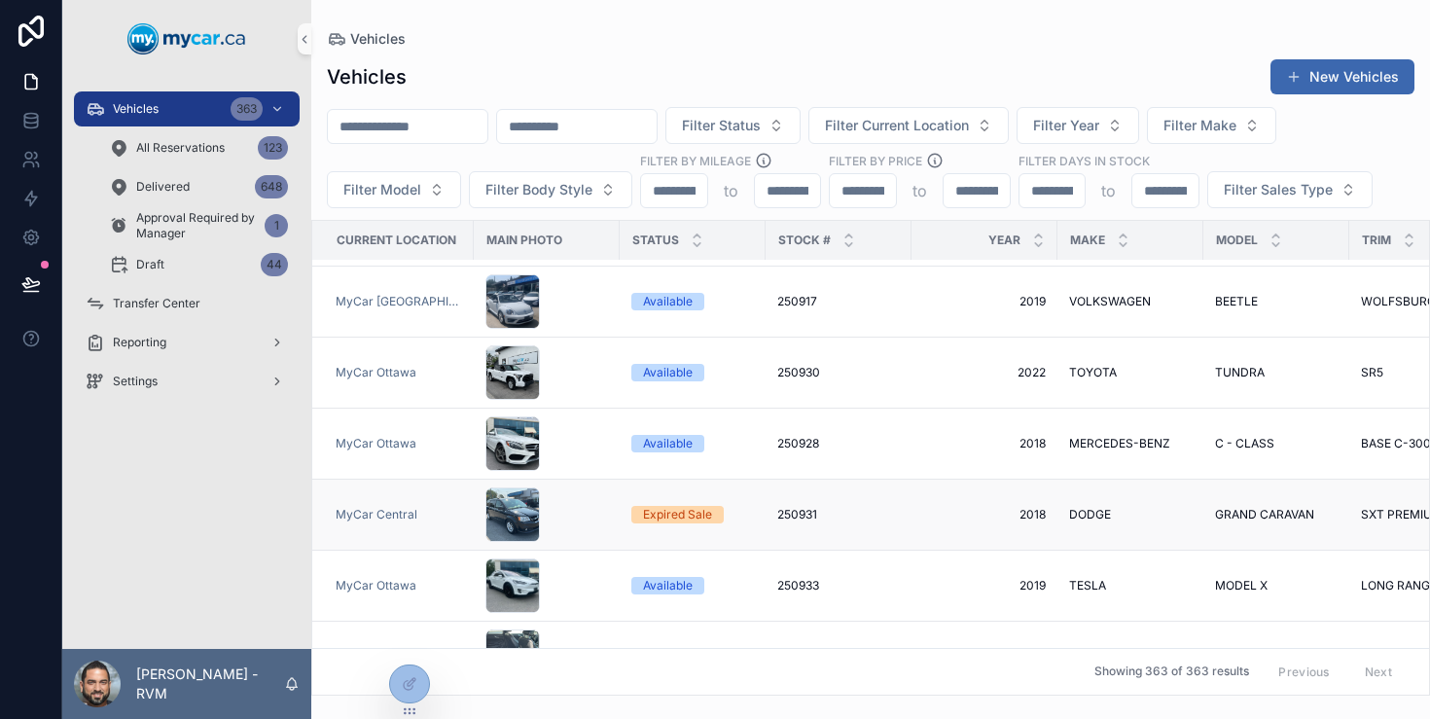
click at [584, 487] on div "scrollable content" at bounding box center [547, 514] width 123 height 54
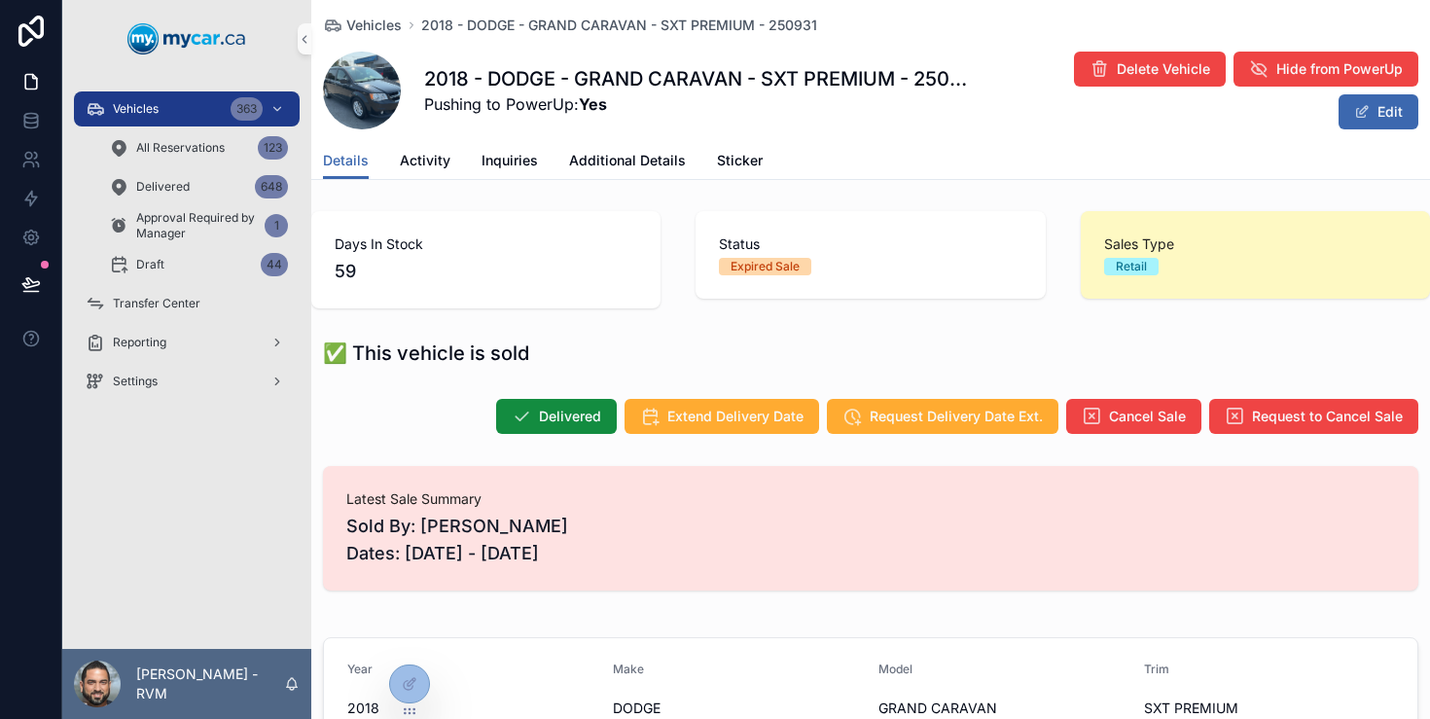
scroll to position [13, 0]
click at [379, 90] on span "scrollable content" at bounding box center [362, 91] width 78 height 78
click at [435, 98] on span "Pushing to PowerUp: Yes" at bounding box center [700, 103] width 552 height 23
drag, startPoint x: 435, startPoint y: 98, endPoint x: 579, endPoint y: 101, distance: 144.0
click at [579, 101] on span "Pushing to PowerUp: Yes" at bounding box center [700, 103] width 552 height 23
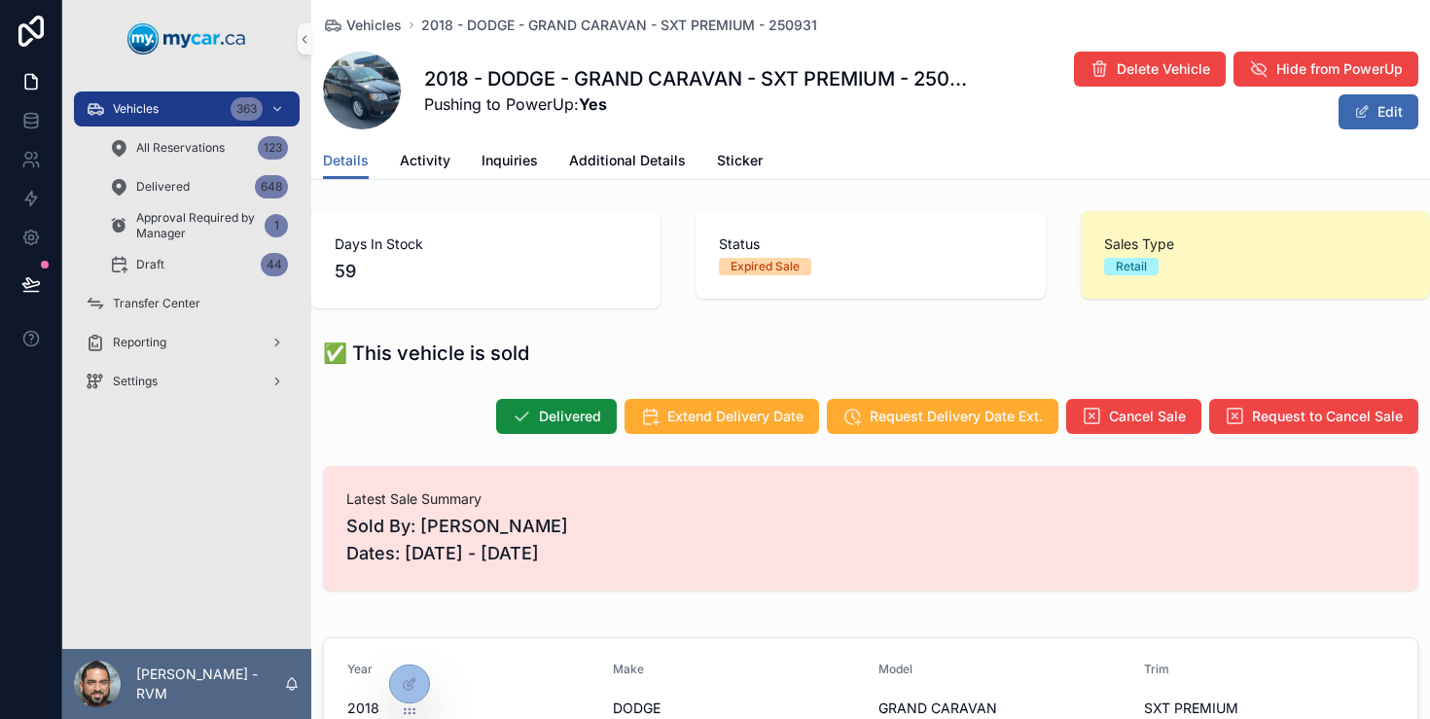
click at [579, 101] on span "Pushing to PowerUp: Yes" at bounding box center [700, 103] width 552 height 23
click at [558, 105] on span "Pushing to PowerUp: Yes" at bounding box center [700, 103] width 552 height 23
drag, startPoint x: 558, startPoint y: 105, endPoint x: 454, endPoint y: 106, distance: 103.1
click at [454, 106] on span "Pushing to PowerUp: Yes" at bounding box center [700, 103] width 552 height 23
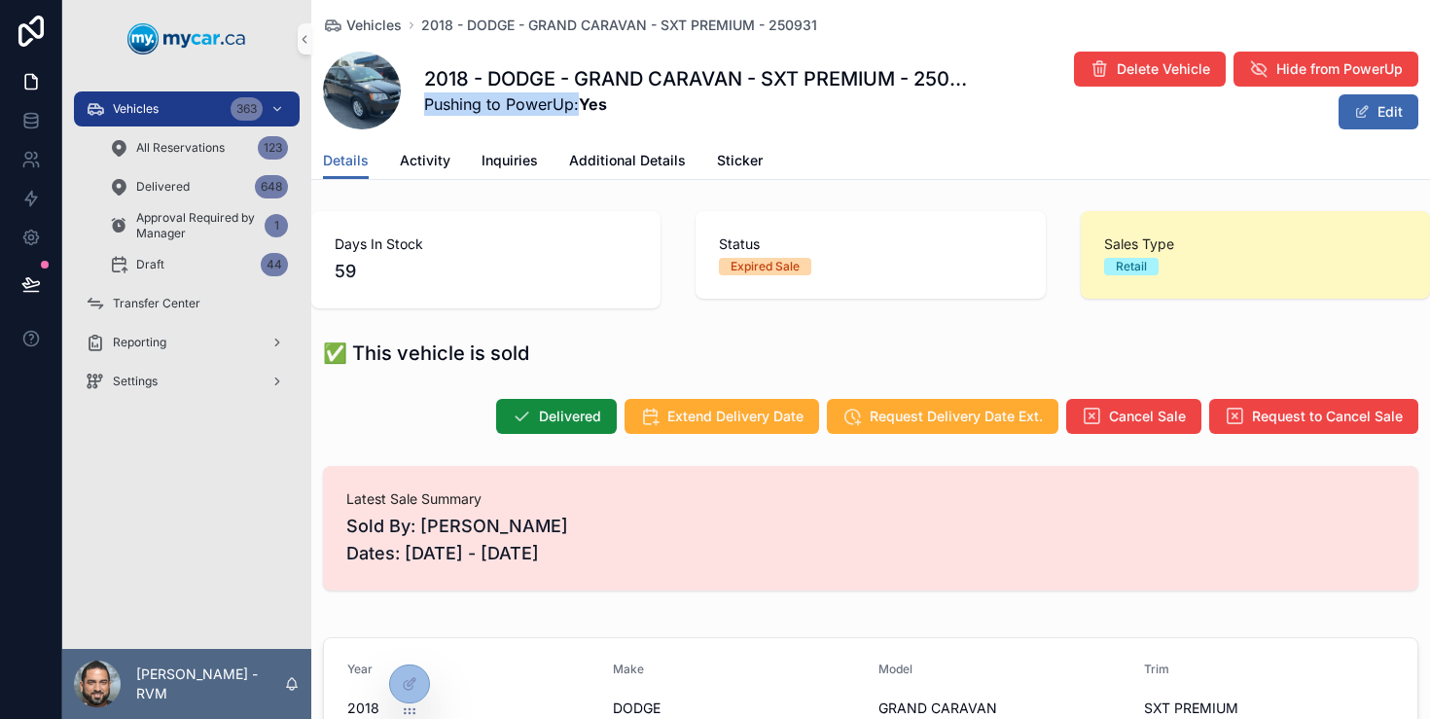
drag, startPoint x: 454, startPoint y: 106, endPoint x: 577, endPoint y: 106, distance: 122.6
click at [577, 106] on span "Pushing to PowerUp: Yes" at bounding box center [700, 103] width 552 height 23
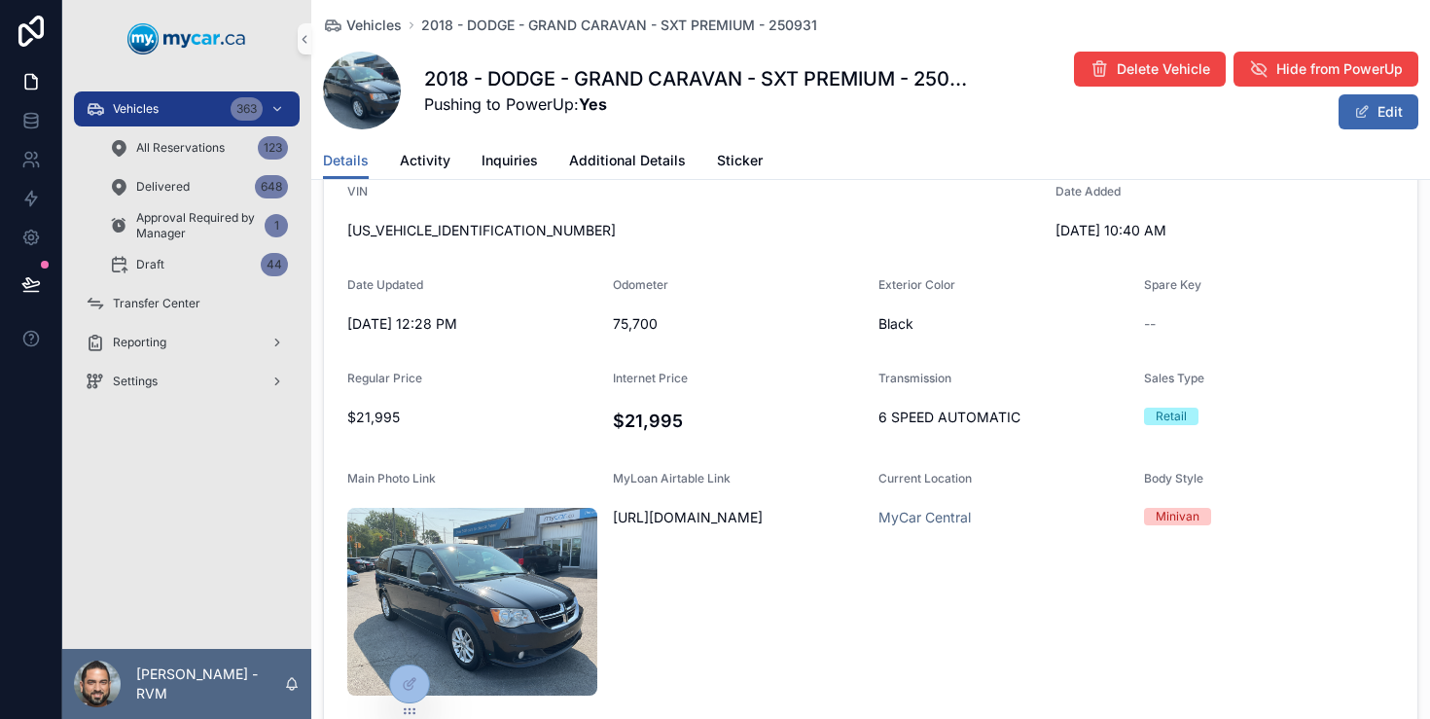
scroll to position [0, 0]
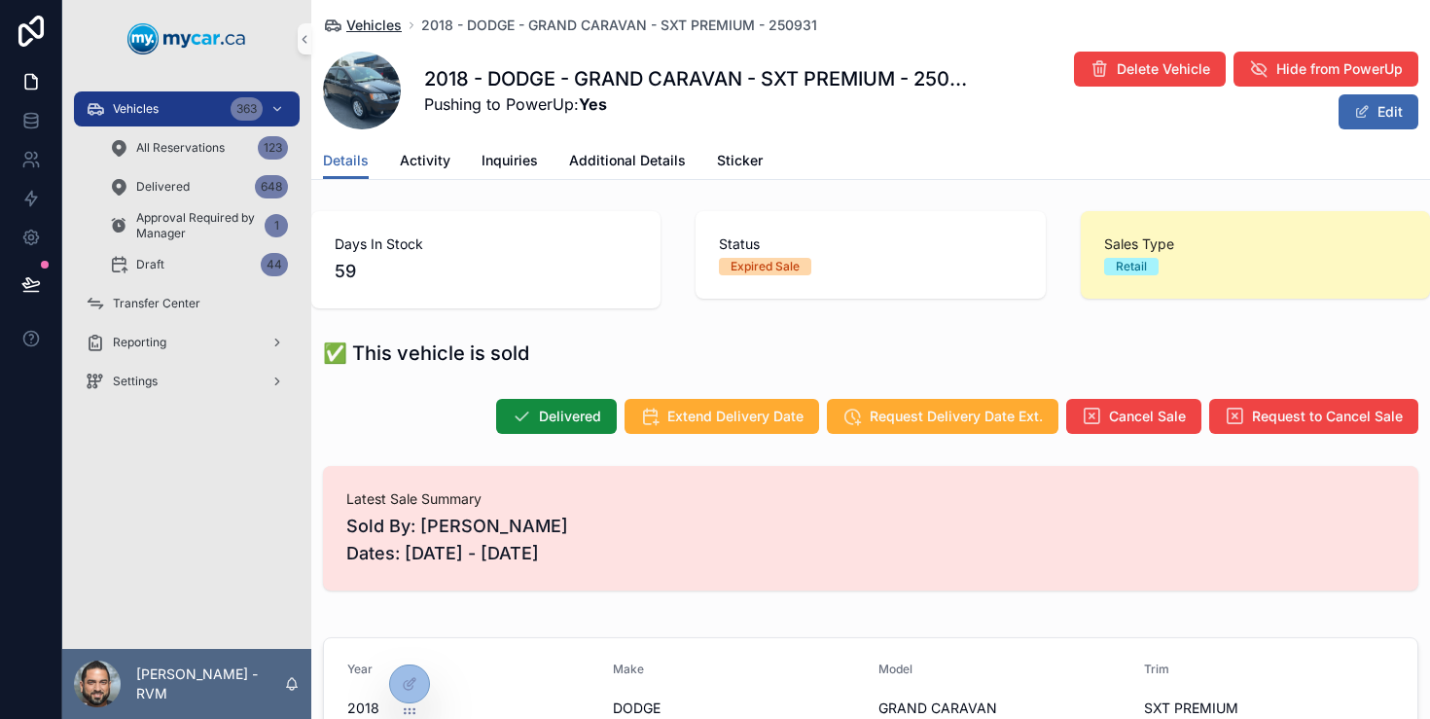
click at [378, 19] on span "Vehicles" at bounding box center [373, 25] width 55 height 19
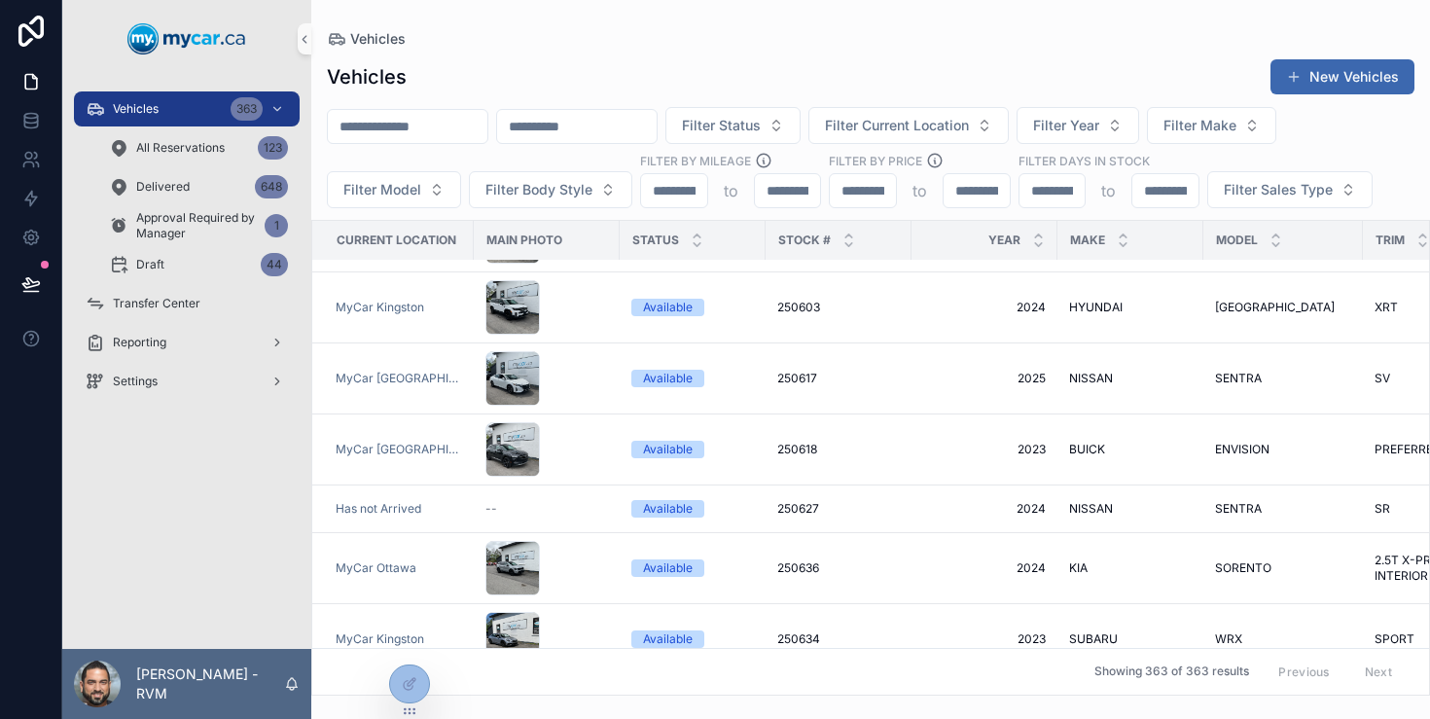
scroll to position [1772, 0]
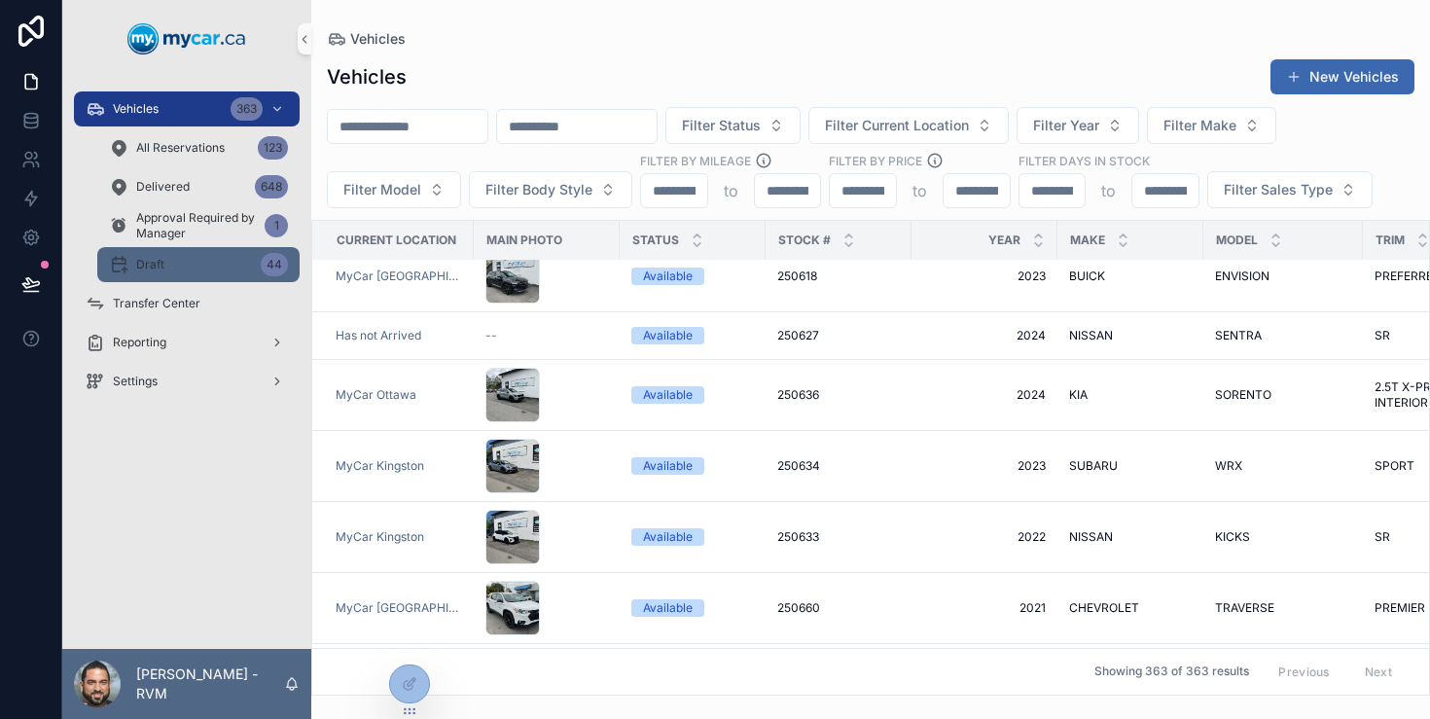
click at [161, 260] on span "Draft" at bounding box center [150, 265] width 28 height 16
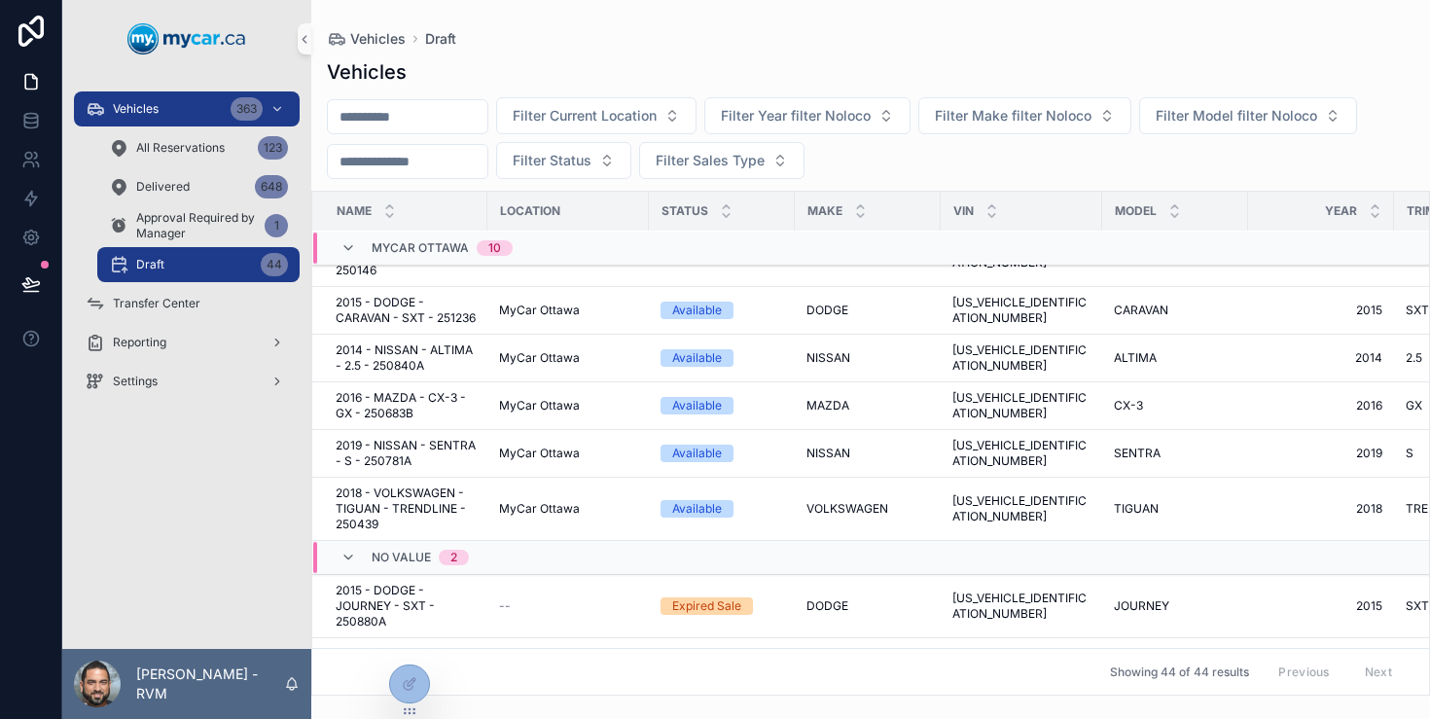
scroll to position [2187, 0]
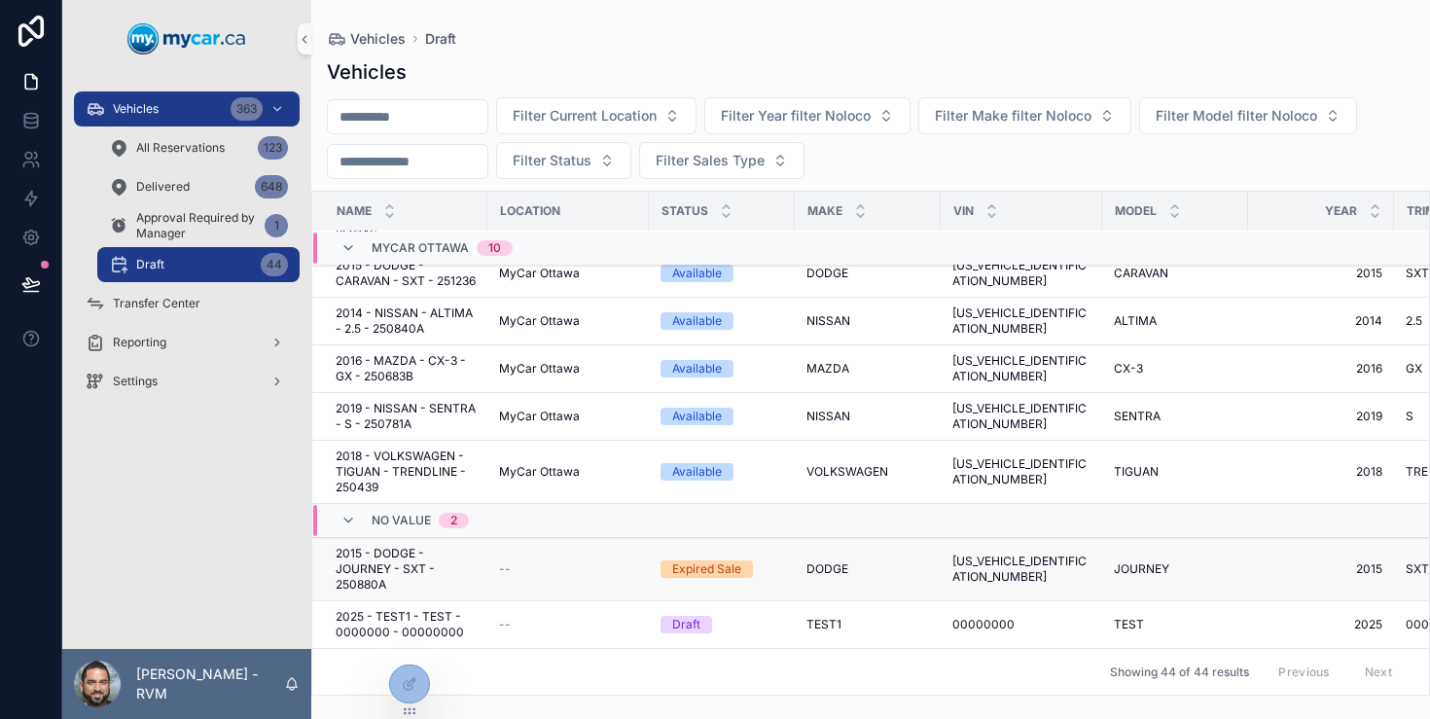
click at [578, 569] on div "--" at bounding box center [568, 569] width 138 height 16
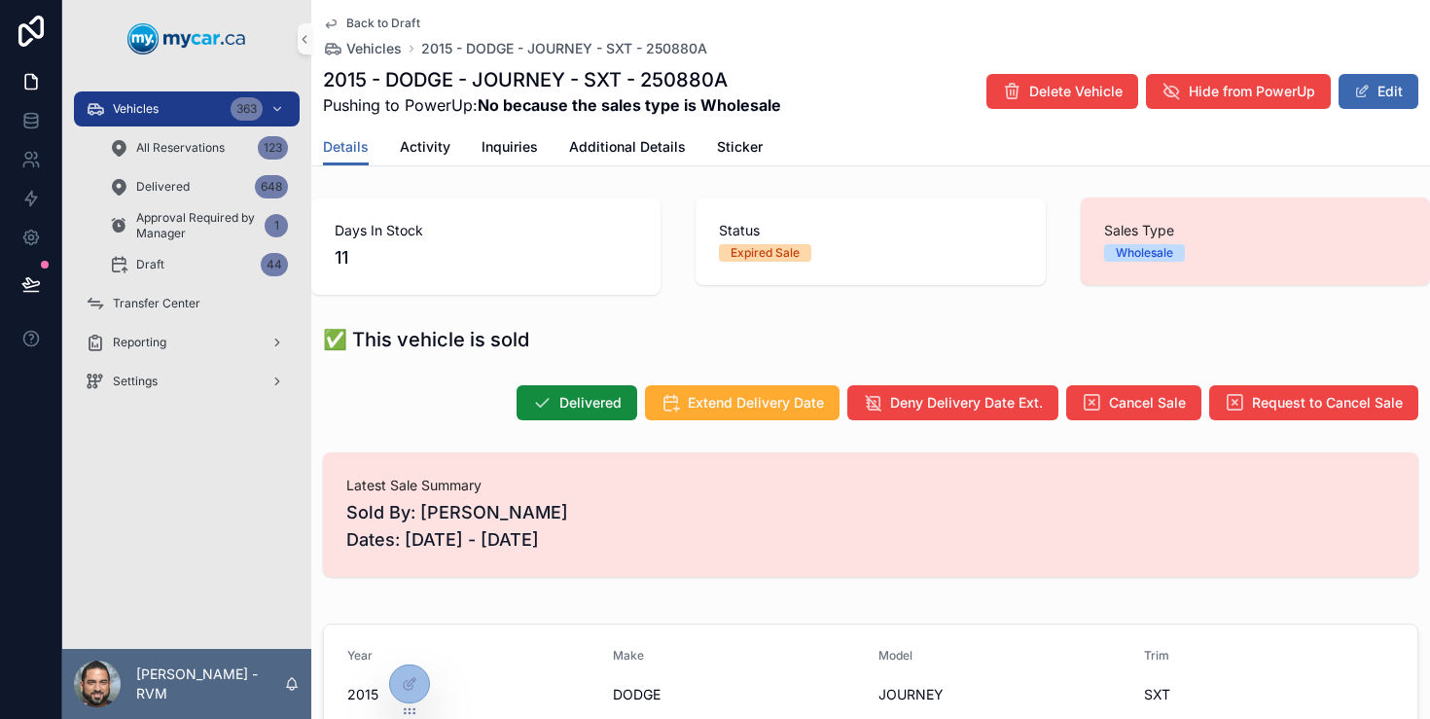
click at [372, 20] on span "Back to Draft" at bounding box center [383, 24] width 74 height 16
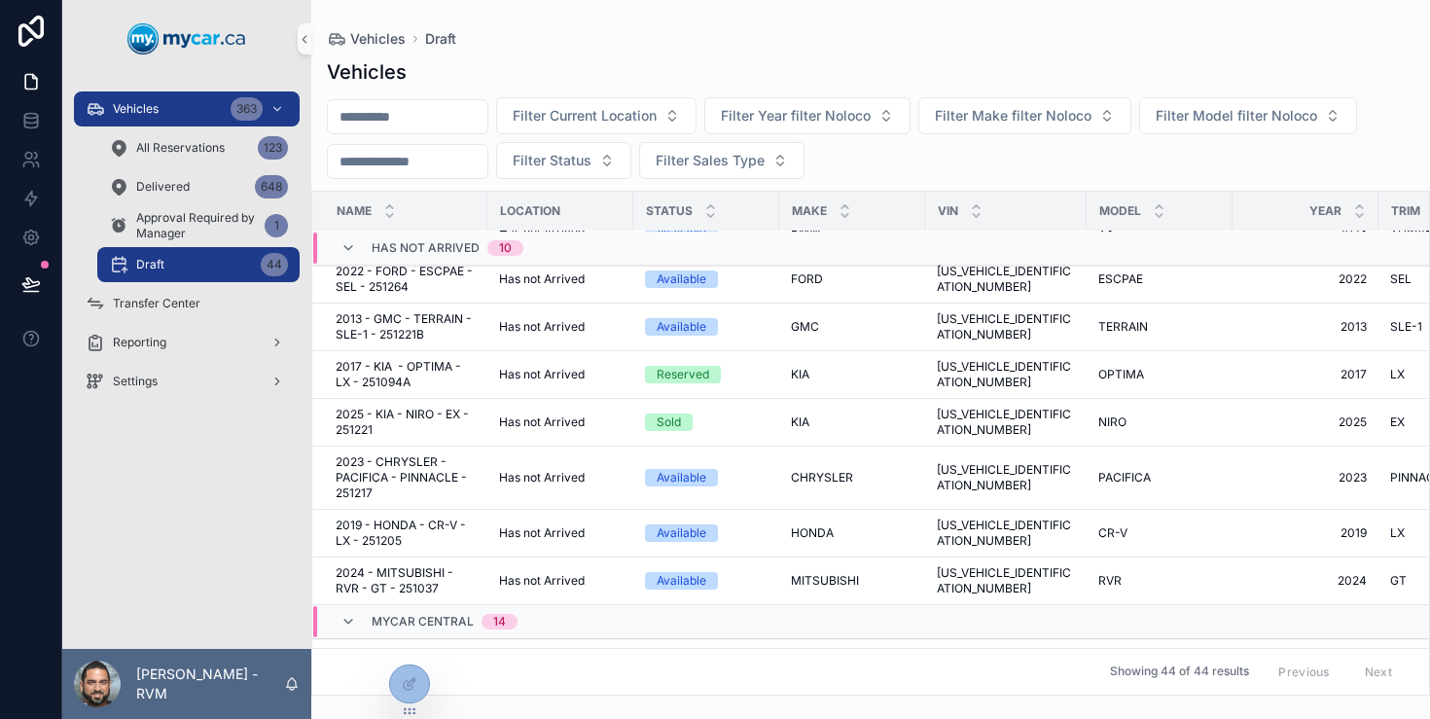
scroll to position [222, 0]
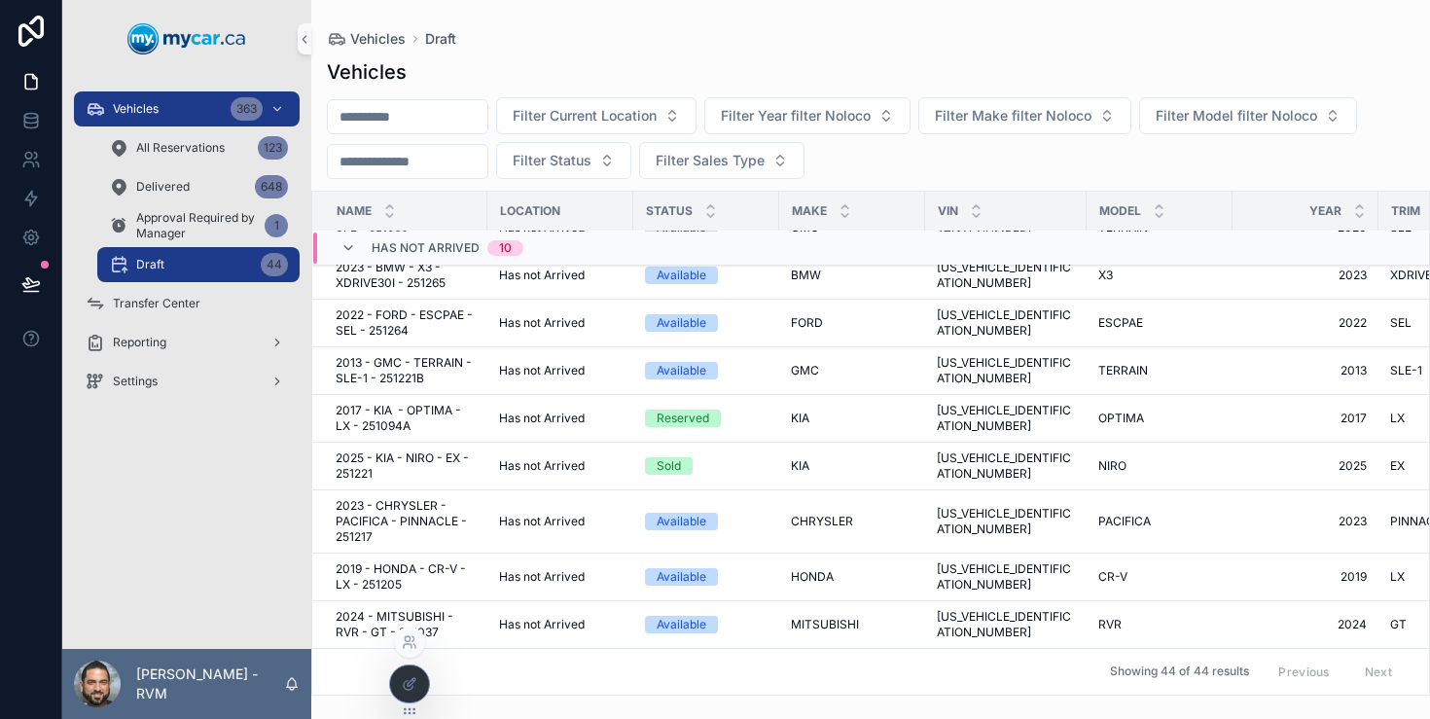
click at [410, 688] on icon at bounding box center [408, 685] width 9 height 9
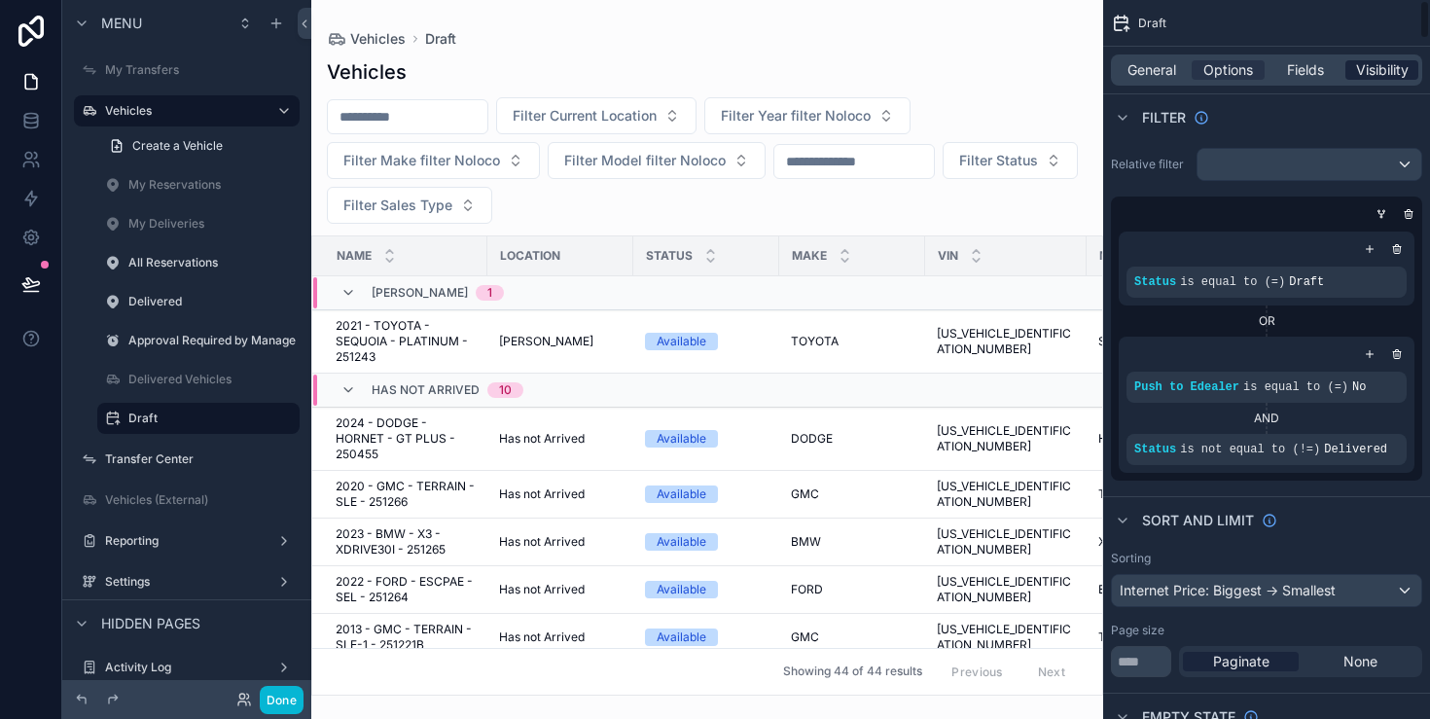
click at [1381, 70] on span "Visibility" at bounding box center [1382, 69] width 53 height 19
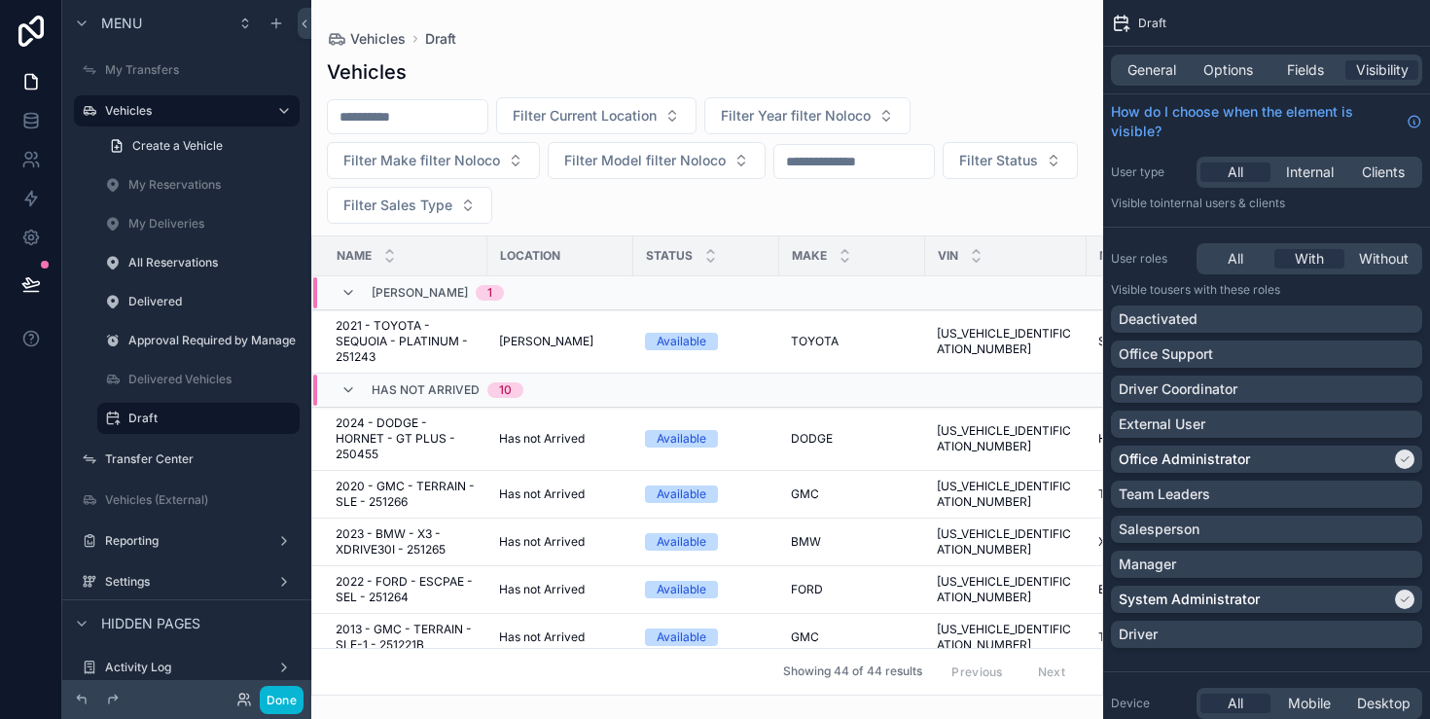
click at [1293, 54] on div "General Options Fields Visibility" at bounding box center [1266, 69] width 311 height 31
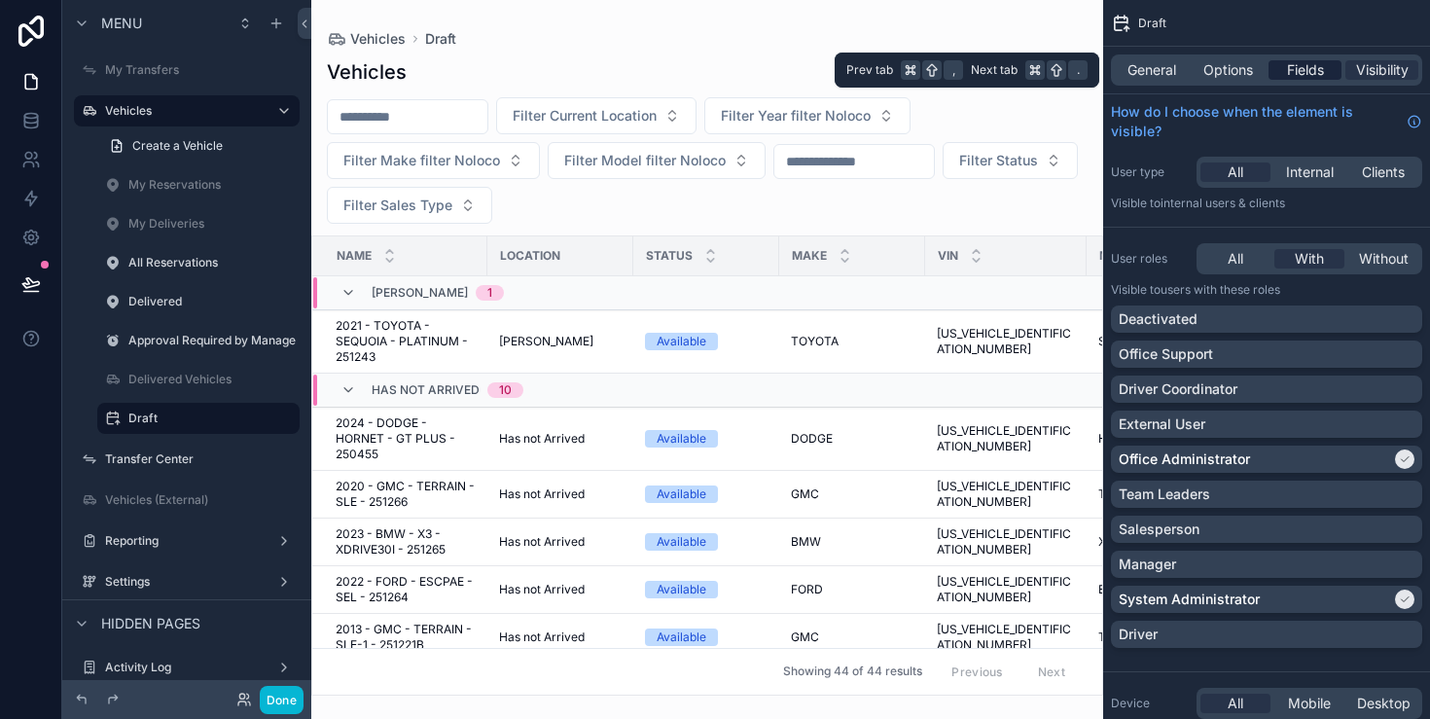
click at [1293, 64] on span "Fields" at bounding box center [1305, 69] width 37 height 19
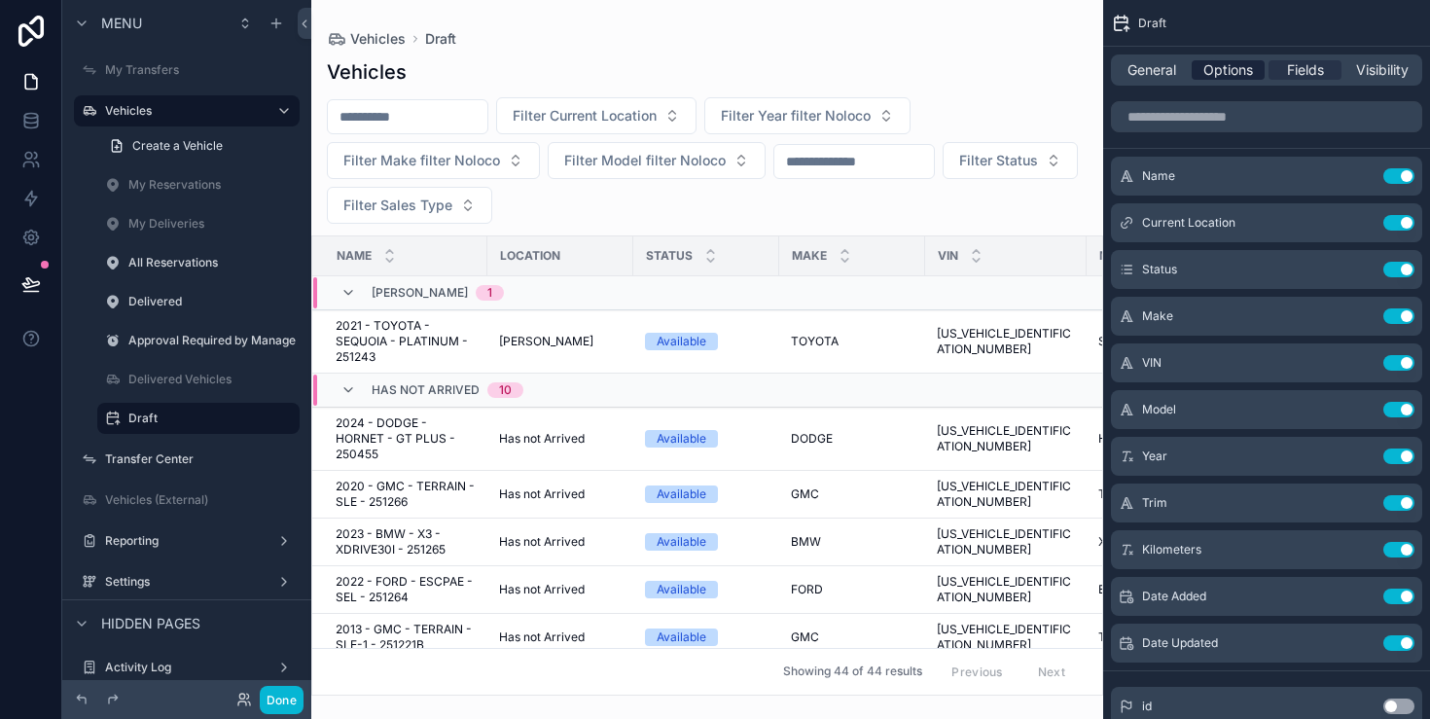
click at [1231, 74] on span "Options" at bounding box center [1229, 69] width 50 height 19
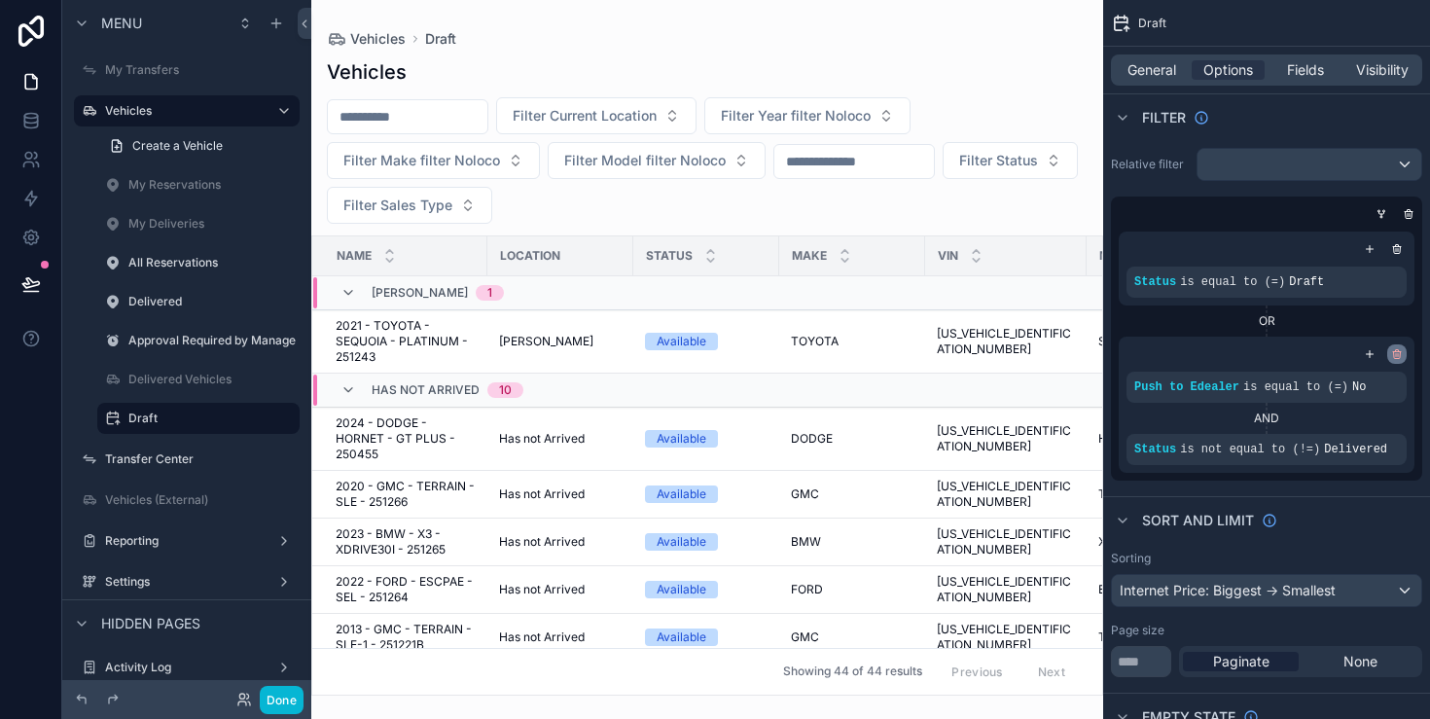
click at [1394, 353] on icon "scrollable content" at bounding box center [1397, 355] width 7 height 7
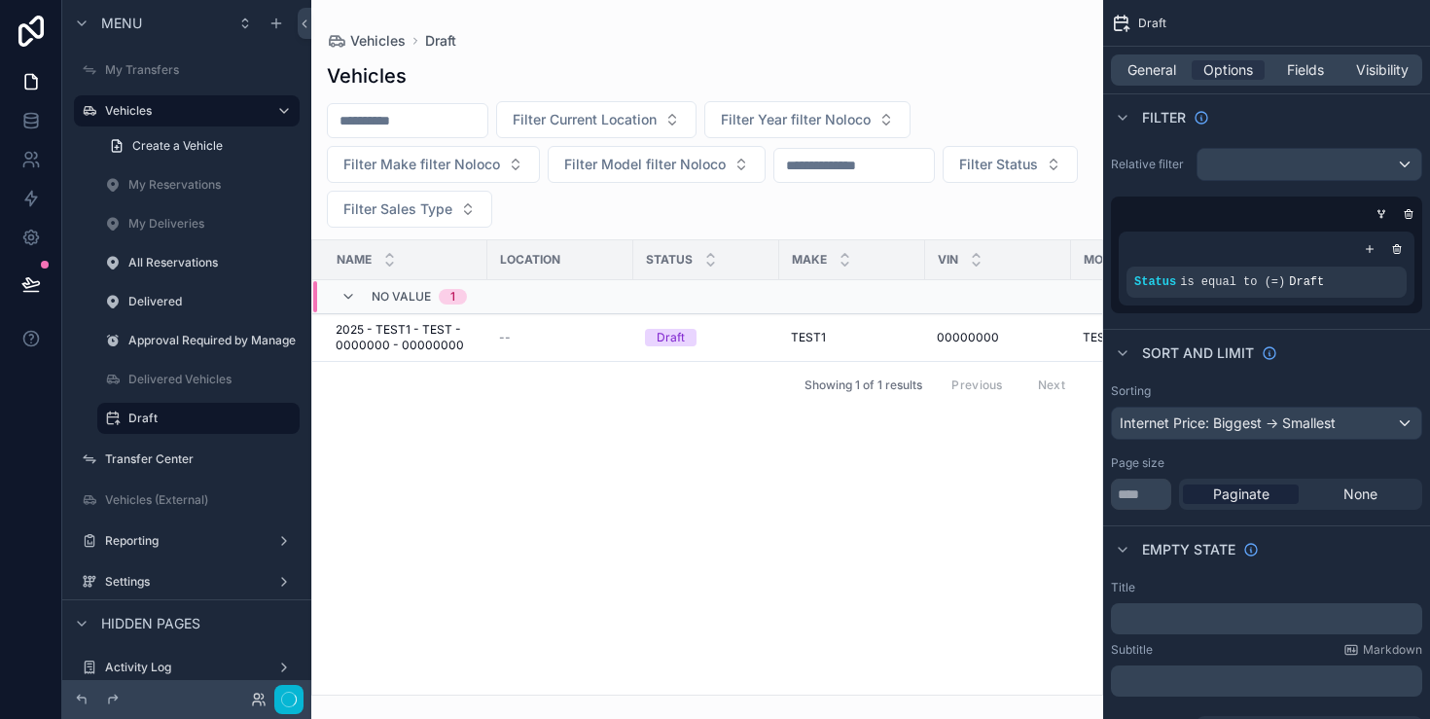
click at [775, 458] on div "scrollable content" at bounding box center [707, 359] width 792 height 719
click at [293, 700] on icon "button" at bounding box center [289, 700] width 16 height 16
click at [453, 597] on div "Name Location Status Make VIN Model Year Trim Kilometers Date Added Date Update…" at bounding box center [707, 467] width 790 height 454
click at [599, 332] on div "--" at bounding box center [560, 338] width 123 height 16
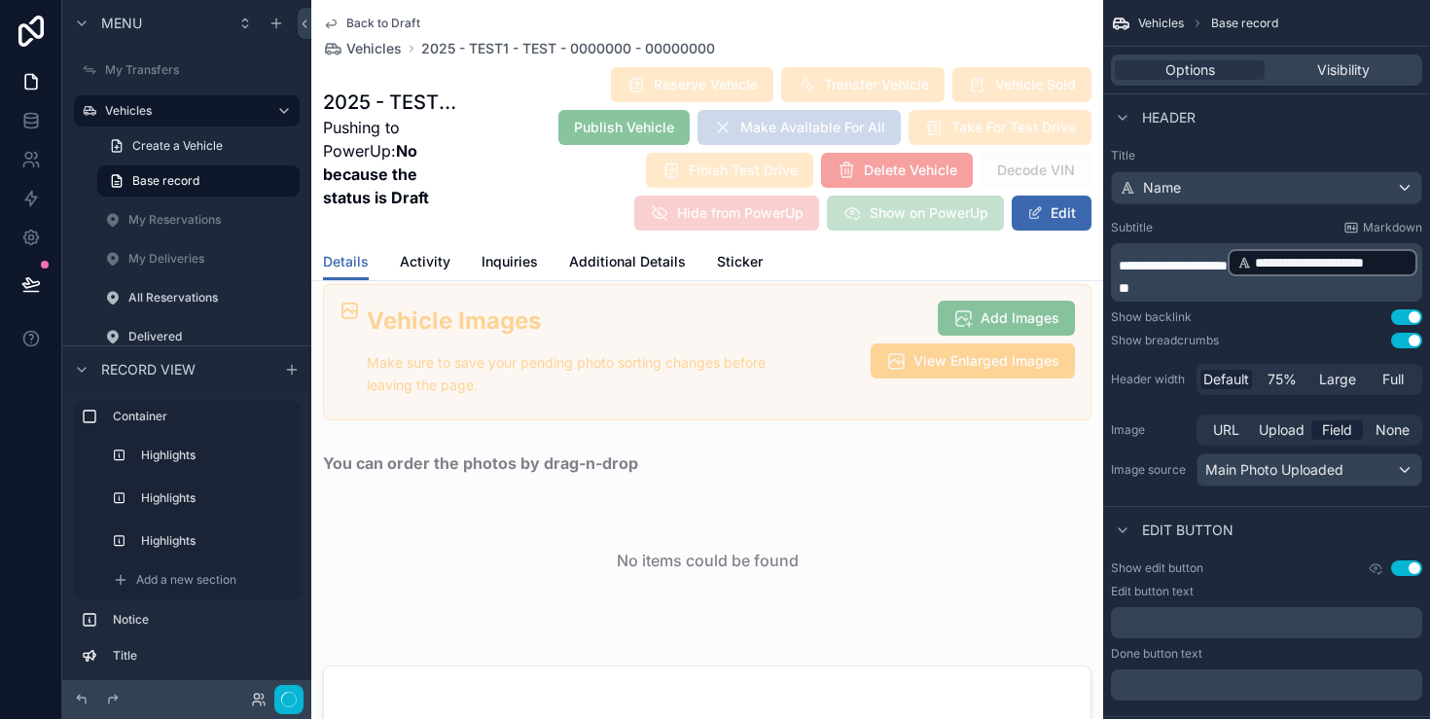
scroll to position [2383, 0]
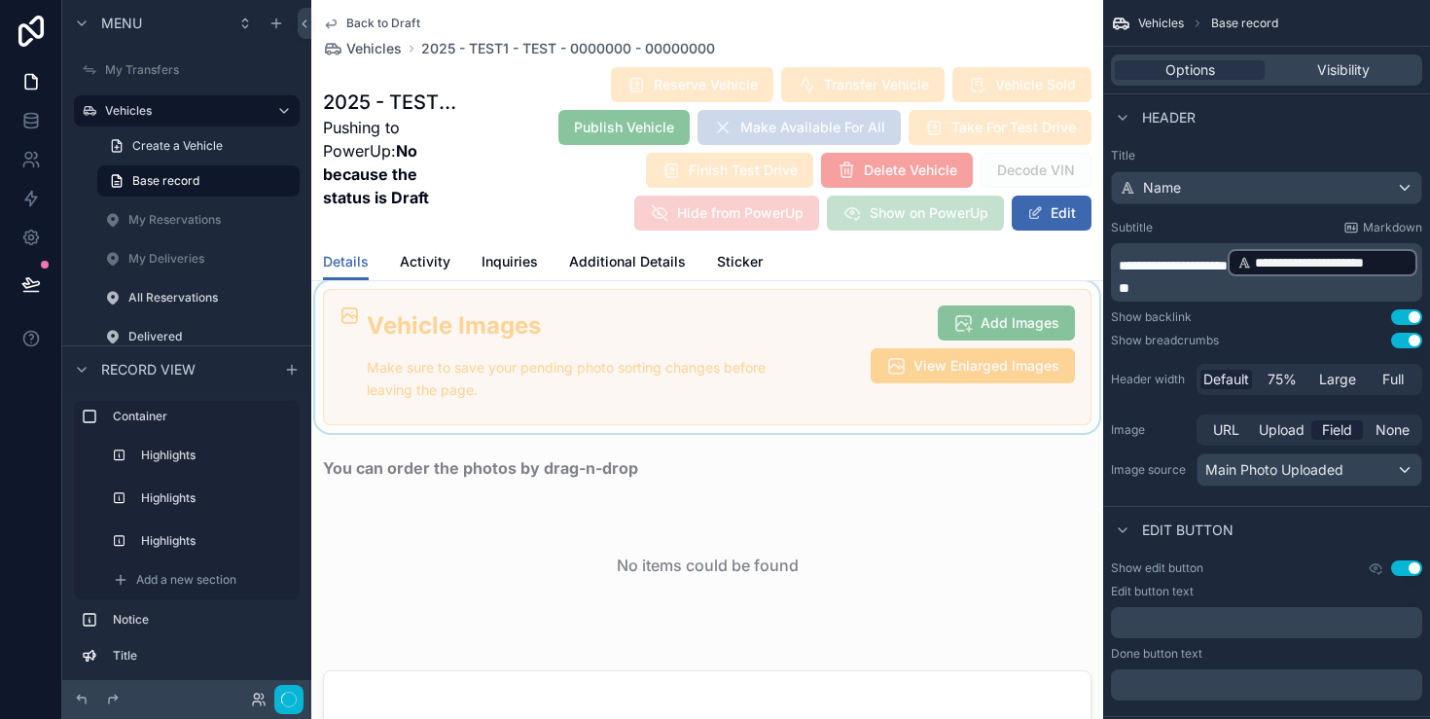
click at [885, 375] on div "scrollable content" at bounding box center [707, 357] width 792 height 153
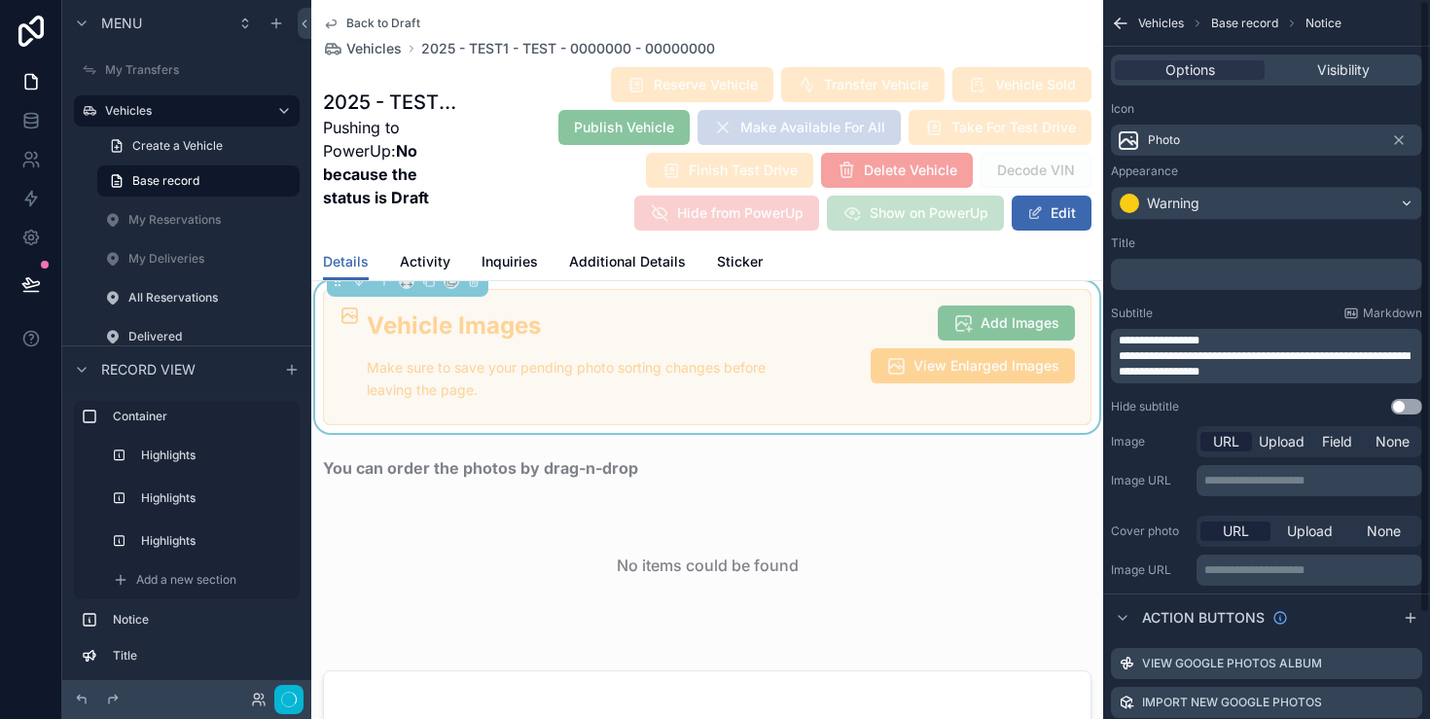
scroll to position [124, 0]
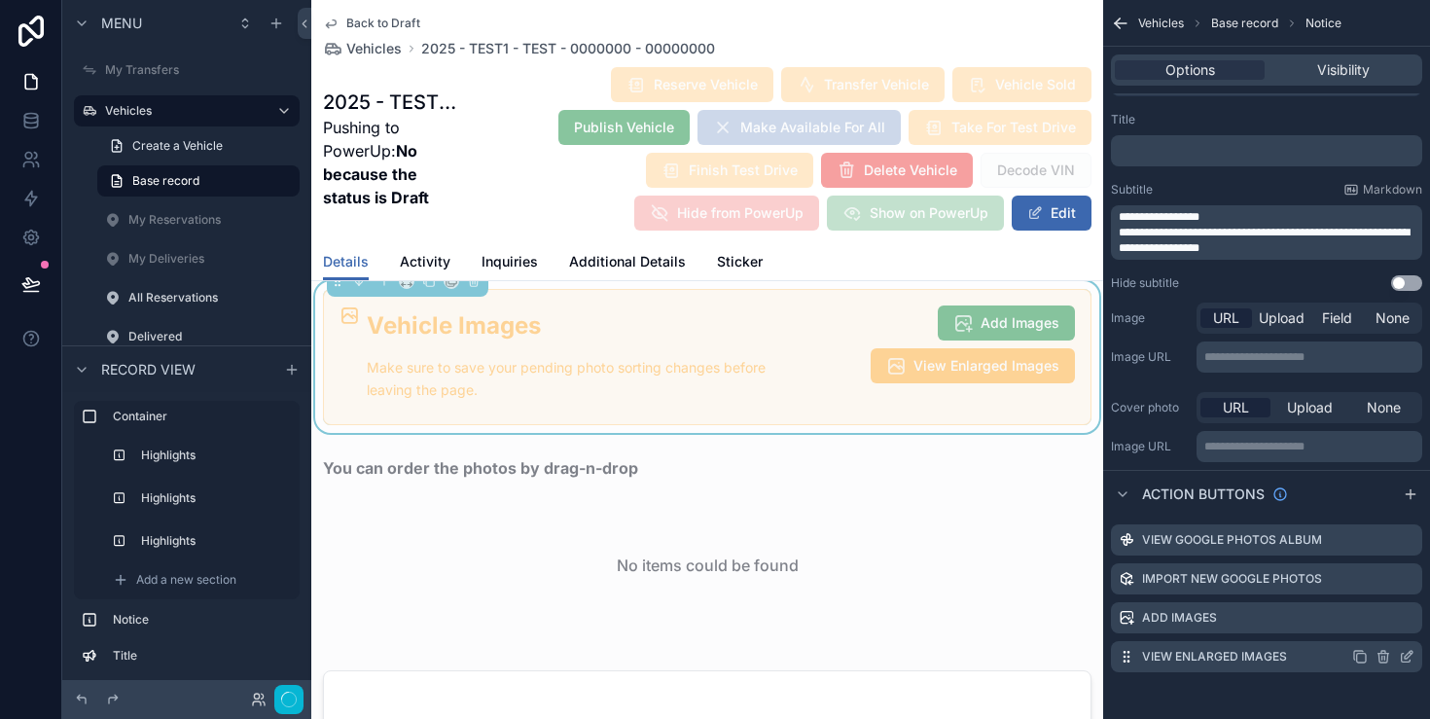
click at [1405, 655] on icon "scrollable content" at bounding box center [1409, 655] width 8 height 8
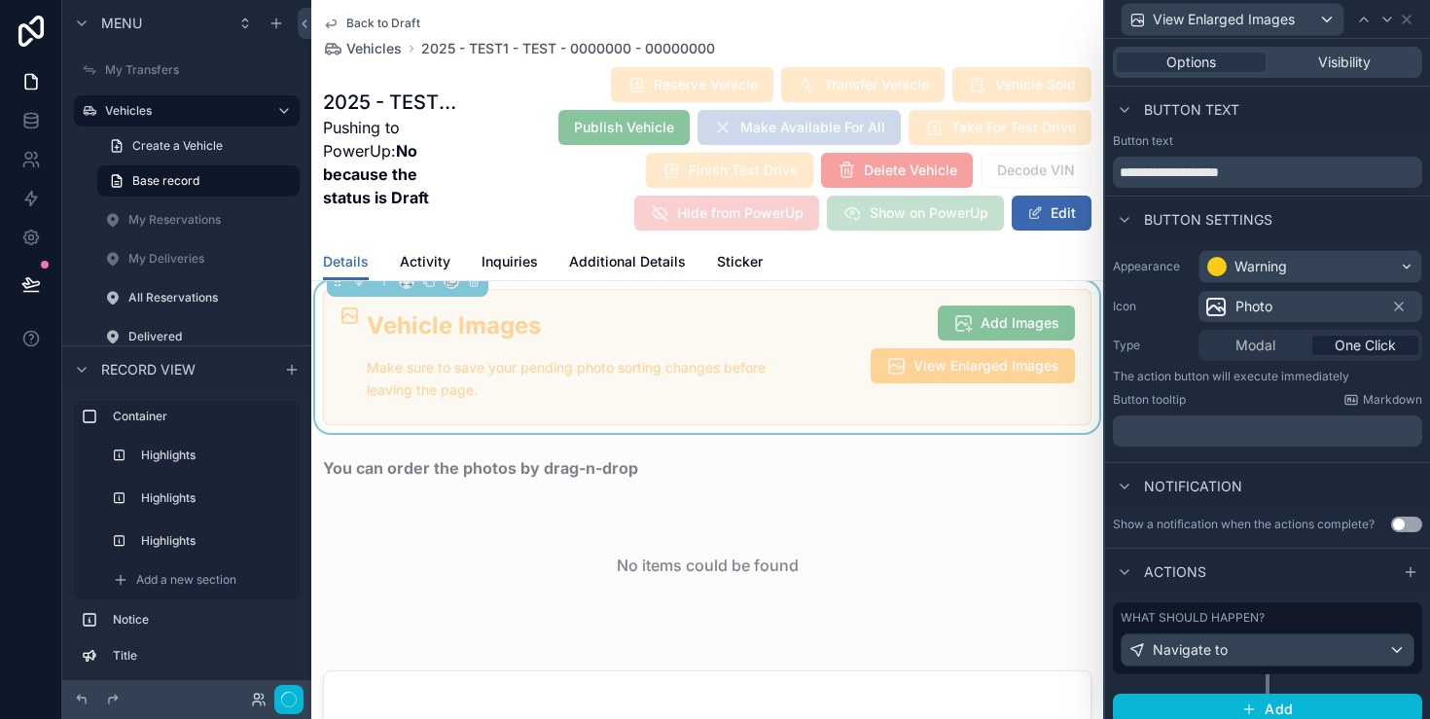
scroll to position [13, 0]
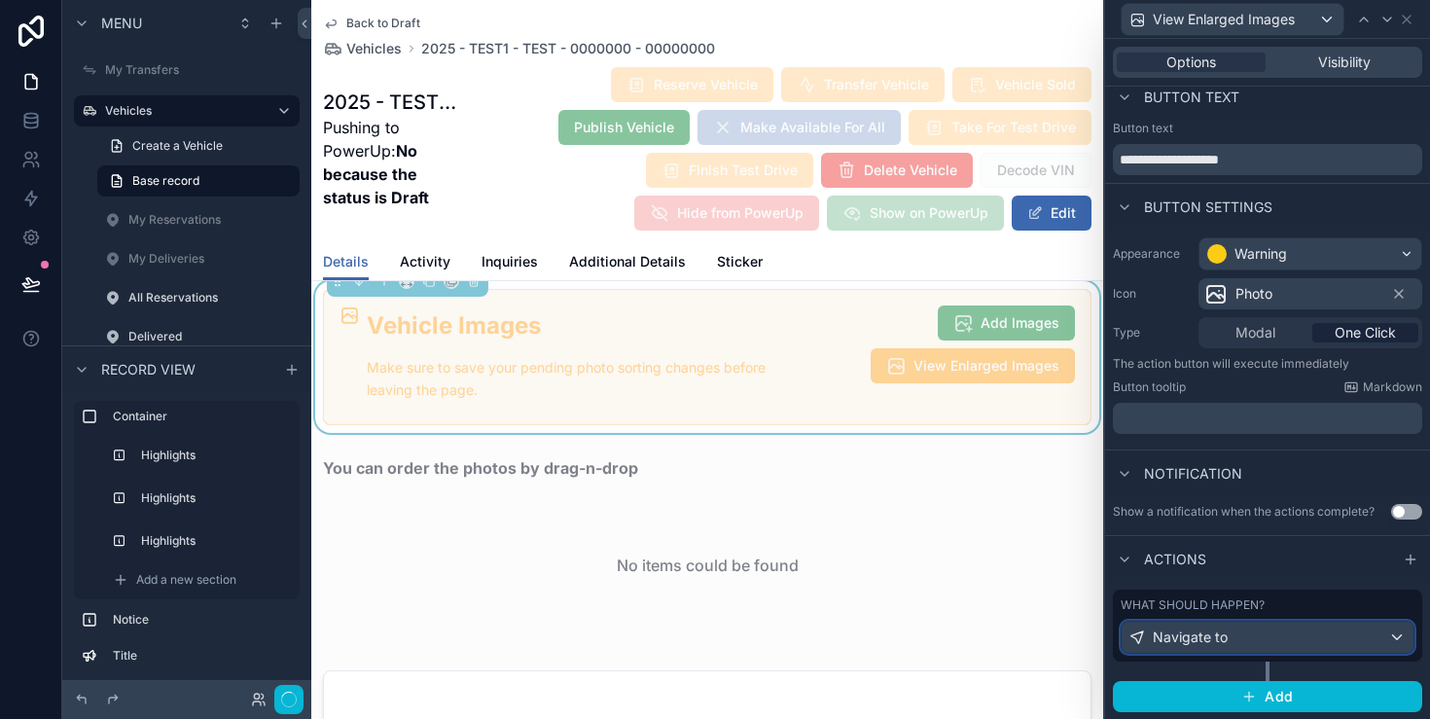
click at [1305, 645] on div "Navigate to" at bounding box center [1268, 637] width 292 height 31
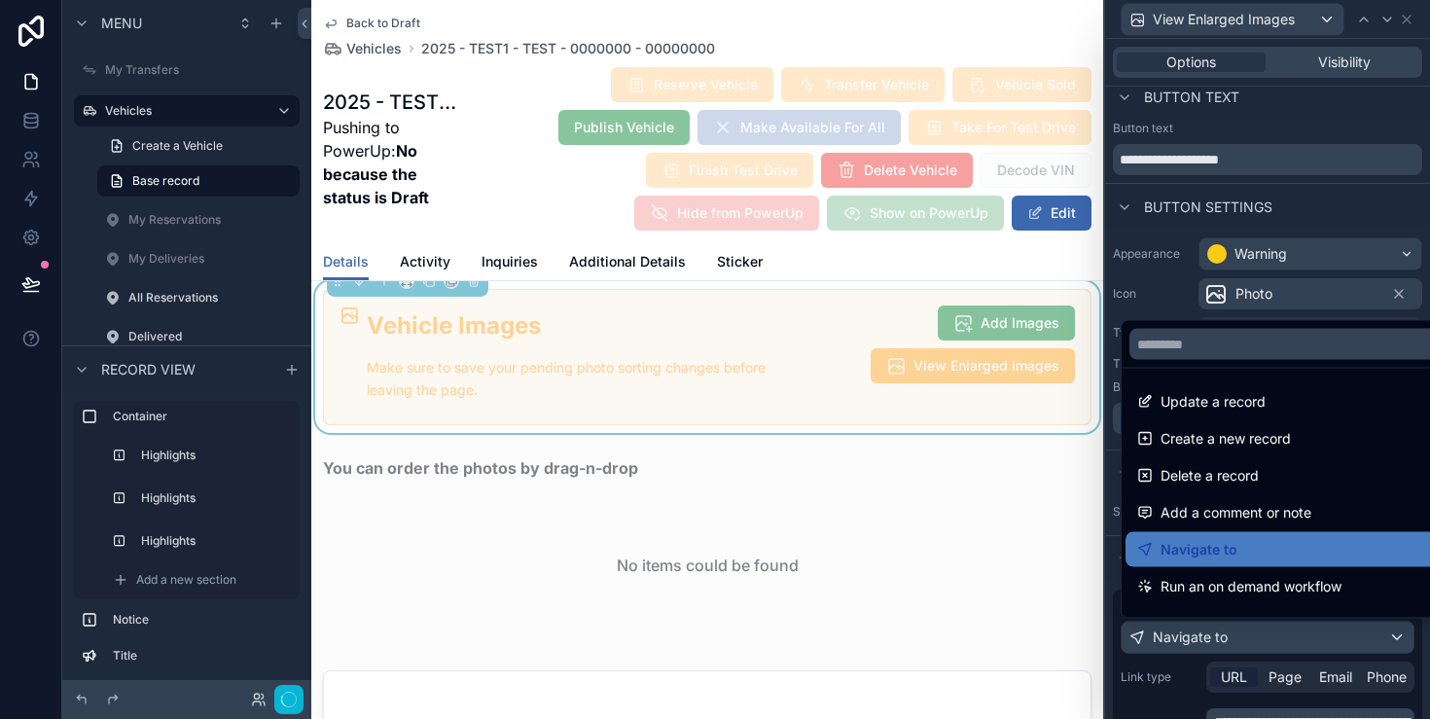
click at [1173, 701] on div at bounding box center [1267, 359] width 325 height 719
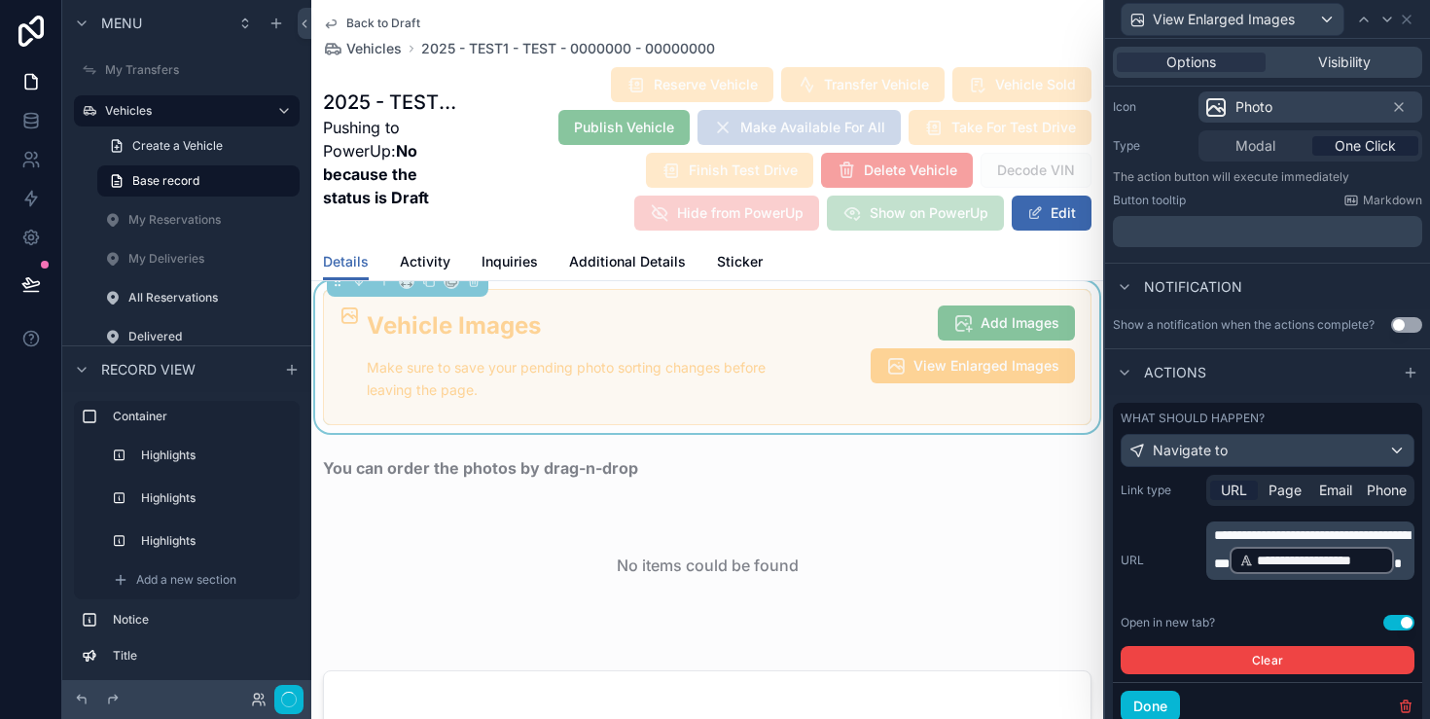
scroll to position [195, 0]
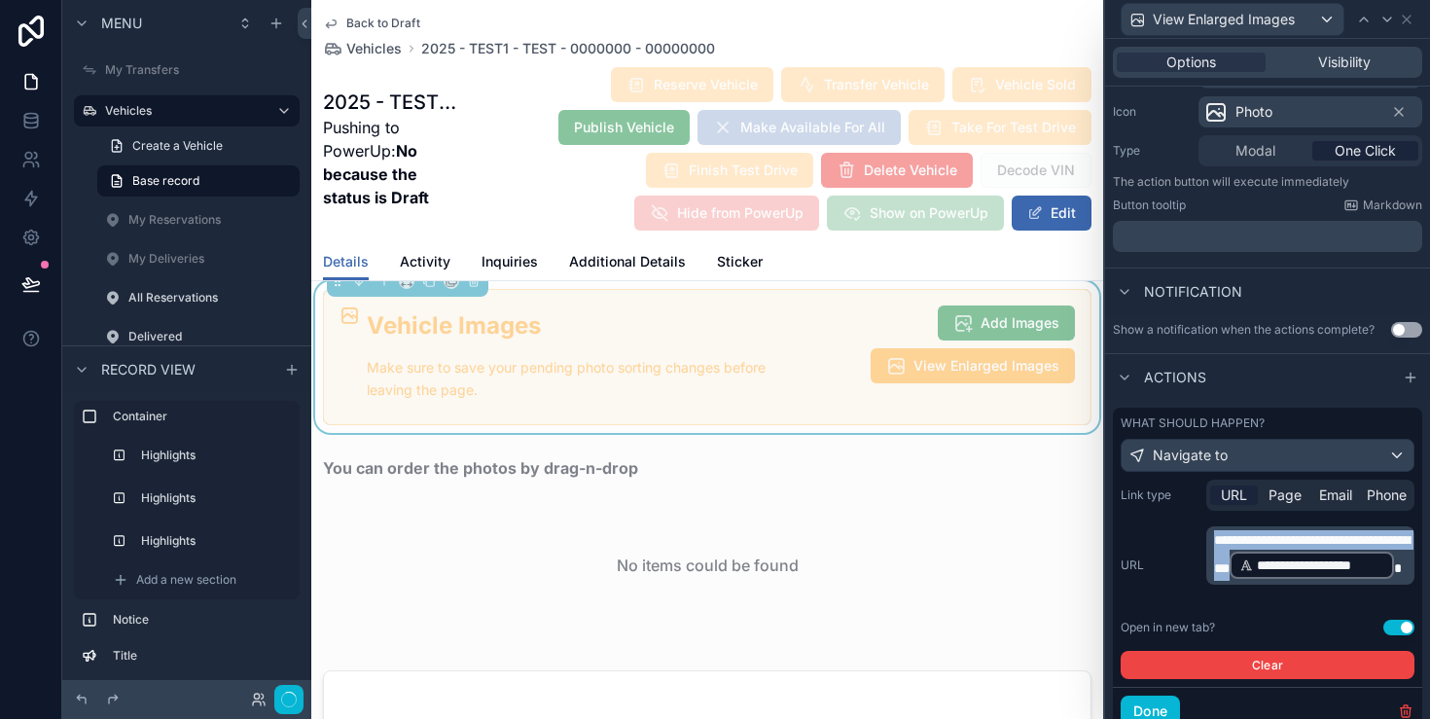
drag, startPoint x: 1308, startPoint y: 555, endPoint x: 1208, endPoint y: 534, distance: 102.3
click at [1208, 534] on div "**********" at bounding box center [1311, 555] width 208 height 58
click at [1273, 575] on span "**********" at bounding box center [1320, 565] width 127 height 19
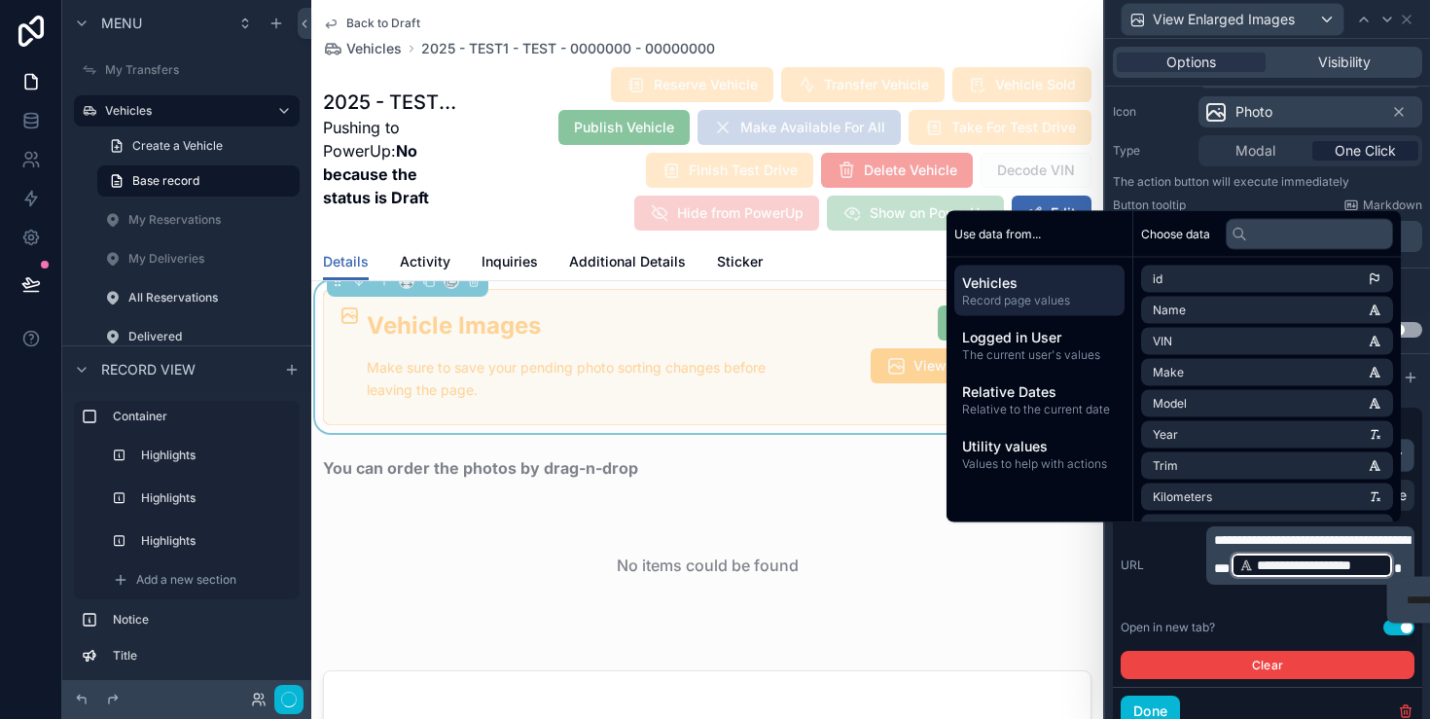
click at [1191, 584] on div "**********" at bounding box center [1268, 565] width 294 height 78
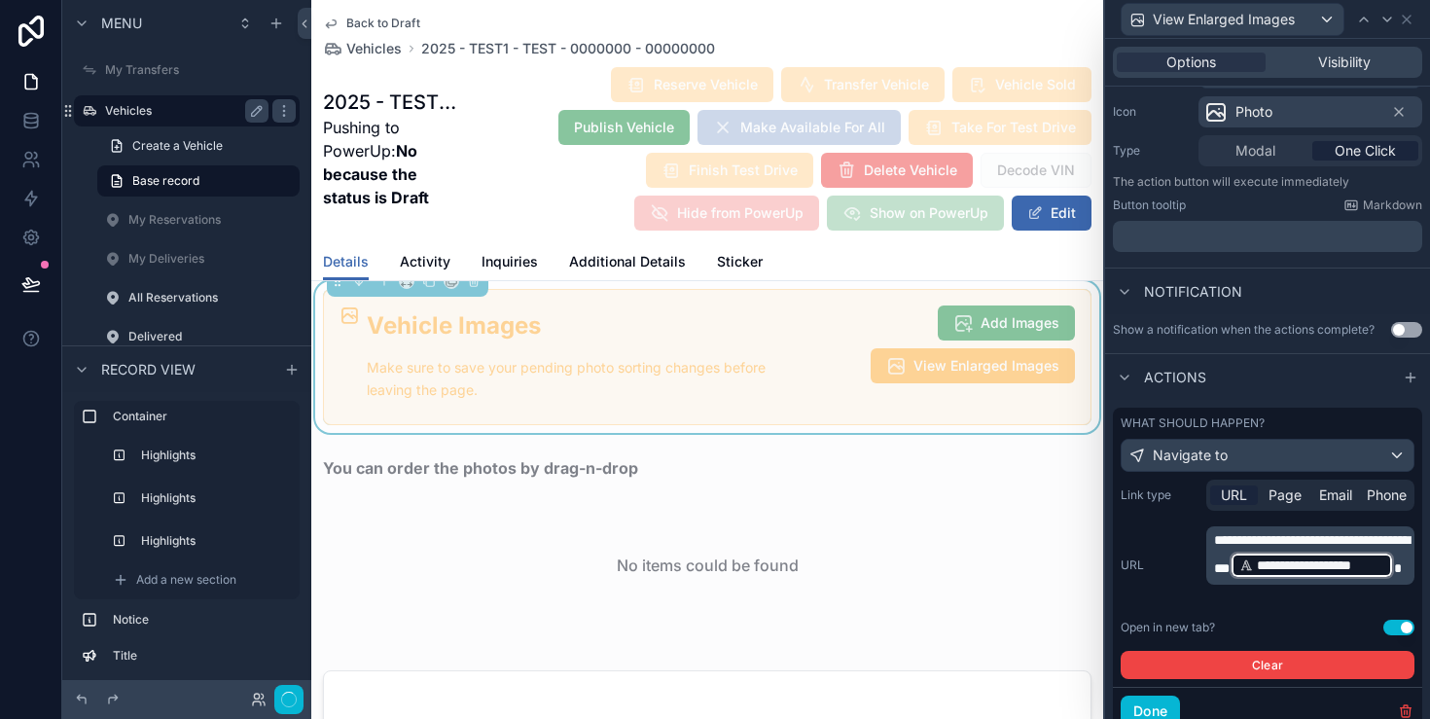
click at [179, 114] on label "Vehicles" at bounding box center [183, 111] width 156 height 16
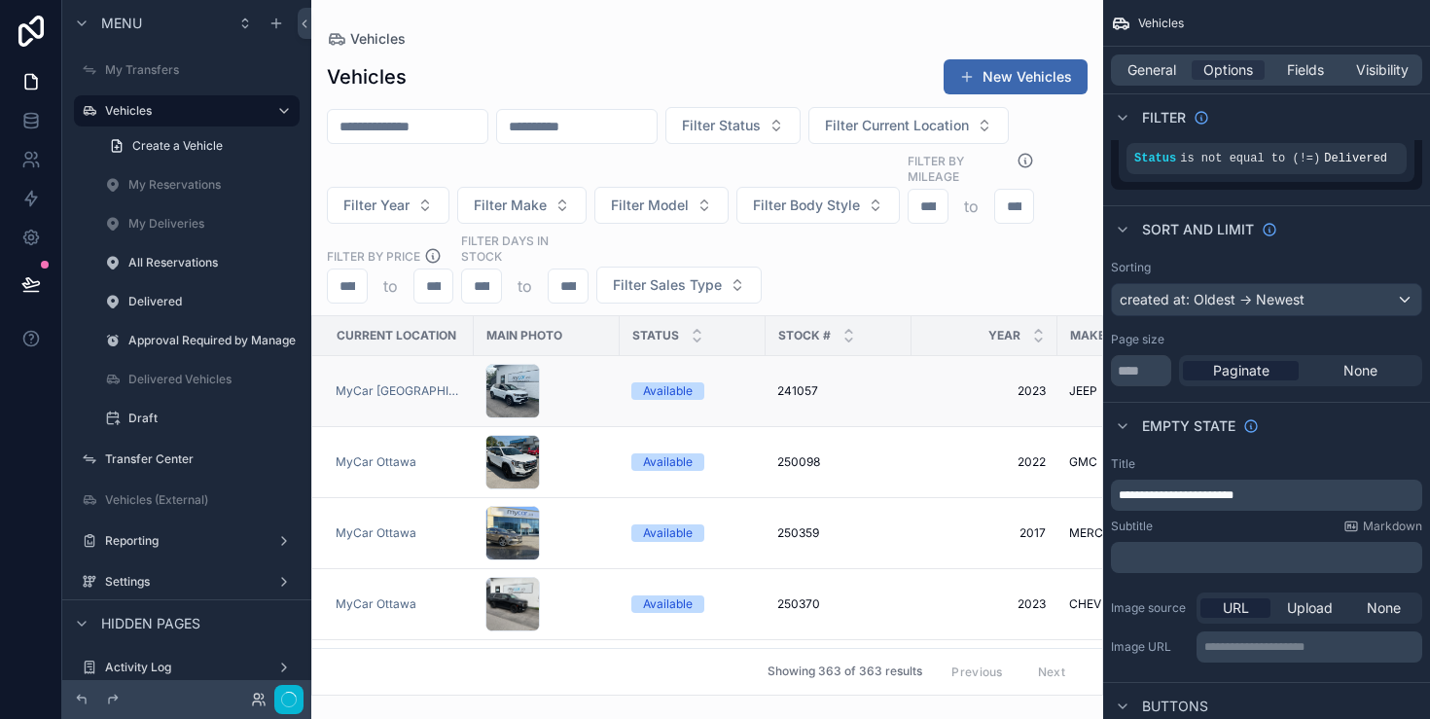
click at [591, 389] on div "scrollable content" at bounding box center [547, 391] width 123 height 54
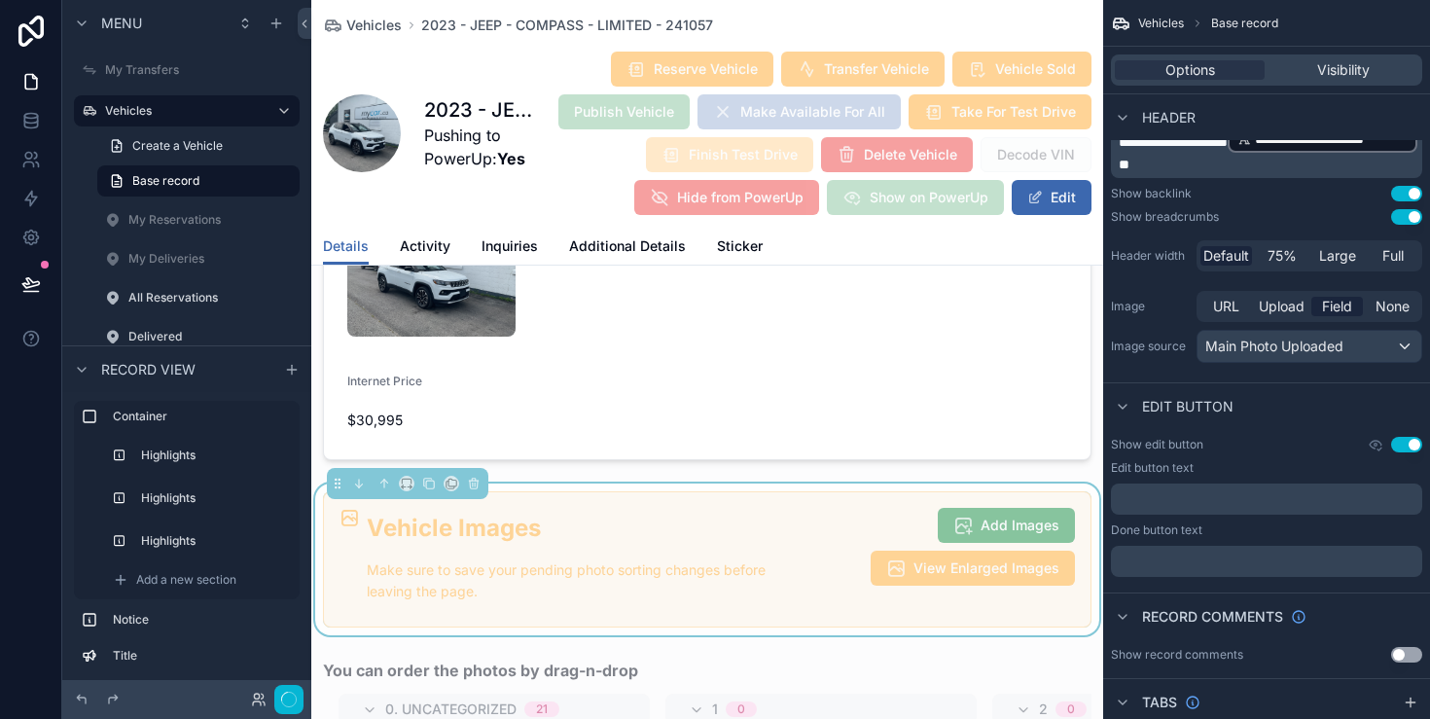
scroll to position [2280, 0]
click at [934, 507] on div "Vehicle Images Make sure to save your pending photo sorting changes before leav…" at bounding box center [721, 561] width 708 height 108
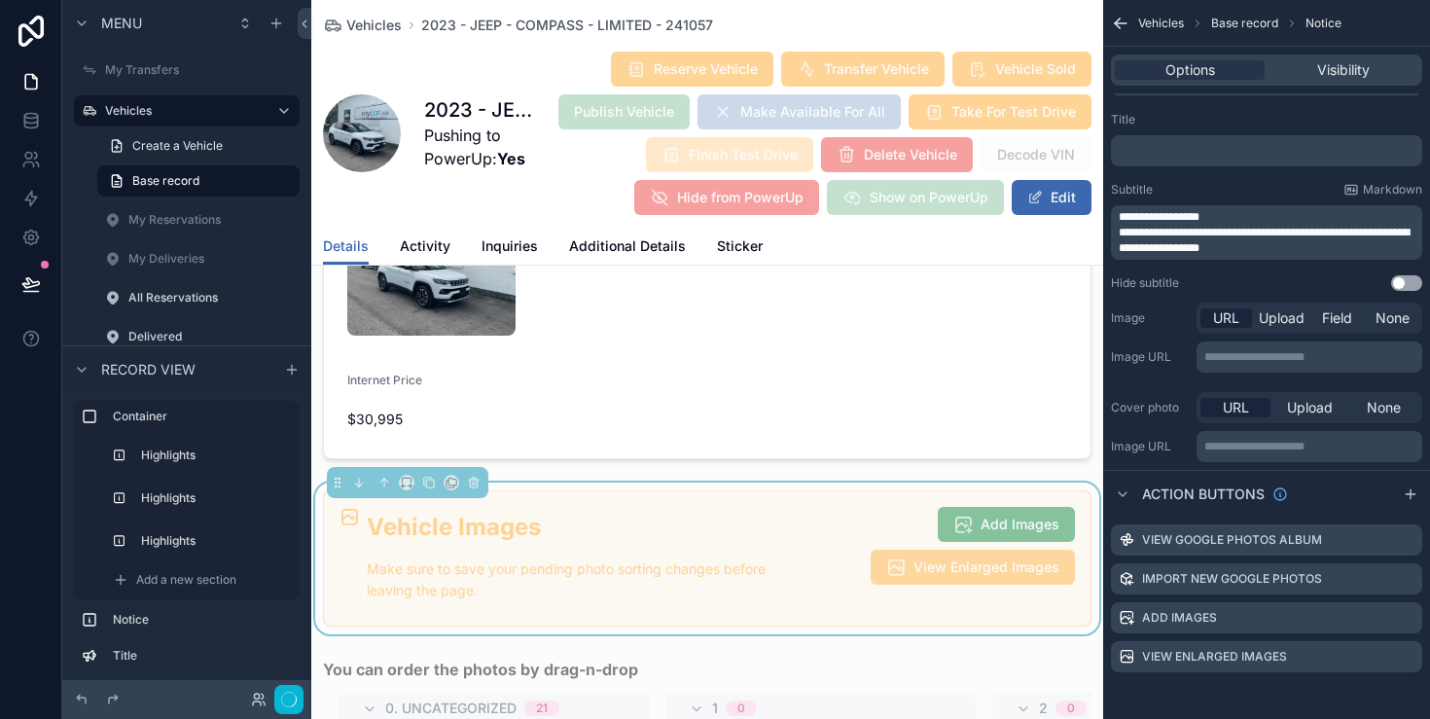
click at [947, 550] on button "View Enlarged Images" at bounding box center [973, 567] width 204 height 35
click at [1407, 657] on icon "scrollable content" at bounding box center [1409, 655] width 8 height 8
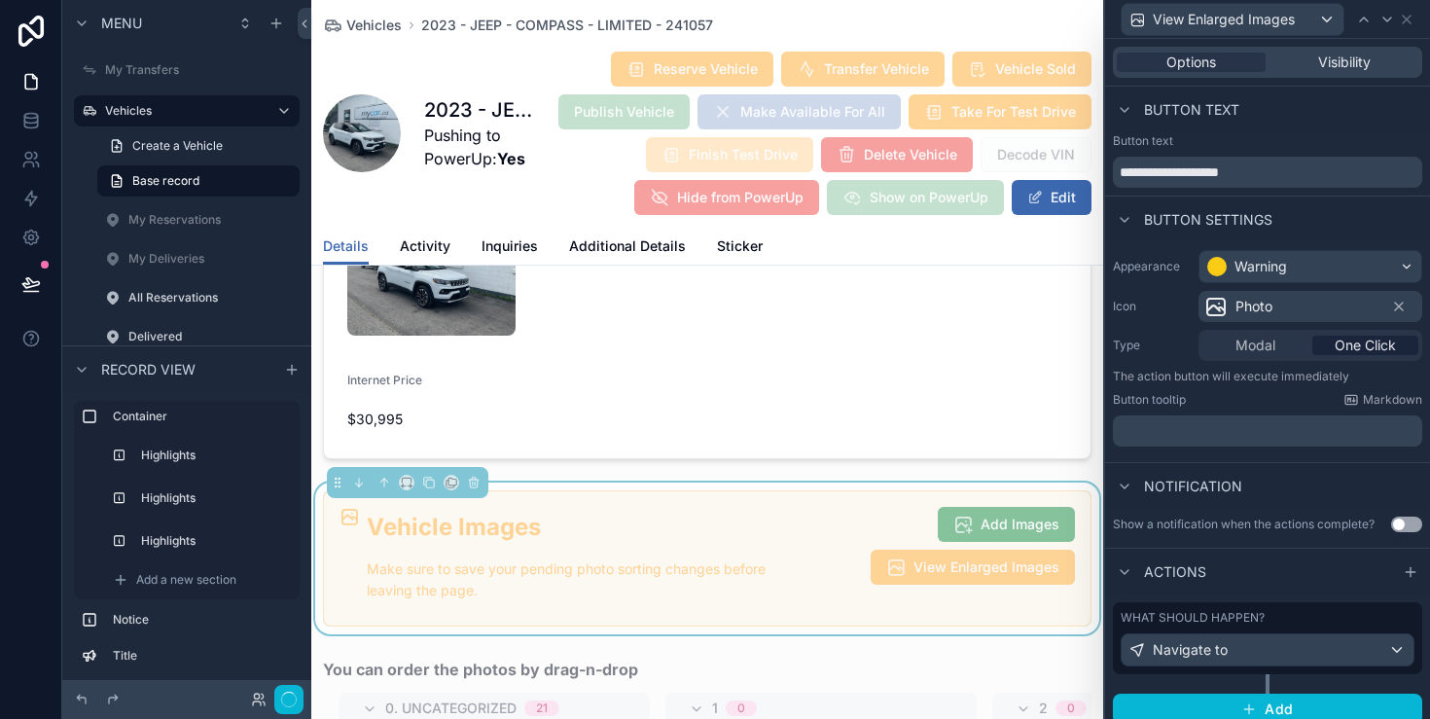
scroll to position [13, 0]
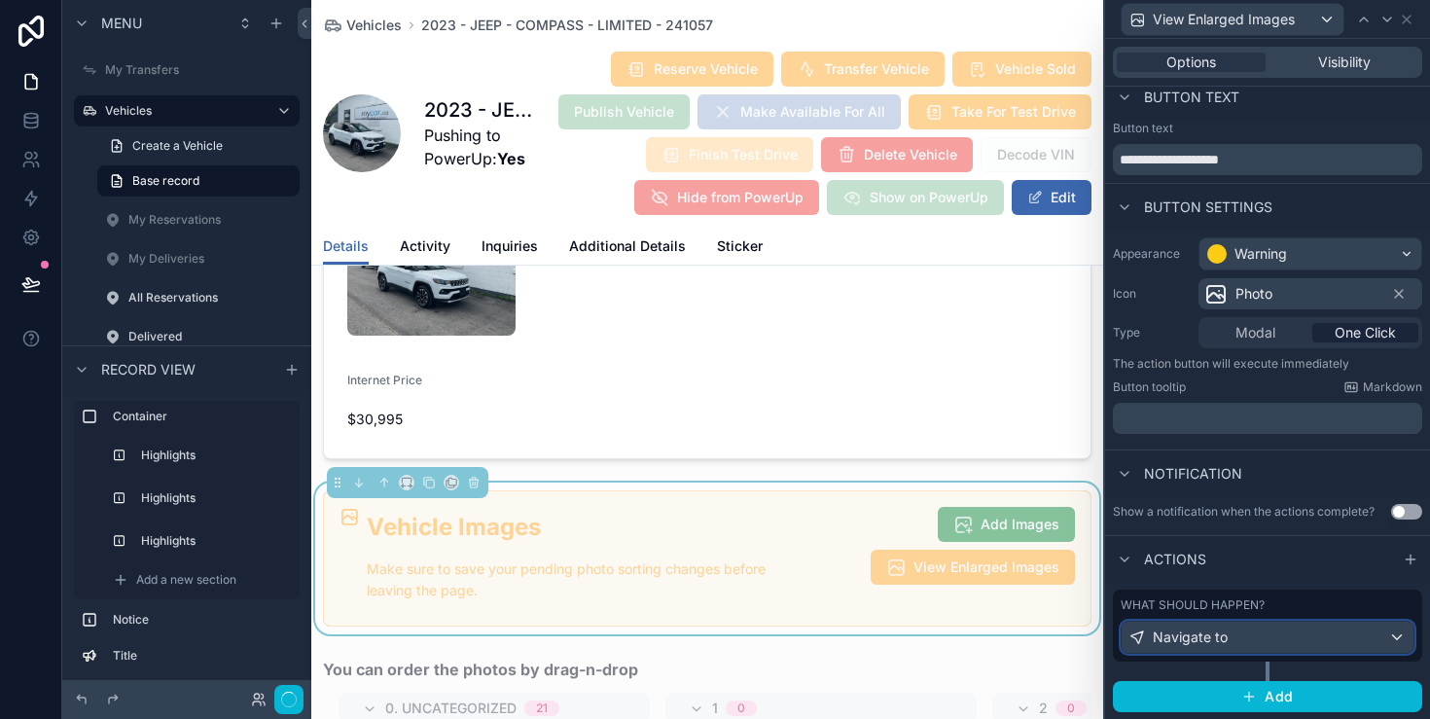
click at [1200, 636] on span "Navigate to" at bounding box center [1190, 637] width 75 height 19
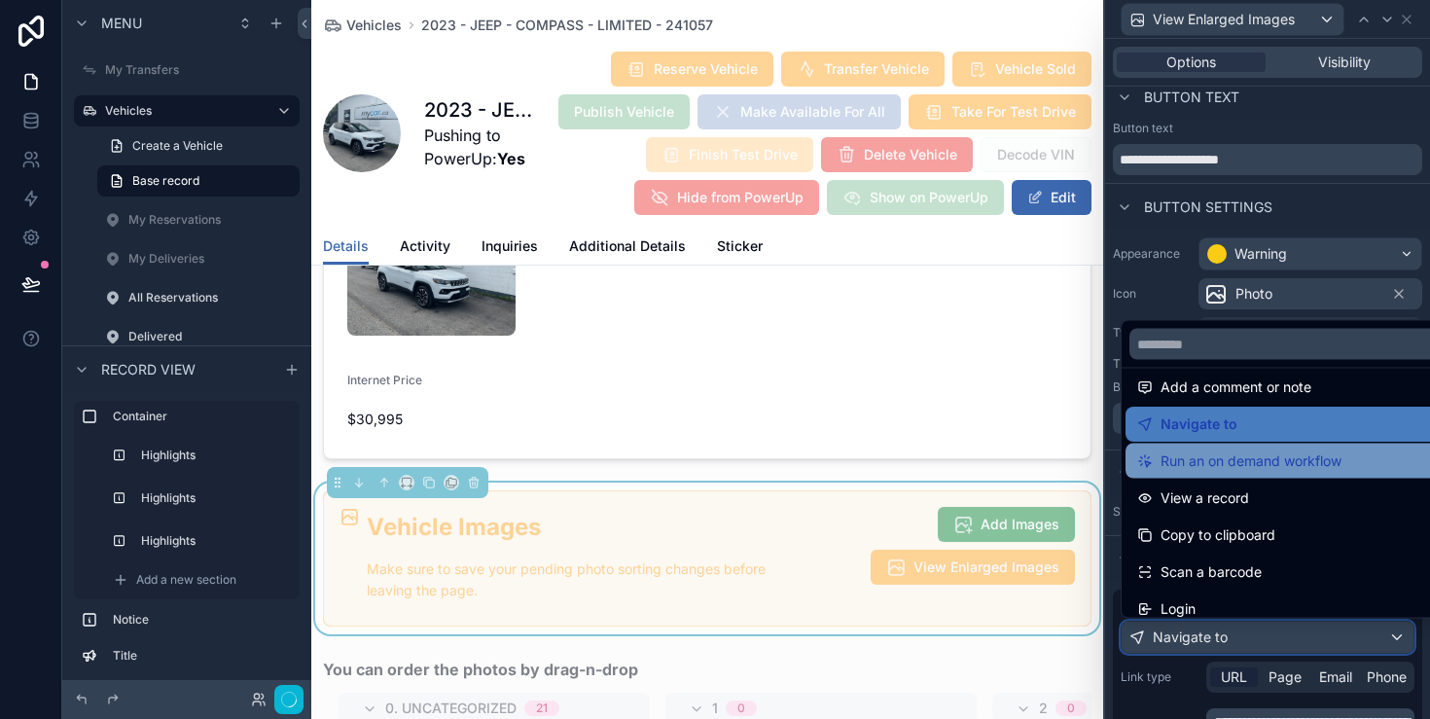
scroll to position [138, 0]
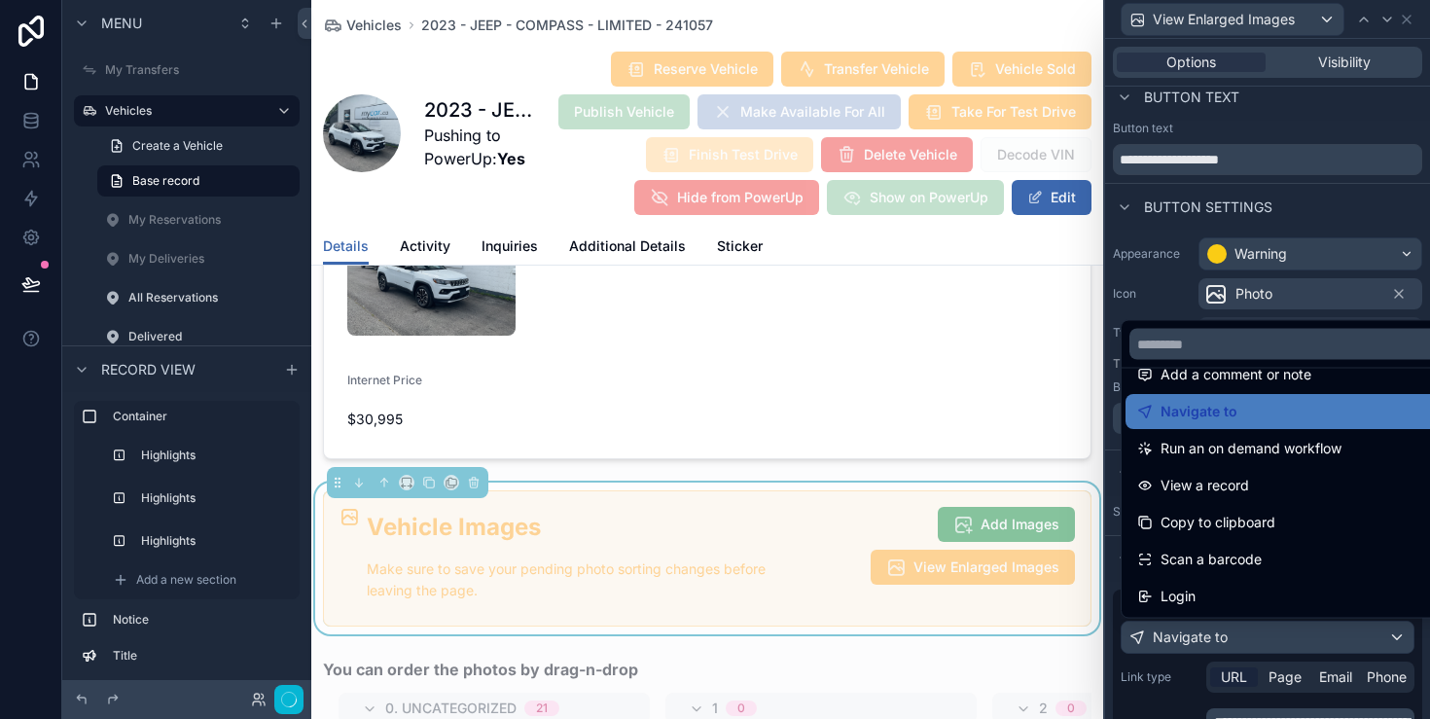
click at [1208, 646] on div at bounding box center [1267, 359] width 325 height 719
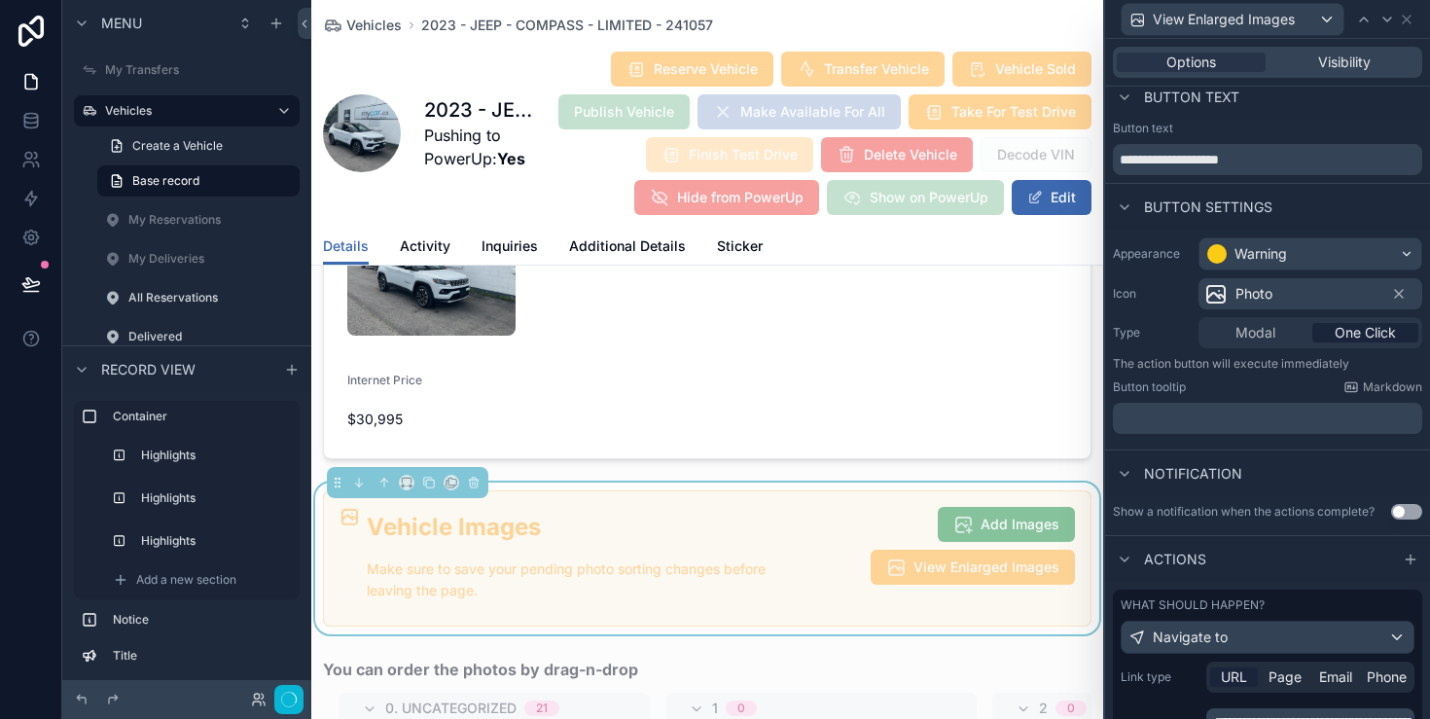
scroll to position [193, 0]
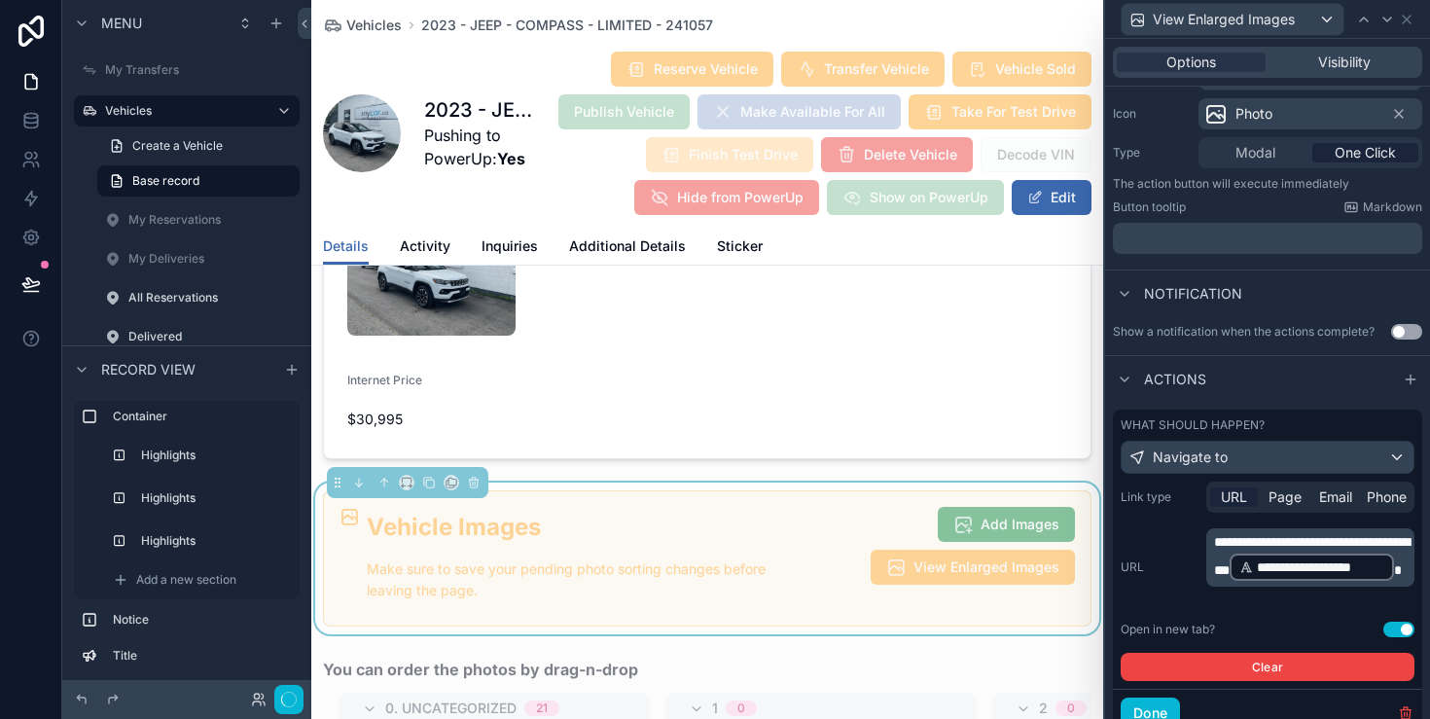
click at [1299, 549] on span "**********" at bounding box center [1312, 556] width 196 height 42
drag, startPoint x: 1308, startPoint y: 570, endPoint x: 1166, endPoint y: 527, distance: 148.4
click at [1166, 528] on div "**********" at bounding box center [1268, 567] width 294 height 78
copy span "**********"
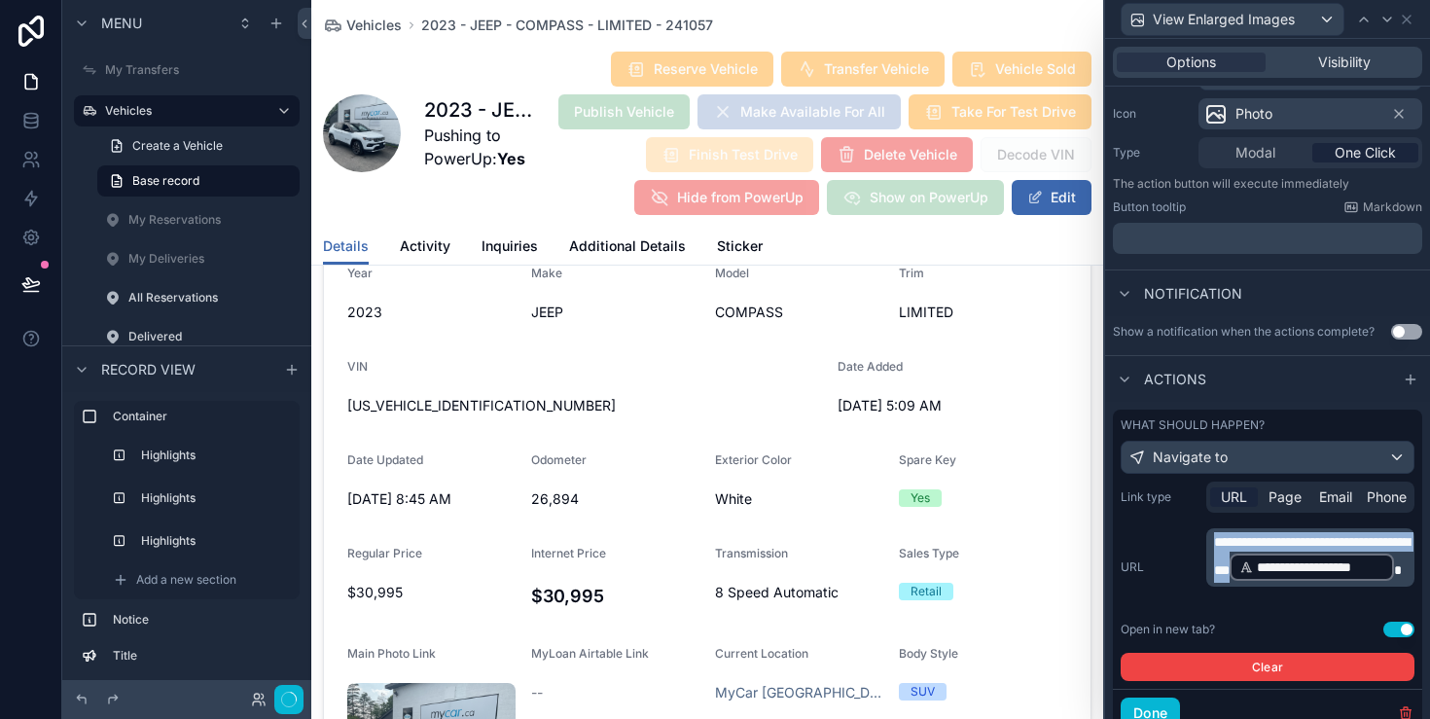
scroll to position [1807, 0]
click at [664, 596] on div "scrollable content" at bounding box center [707, 586] width 792 height 707
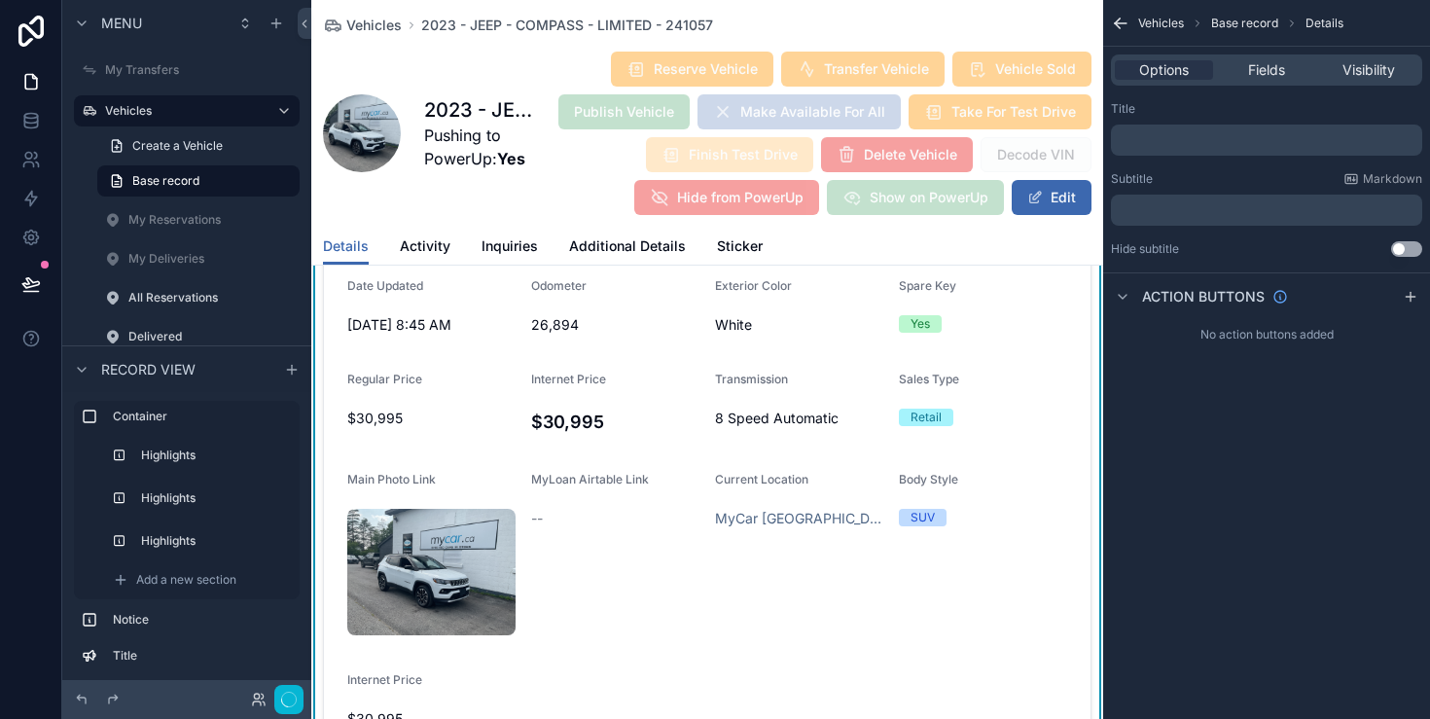
scroll to position [1981, 0]
click at [1269, 78] on span "Fields" at bounding box center [1266, 69] width 37 height 19
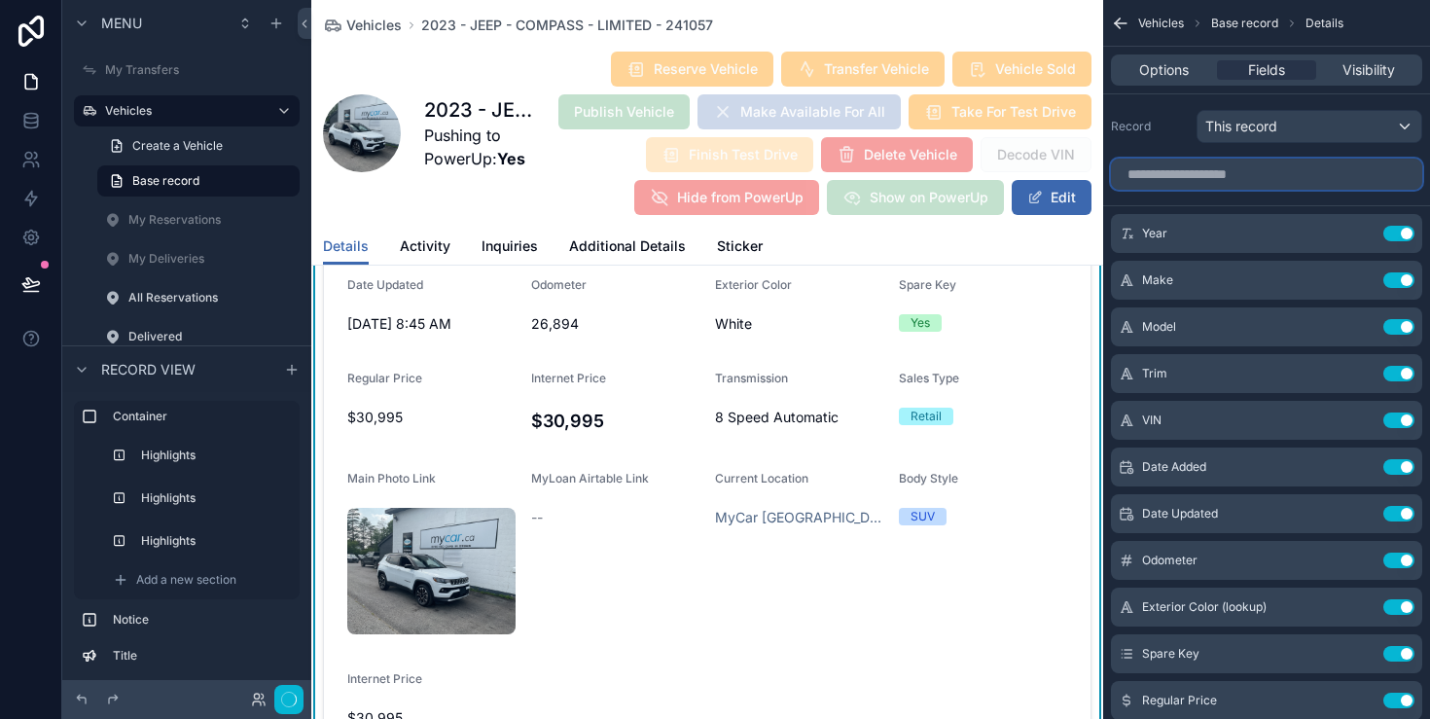
click at [1259, 186] on input "scrollable content" at bounding box center [1266, 174] width 311 height 31
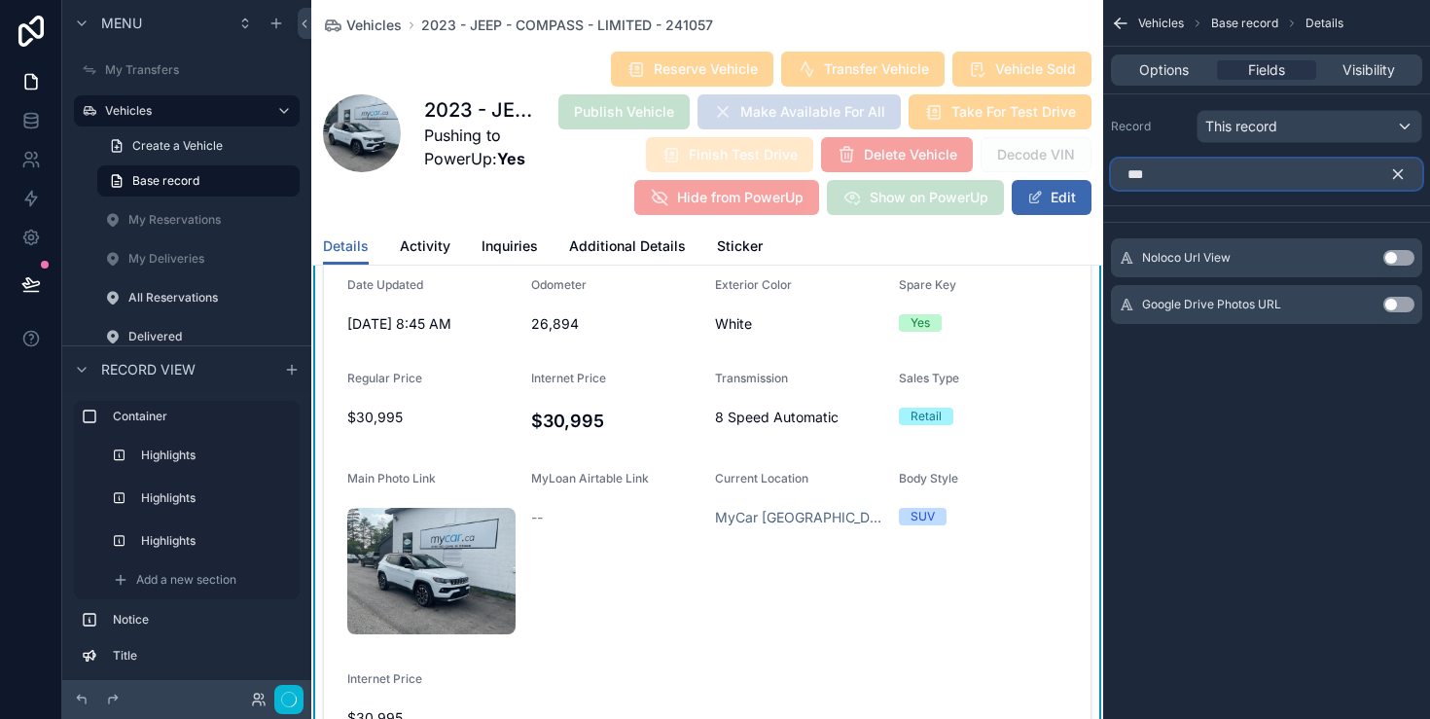
type input "***"
click at [1402, 304] on button "Use setting" at bounding box center [1399, 305] width 31 height 16
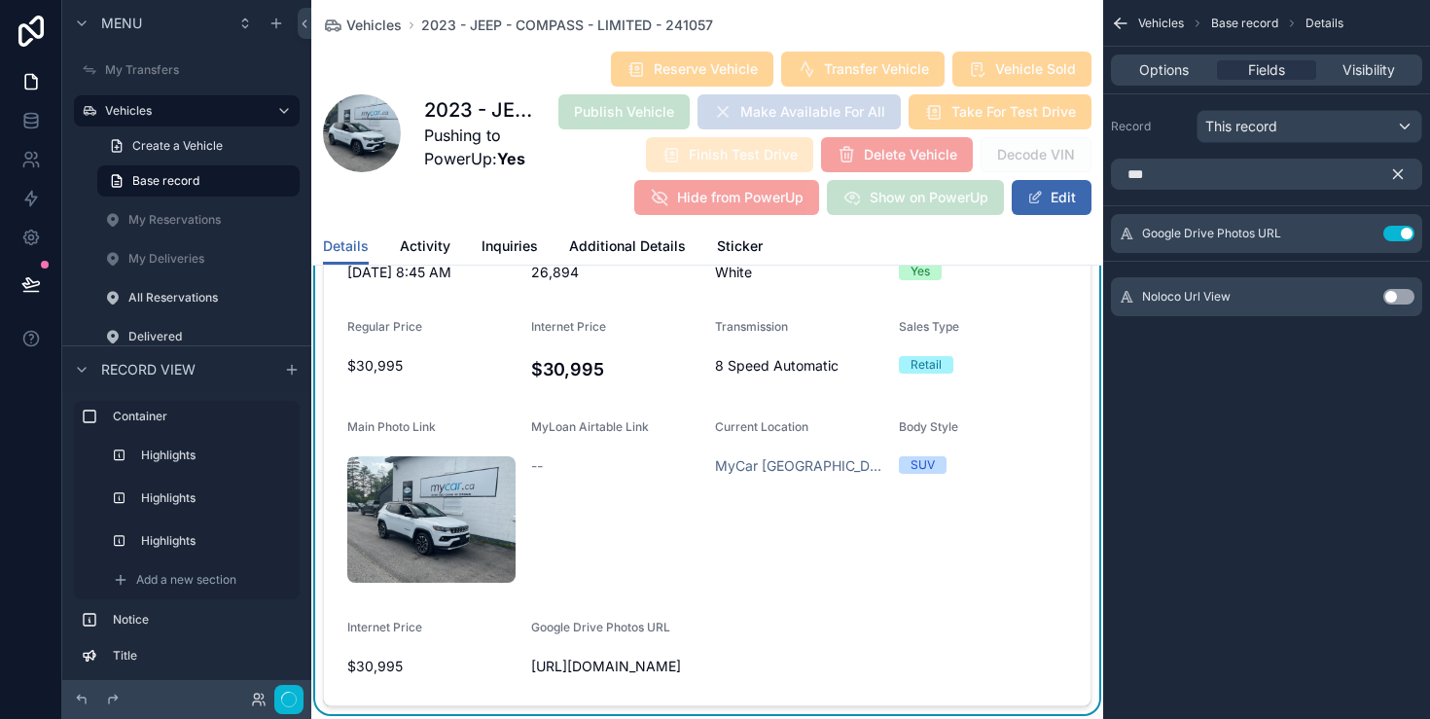
scroll to position [2034, 0]
click at [612, 656] on span "https://drive.google.com/drive/u/0/folders/1MTatoDhHRzph5uqd-CyEnA_yn8tgmoLi" at bounding box center [615, 665] width 168 height 19
click at [568, 656] on span "https://drive.google.com/drive/u/0/folders/1MTatoDhHRzph5uqd-CyEnA_yn8tgmoLi" at bounding box center [615, 665] width 168 height 19
click at [548, 656] on span "https://drive.google.com/drive/u/0/folders/1MTatoDhHRzph5uqd-CyEnA_yn8tgmoLi" at bounding box center [615, 665] width 168 height 19
drag, startPoint x: 548, startPoint y: 559, endPoint x: 612, endPoint y: 601, distance: 77.2
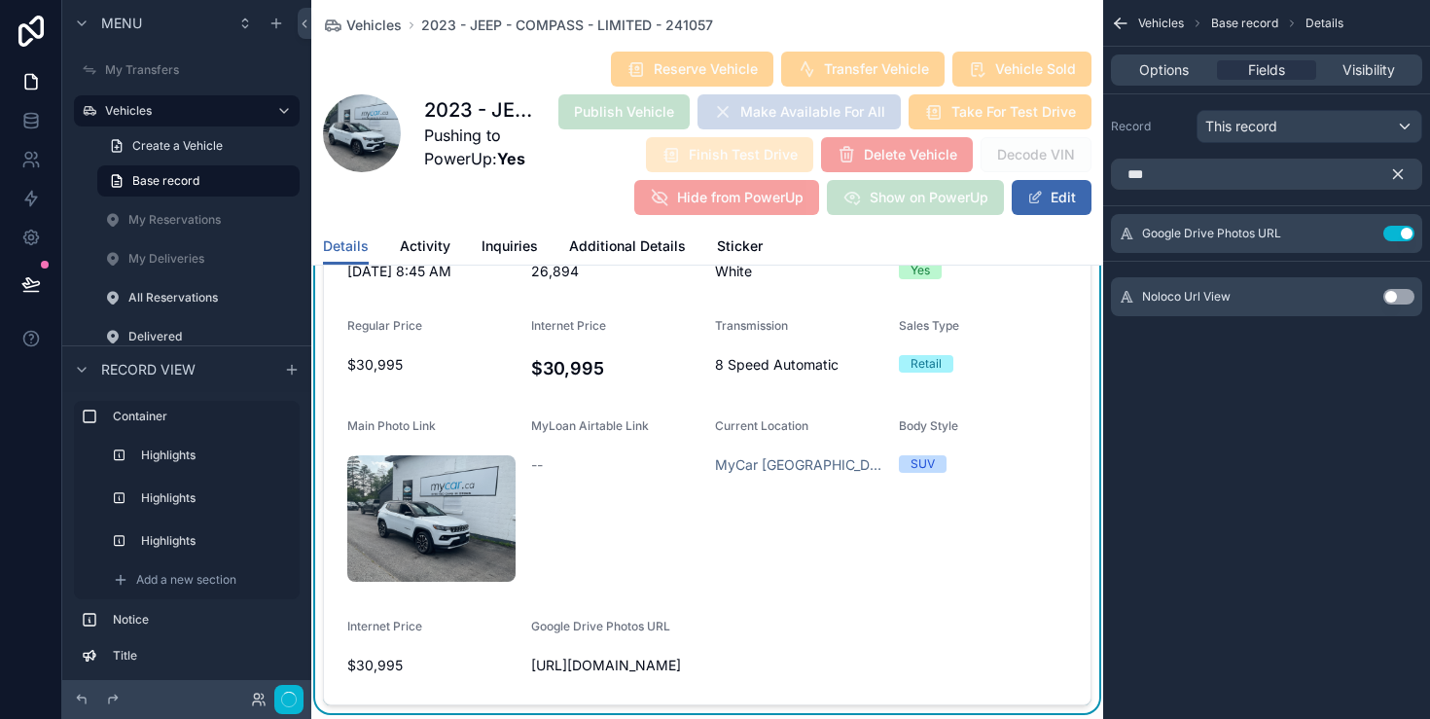
click at [612, 656] on span "https://drive.google.com/drive/u/0/folders/1MTatoDhHRzph5uqd-CyEnA_yn8tgmoLi" at bounding box center [615, 665] width 168 height 19
click at [1401, 236] on button "Use setting" at bounding box center [1399, 234] width 31 height 16
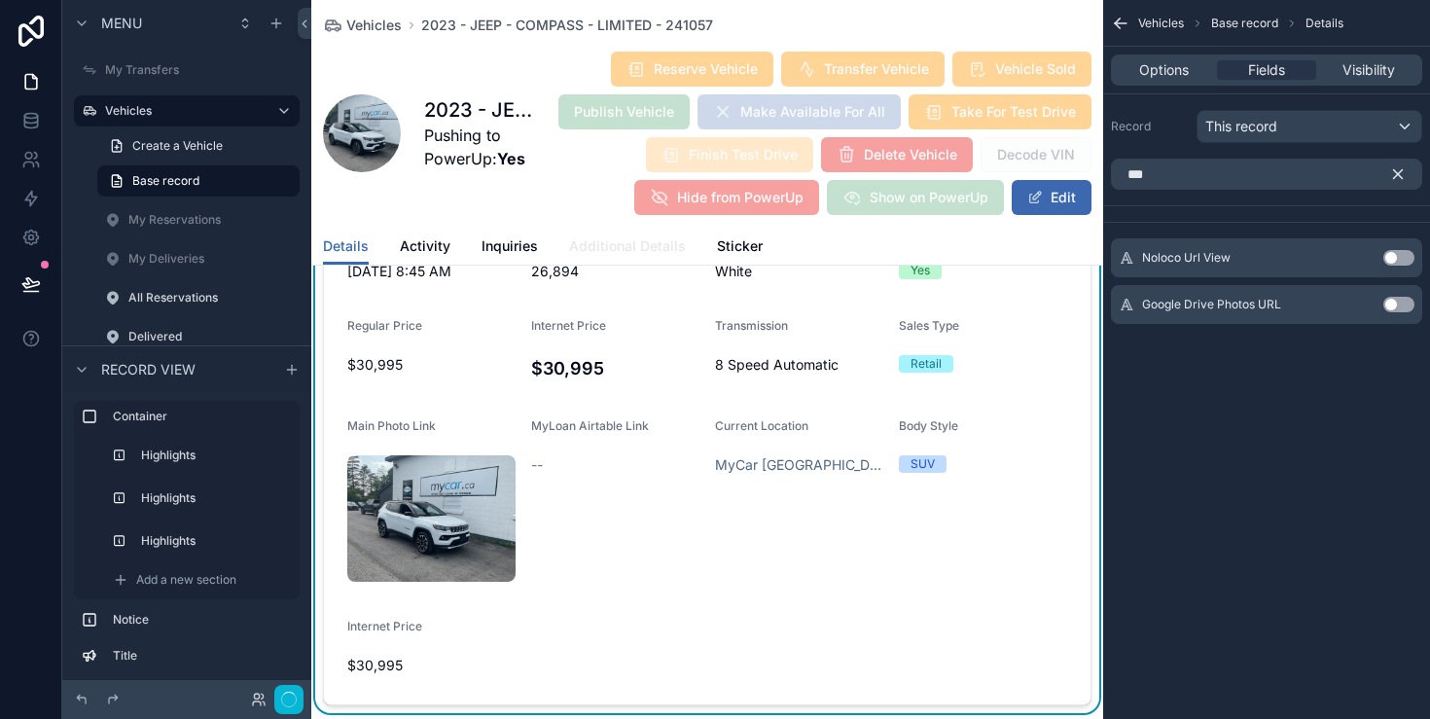
click at [640, 249] on span "Additional Details" at bounding box center [627, 245] width 117 height 19
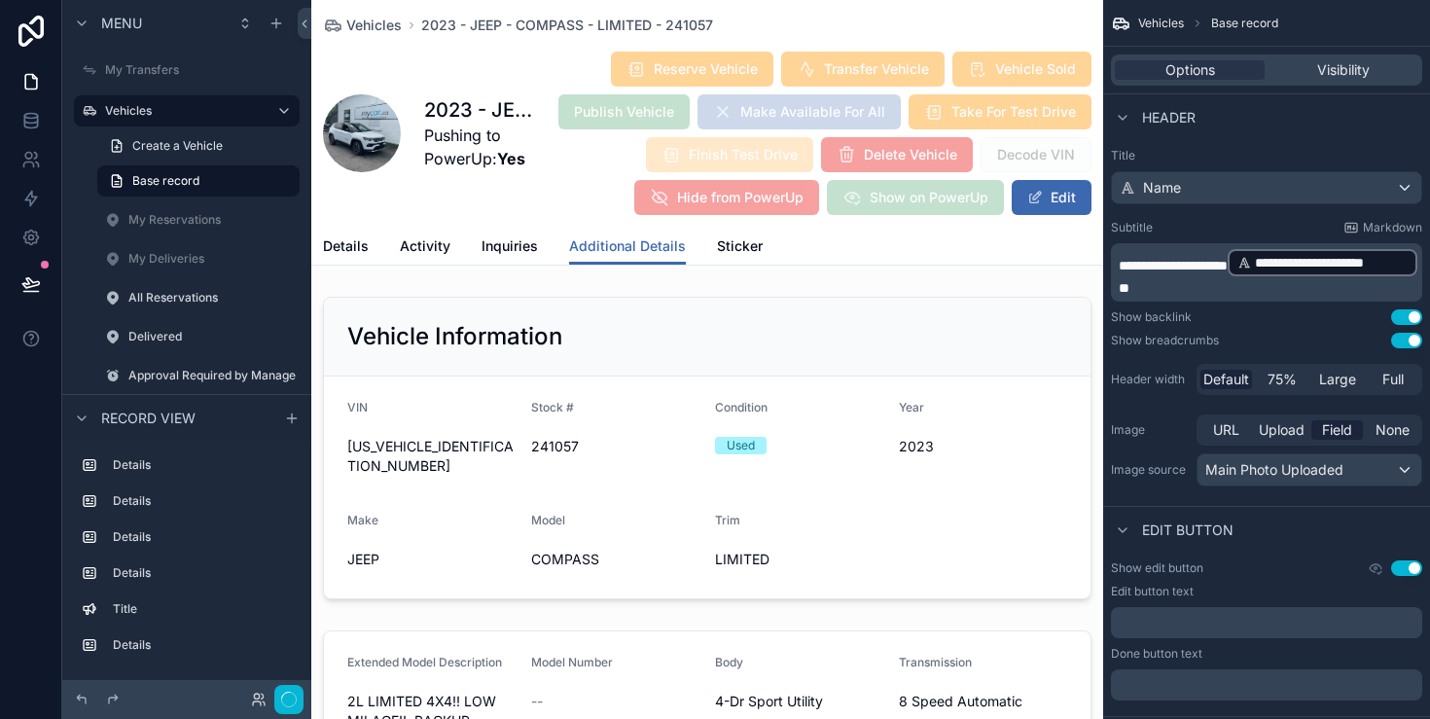
click at [740, 412] on div "scrollable content" at bounding box center [707, 448] width 792 height 318
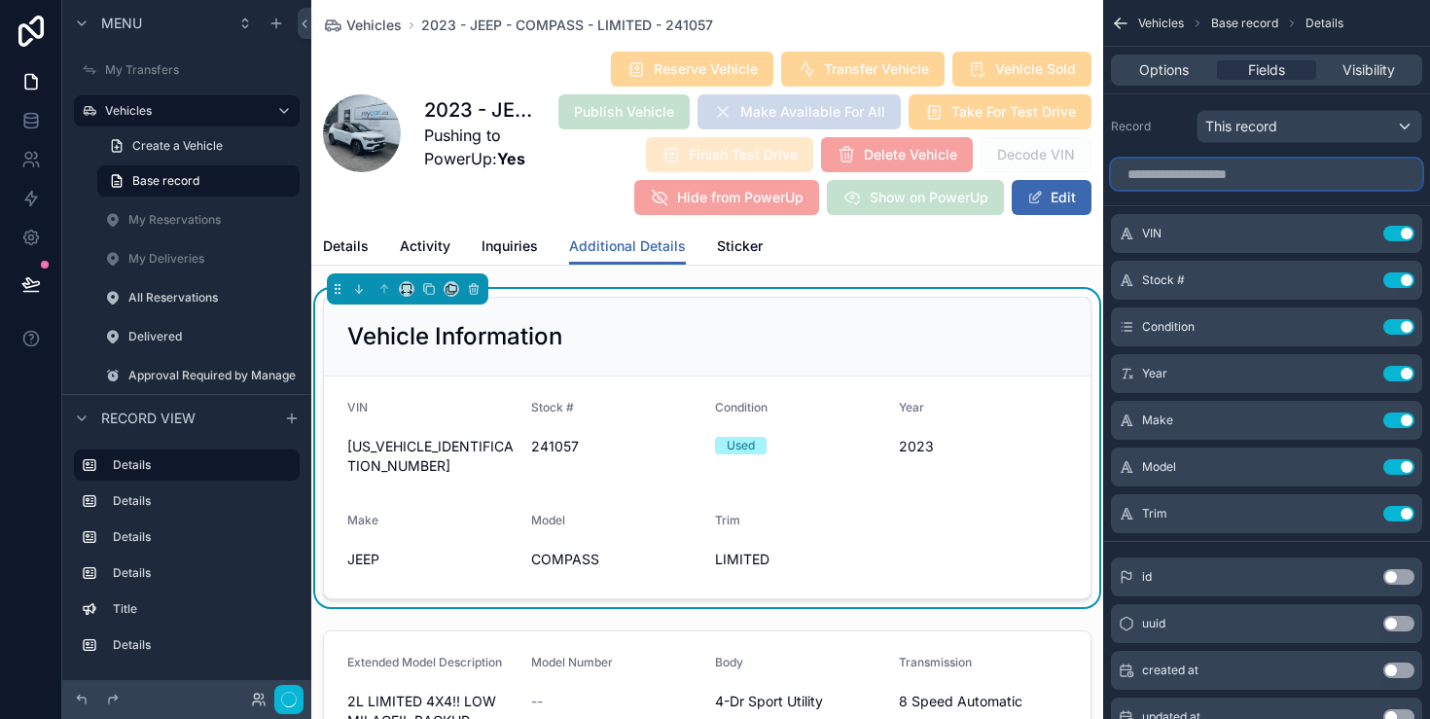
click at [1245, 176] on input "scrollable content" at bounding box center [1266, 174] width 311 height 31
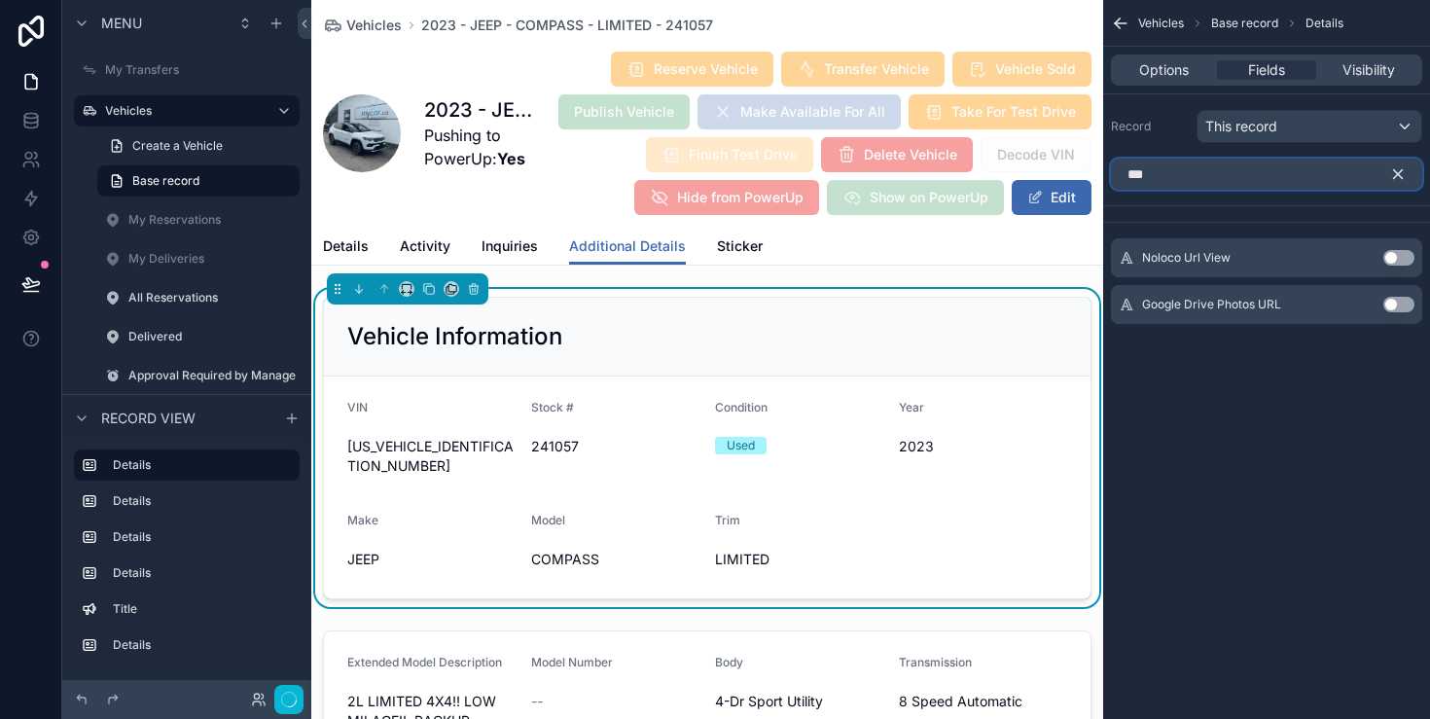
type input "***"
click at [1405, 308] on button "Use setting" at bounding box center [1399, 305] width 31 height 16
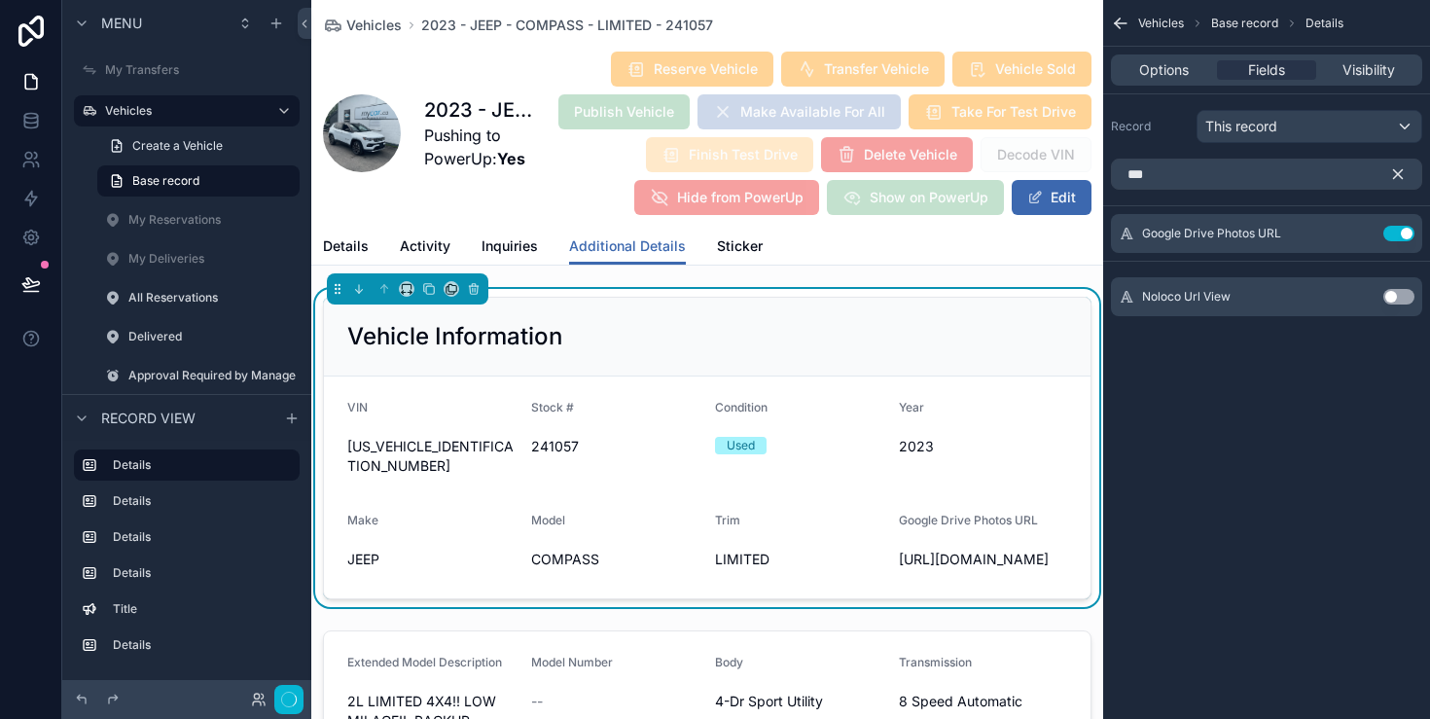
click at [919, 550] on span "https://drive.google.com/drive/u/0/folders/1MTatoDhHRzph5uqd-CyEnA_yn8tgmoLi" at bounding box center [983, 559] width 168 height 19
click at [202, 696] on div at bounding box center [148, 699] width 156 height 23
click at [28, 278] on icon at bounding box center [30, 283] width 17 height 10
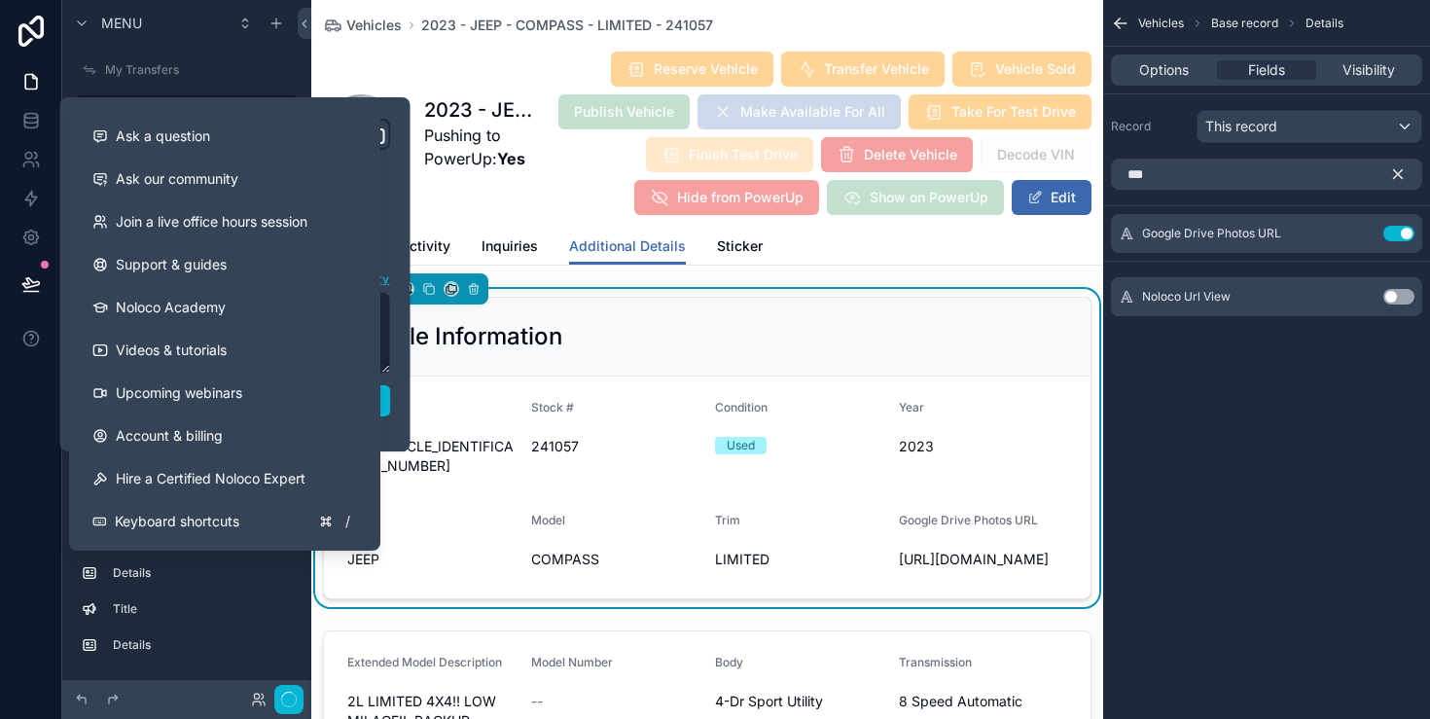
click at [18, 402] on div at bounding box center [31, 359] width 62 height 719
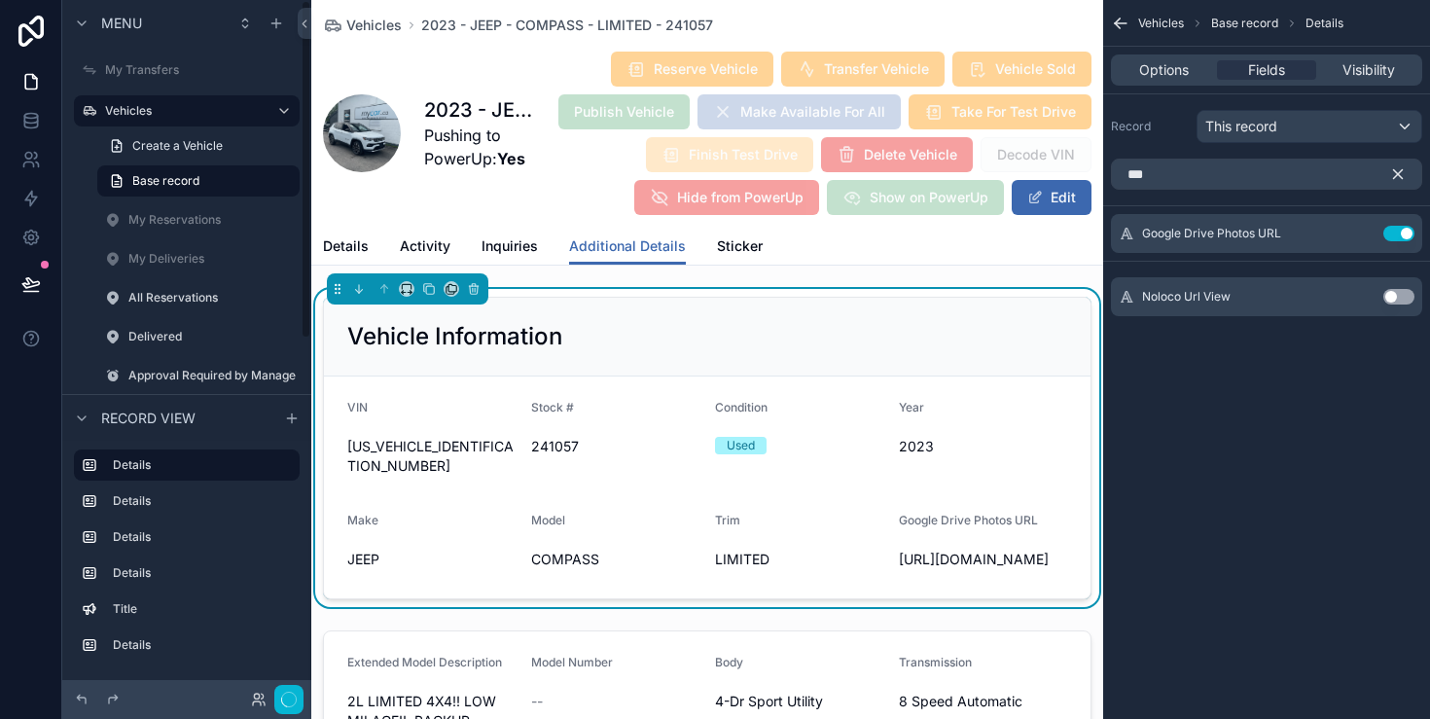
click at [232, 706] on div at bounding box center [265, 699] width 78 height 29
click at [519, 585] on form "VIN 3C4NJDCN3PT567477 Stock # 241057 Condition Used Year 2023 Make JEEP Model C…" at bounding box center [707, 488] width 767 height 222
click at [1398, 174] on icon "scrollable content" at bounding box center [1398, 174] width 9 height 9
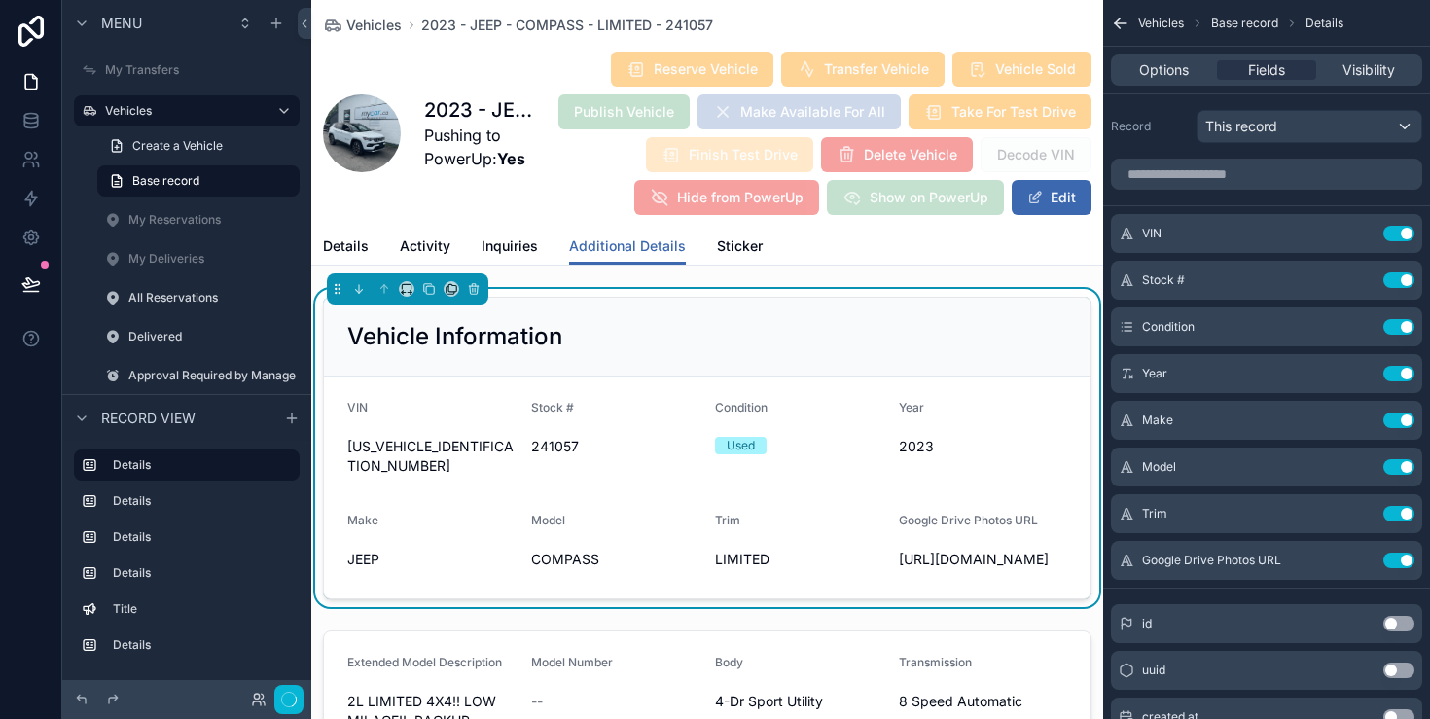
click at [748, 568] on div "Trim LIMITED" at bounding box center [799, 544] width 168 height 62
click at [1117, 27] on icon "scrollable content" at bounding box center [1120, 23] width 19 height 19
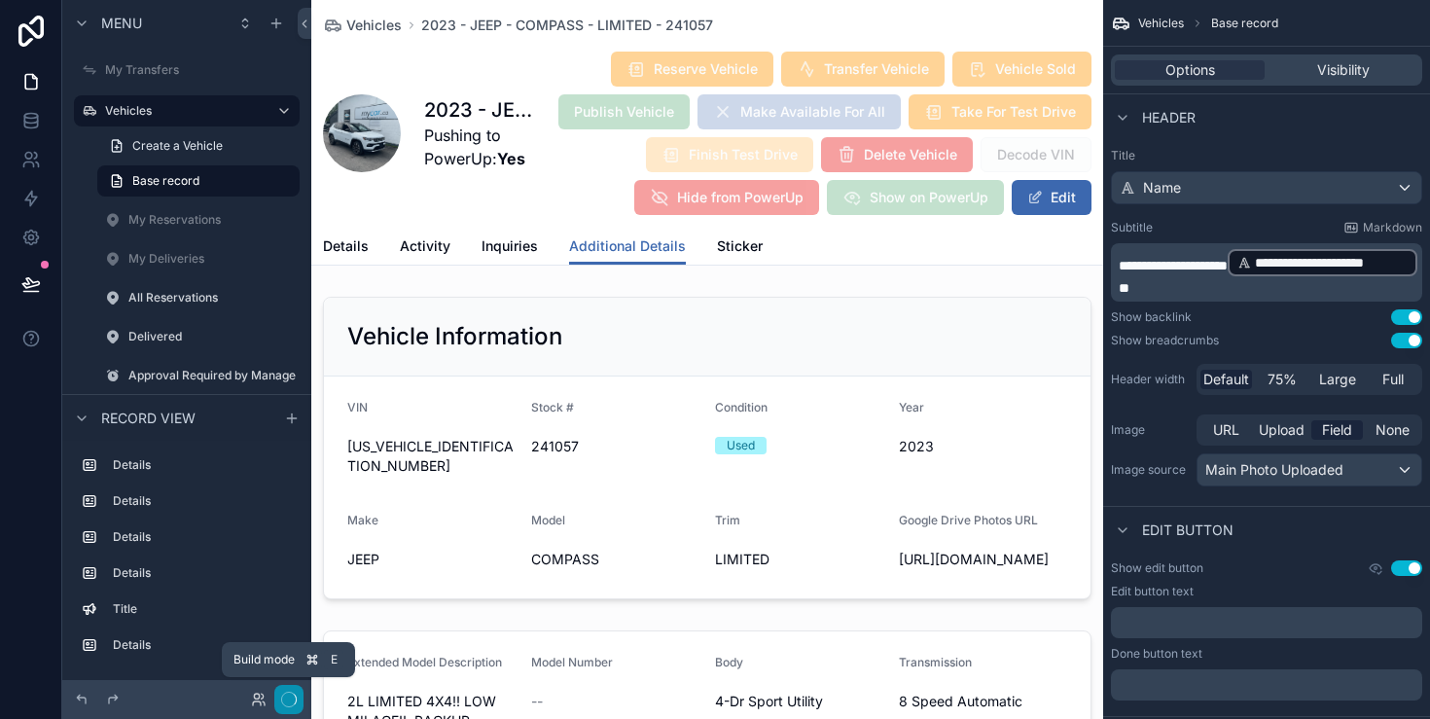
click at [292, 691] on button "button" at bounding box center [288, 699] width 29 height 29
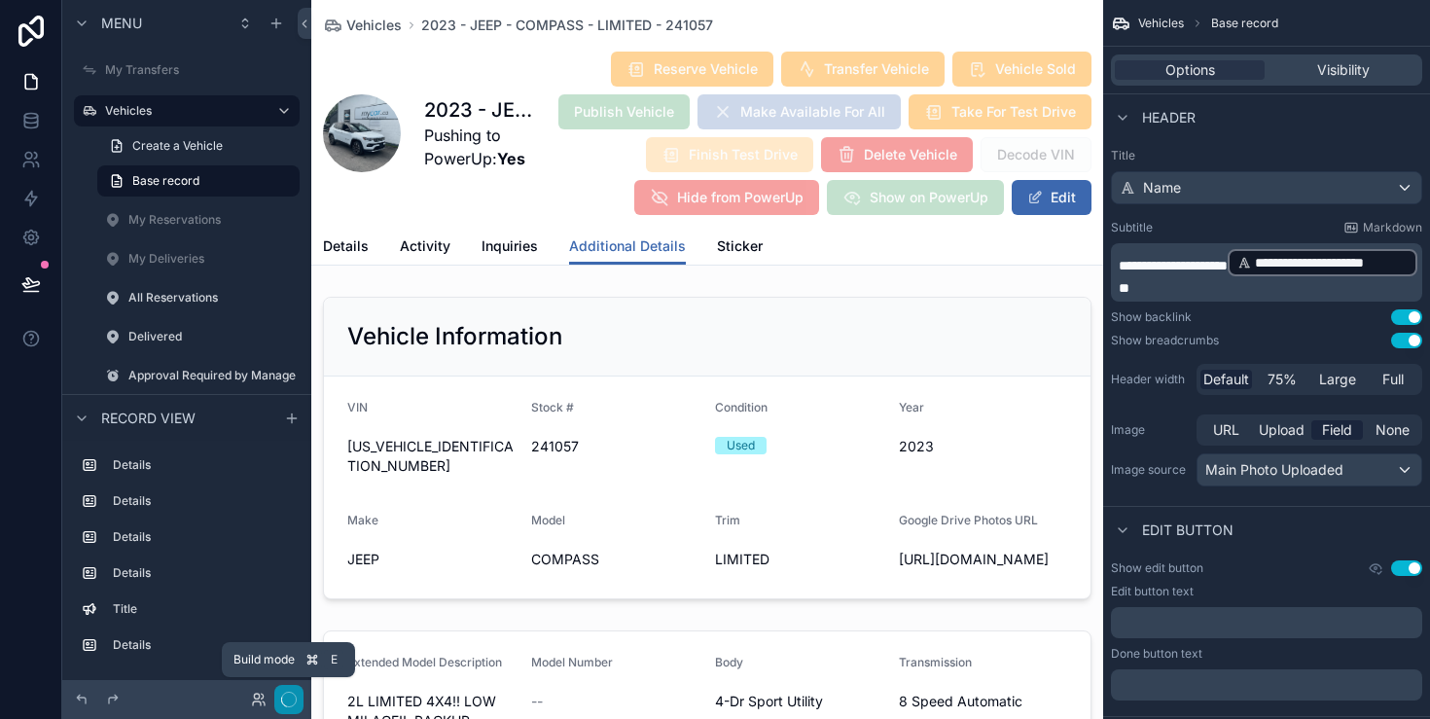
click at [292, 691] on button "button" at bounding box center [288, 699] width 29 height 29
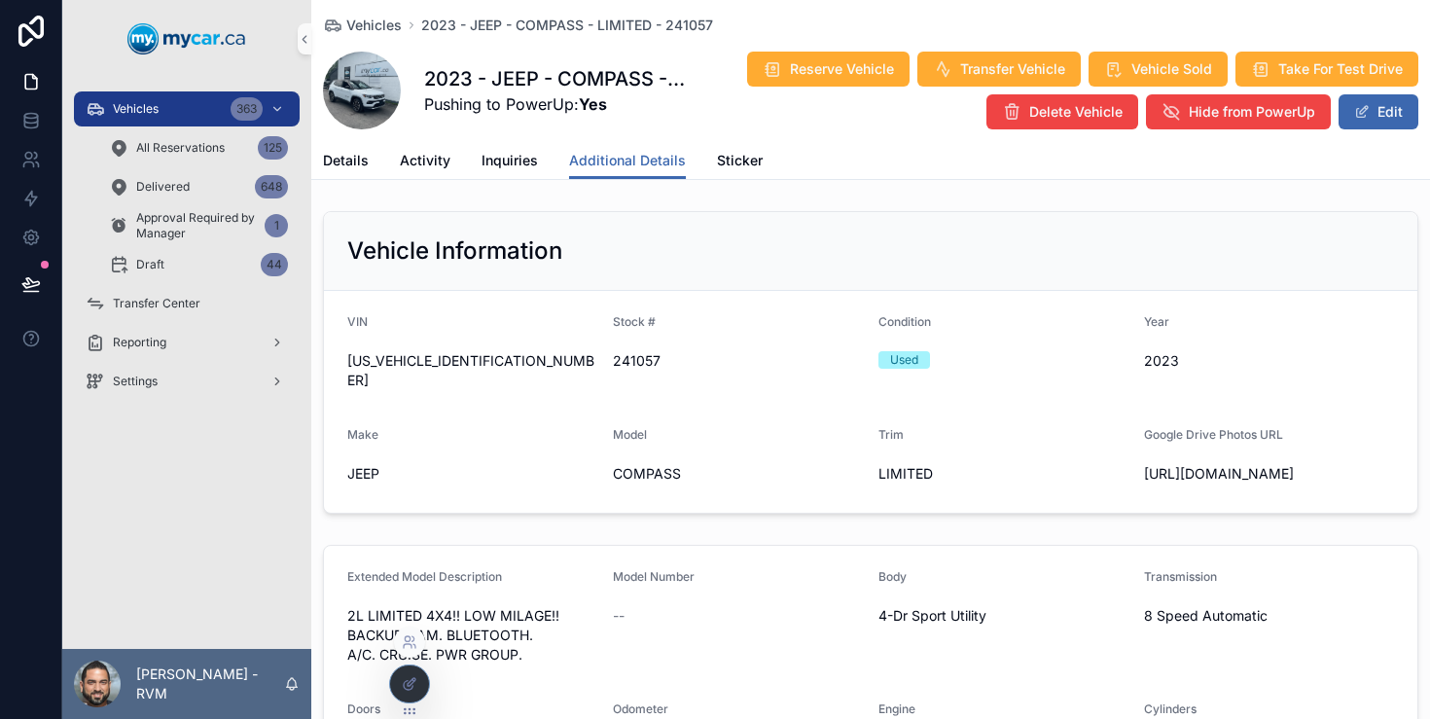
click at [423, 687] on div at bounding box center [409, 684] width 39 height 37
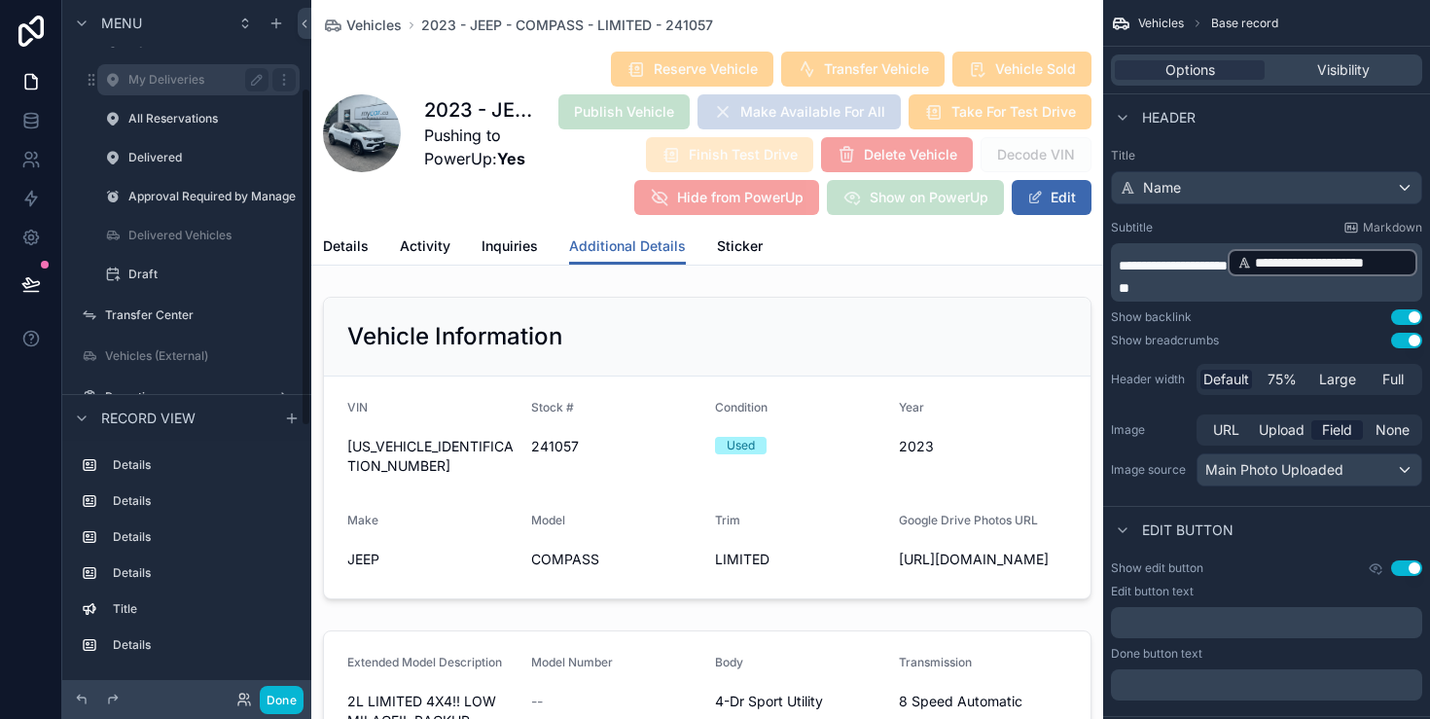
scroll to position [180, 0]
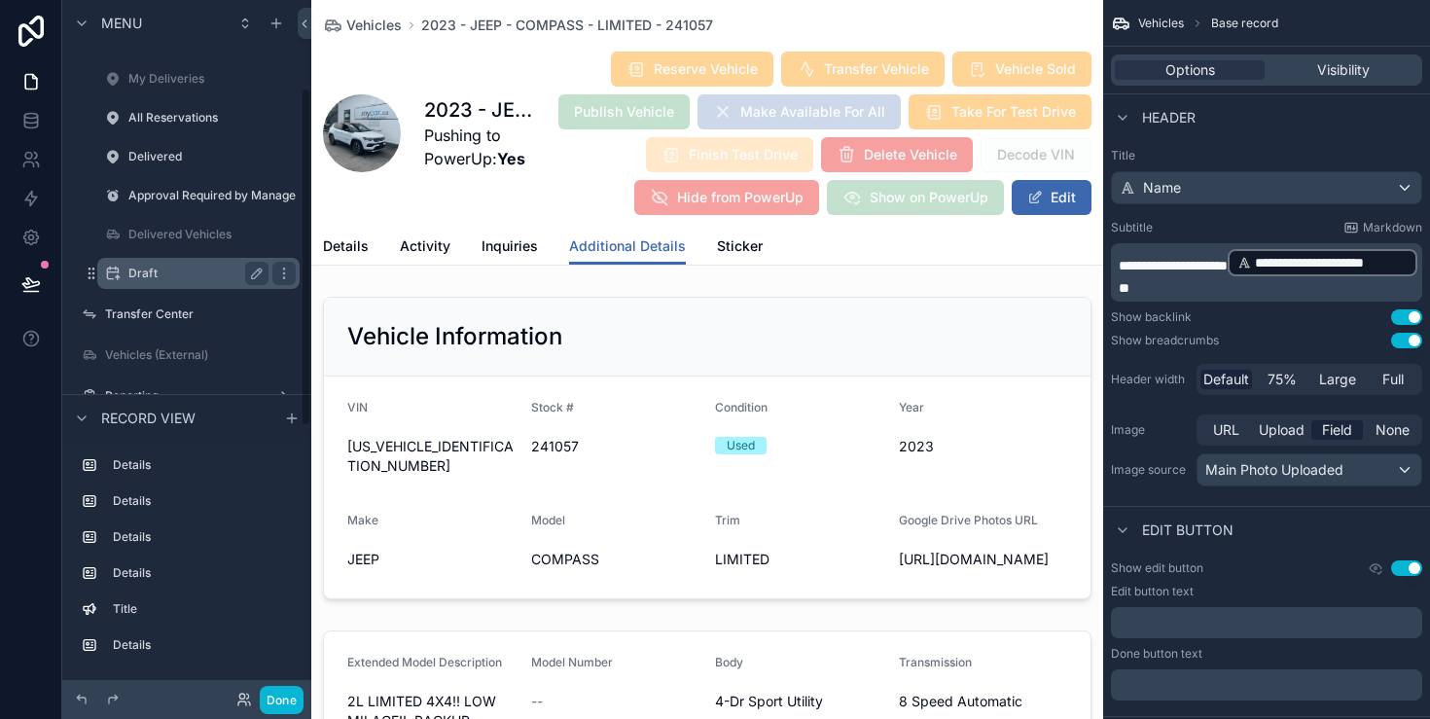
click at [202, 274] on label "Draft" at bounding box center [194, 274] width 132 height 16
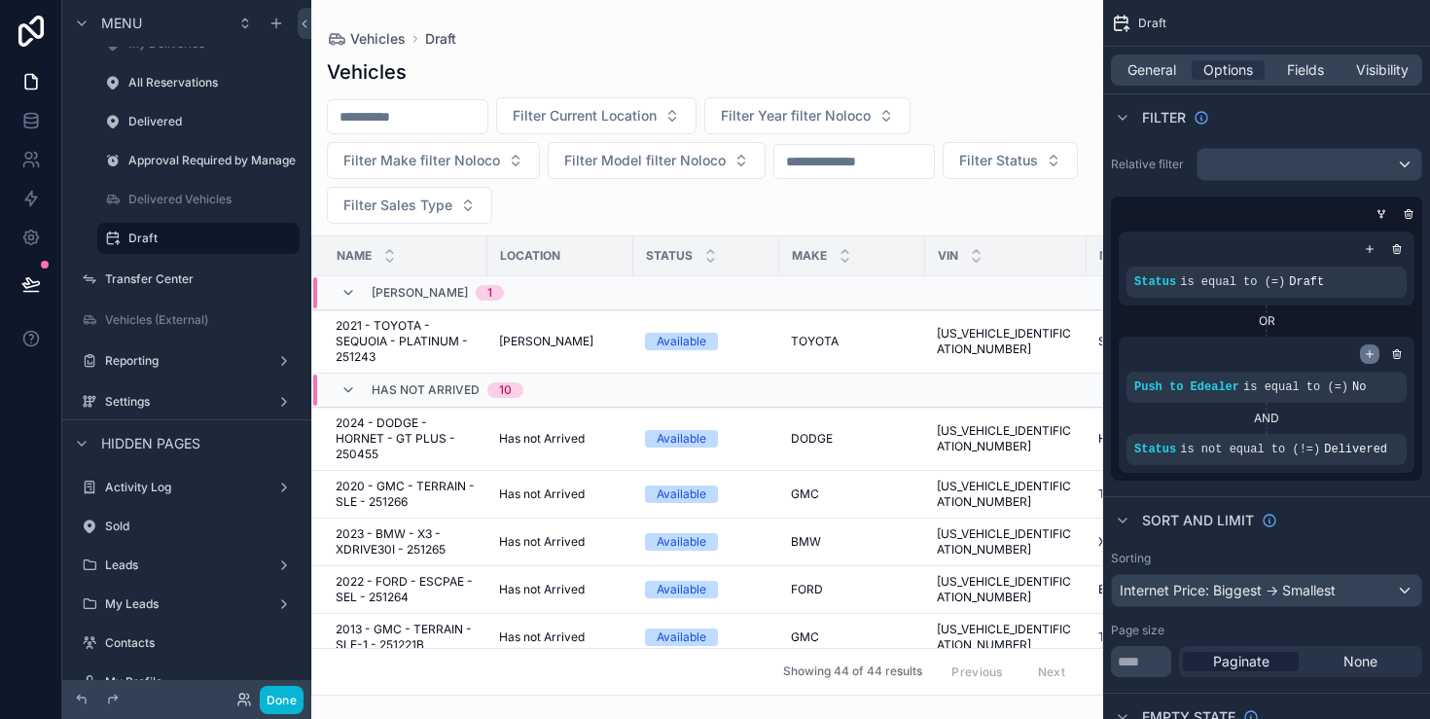
click at [1371, 351] on icon "scrollable content" at bounding box center [1370, 354] width 12 height 12
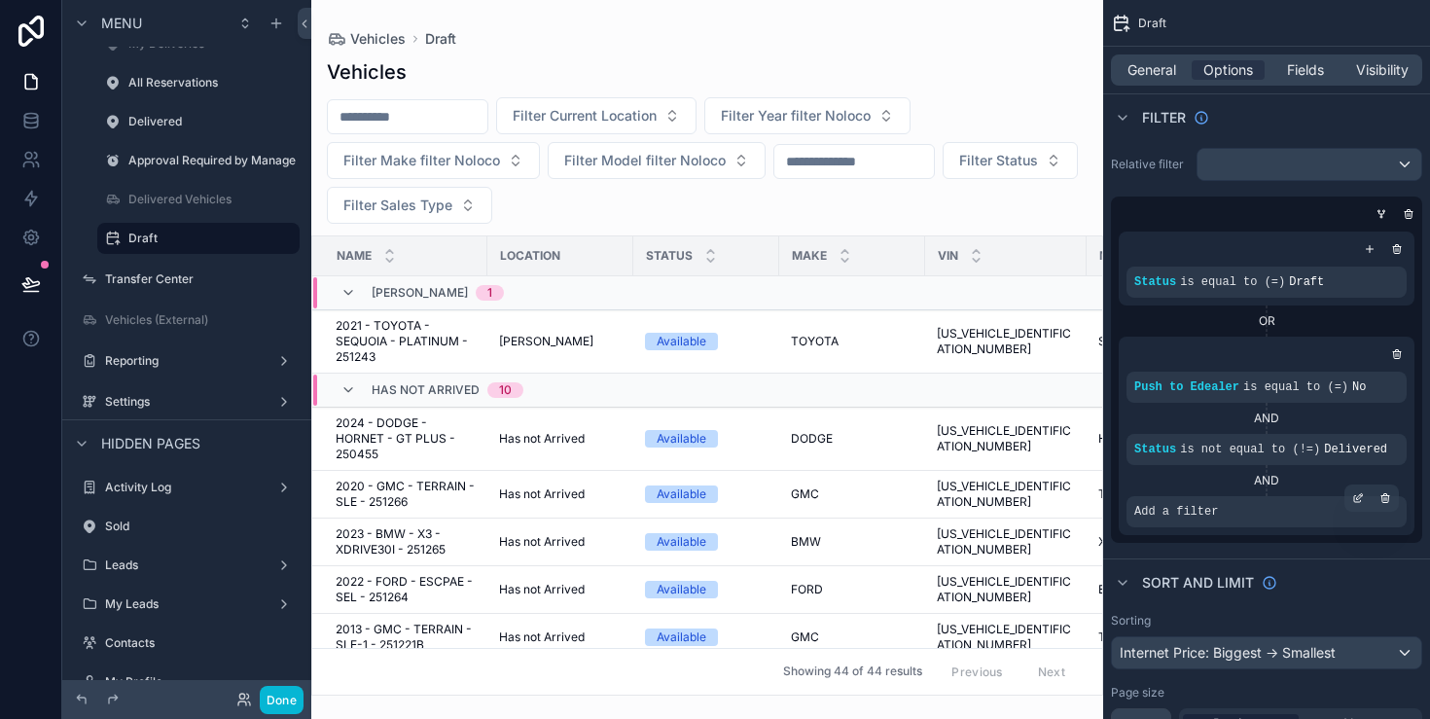
click at [1222, 512] on div "Add a filter" at bounding box center [1267, 511] width 280 height 31
click at [1362, 500] on icon "scrollable content" at bounding box center [1359, 498] width 12 height 12
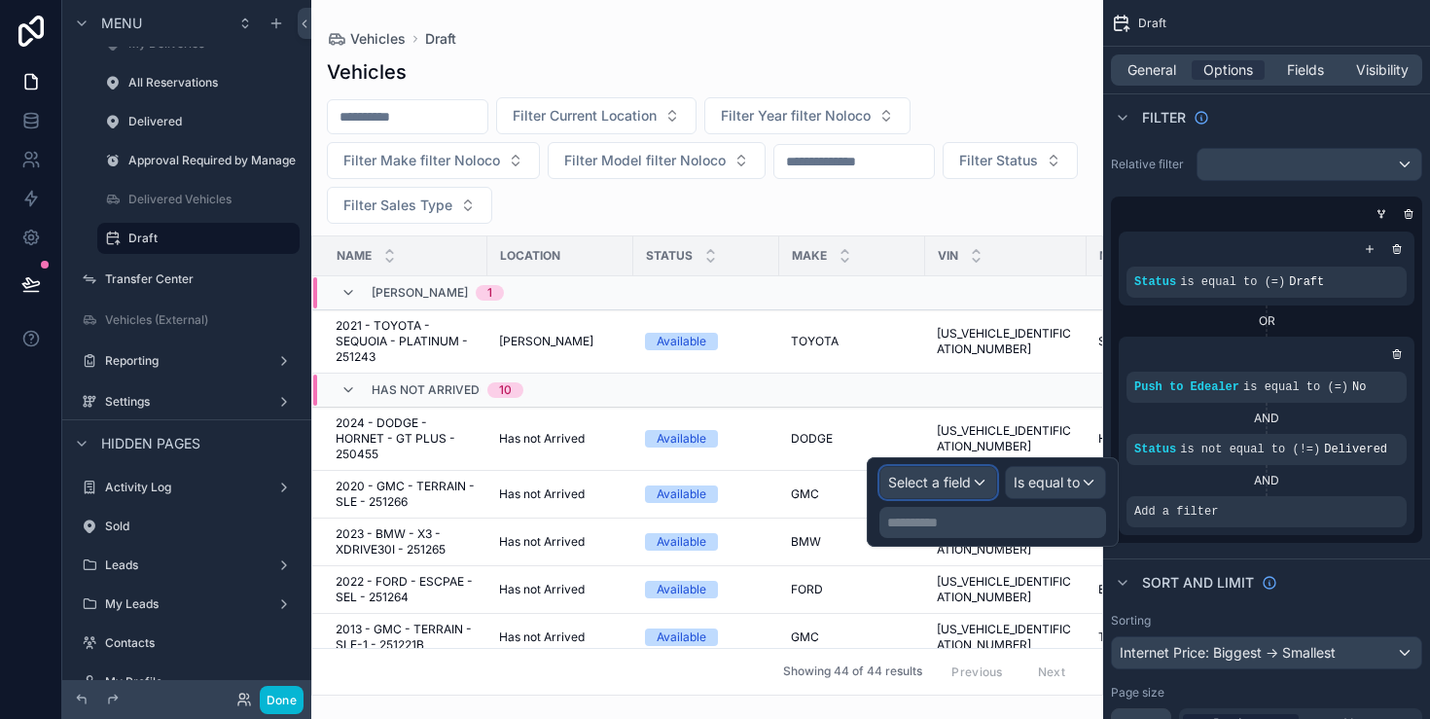
click at [935, 485] on span "Select a field" at bounding box center [929, 482] width 83 height 17
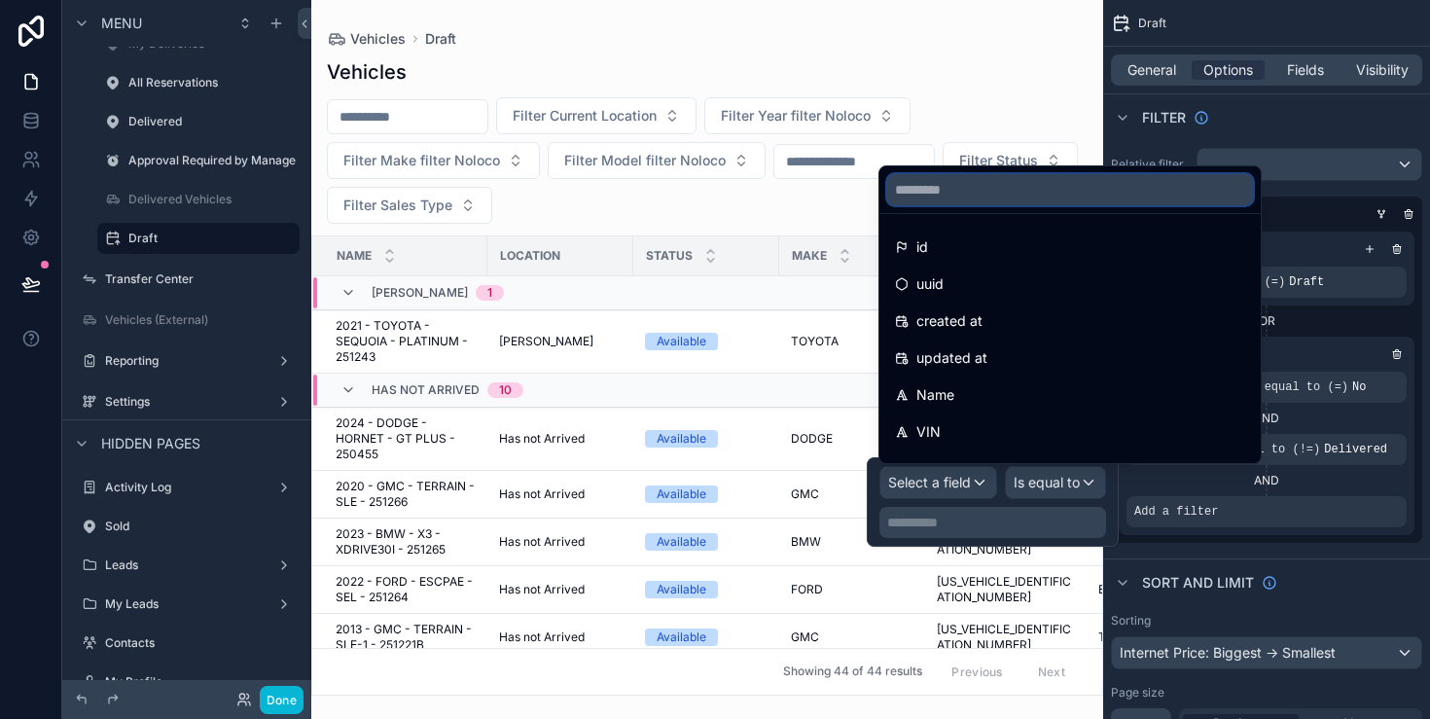
click at [1059, 190] on input "text" at bounding box center [1070, 189] width 366 height 31
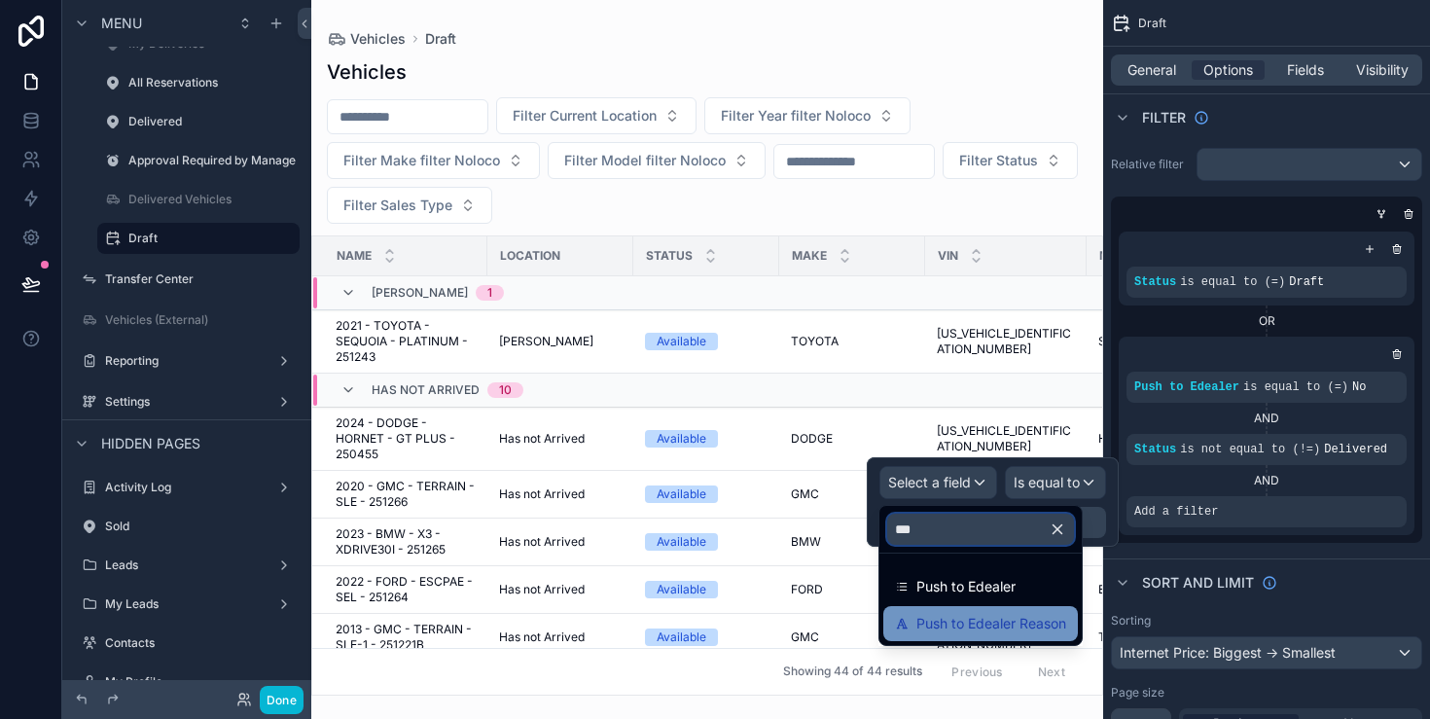
type input "***"
click at [963, 613] on span "Push to Edealer Reason" at bounding box center [992, 623] width 150 height 23
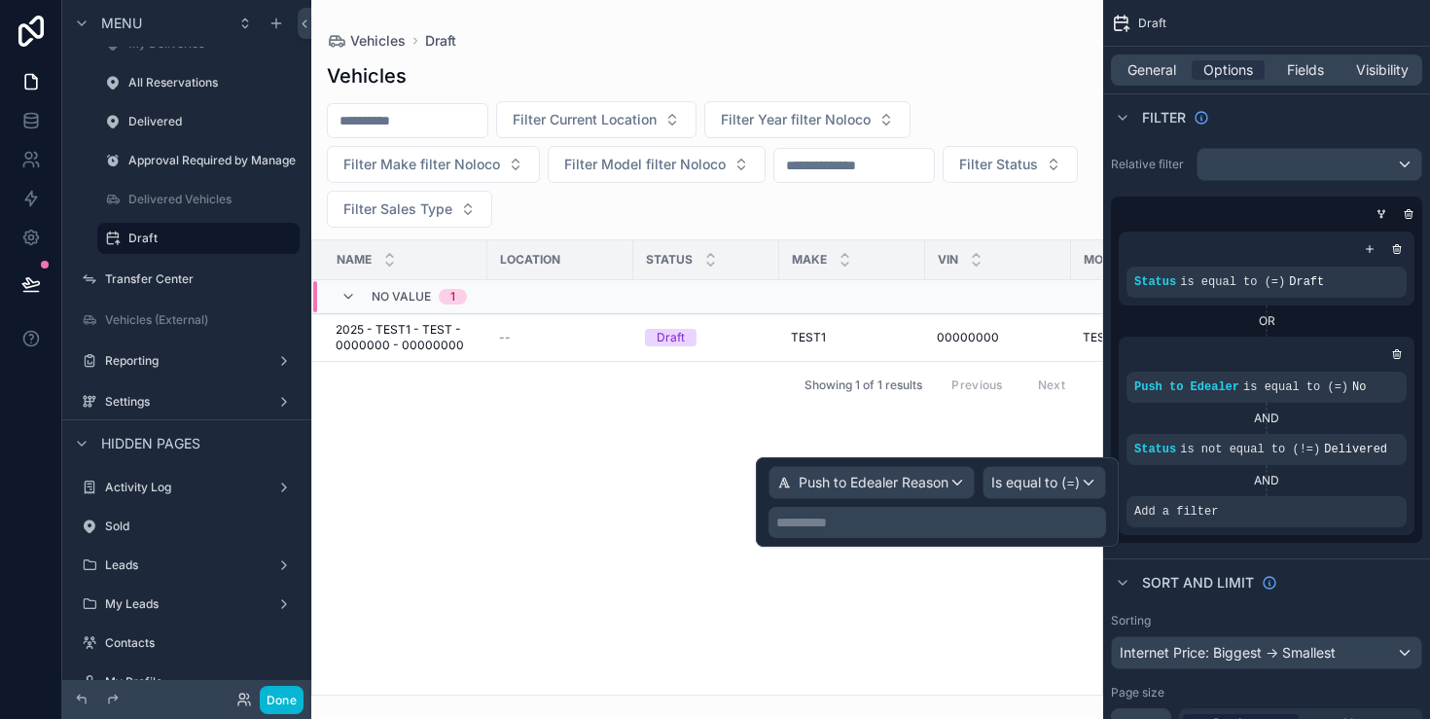
click at [1043, 525] on p "**********" at bounding box center [939, 522] width 326 height 19
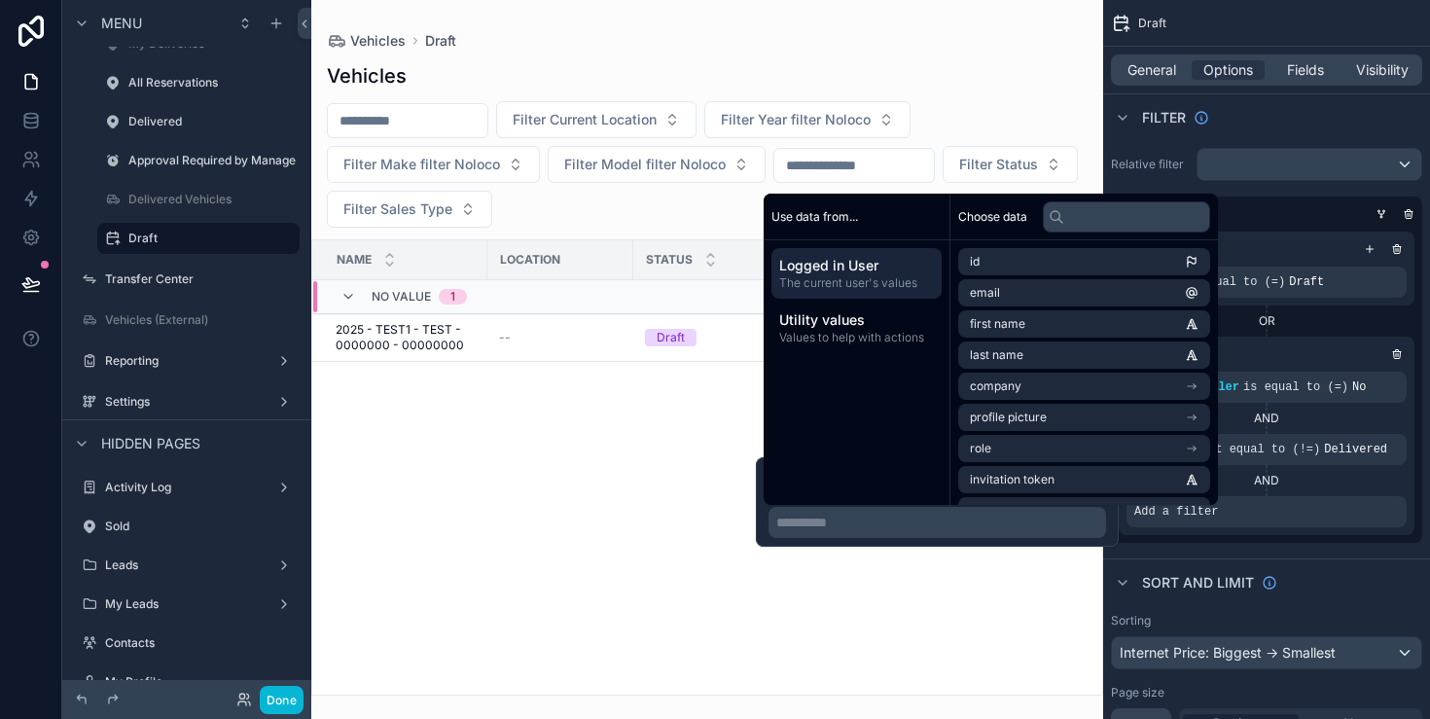
click at [920, 526] on p "**********" at bounding box center [939, 522] width 326 height 19
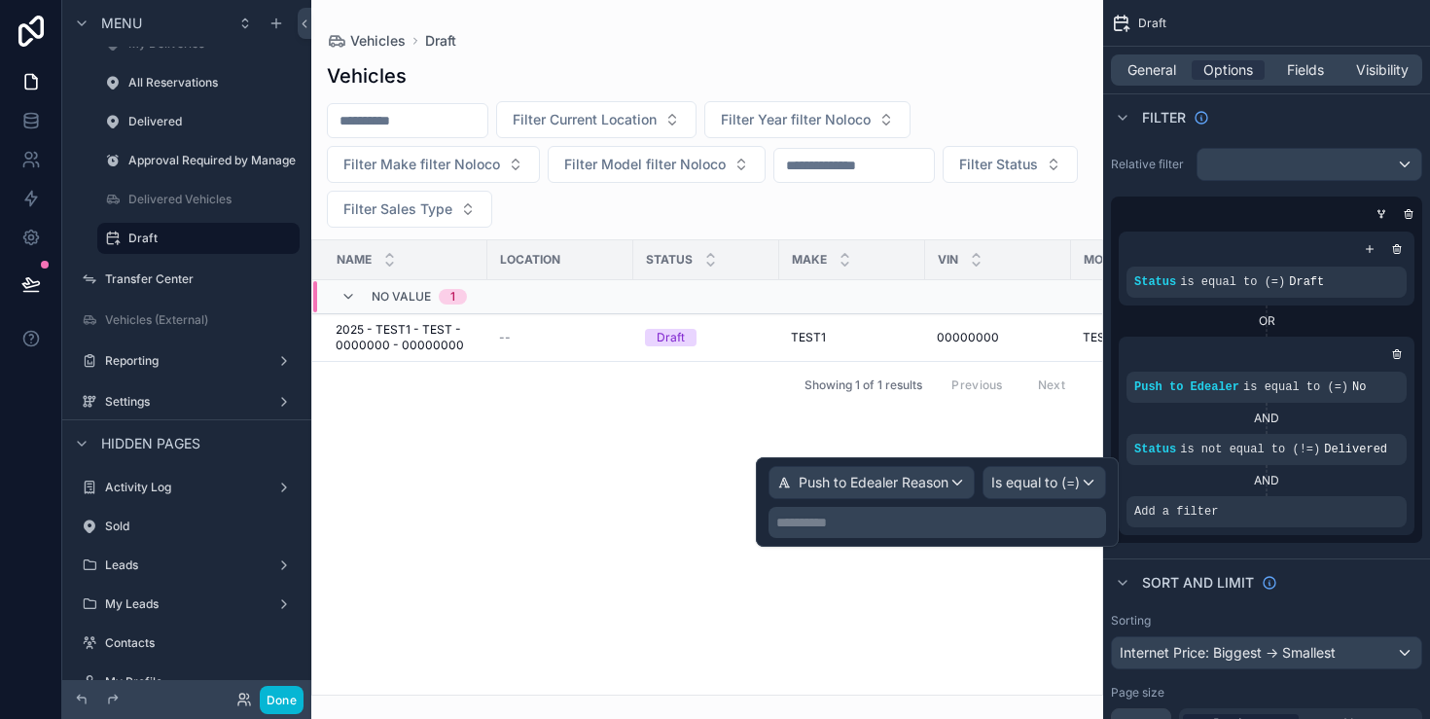
click at [960, 521] on p "**********" at bounding box center [939, 522] width 326 height 19
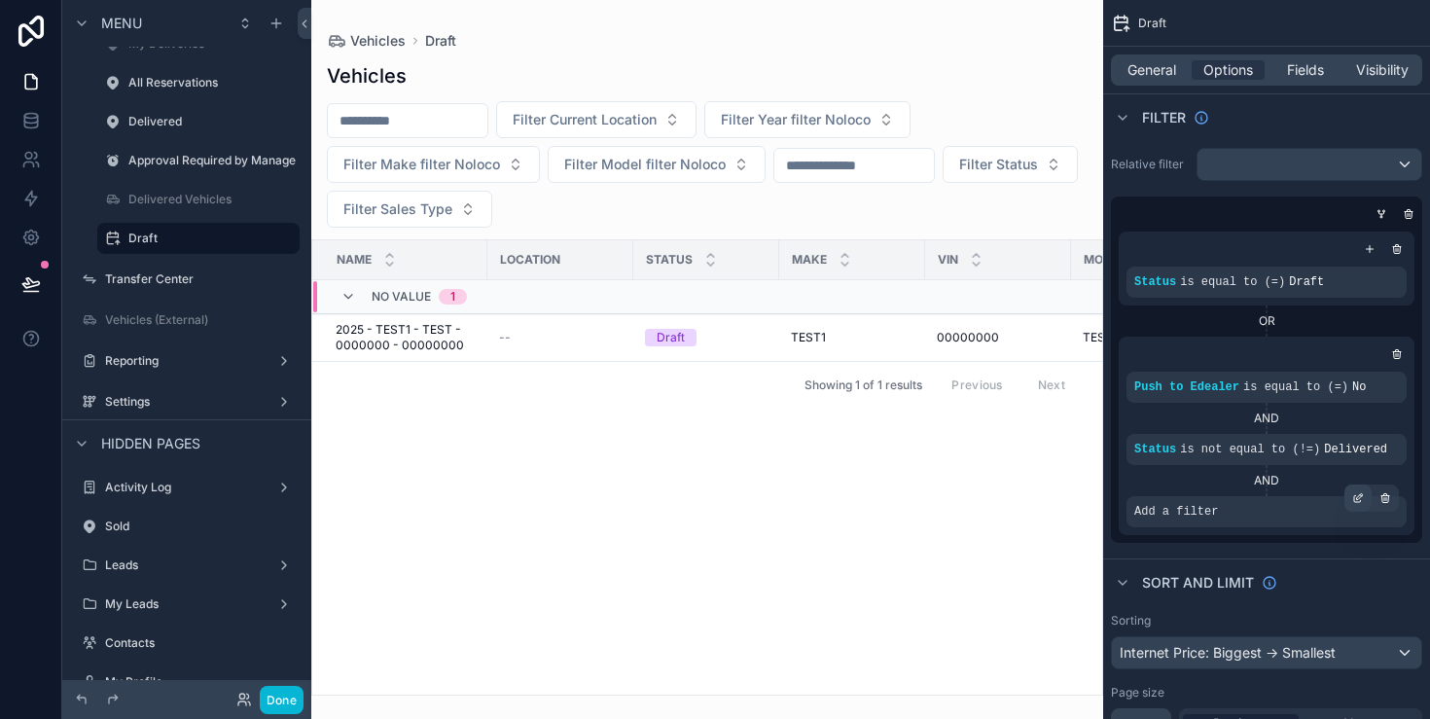
click at [1357, 501] on icon "scrollable content" at bounding box center [1357, 499] width 7 height 7
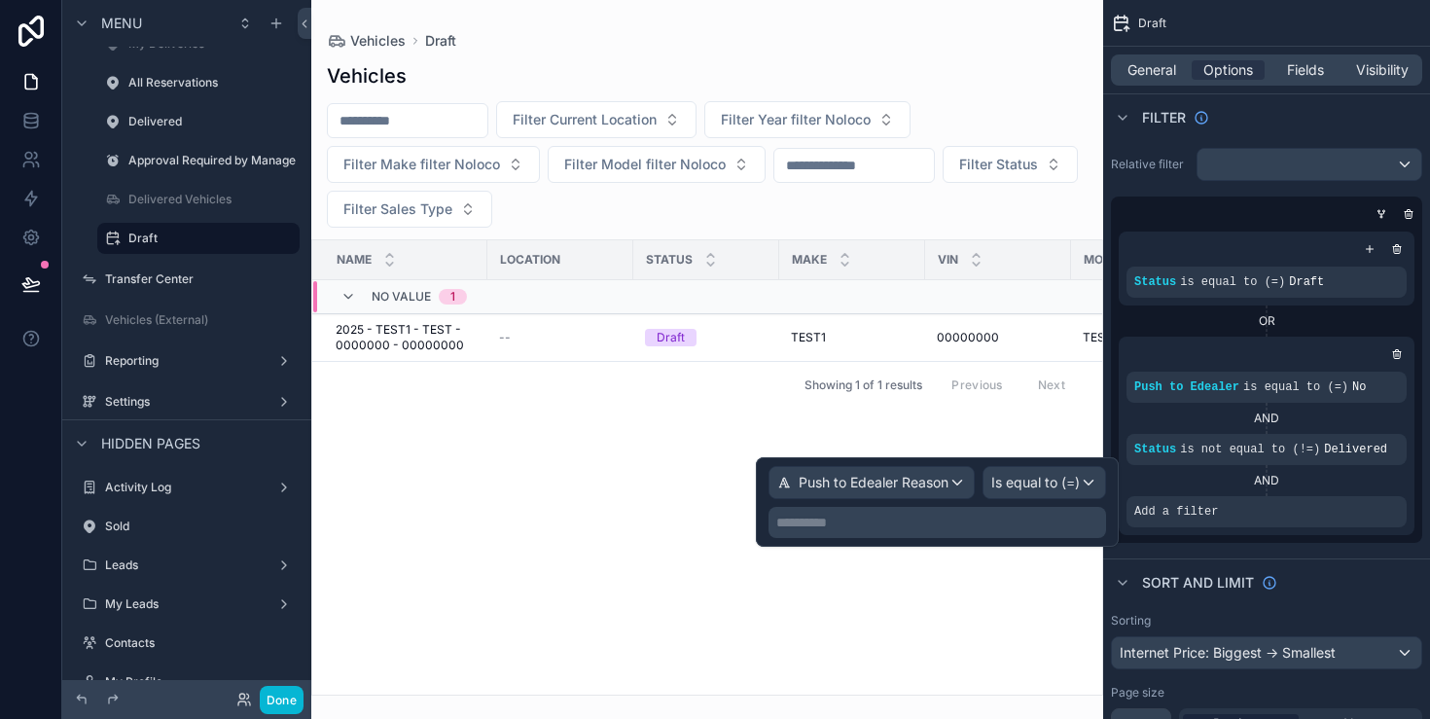
click at [1055, 499] on div "**********" at bounding box center [938, 502] width 338 height 72
click at [1057, 497] on div "Is equal to (=)" at bounding box center [1045, 482] width 122 height 31
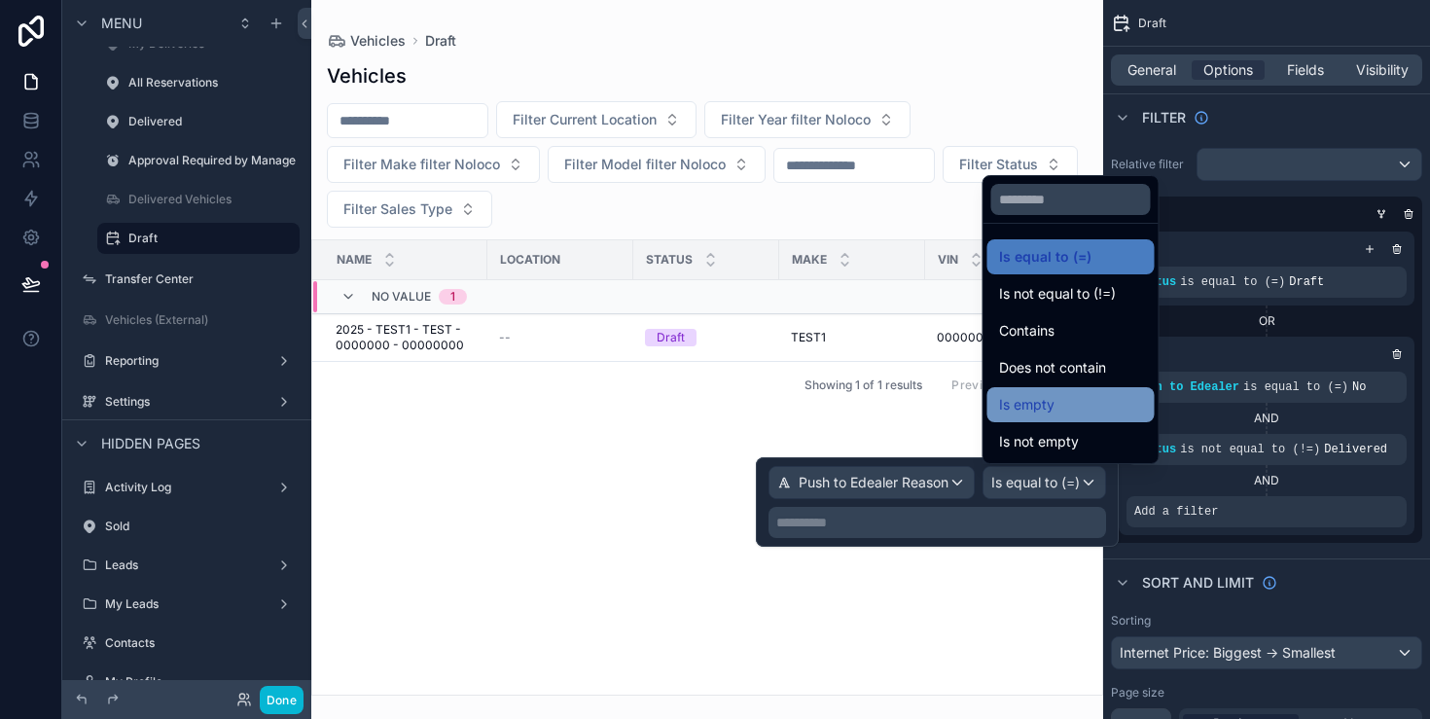
click at [1107, 391] on div "Is empty" at bounding box center [1071, 404] width 167 height 35
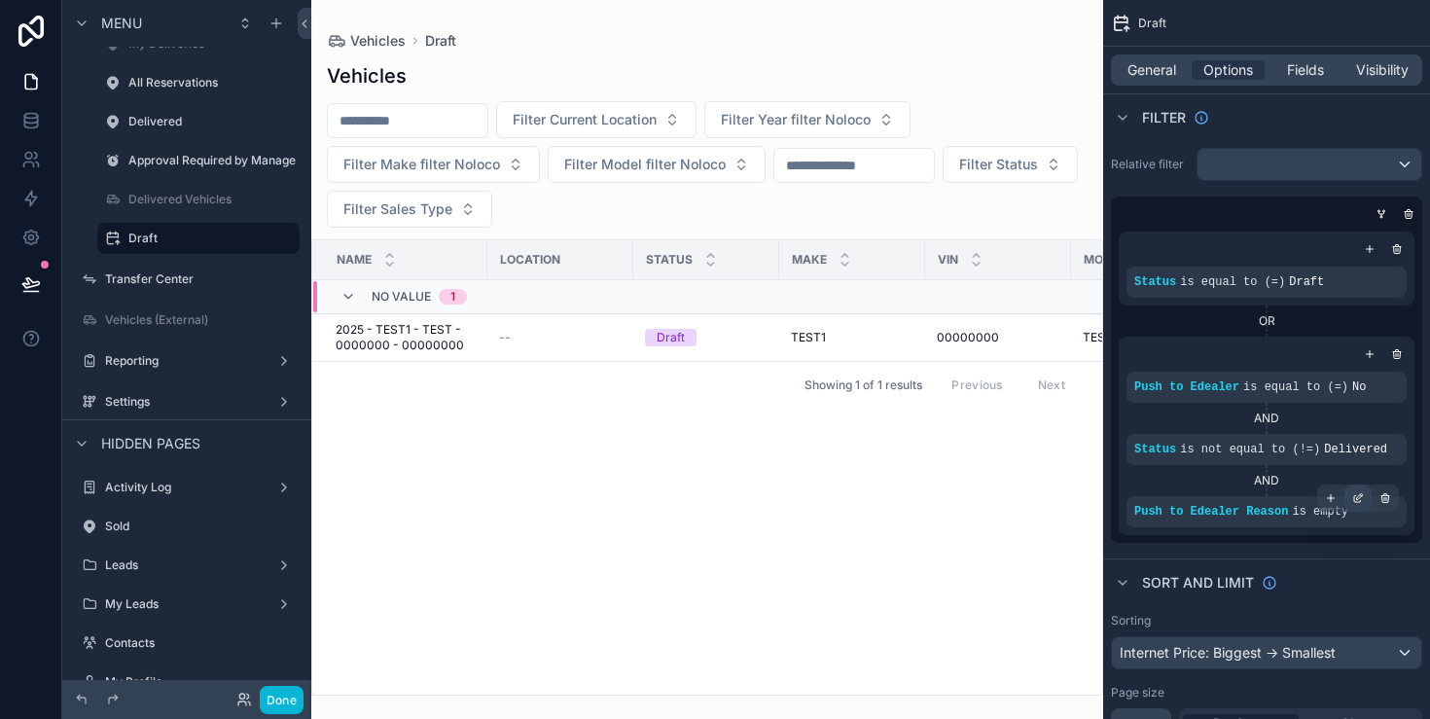
click at [1355, 501] on icon "scrollable content" at bounding box center [1359, 498] width 12 height 12
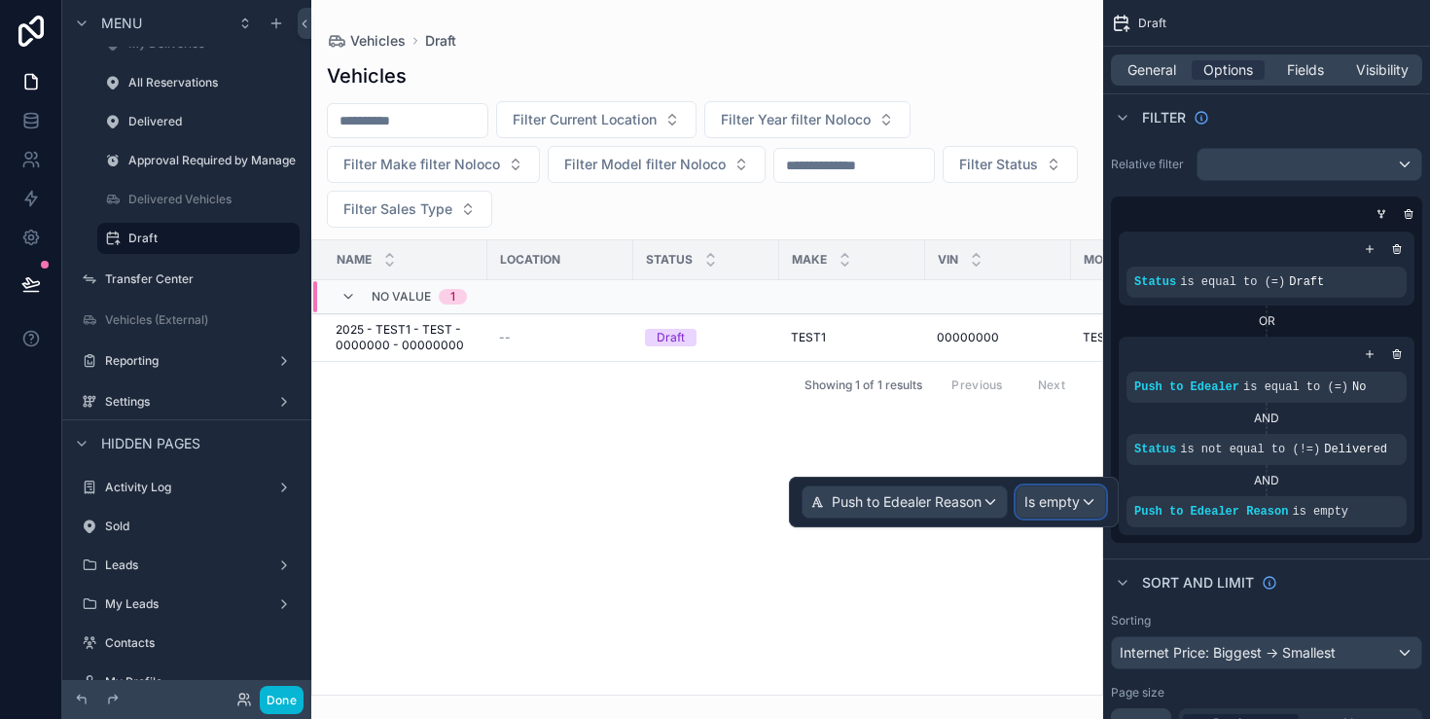
click at [1062, 509] on span "Is empty" at bounding box center [1052, 501] width 55 height 19
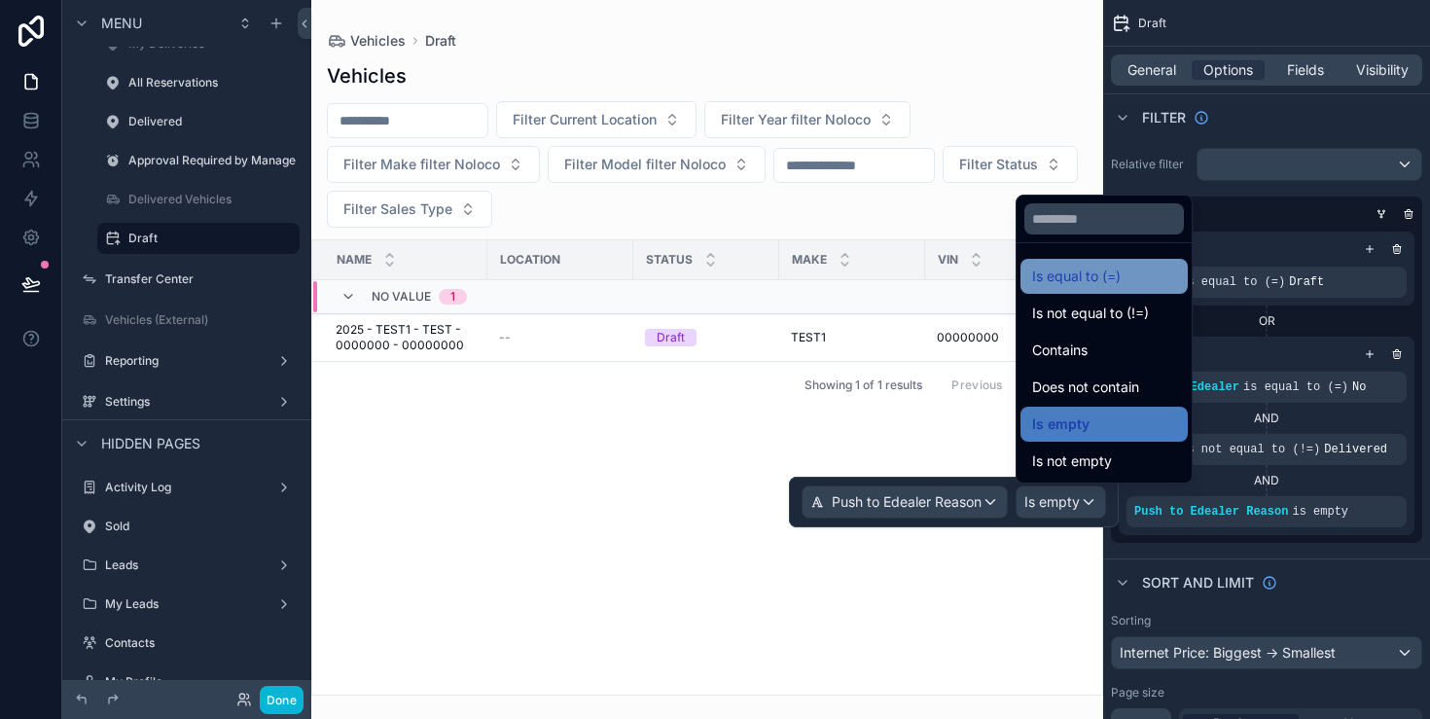
drag, startPoint x: 1123, startPoint y: 359, endPoint x: 1156, endPoint y: 276, distance: 89.1
click at [1156, 276] on ul "Is equal to (=) Is not equal to (!=) Contains Does not contain Is empty Is not …" at bounding box center [1104, 362] width 175 height 239
click at [1156, 276] on div "Is equal to (=)" at bounding box center [1104, 276] width 144 height 23
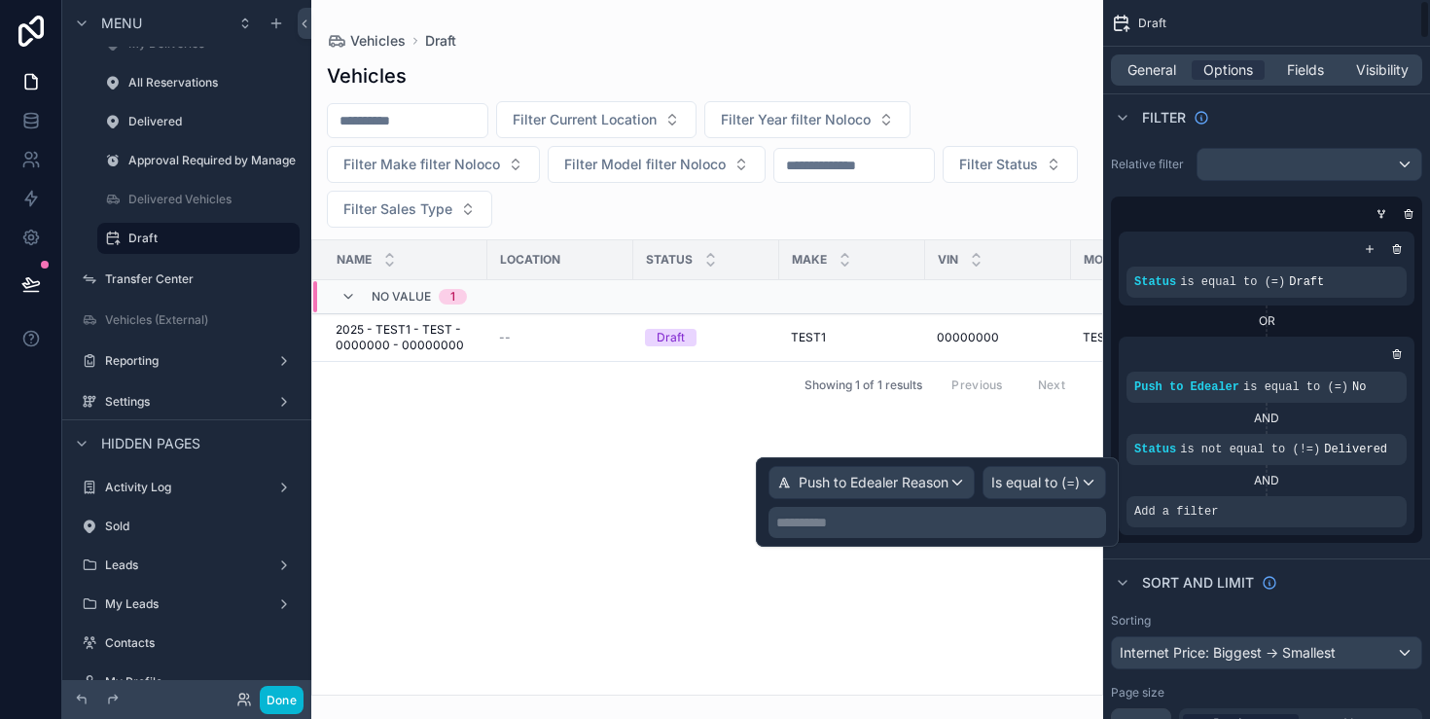
click at [941, 513] on p "**********" at bounding box center [939, 522] width 326 height 19
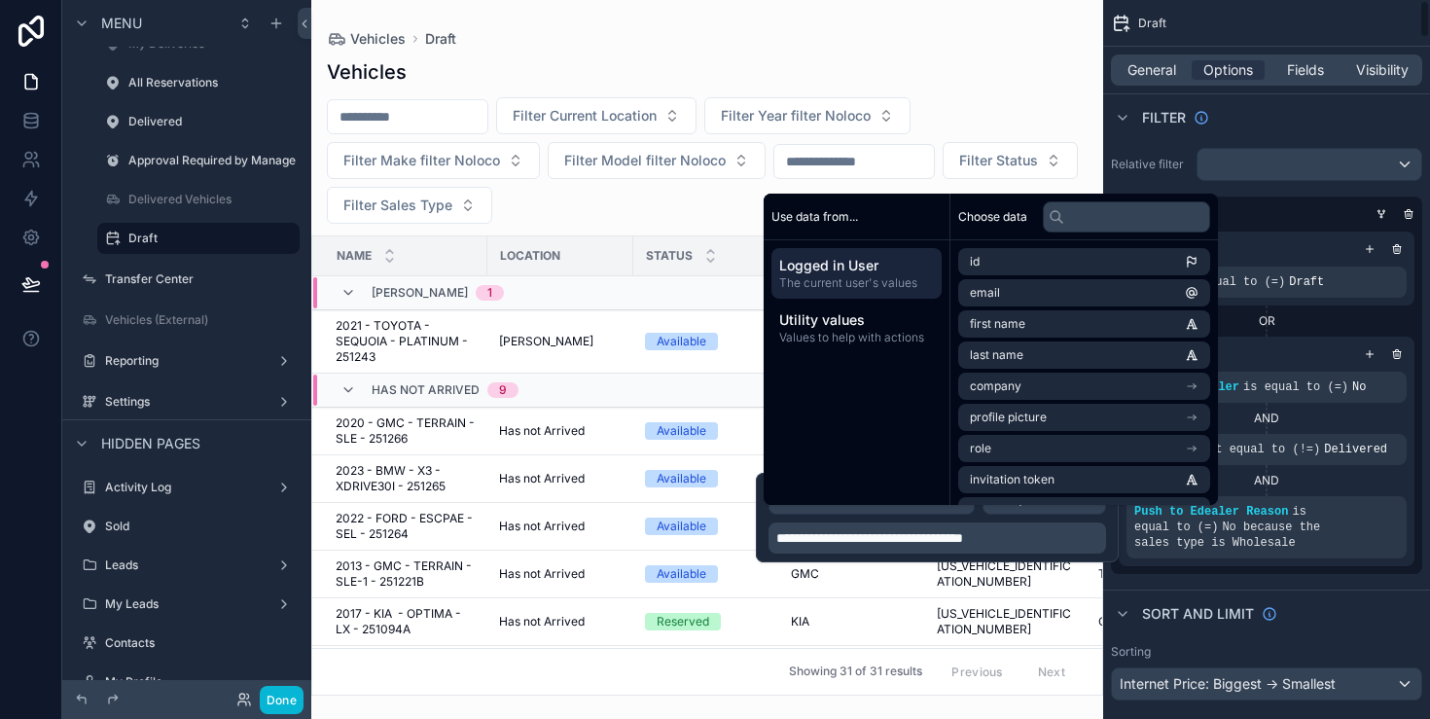
click at [1192, 563] on div "Push to Edealer is equal to (=) No AND Status is not equal to (!=) Delivered AN…" at bounding box center [1267, 452] width 296 height 230
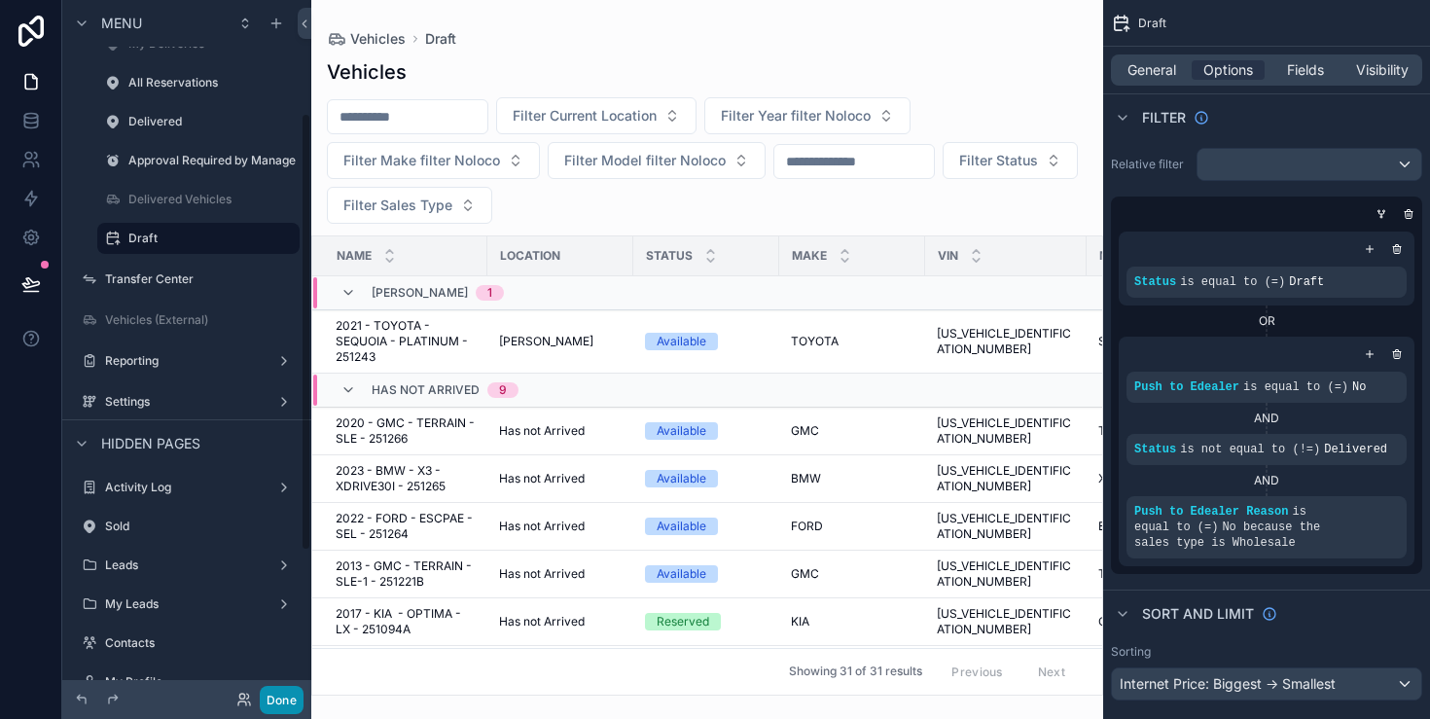
click at [271, 695] on button "Done" at bounding box center [282, 700] width 44 height 28
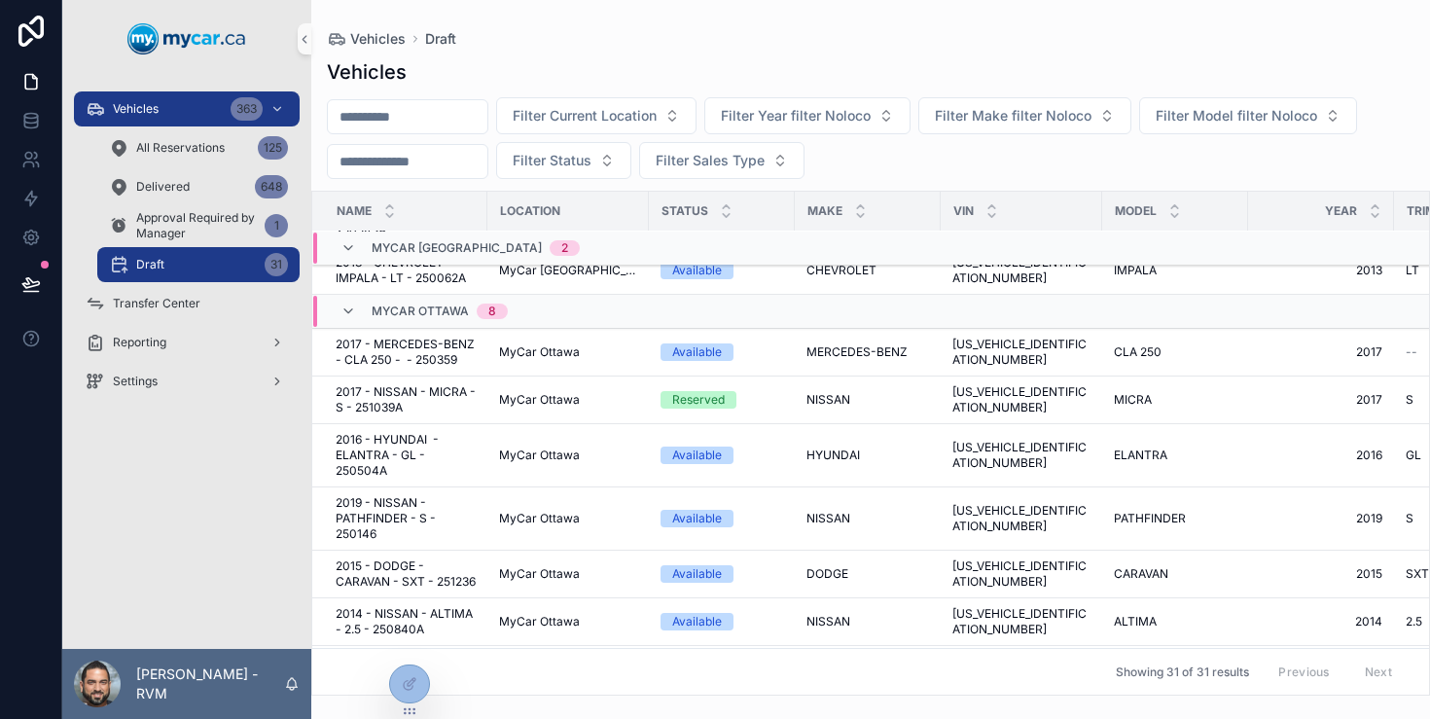
scroll to position [1245, 0]
click at [559, 452] on span "MyCar Ottawa" at bounding box center [539, 457] width 81 height 16
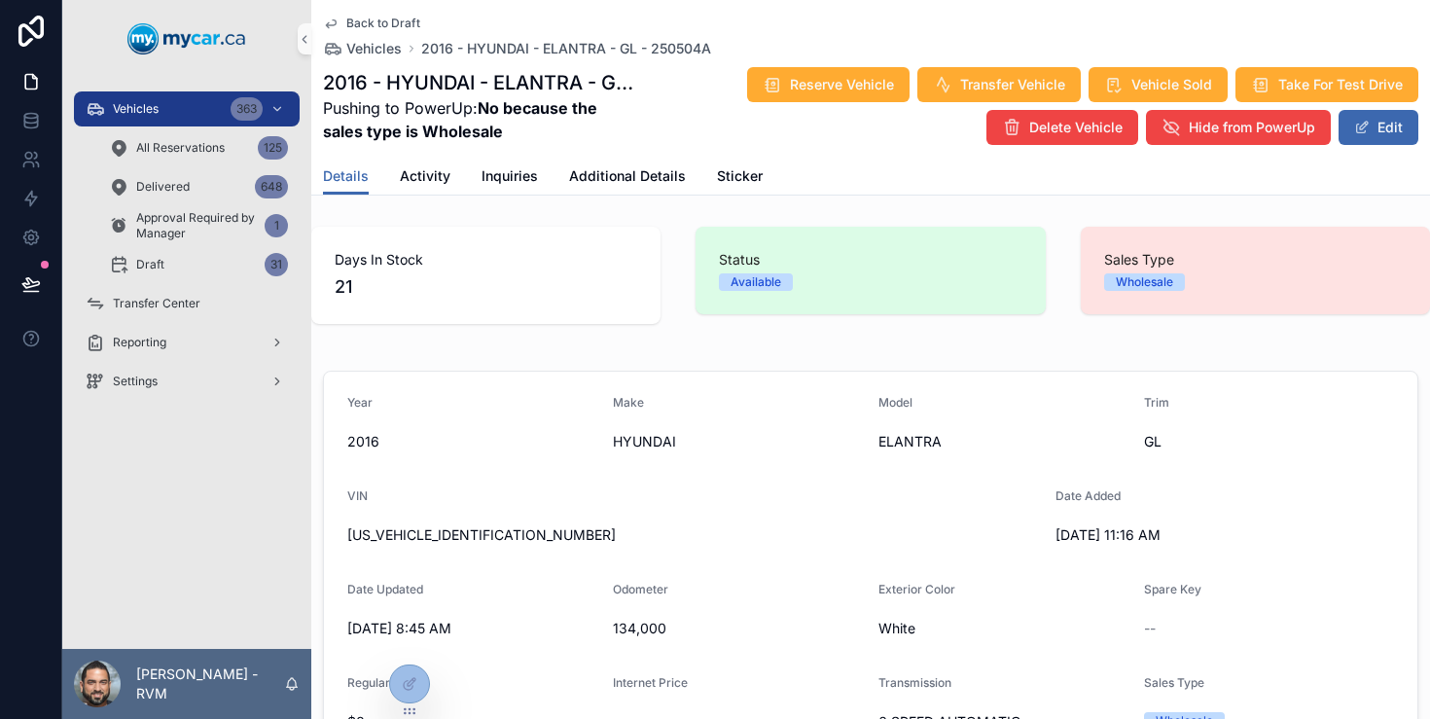
click at [487, 110] on strong "No because the sales type is Wholesale" at bounding box center [460, 119] width 274 height 43
drag, startPoint x: 487, startPoint y: 110, endPoint x: 487, endPoint y: 122, distance: 11.7
click at [487, 122] on strong "No because the sales type is Wholesale" at bounding box center [460, 119] width 274 height 43
copy strong "No because the sales type is Wholesale"
click at [411, 676] on icon at bounding box center [410, 684] width 16 height 16
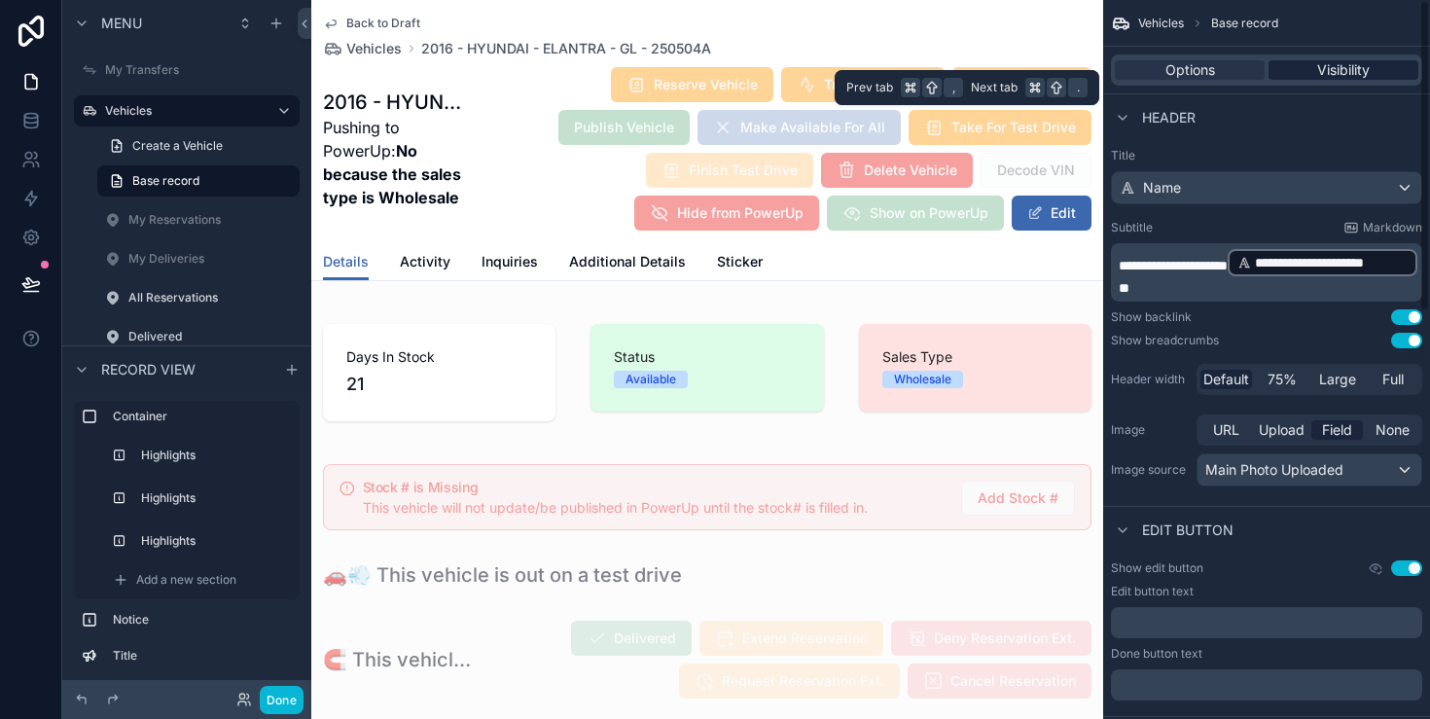
click at [1308, 65] on div "Visibility" at bounding box center [1344, 69] width 150 height 19
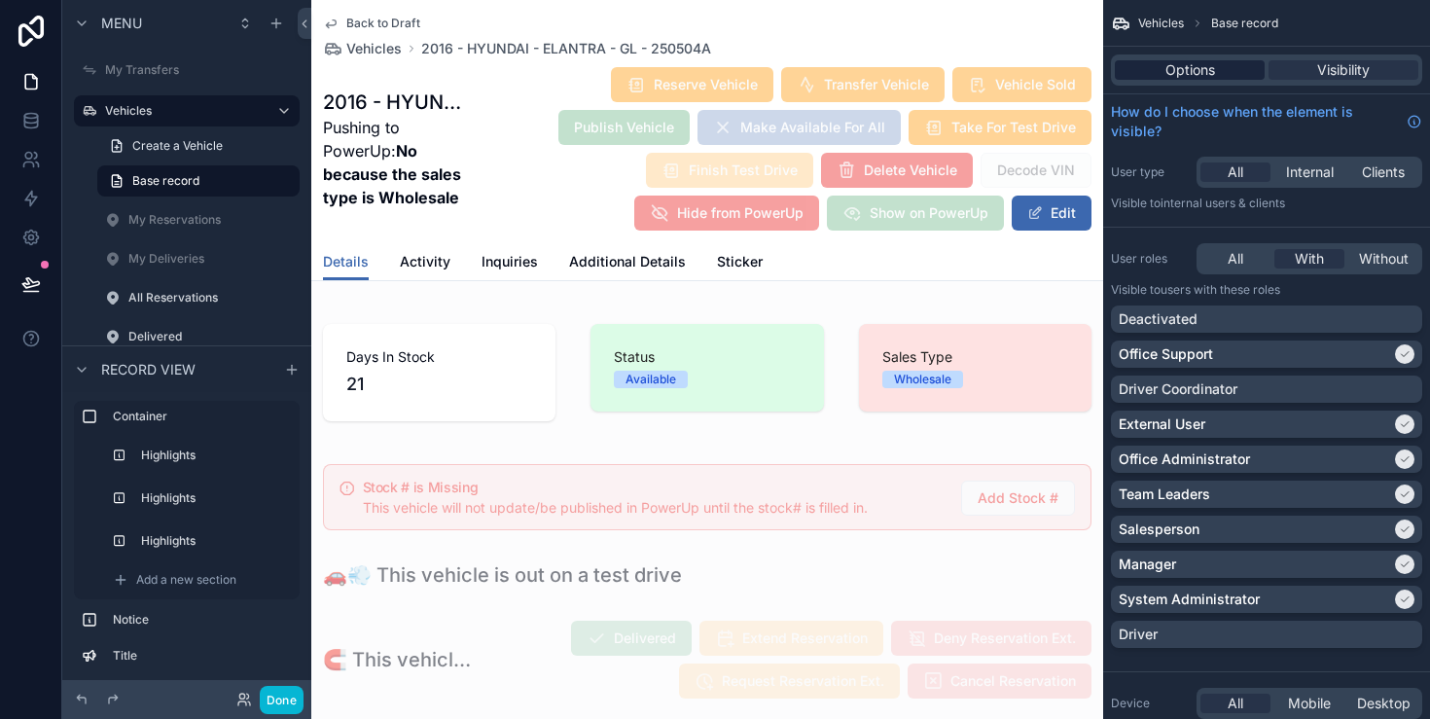
click at [1240, 75] on div "Options" at bounding box center [1190, 69] width 150 height 19
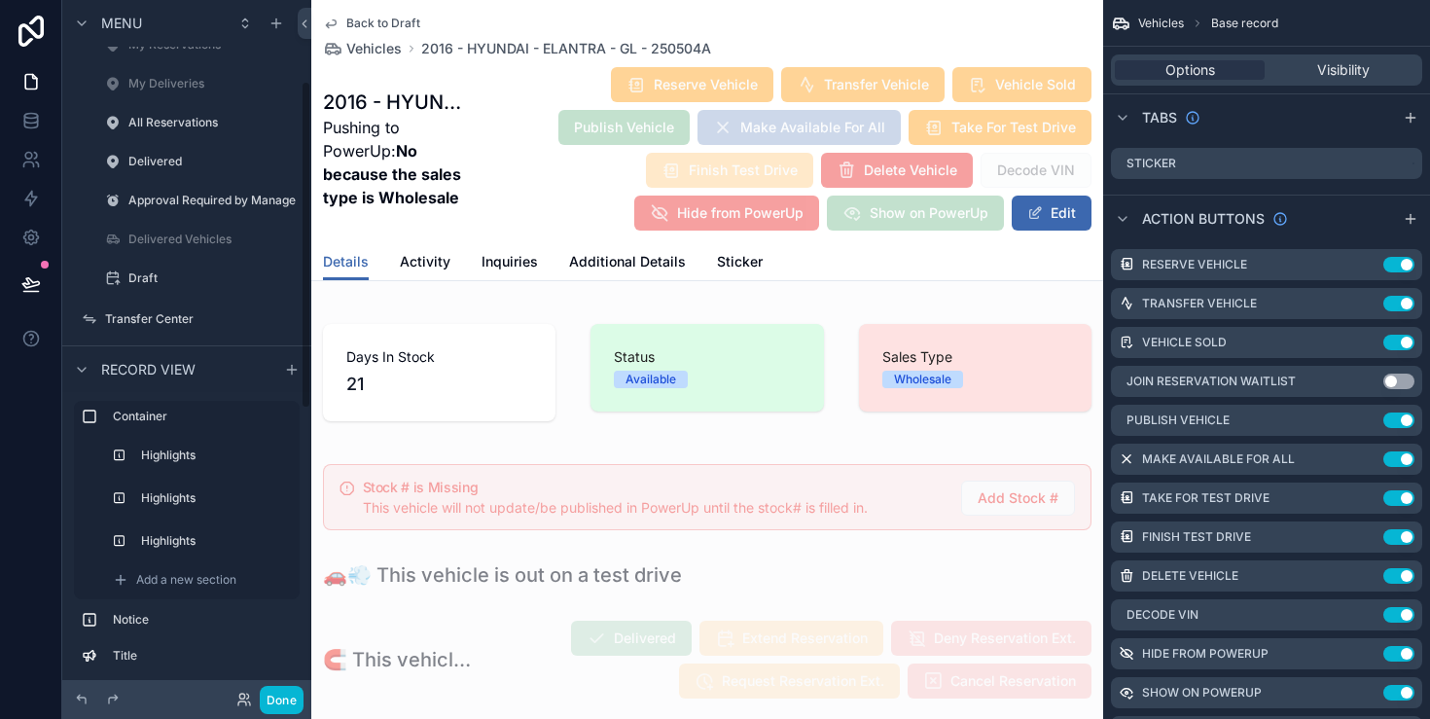
scroll to position [176, 0]
click at [217, 266] on div "Draft" at bounding box center [198, 277] width 140 height 23
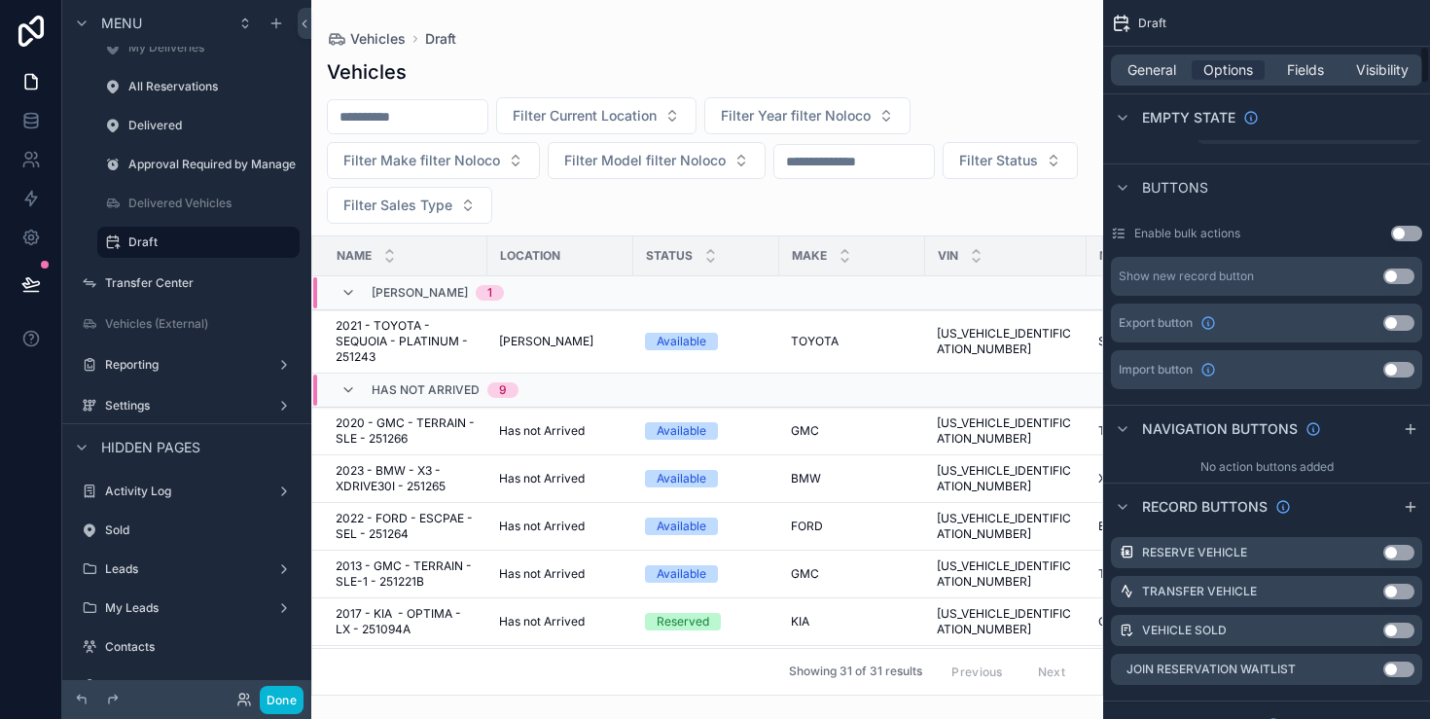
scroll to position [762, 0]
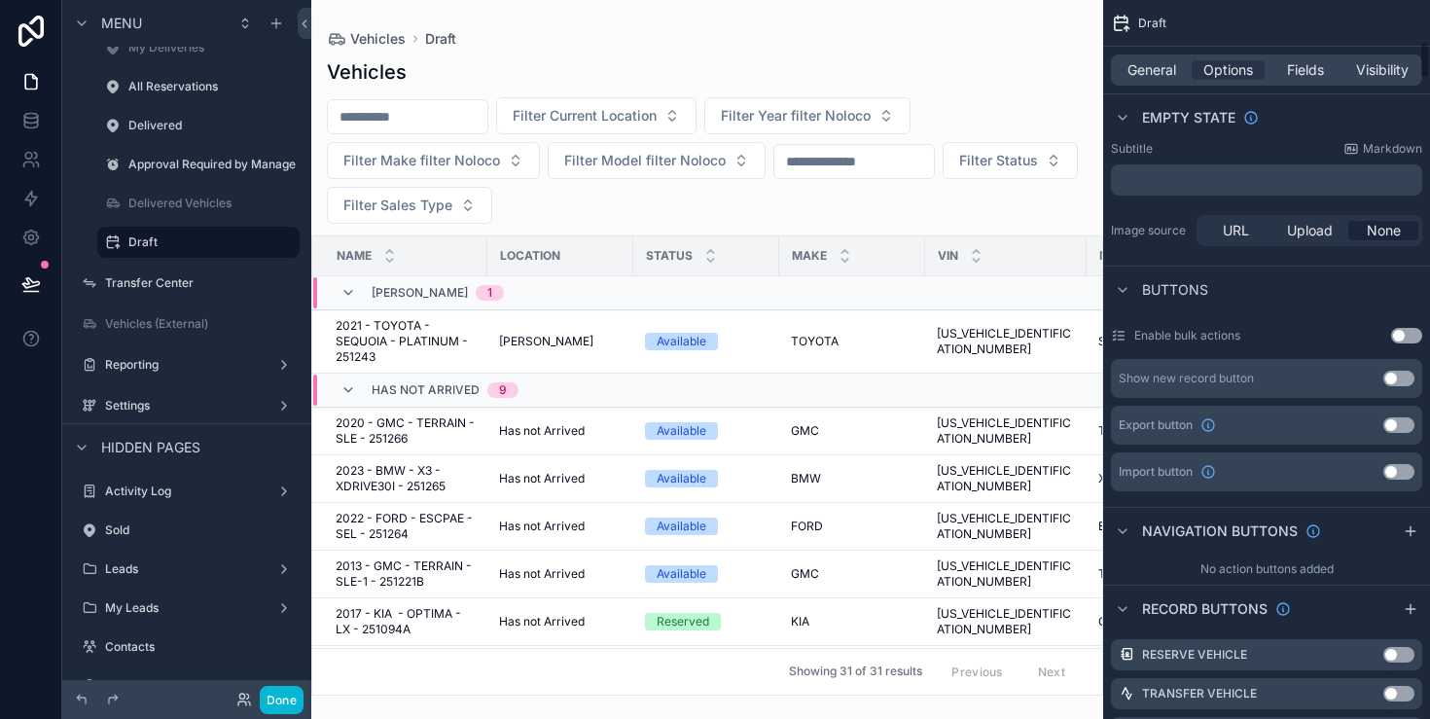
click at [1311, 84] on div "General Options Fields Visibility" at bounding box center [1266, 69] width 311 height 31
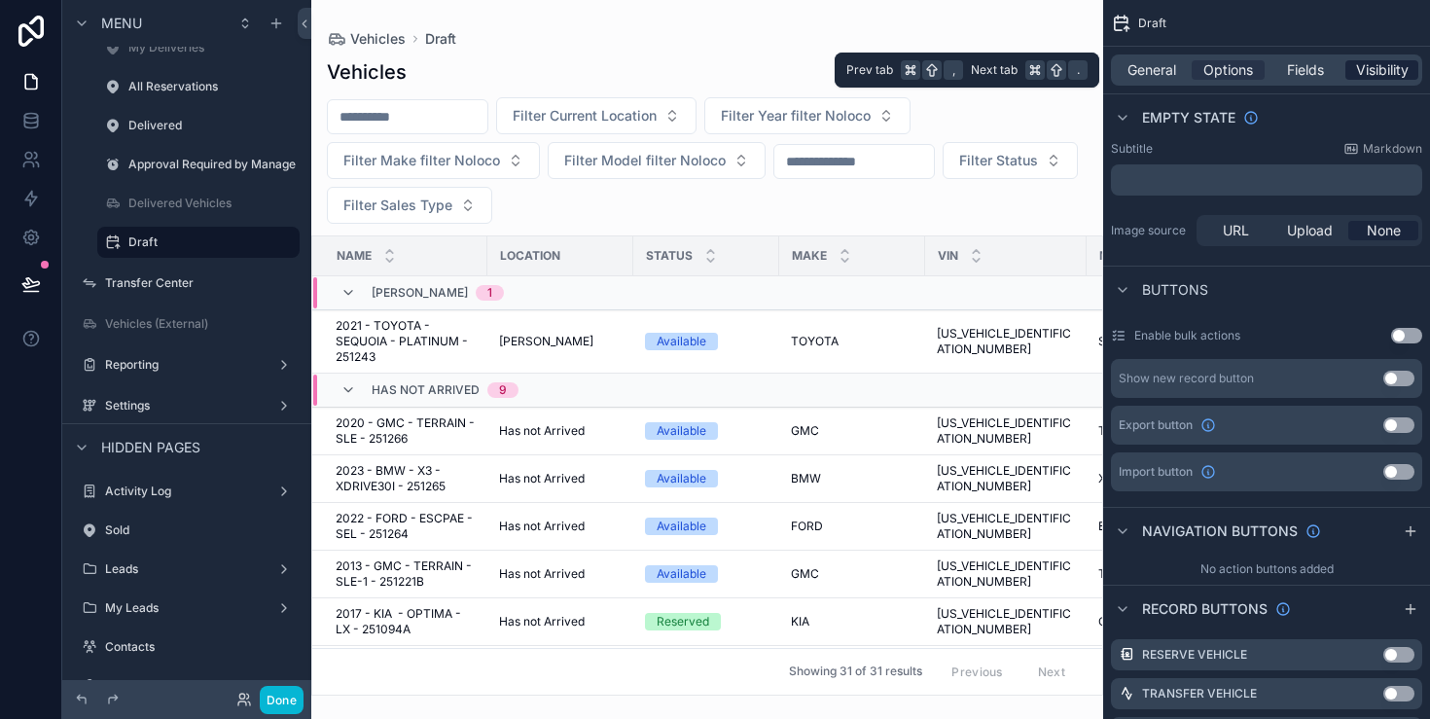
click at [1351, 72] on div "Visibility" at bounding box center [1382, 69] width 73 height 19
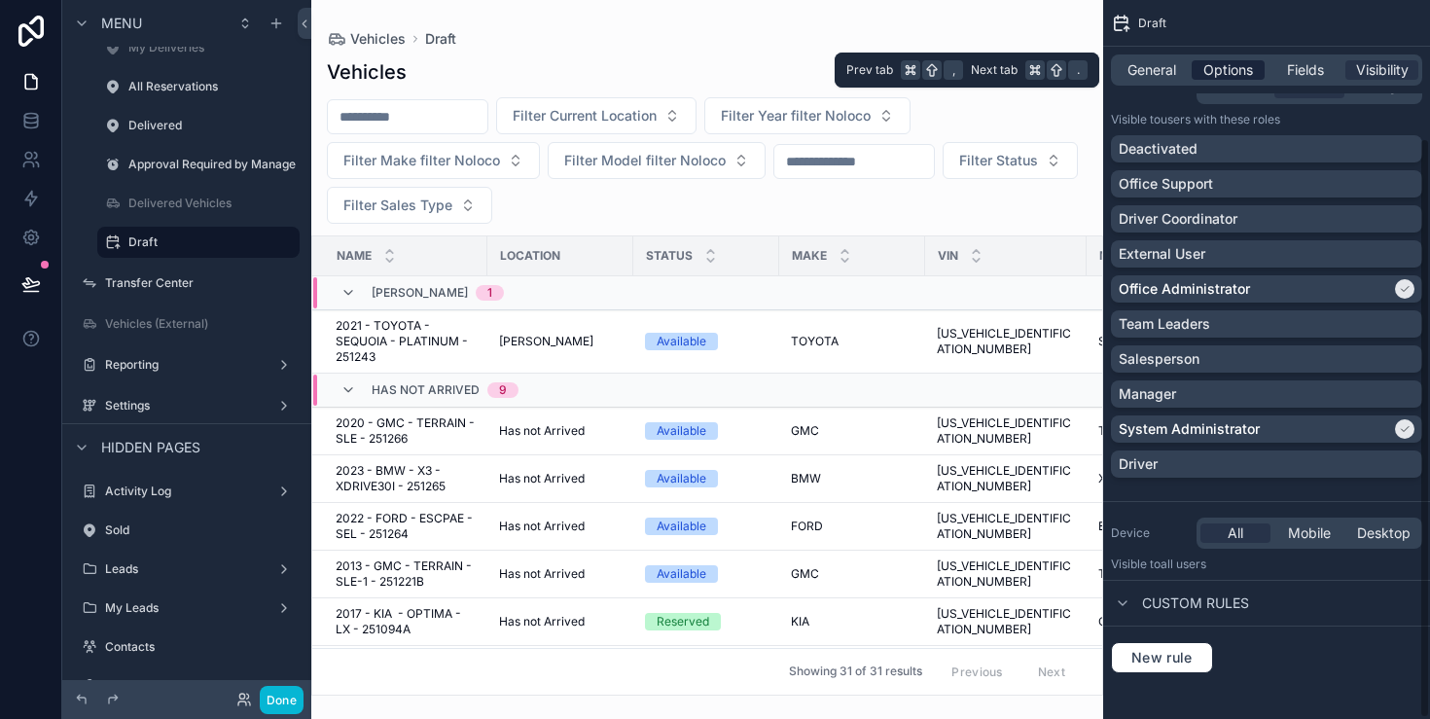
click at [1256, 70] on div "Options" at bounding box center [1228, 69] width 73 height 19
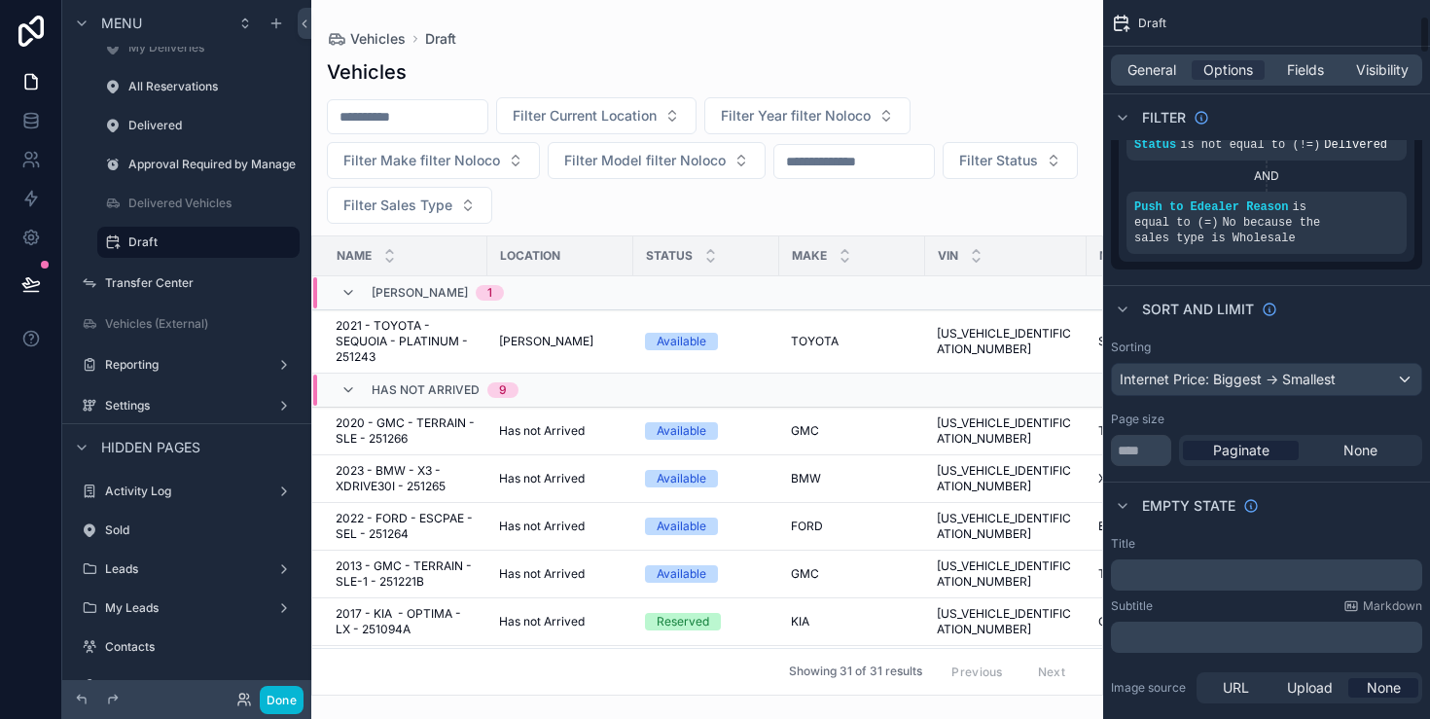
scroll to position [0, 0]
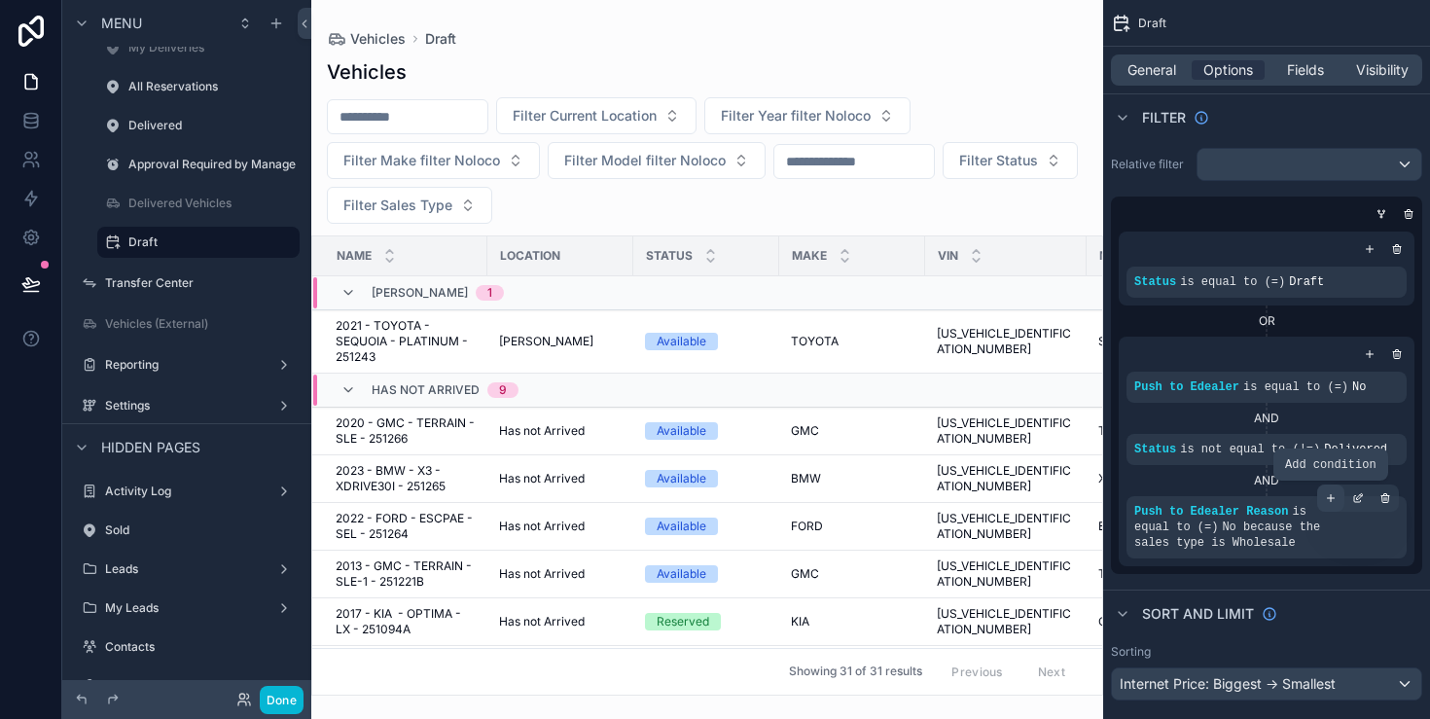
click at [1334, 498] on icon "scrollable content" at bounding box center [1331, 498] width 7 height 0
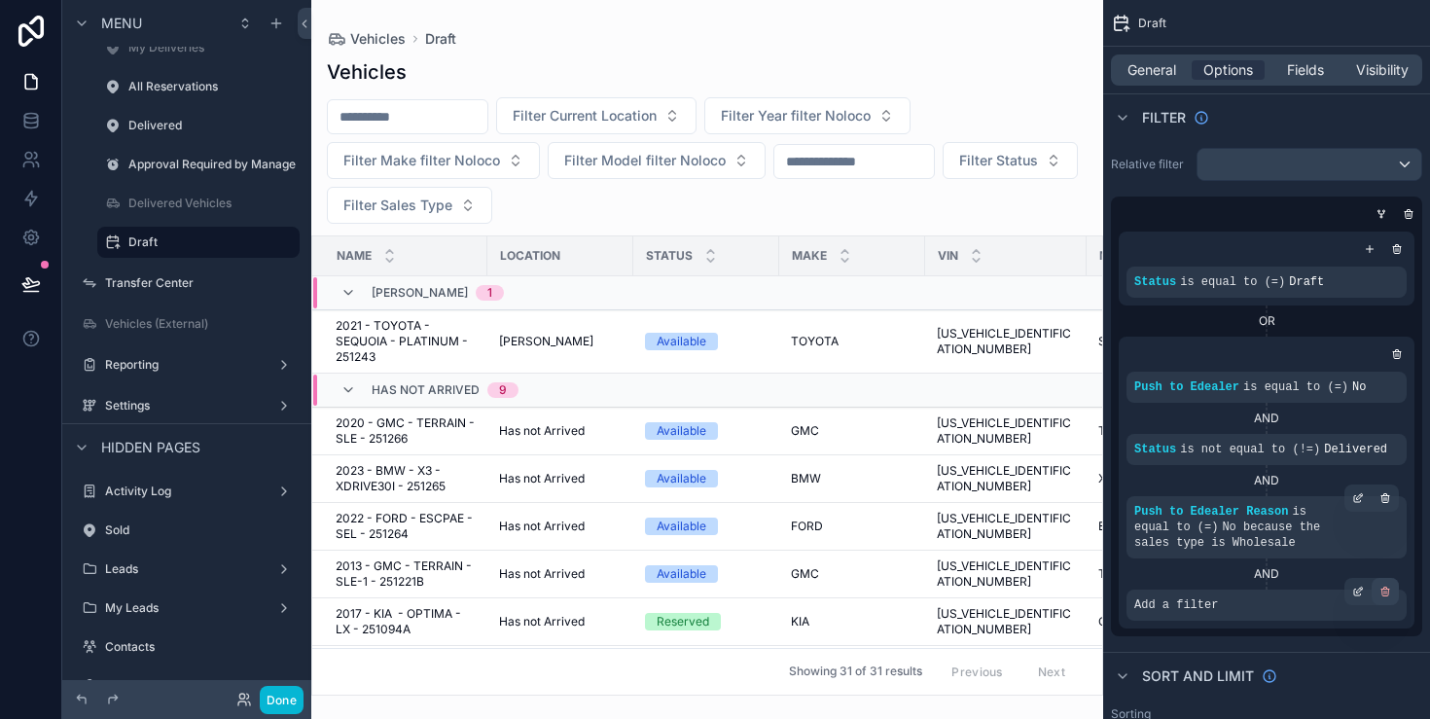
click at [1391, 589] on div "scrollable content" at bounding box center [1385, 591] width 27 height 27
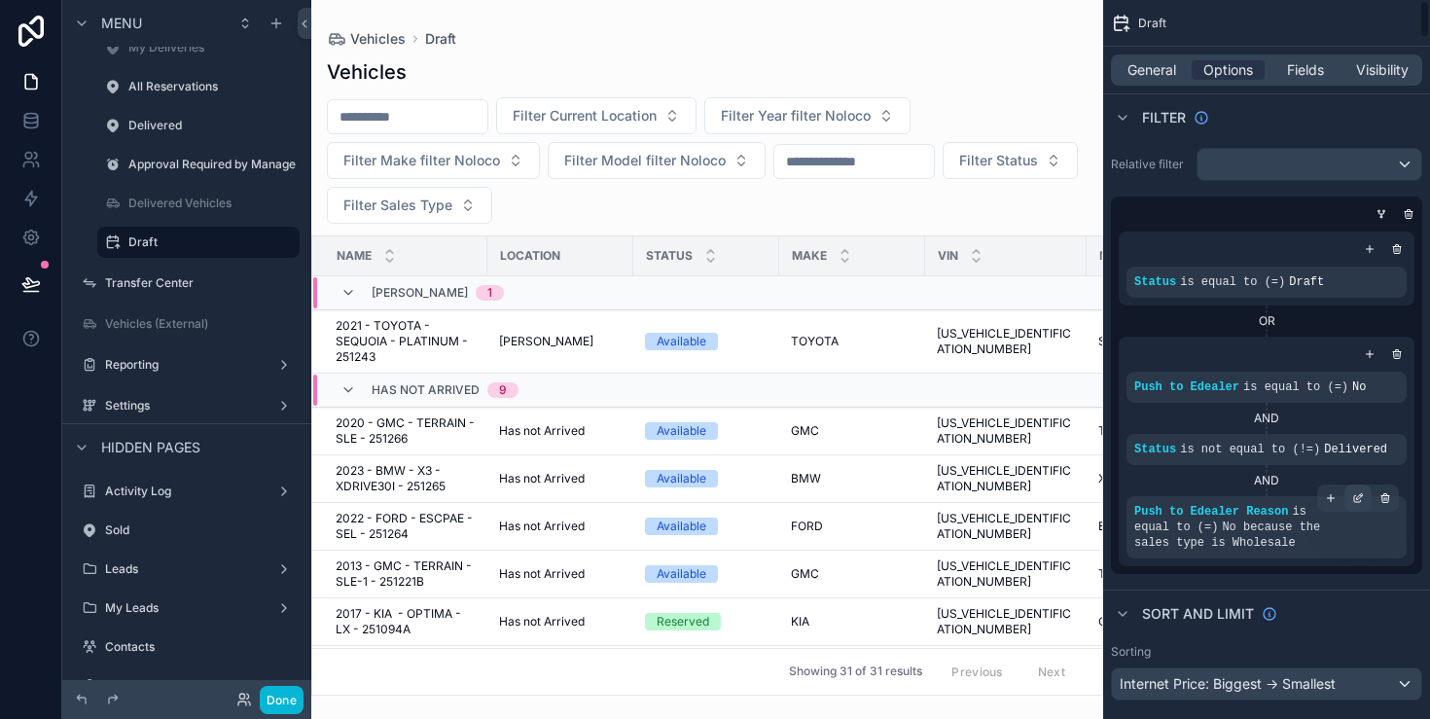
click at [1357, 493] on icon "scrollable content" at bounding box center [1359, 498] width 12 height 12
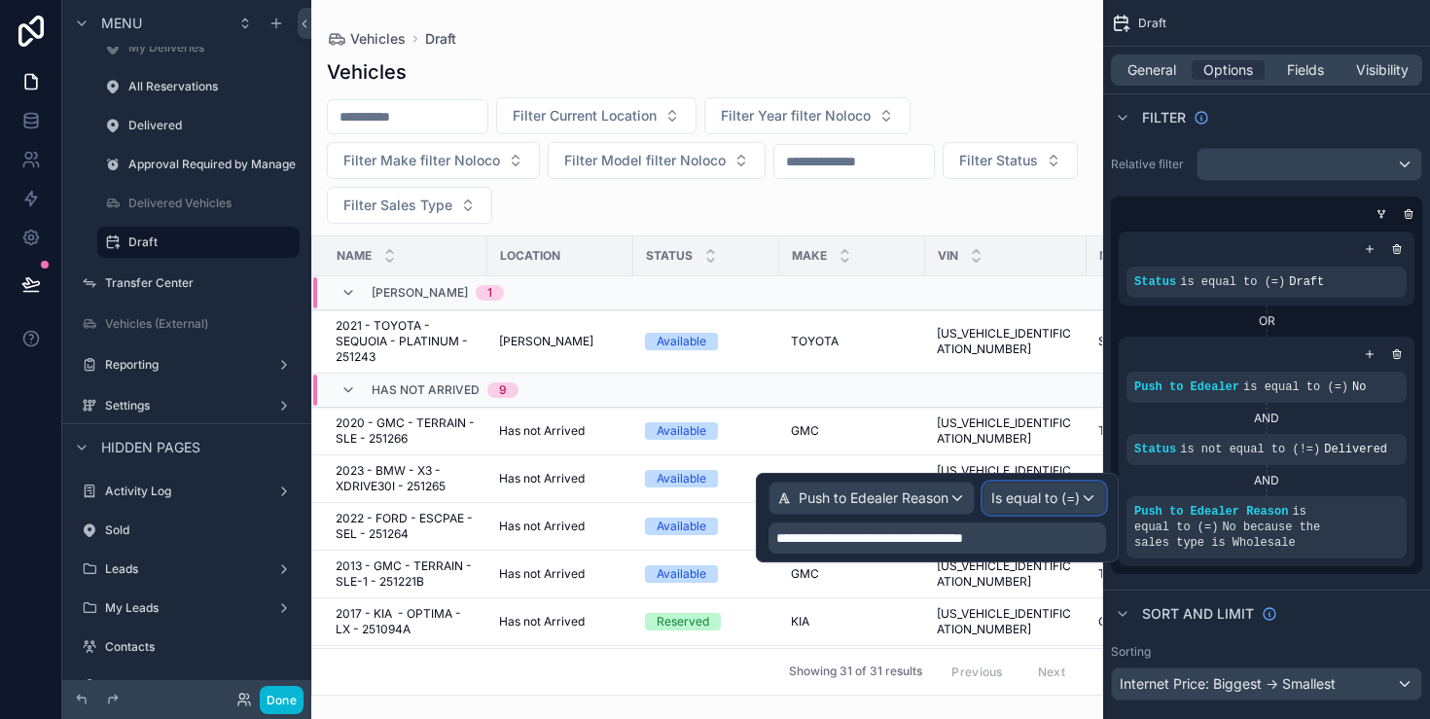
click at [1028, 487] on div "Is equal to (=)" at bounding box center [1045, 498] width 122 height 31
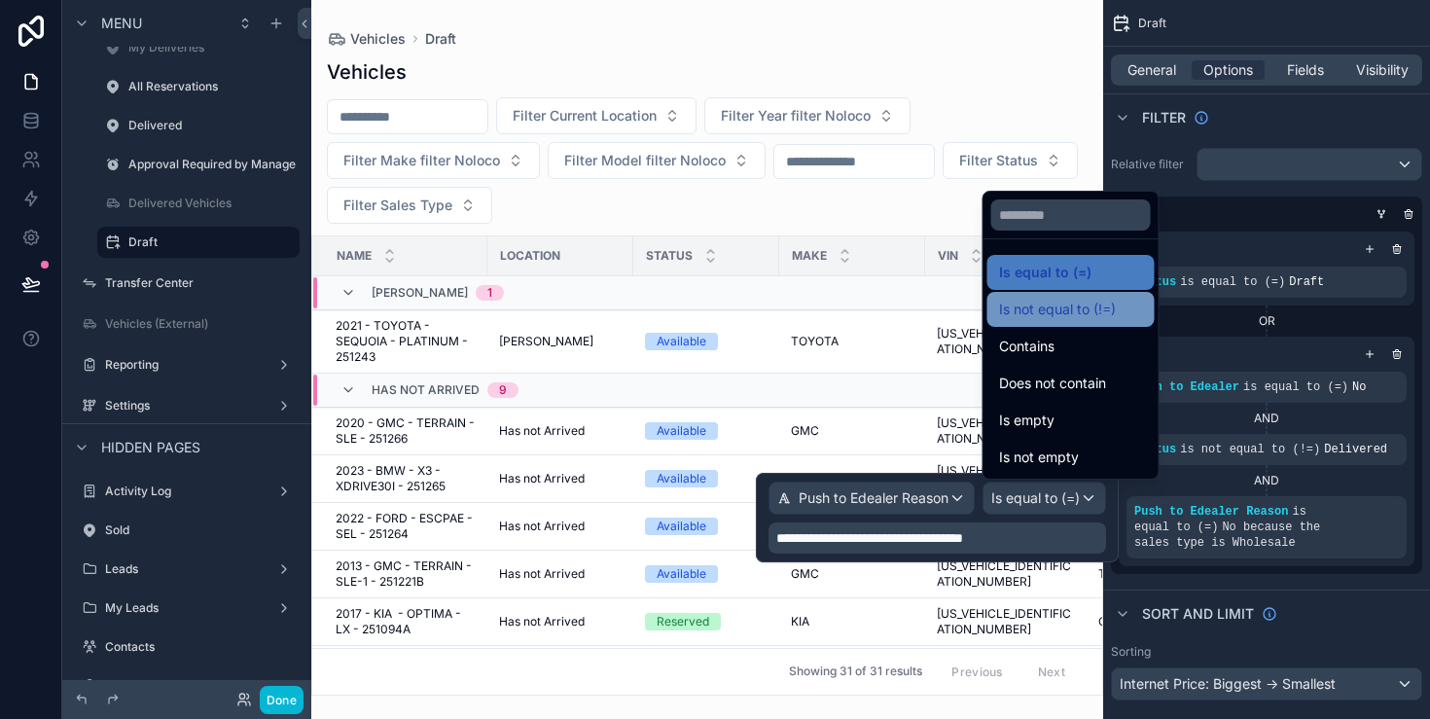
click at [1103, 313] on span "Is not equal to (!=)" at bounding box center [1057, 309] width 117 height 23
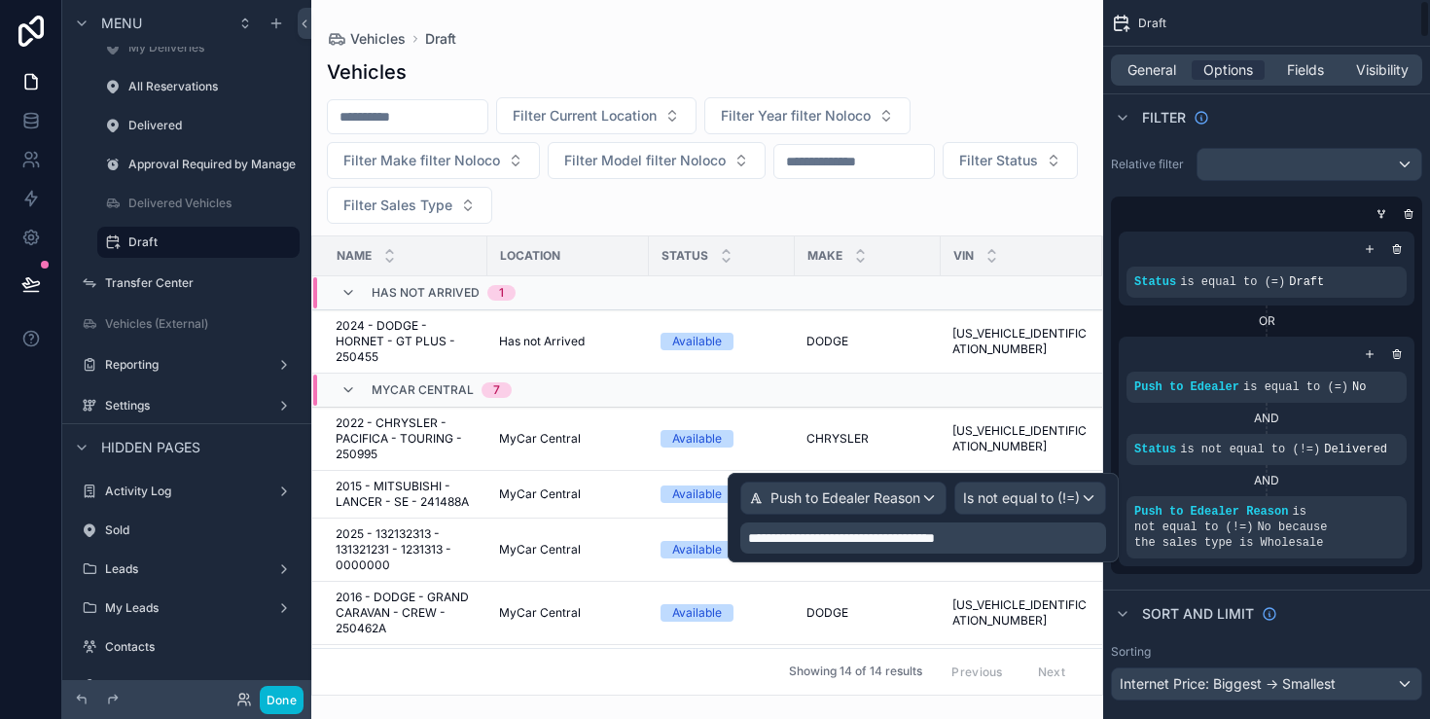
click at [1262, 565] on div "Push to Edealer is equal to (=) No AND Status is not equal to (!=) Delivered AN…" at bounding box center [1267, 452] width 296 height 230
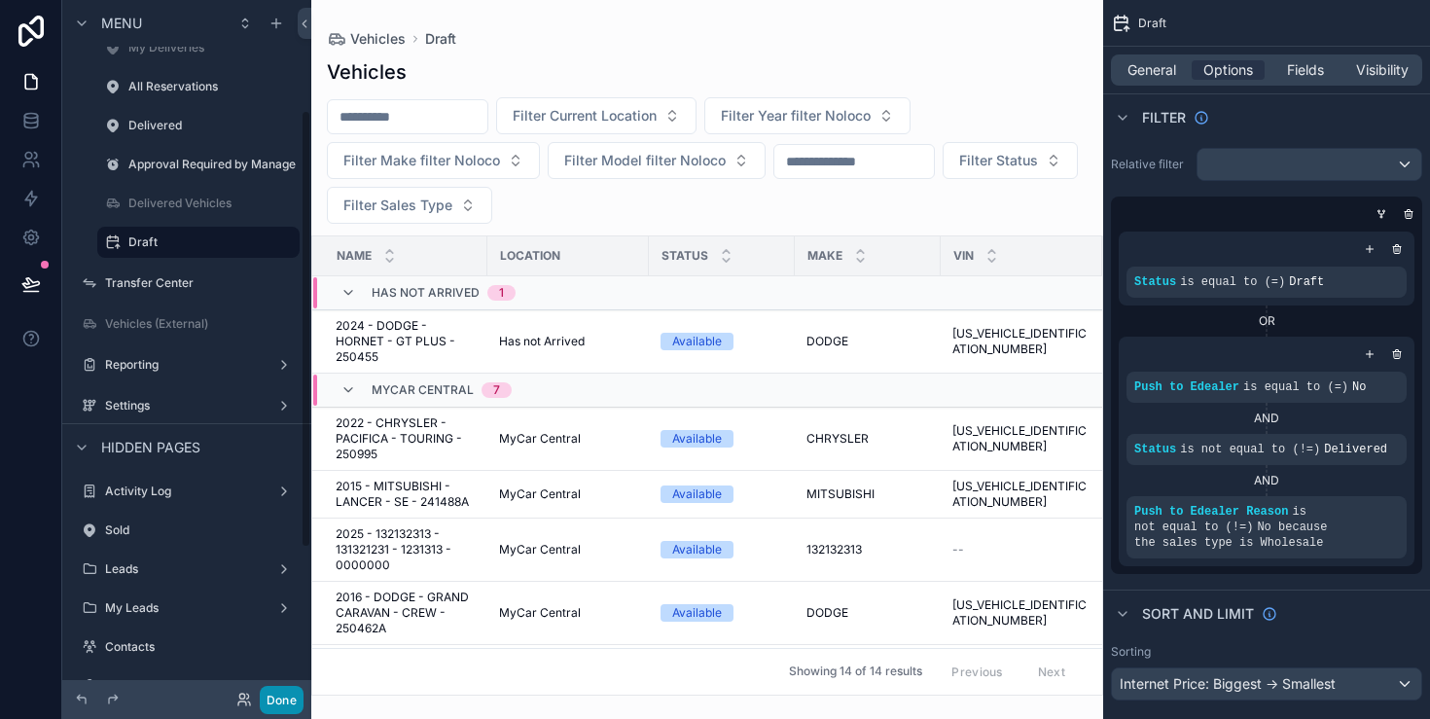
click at [288, 693] on button "Done" at bounding box center [282, 700] width 44 height 28
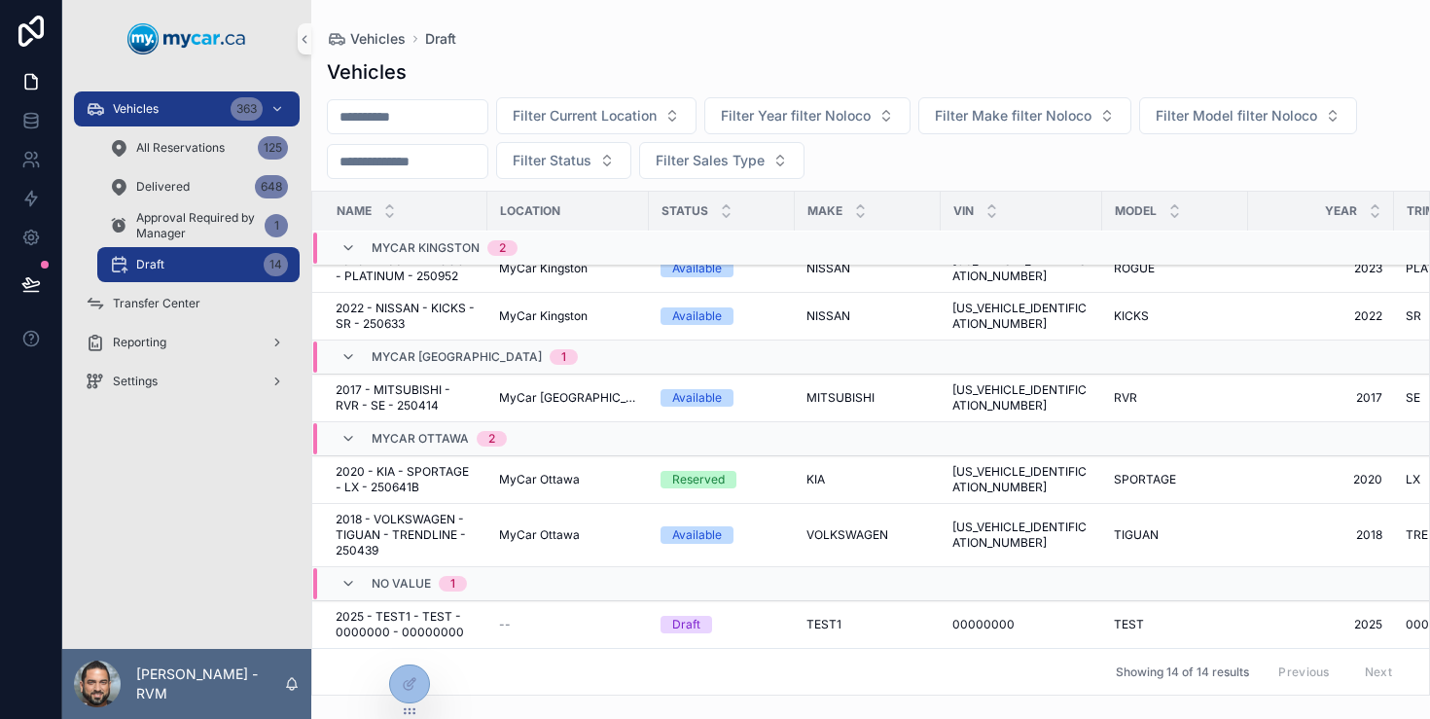
scroll to position [507, 0]
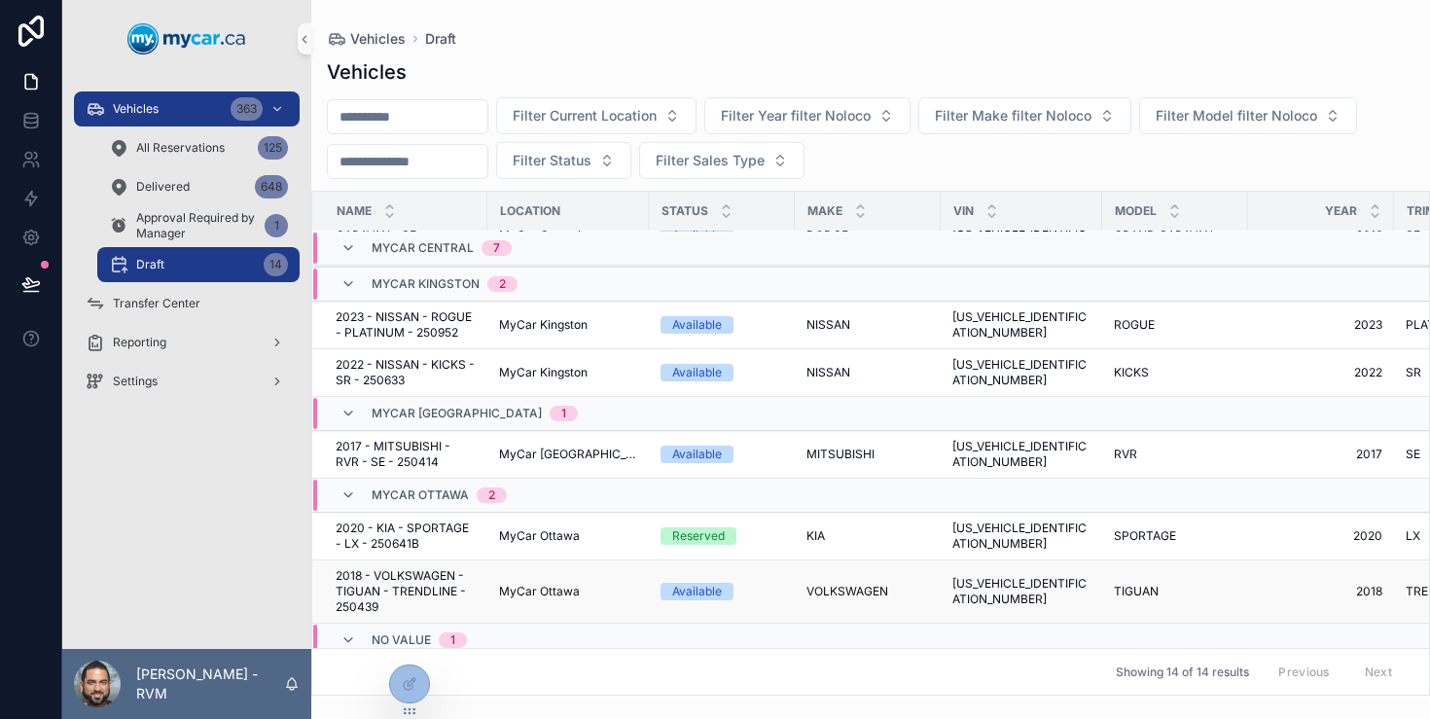
click at [466, 590] on span "2018 - VOLKSWAGEN - TIGUAN - TRENDLINE - 250439" at bounding box center [406, 591] width 140 height 47
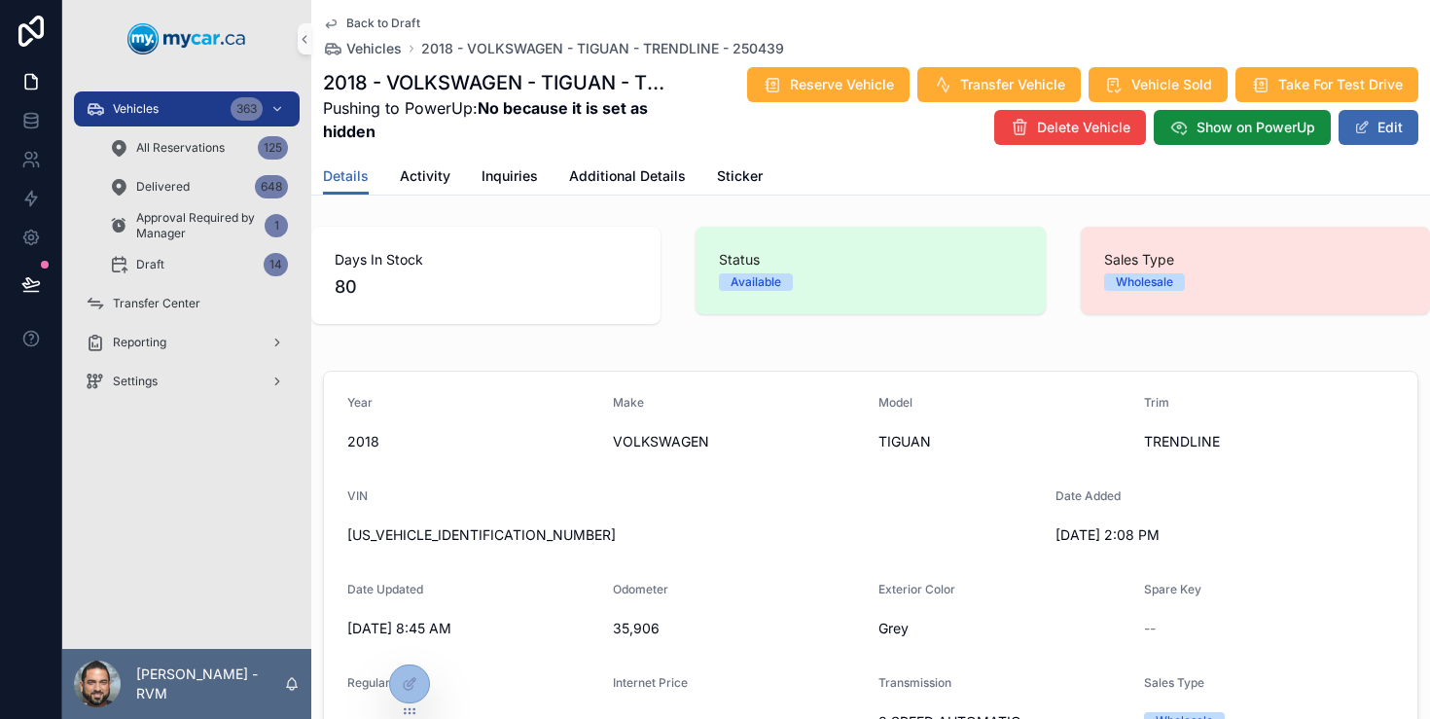
click at [501, 103] on strong "No because it is set as hidden" at bounding box center [485, 119] width 325 height 43
drag, startPoint x: 501, startPoint y: 103, endPoint x: 501, endPoint y: 130, distance: 27.2
click at [501, 130] on span "Pushing to PowerUp: No because it is set as hidden" at bounding box center [494, 119] width 342 height 47
click at [491, 110] on strong "No because it is set as hidden" at bounding box center [485, 119] width 325 height 43
click at [491, 116] on strong "No because it is set as hidden" at bounding box center [485, 119] width 325 height 43
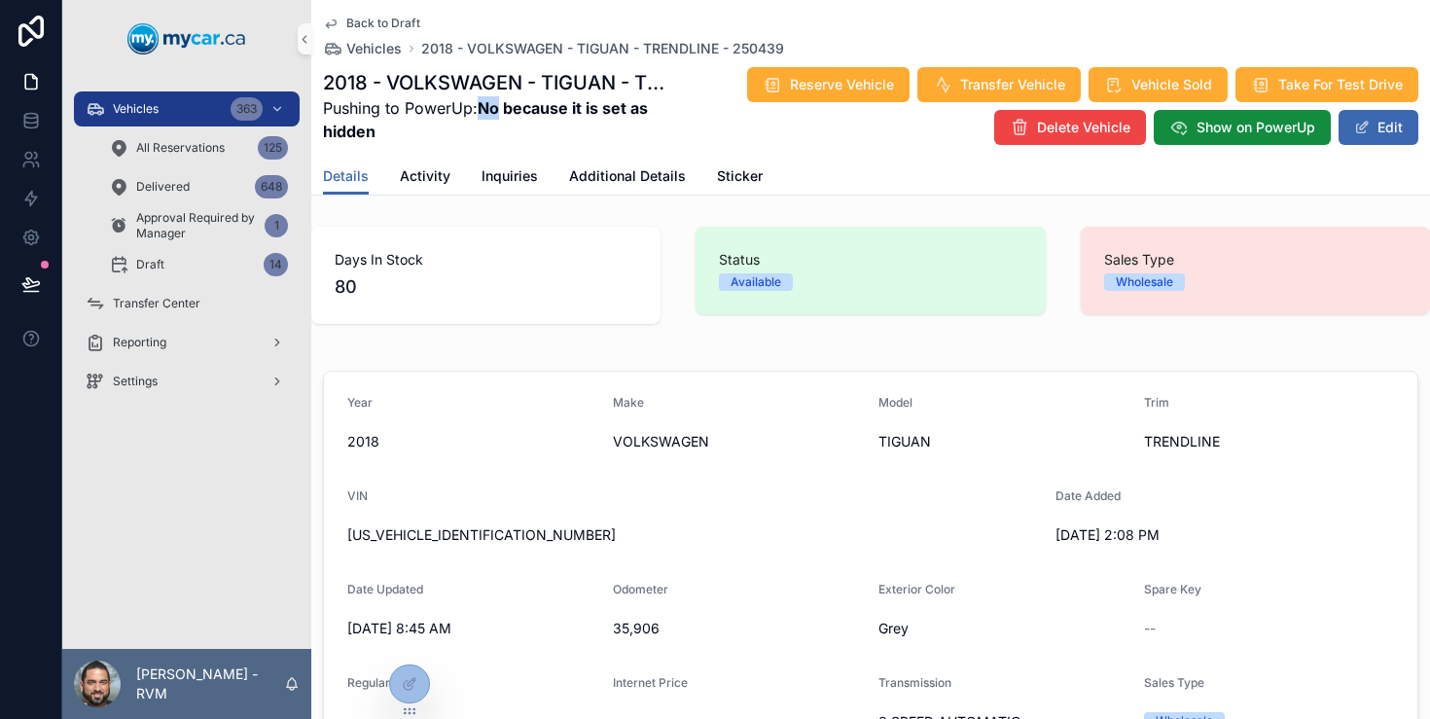
click at [491, 116] on strong "No because it is set as hidden" at bounding box center [485, 119] width 325 height 43
click at [386, 49] on span "Vehicles" at bounding box center [373, 48] width 55 height 19
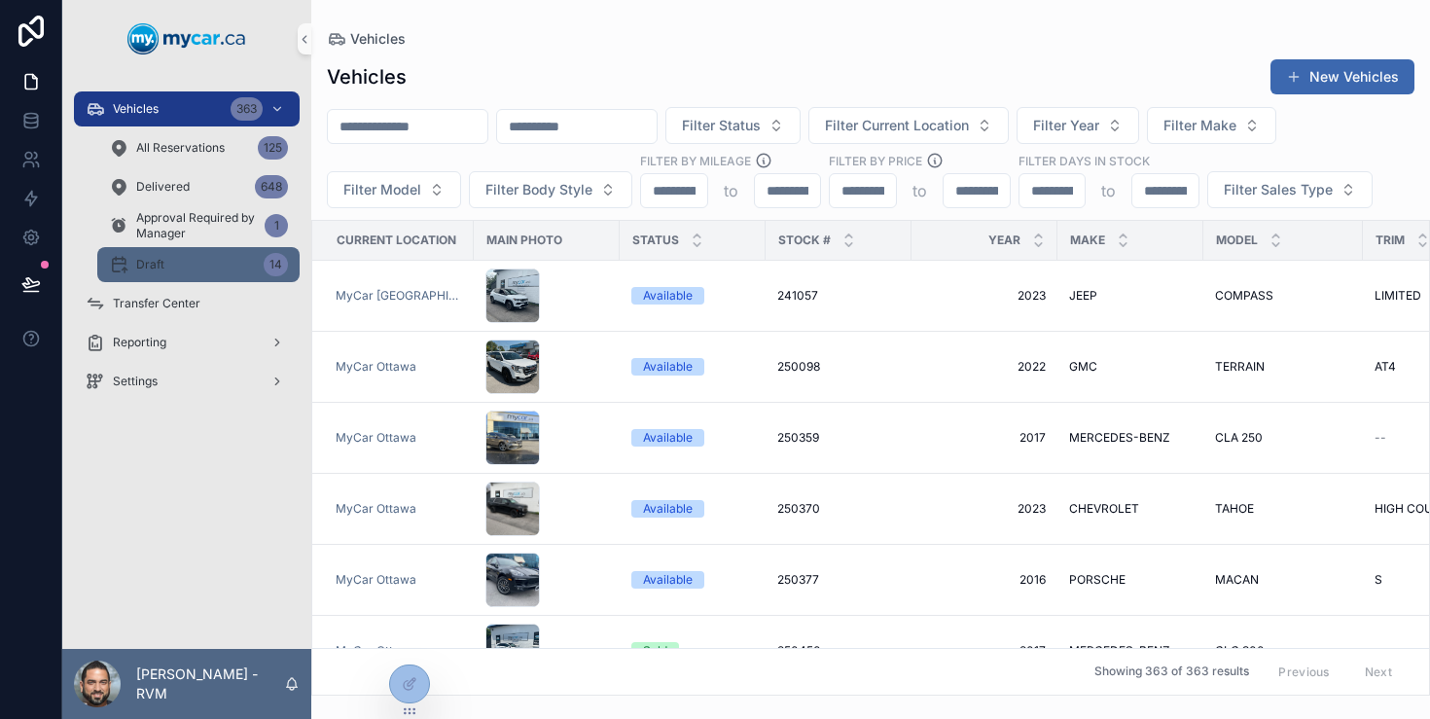
click at [168, 261] on div "Draft 14" at bounding box center [198, 264] width 179 height 31
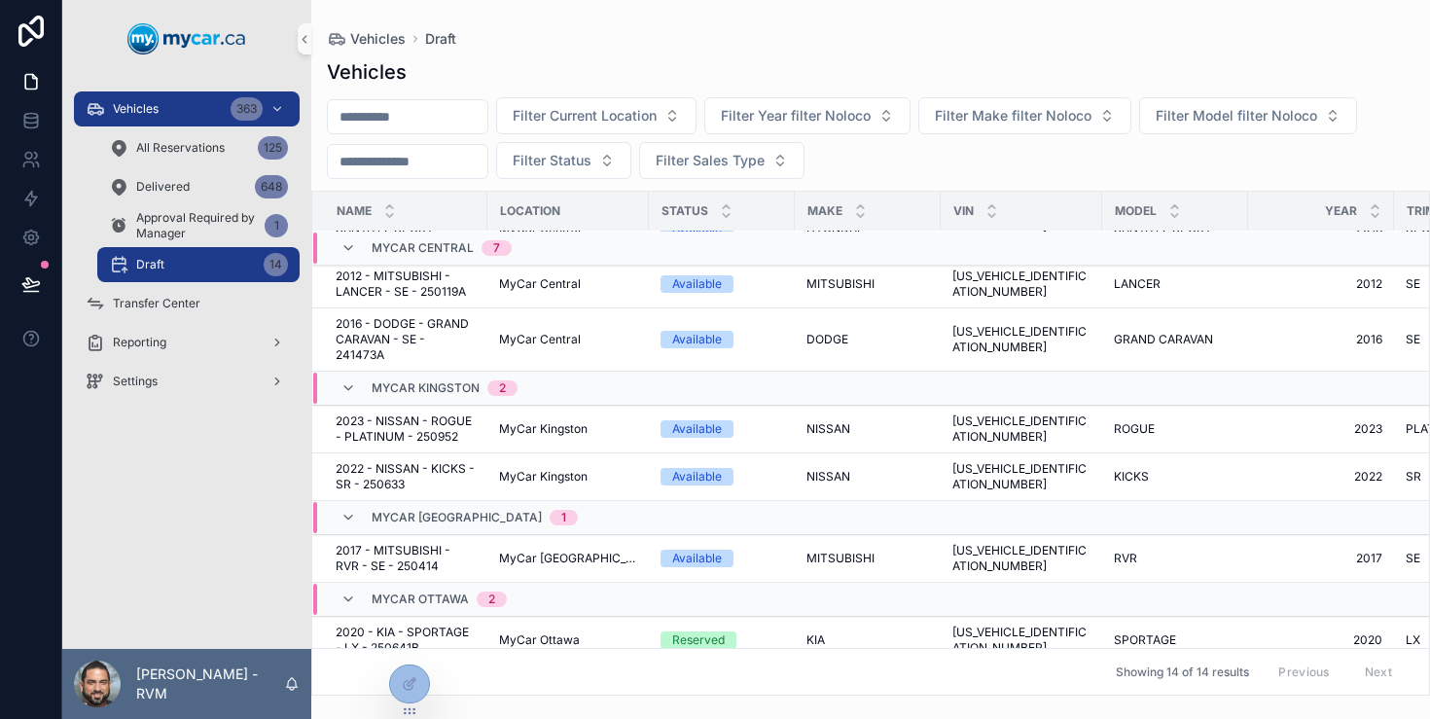
scroll to position [588, 0]
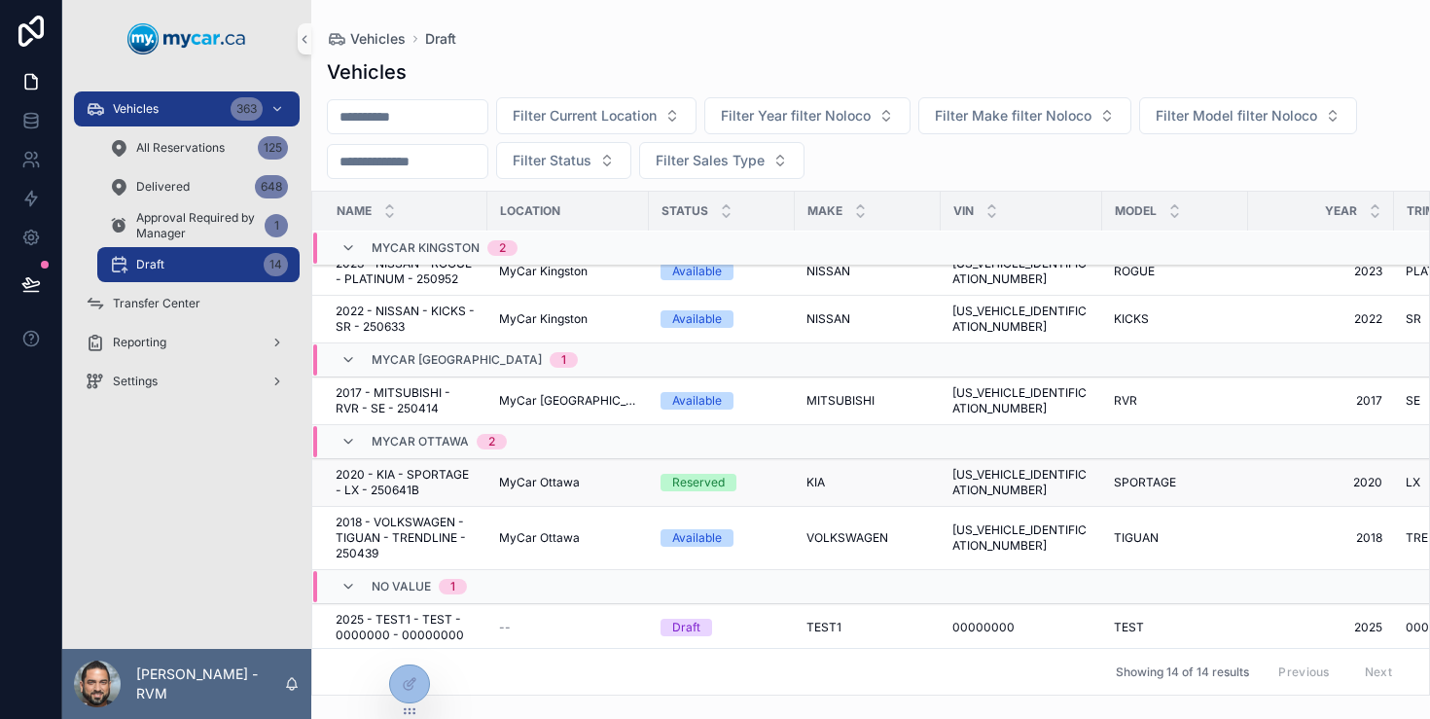
click at [616, 487] on div "MyCar Ottawa" at bounding box center [568, 483] width 138 height 16
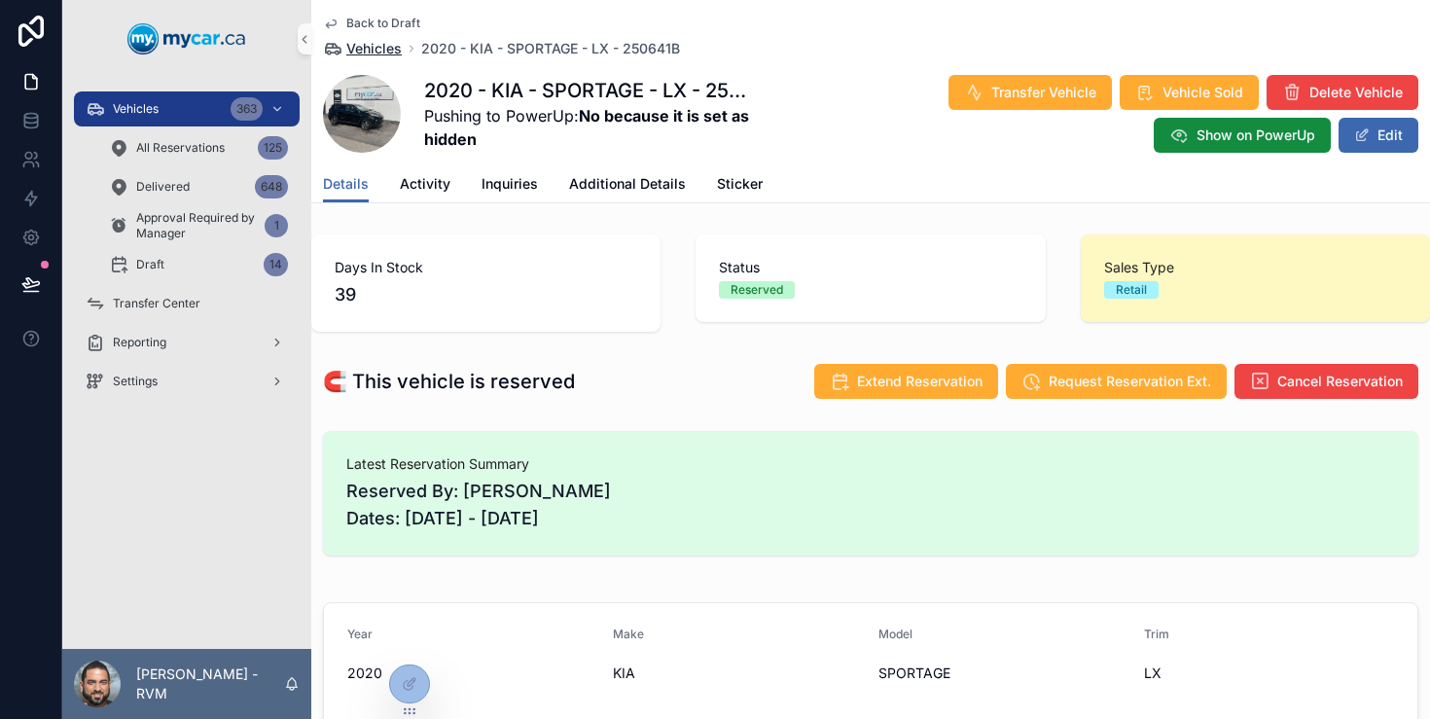
click at [362, 43] on span "Vehicles" at bounding box center [373, 48] width 55 height 19
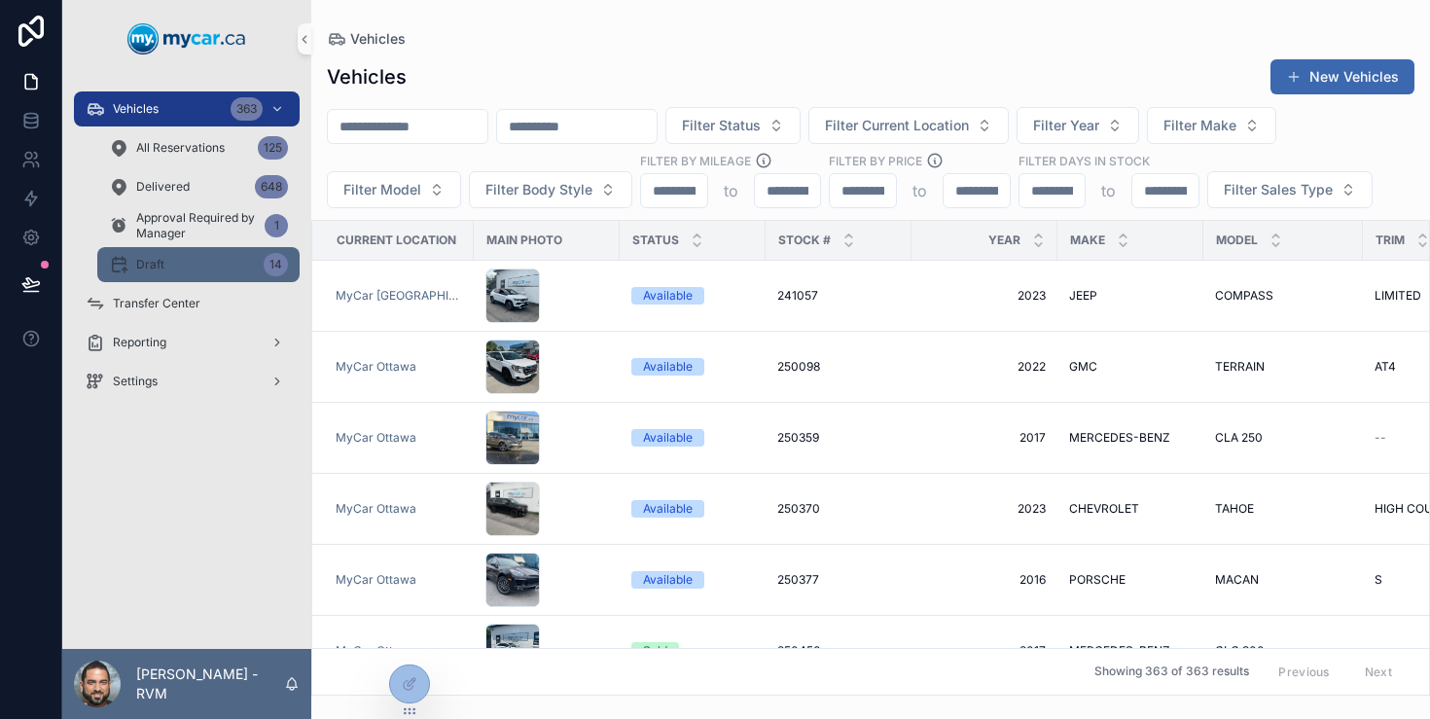
click at [202, 263] on div "Draft 14" at bounding box center [198, 264] width 179 height 31
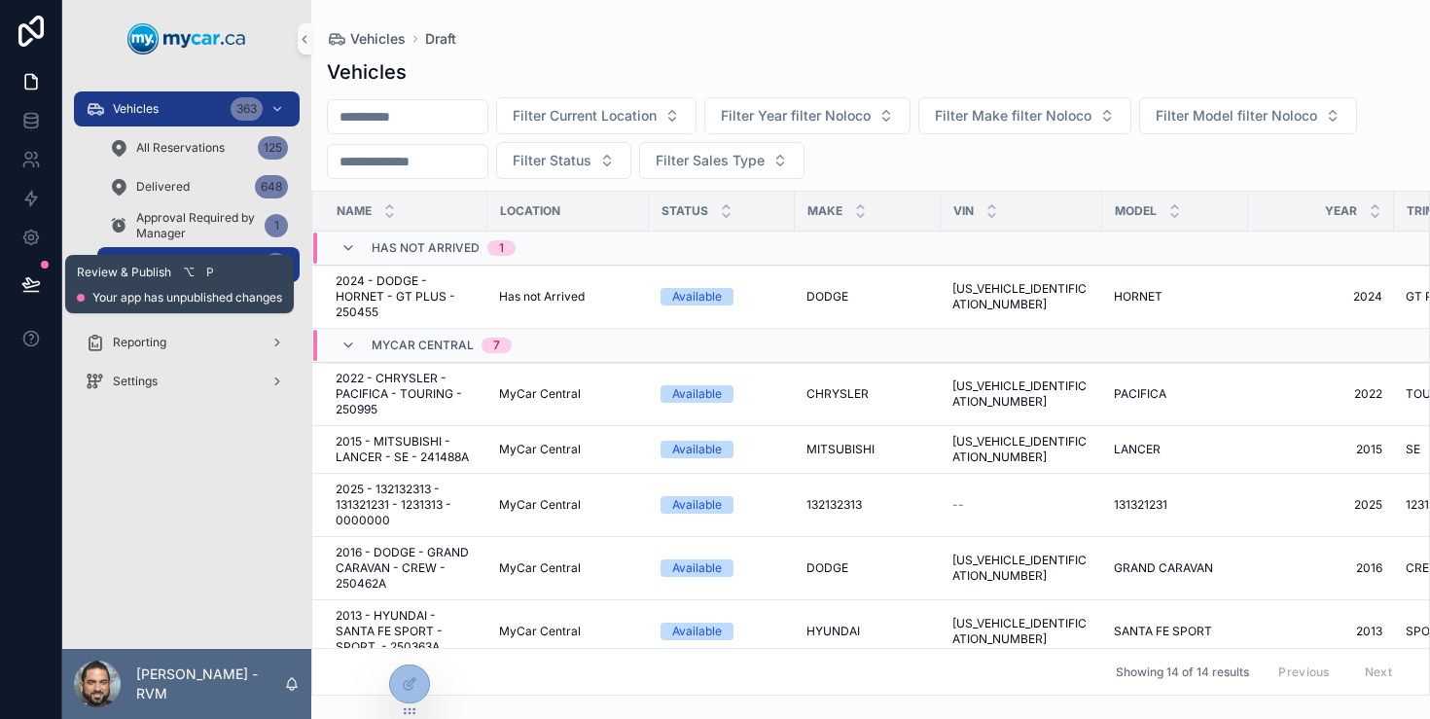
click at [34, 285] on icon at bounding box center [30, 283] width 17 height 10
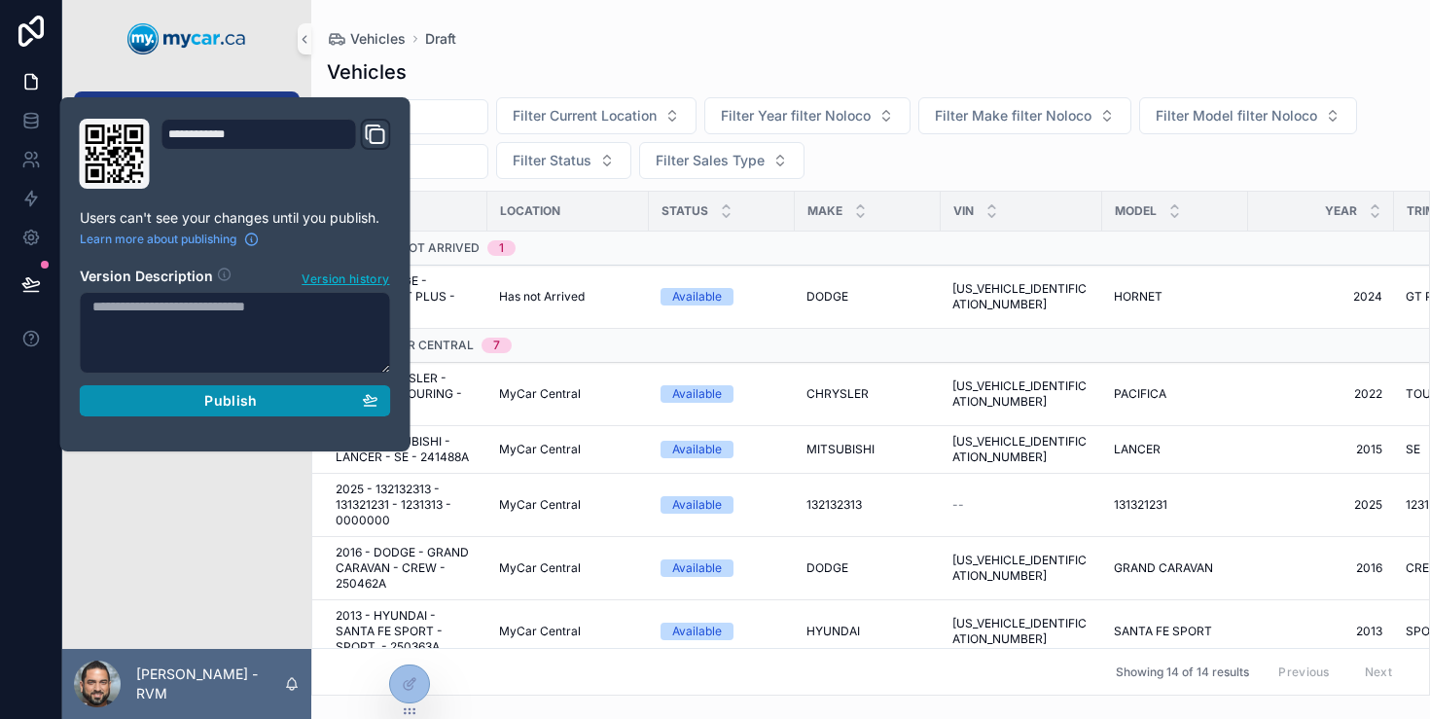
click at [178, 403] on div "Publish" at bounding box center [235, 401] width 286 height 18
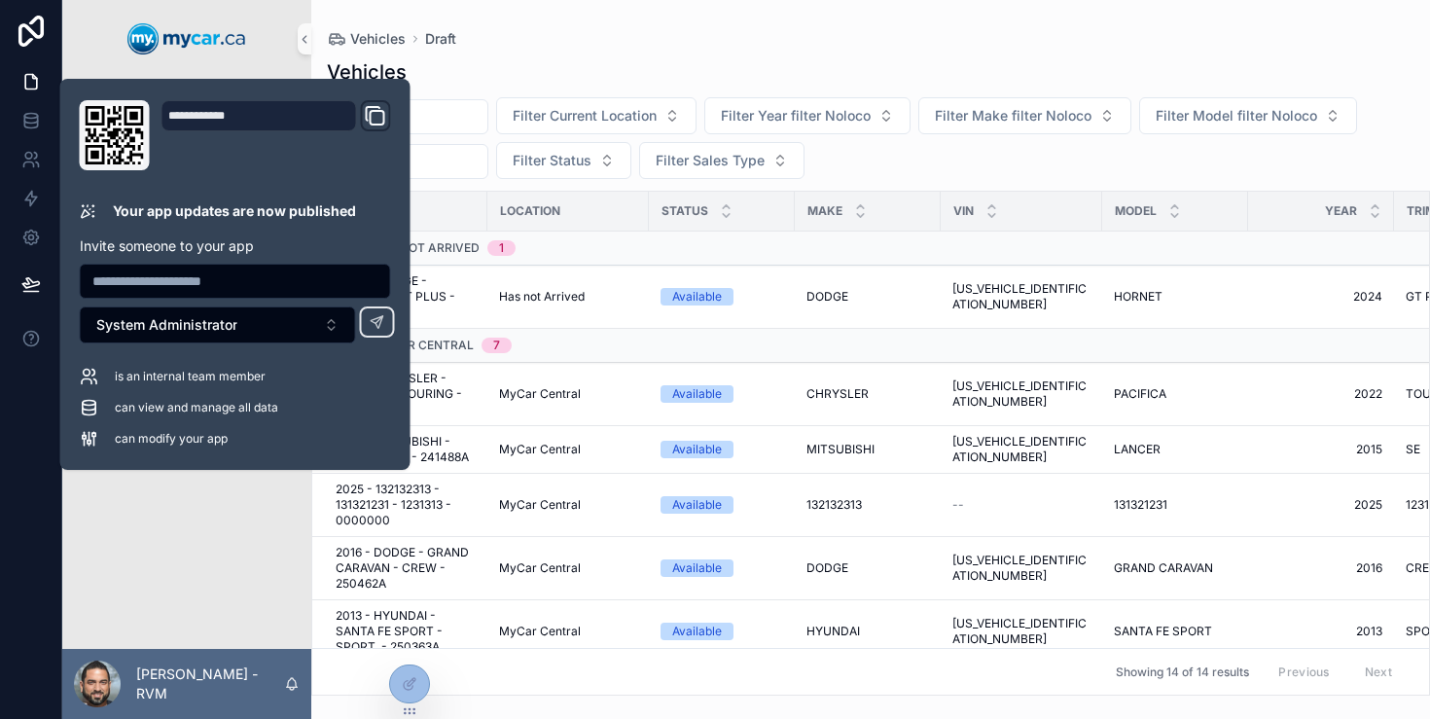
click at [231, 519] on div "Vehicles 363 All Reservations 125 Delivered 648 Approval Required by Manager 1 …" at bounding box center [186, 363] width 249 height 571
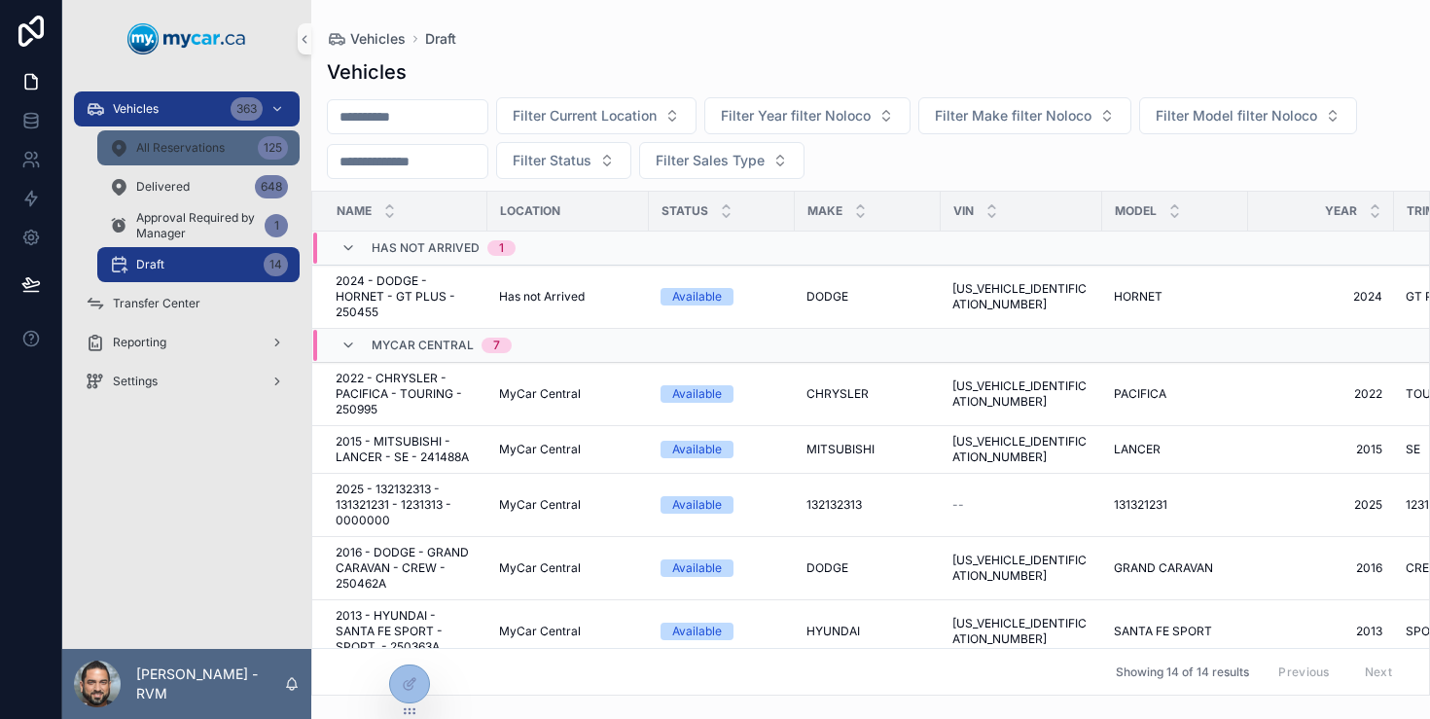
click at [198, 139] on div "All Reservations 125" at bounding box center [198, 147] width 179 height 31
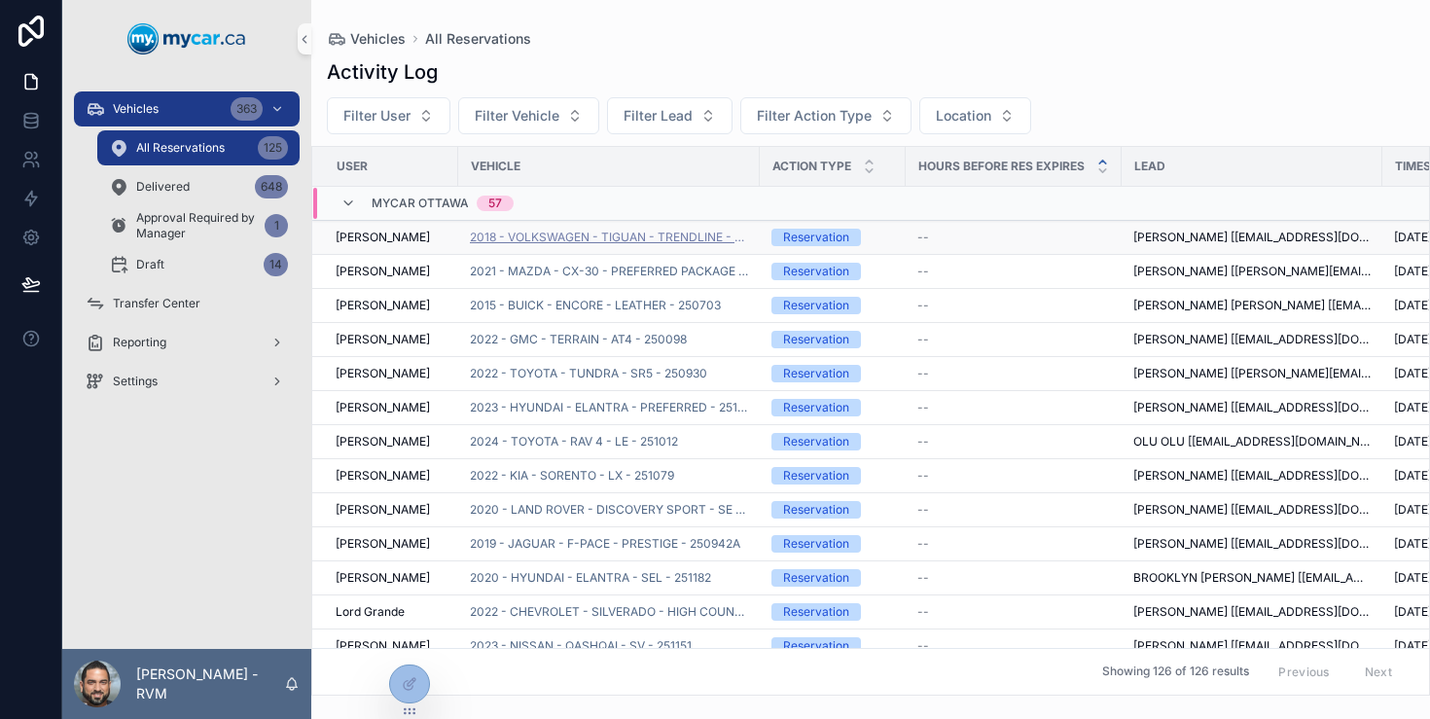
click at [508, 240] on span "2018 - VOLKSWAGEN - TIGUAN - TRENDLINE - 250439" at bounding box center [609, 238] width 278 height 16
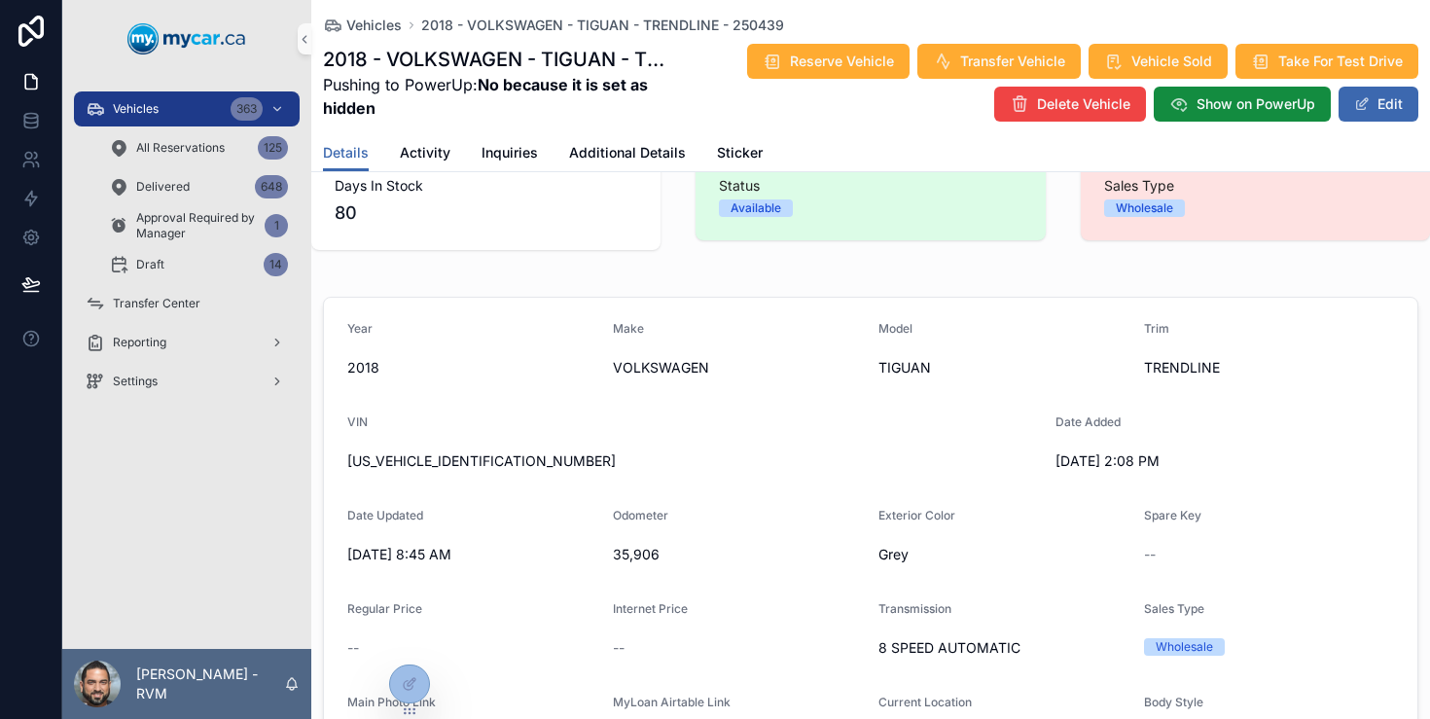
scroll to position [66, 0]
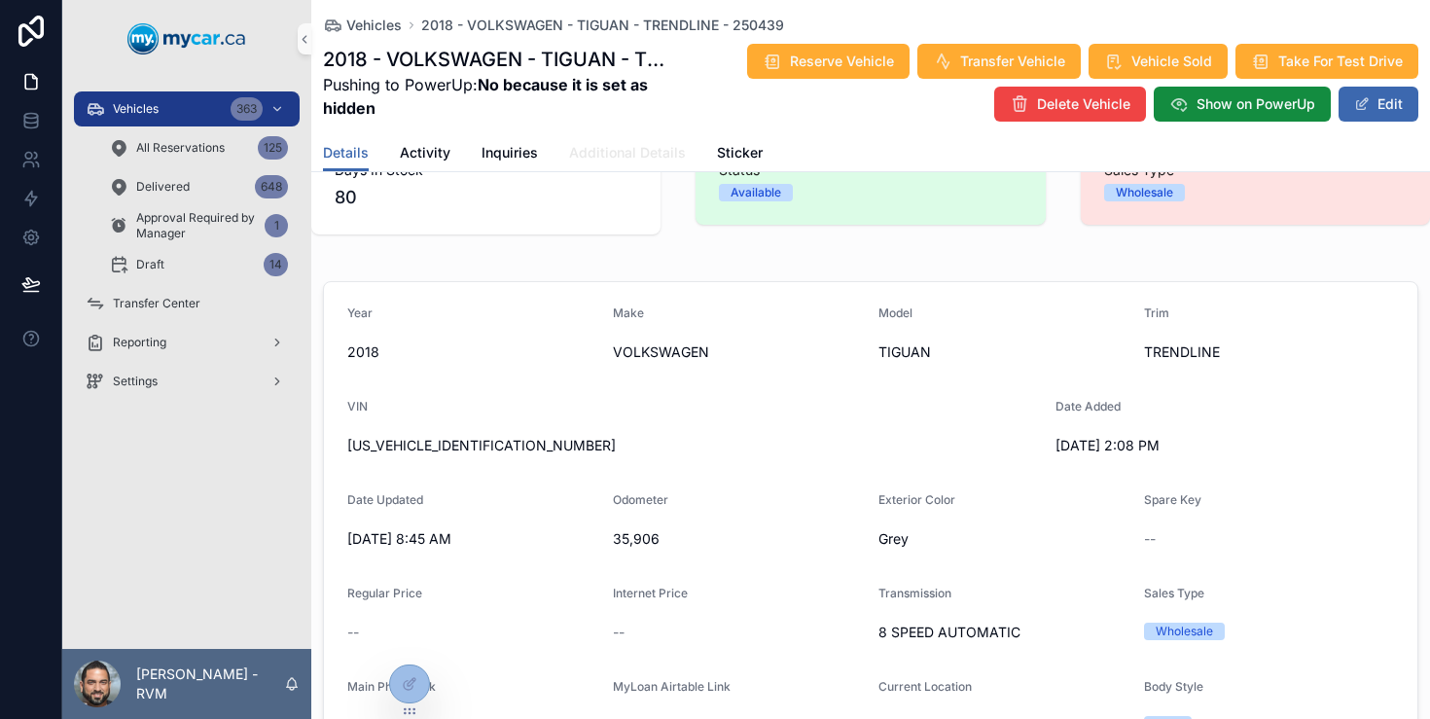
click at [638, 157] on span "Additional Details" at bounding box center [627, 152] width 117 height 19
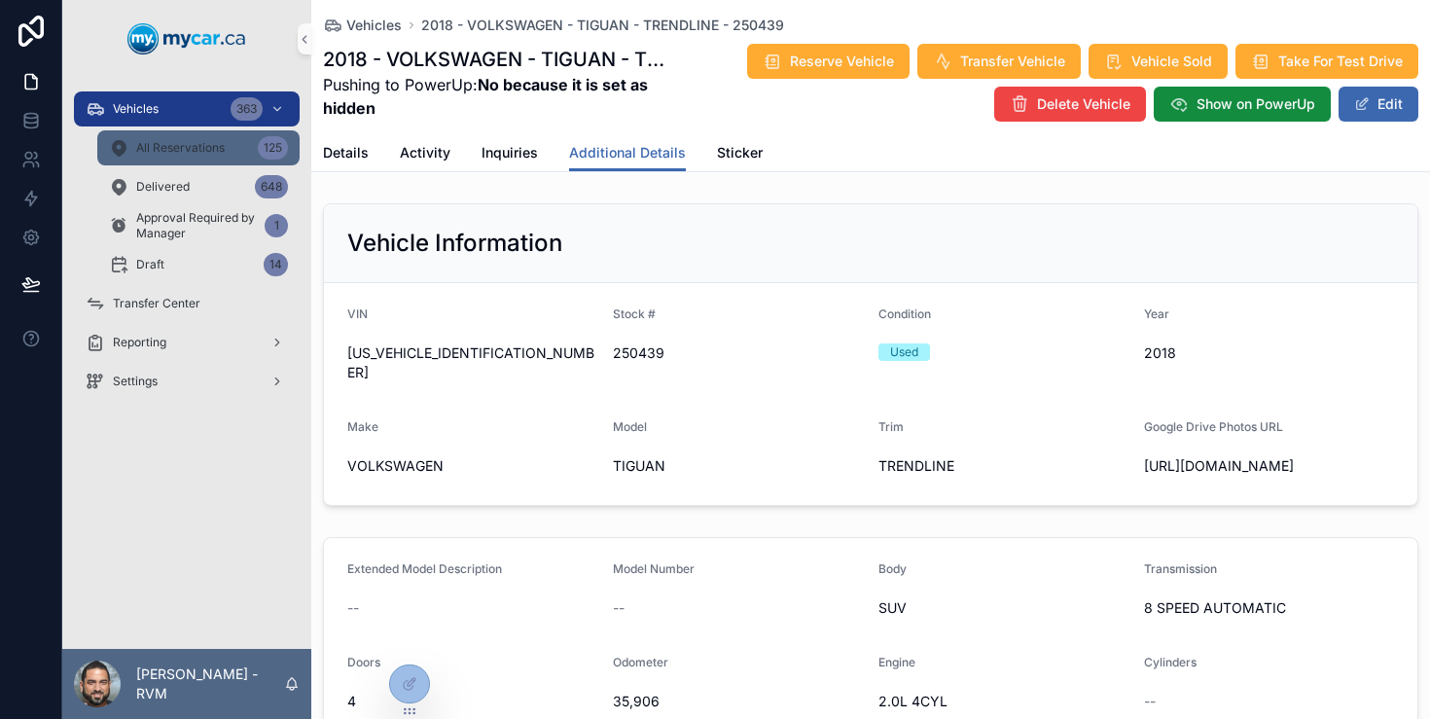
click at [221, 134] on div "All Reservations 125" at bounding box center [198, 147] width 179 height 31
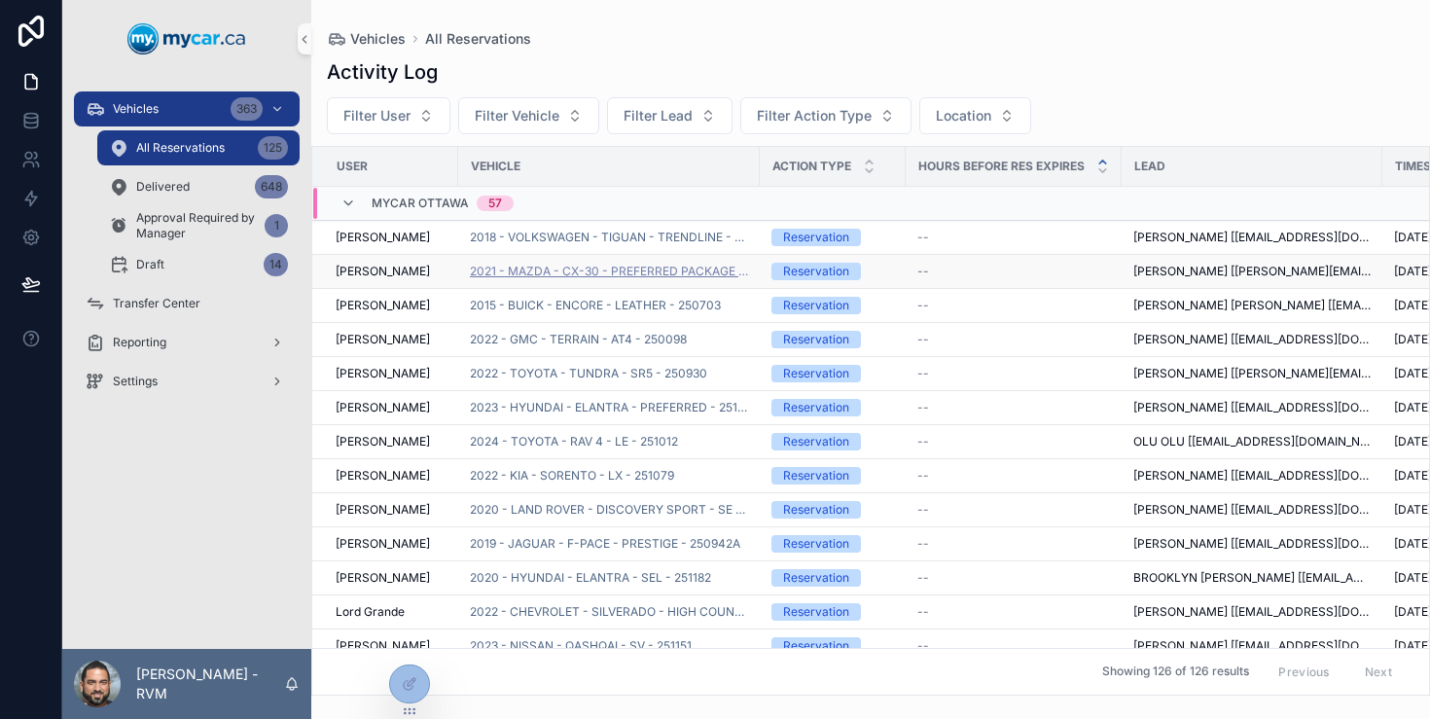
click at [518, 270] on span "2021 - MAZDA - CX-30 - PREFERRED PACKAGE - 250797" at bounding box center [609, 272] width 278 height 16
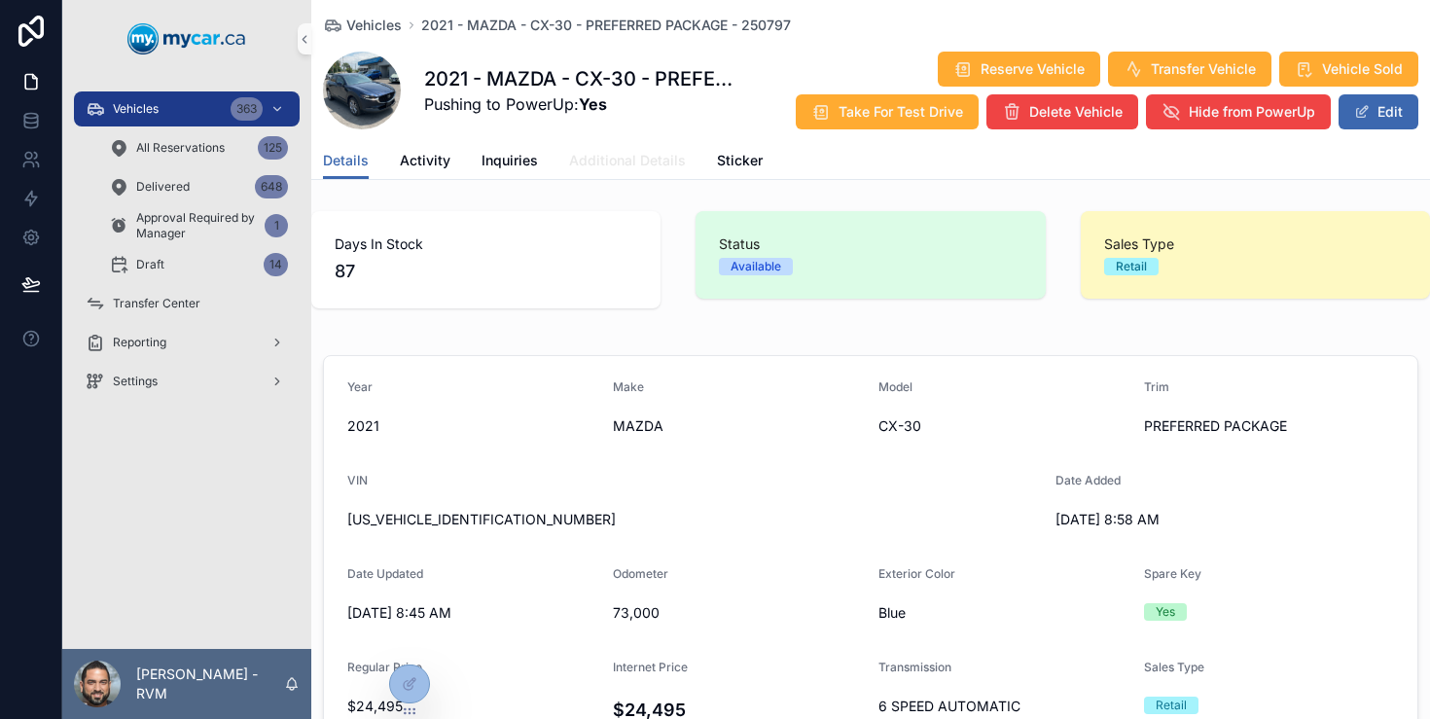
click at [649, 162] on span "Additional Details" at bounding box center [627, 160] width 117 height 19
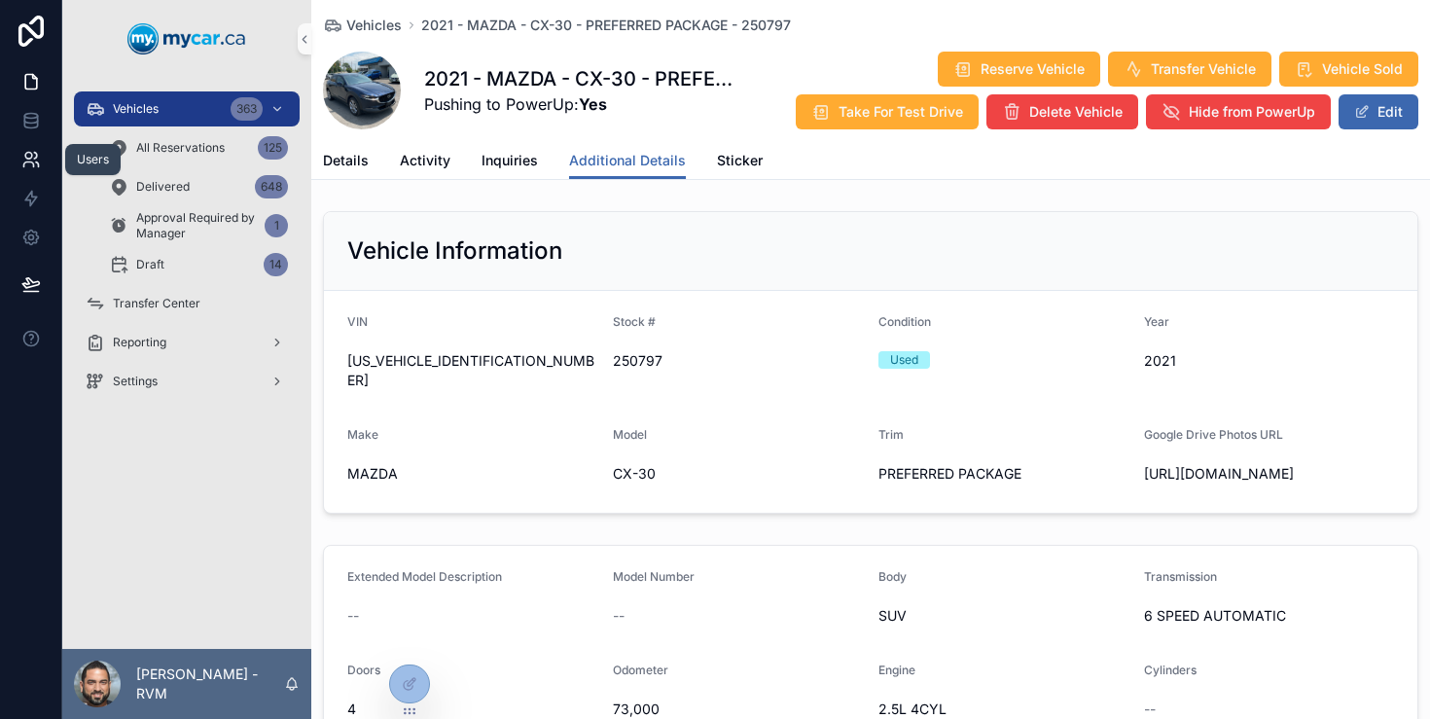
click at [39, 167] on icon at bounding box center [30, 159] width 19 height 19
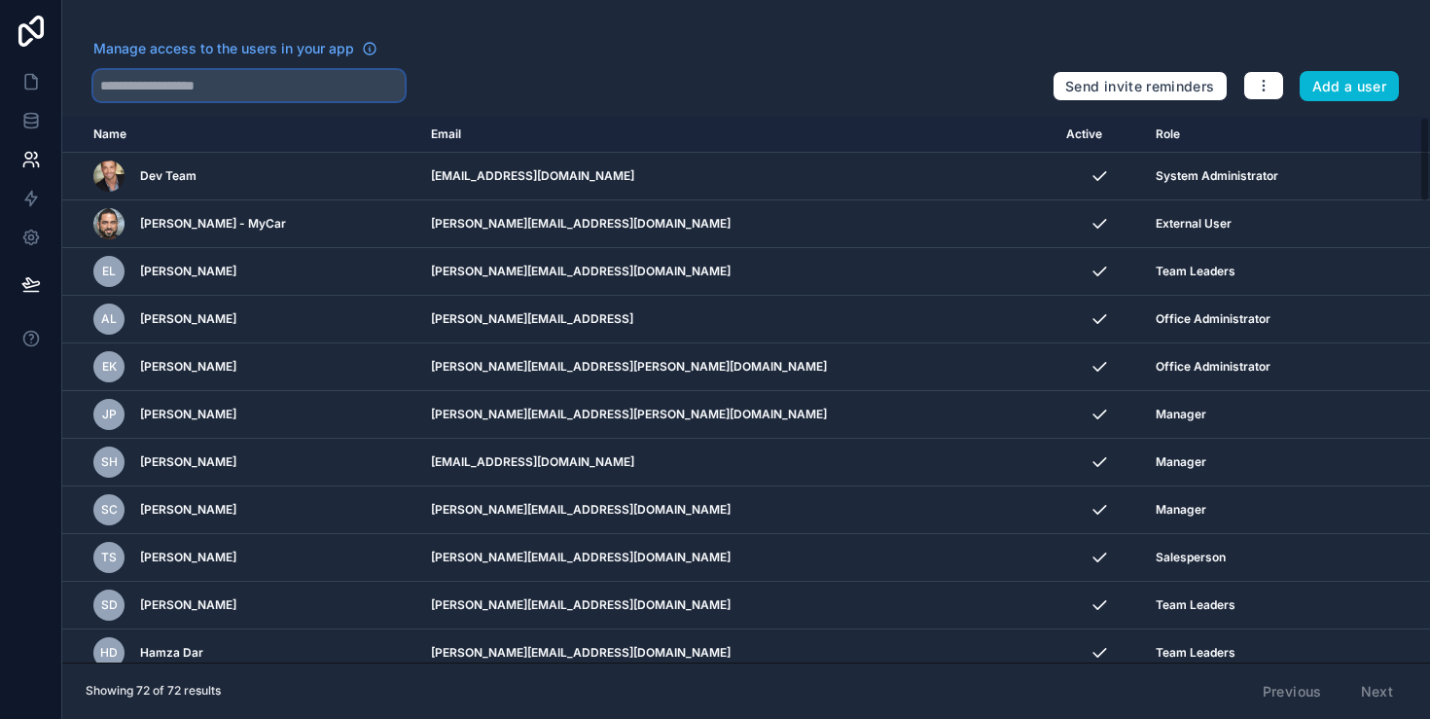
click at [205, 88] on input "text" at bounding box center [248, 85] width 311 height 31
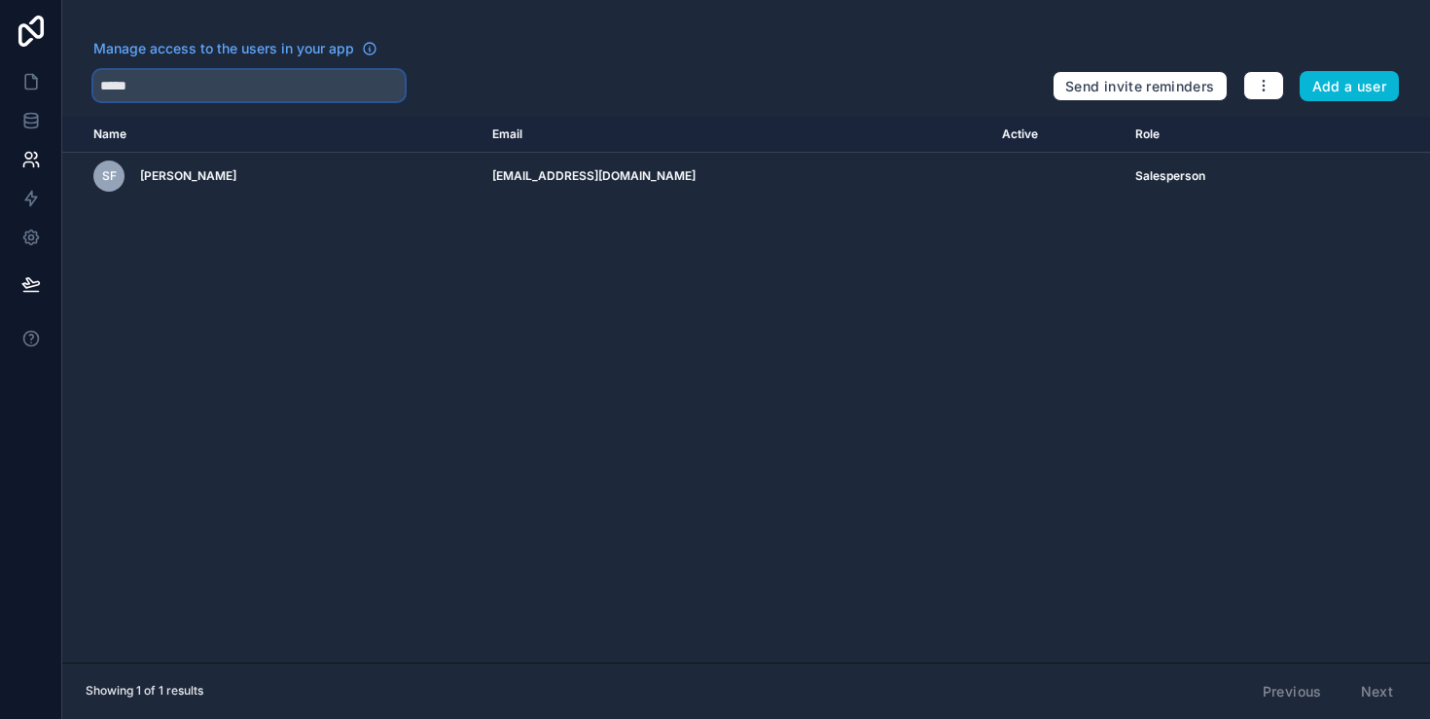
click at [369, 85] on input "*****" at bounding box center [248, 85] width 311 height 31
drag, startPoint x: 369, startPoint y: 85, endPoint x: 303, endPoint y: 86, distance: 66.2
click at [303, 85] on input "*****" at bounding box center [248, 85] width 311 height 31
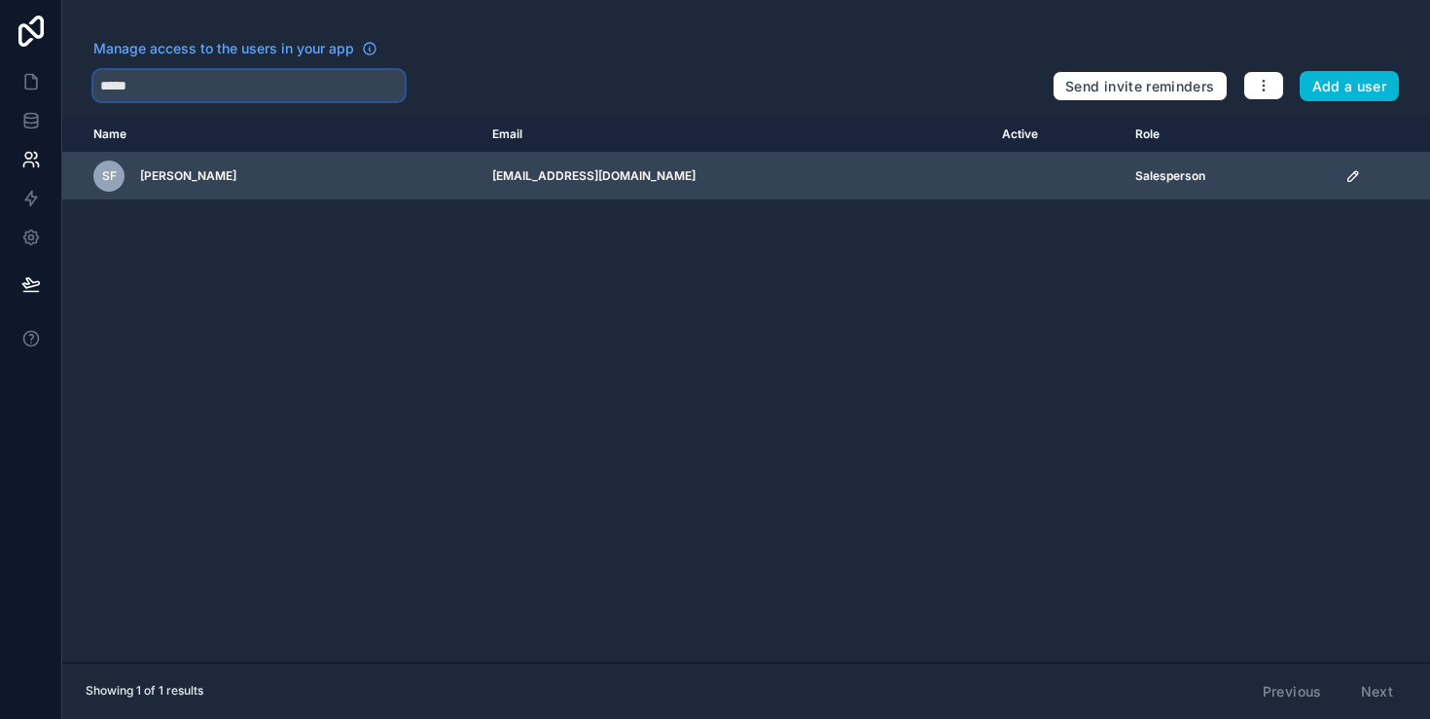
type input "*****"
click at [1346, 182] on icon "scrollable content" at bounding box center [1354, 176] width 16 height 16
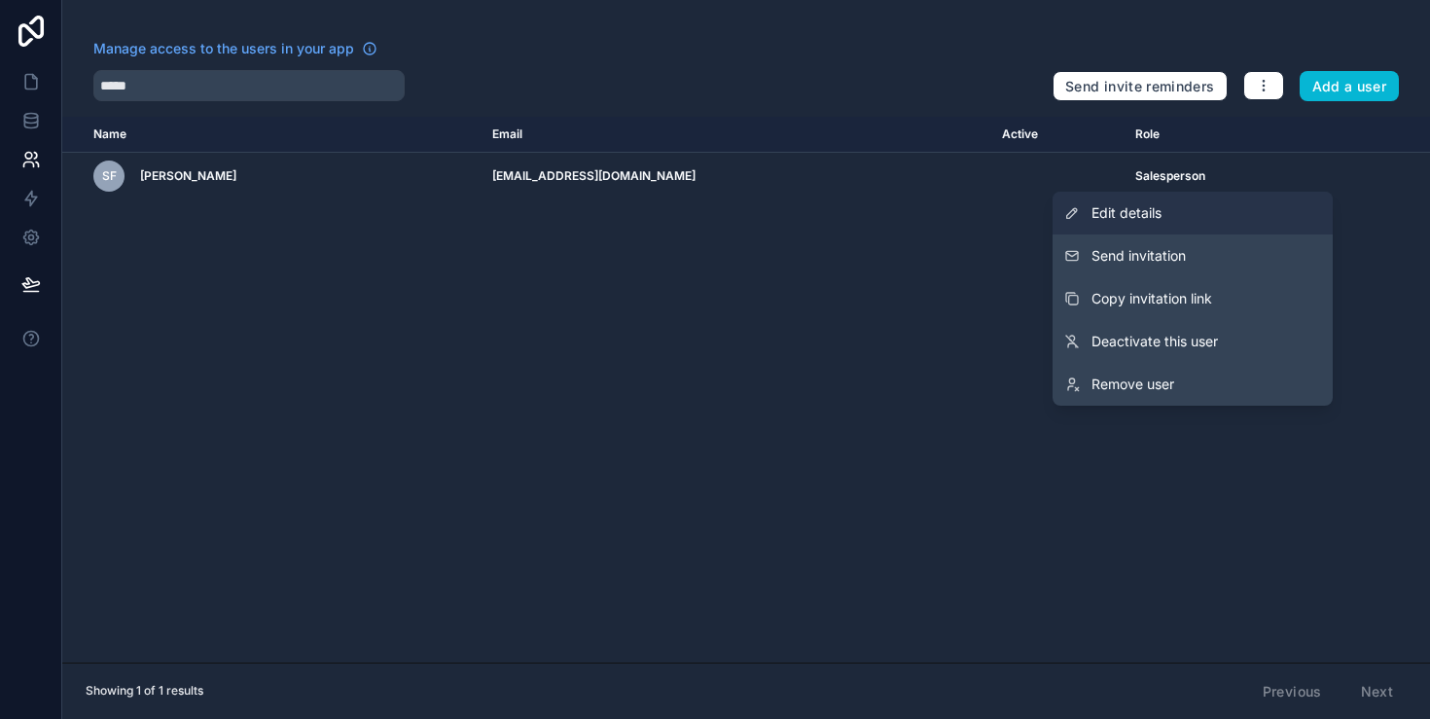
click at [1234, 205] on link "Edit details" at bounding box center [1193, 213] width 280 height 43
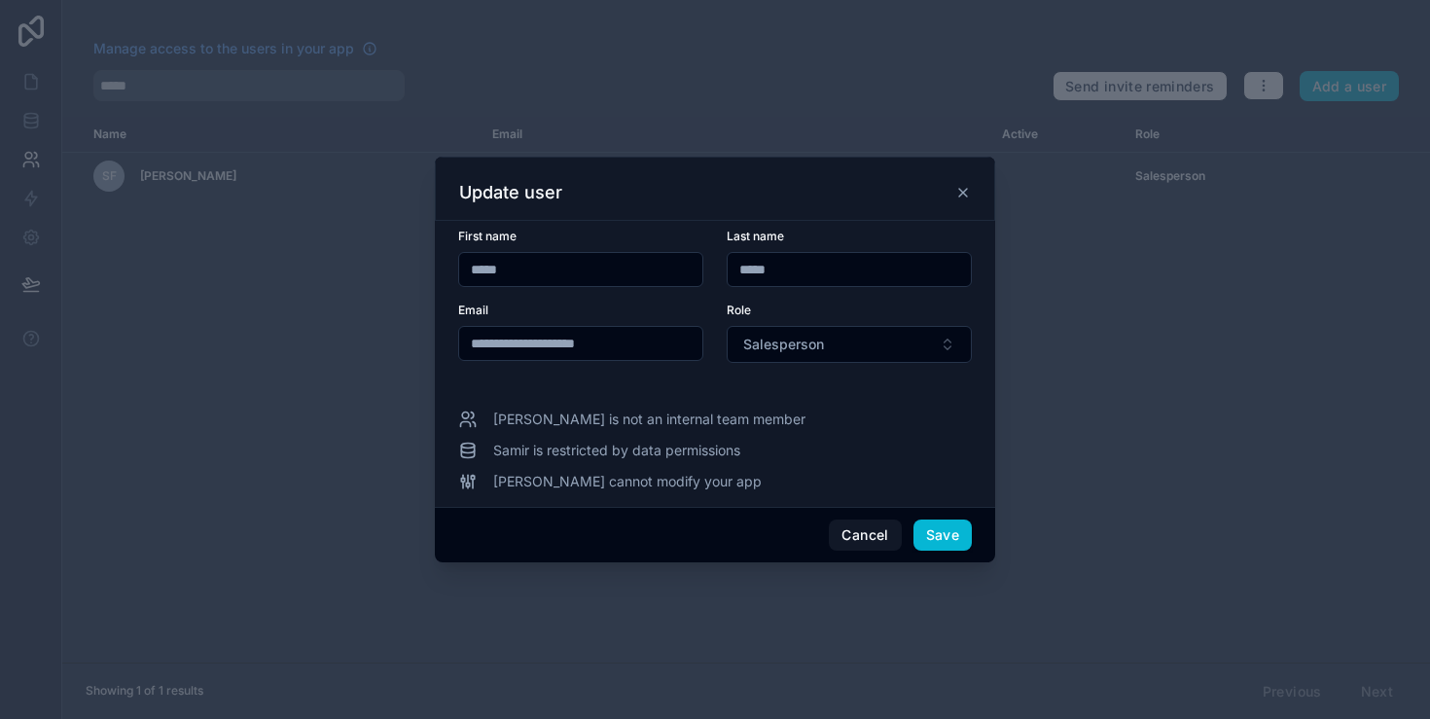
click at [619, 418] on span "Samir is not an internal team member" at bounding box center [649, 419] width 312 height 19
click at [610, 454] on span "Samir is restricted by data permissions" at bounding box center [616, 450] width 247 height 19
click at [611, 505] on div "**********" at bounding box center [715, 364] width 560 height 286
click at [845, 534] on button "Cancel" at bounding box center [865, 535] width 72 height 31
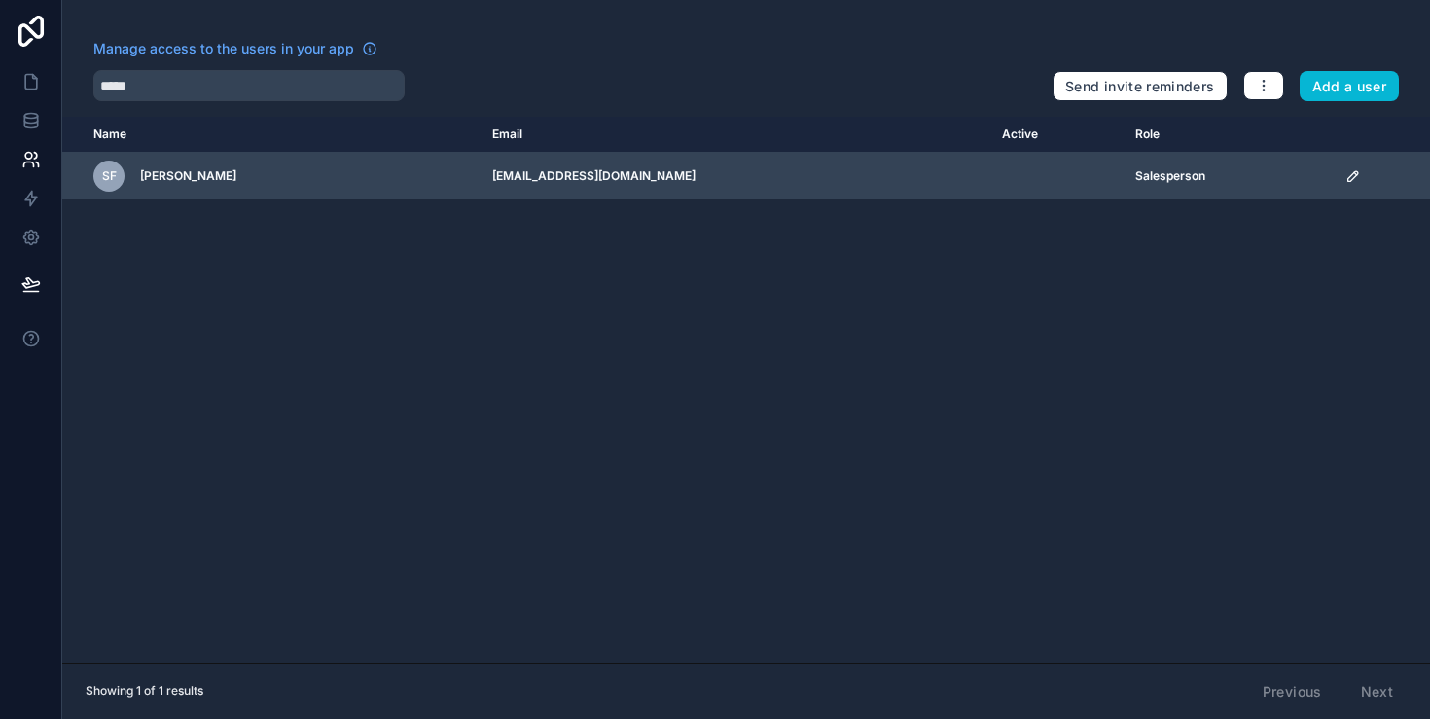
click at [1339, 185] on td "scrollable content" at bounding box center [1382, 177] width 96 height 48
click at [1346, 180] on icon "scrollable content" at bounding box center [1354, 176] width 16 height 16
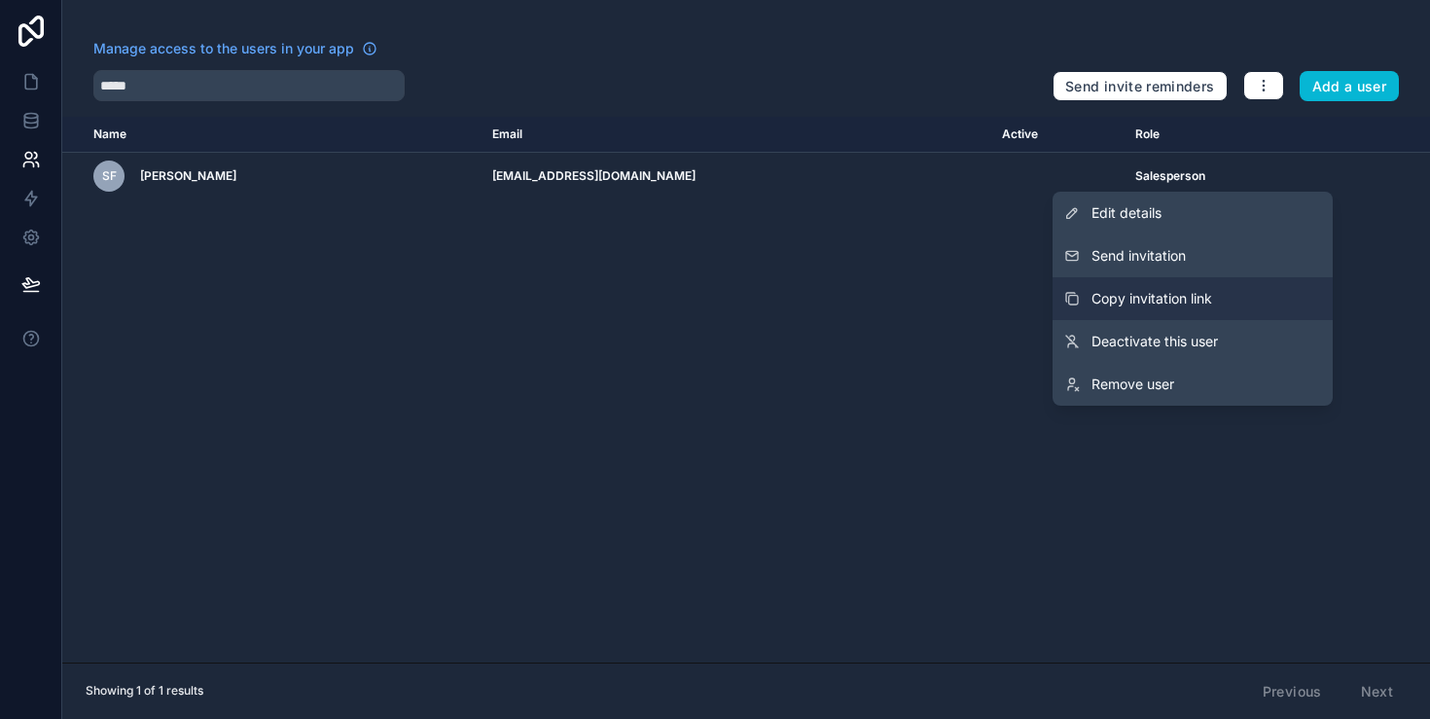
click at [1226, 295] on button "Copy invitation link" at bounding box center [1193, 298] width 280 height 43
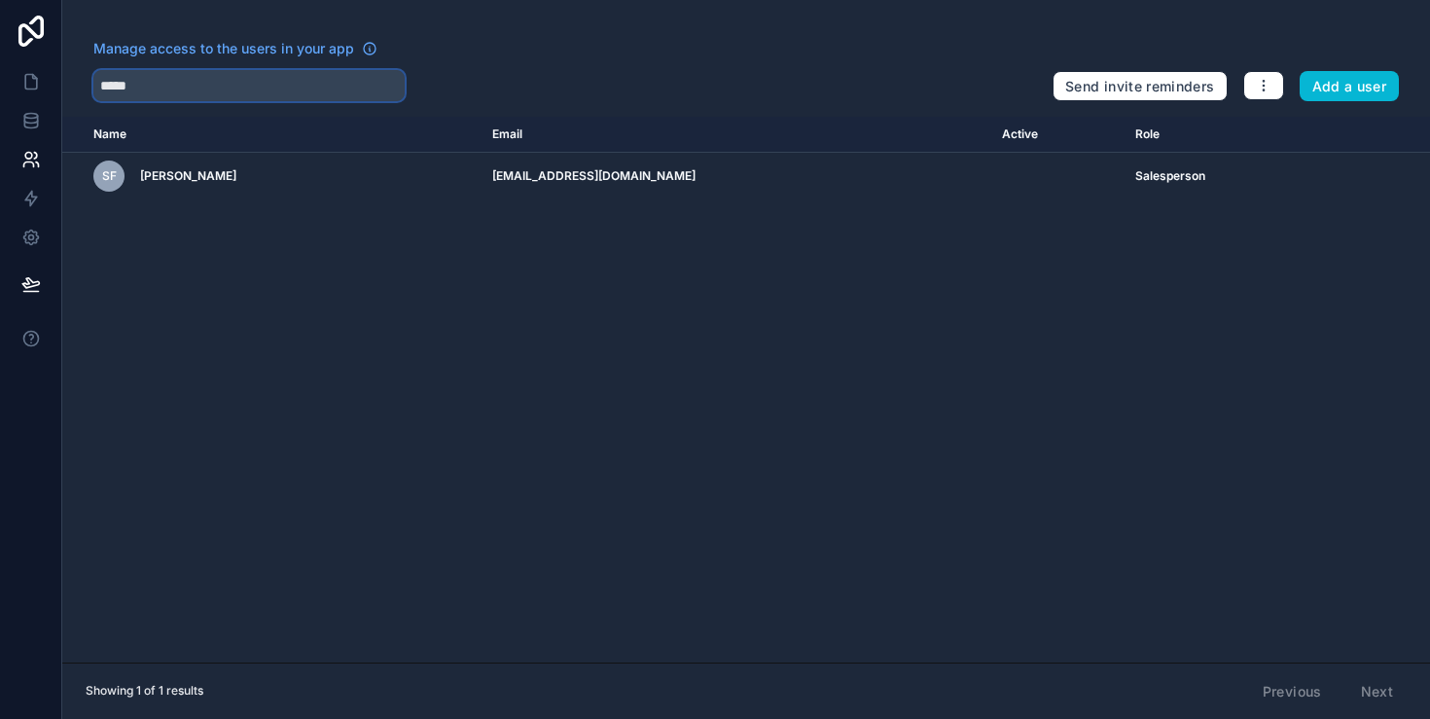
click at [171, 83] on input "*****" at bounding box center [248, 85] width 311 height 31
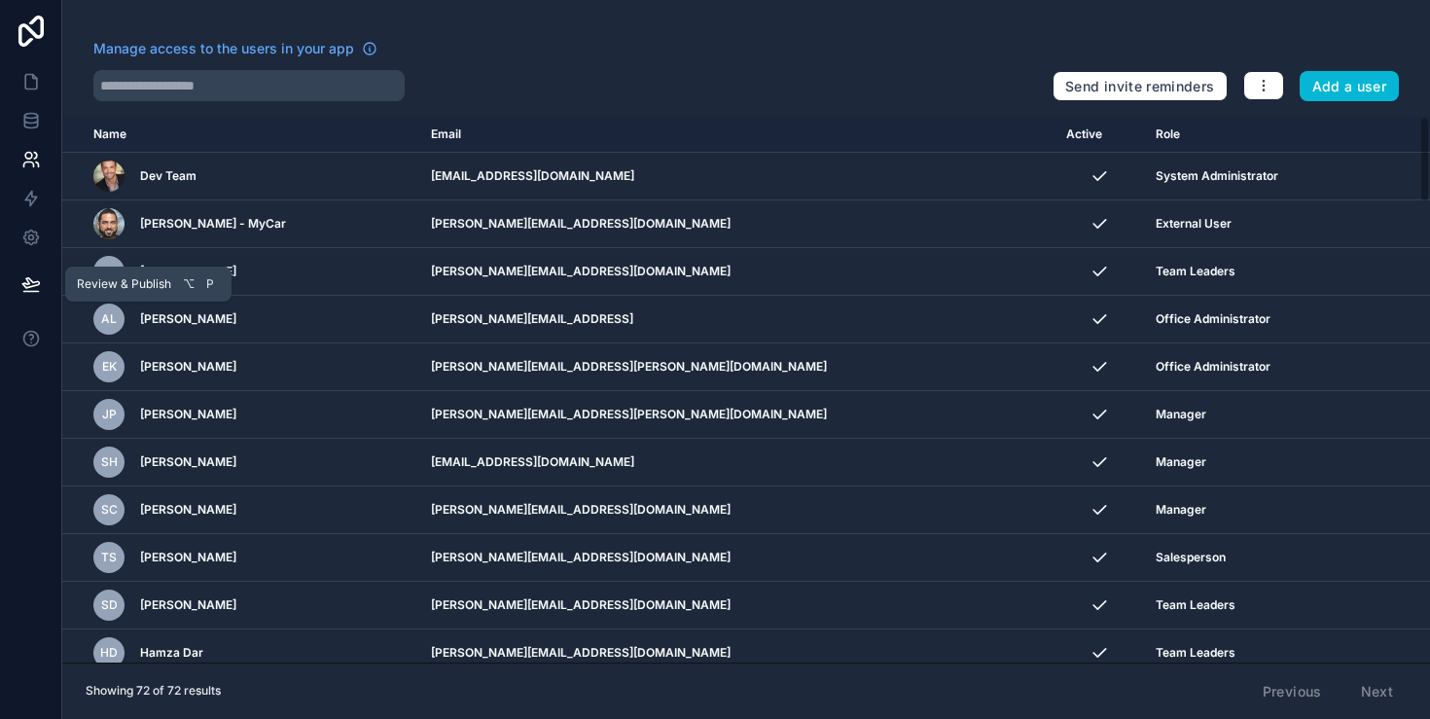
click at [20, 269] on button at bounding box center [31, 284] width 43 height 54
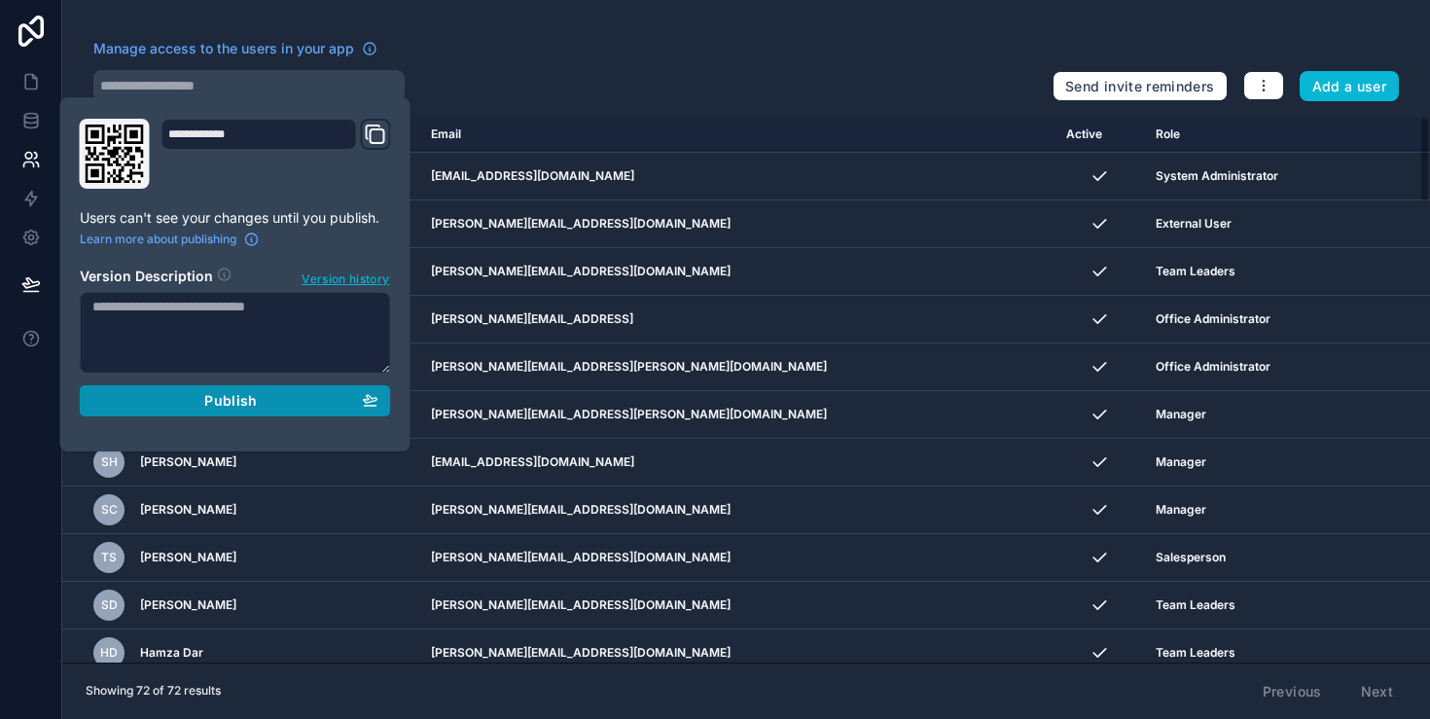
click at [174, 403] on div "Publish" at bounding box center [235, 401] width 286 height 18
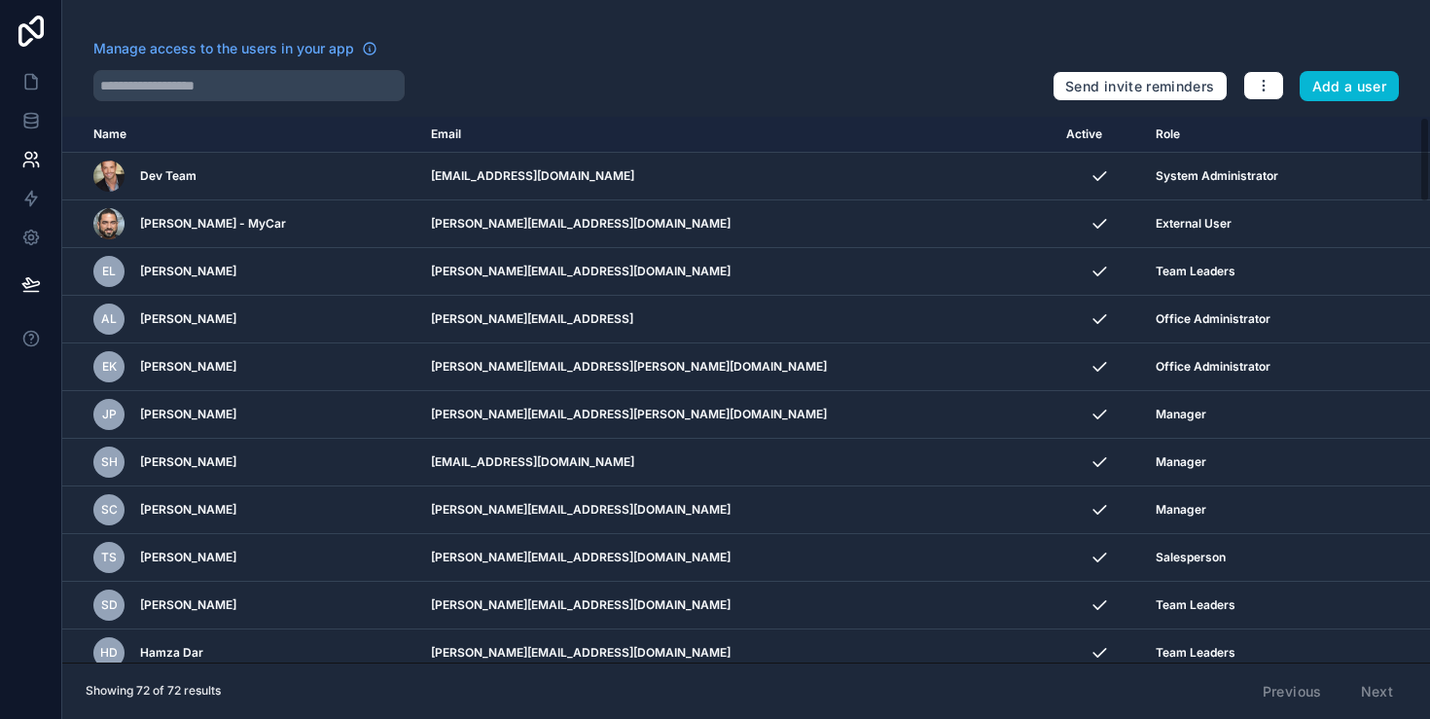
click at [571, 92] on div at bounding box center [565, 85] width 944 height 31
